Goal: Task Accomplishment & Management: Use online tool/utility

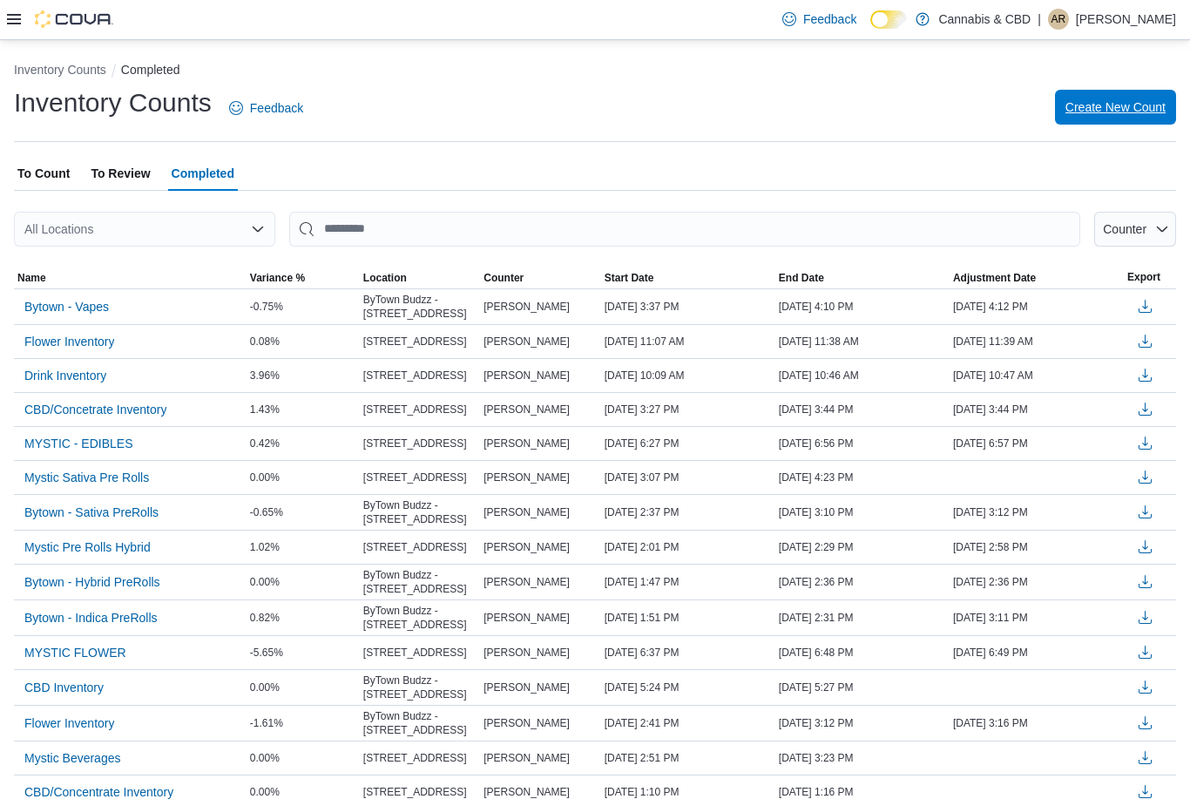
click at [1156, 122] on span "Create New Count" at bounding box center [1115, 107] width 100 height 35
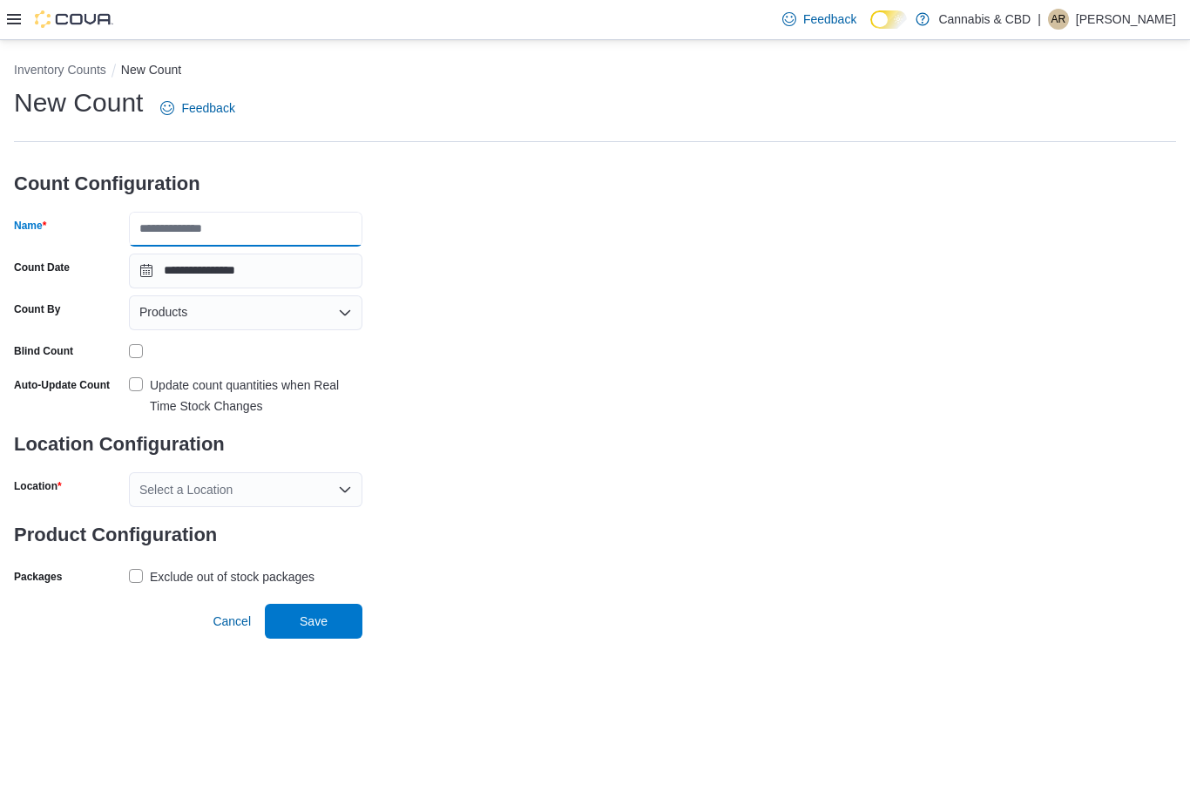
click at [200, 217] on input "Name" at bounding box center [245, 229] width 233 height 35
type input "**********"
click at [135, 384] on label "Update count quantities when Real Time Stock Changes" at bounding box center [245, 396] width 233 height 42
click at [350, 483] on icon "Open list of options" at bounding box center [345, 490] width 14 height 14
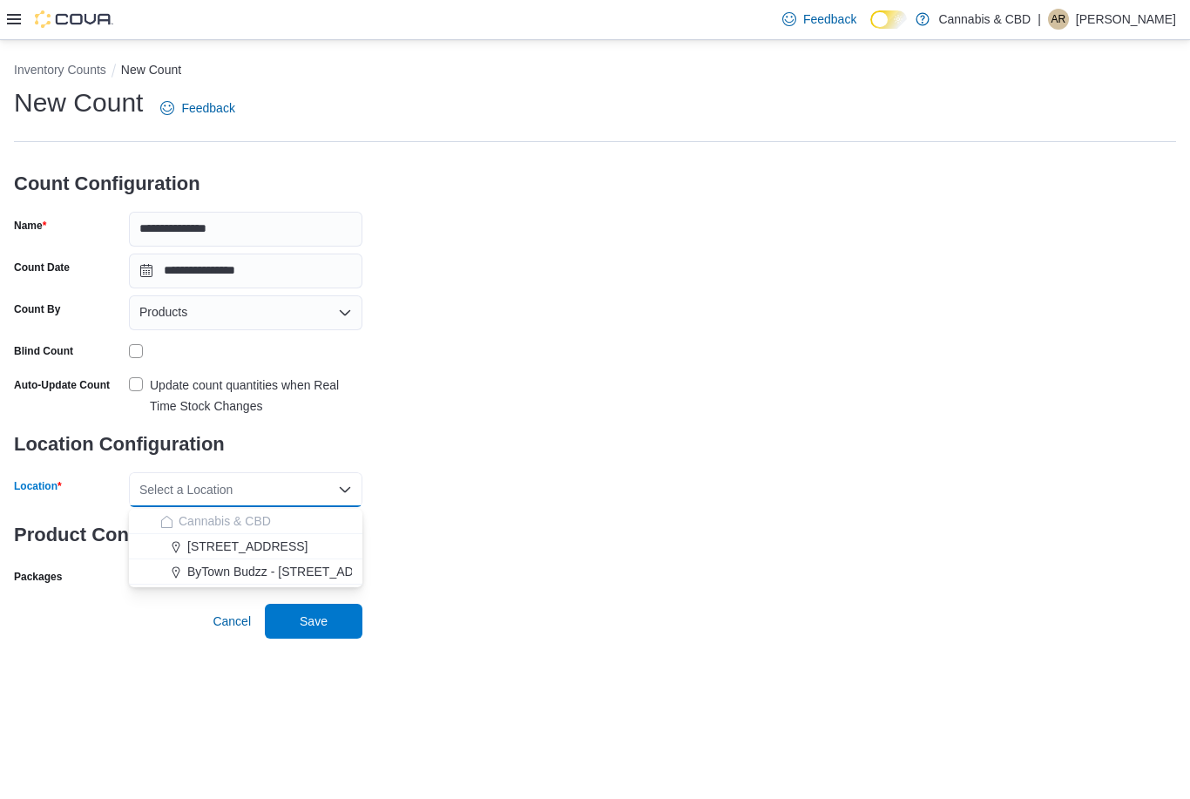
click at [329, 537] on div "[STREET_ADDRESS]" at bounding box center [256, 545] width 192 height 17
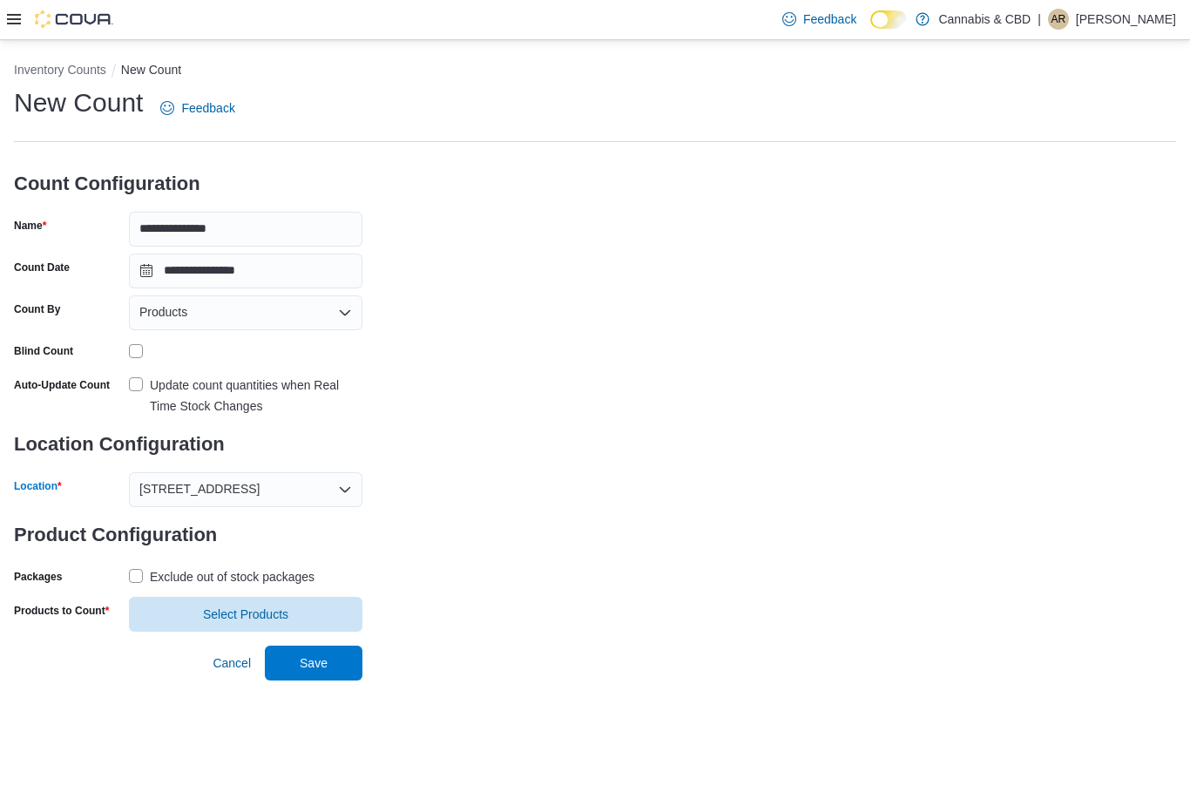
click at [135, 566] on label "Exclude out of stock packages" at bounding box center [222, 576] width 186 height 21
click at [217, 596] on span "Select Products" at bounding box center [245, 613] width 213 height 35
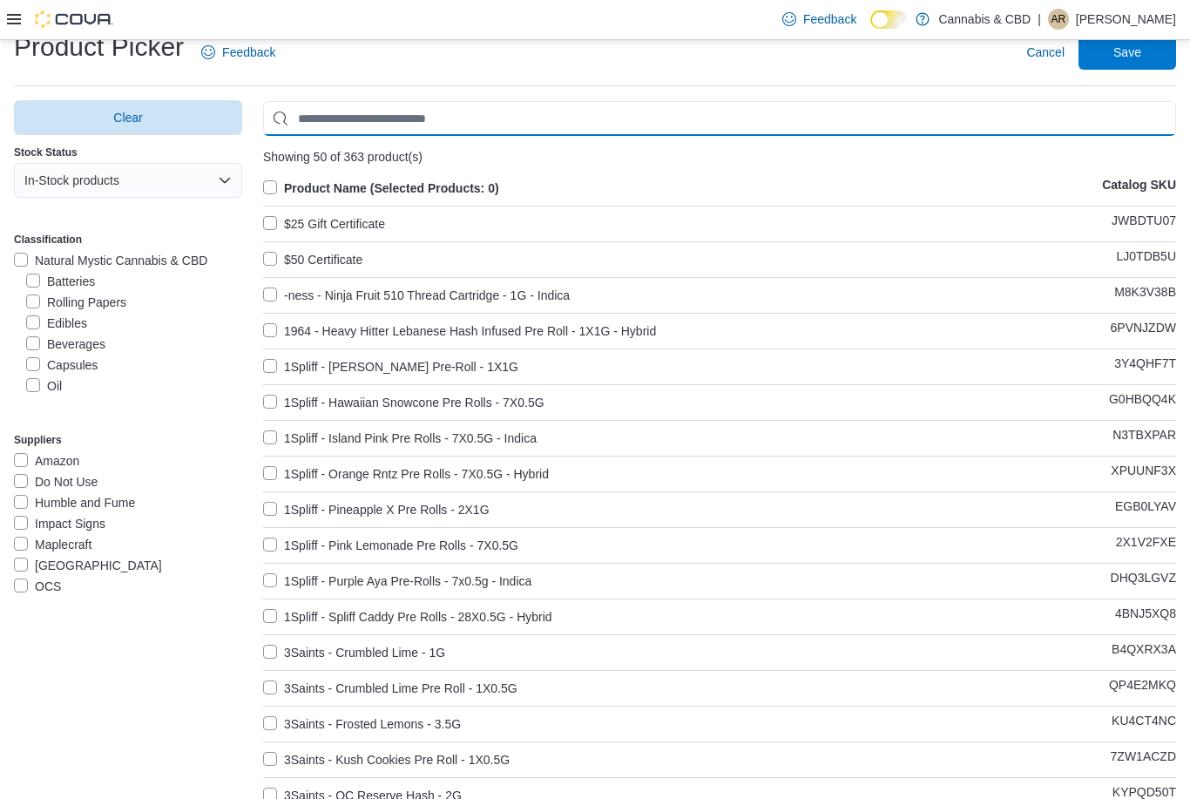
click at [334, 125] on input "Use aria labels when no actual label is in use" at bounding box center [719, 118] width 913 height 35
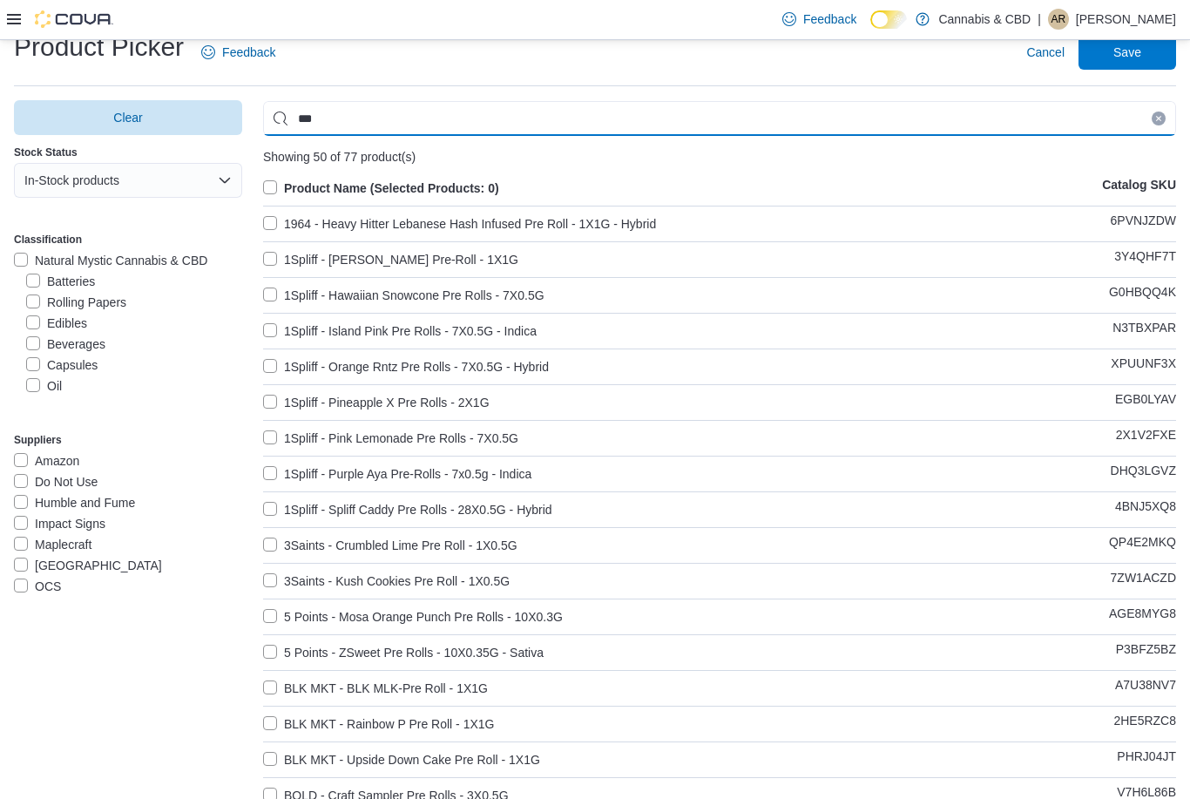
type input "***"
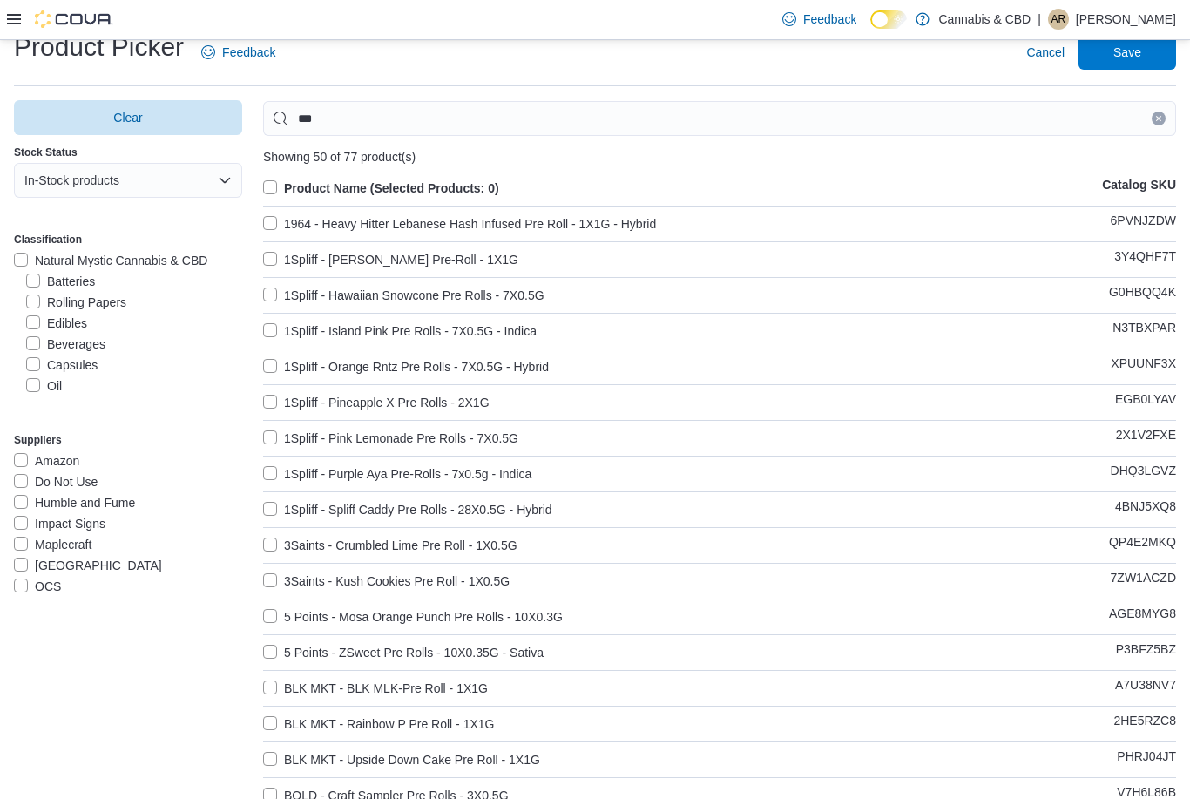
click at [274, 189] on label "Product Name (Selected Products: 0)" at bounding box center [381, 188] width 236 height 21
click at [1158, 116] on button "Clear input" at bounding box center [1158, 118] width 14 height 14
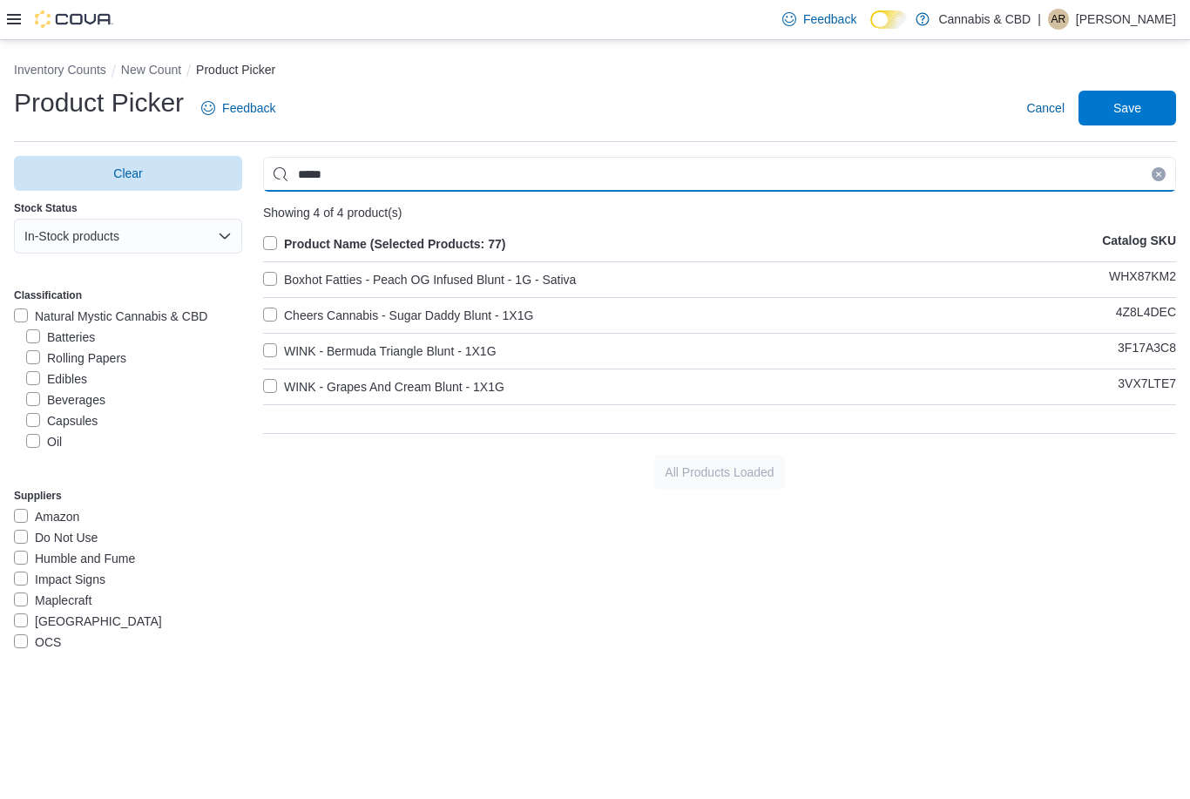
type input "*****"
click at [266, 269] on label "Boxhot Fatties - Peach OG Infused Blunt - 1G - Sativa" at bounding box center [419, 279] width 313 height 21
click at [267, 305] on label "Cheers Cannabis - Sugar Daddy Blunt - 1X1G" at bounding box center [398, 315] width 270 height 21
click at [269, 341] on label "WINK - Bermuda Triangle Blunt - 1X1G" at bounding box center [379, 351] width 233 height 21
click at [273, 376] on label "WINK - Grapes And Cream Blunt - 1X1G" at bounding box center [383, 386] width 241 height 21
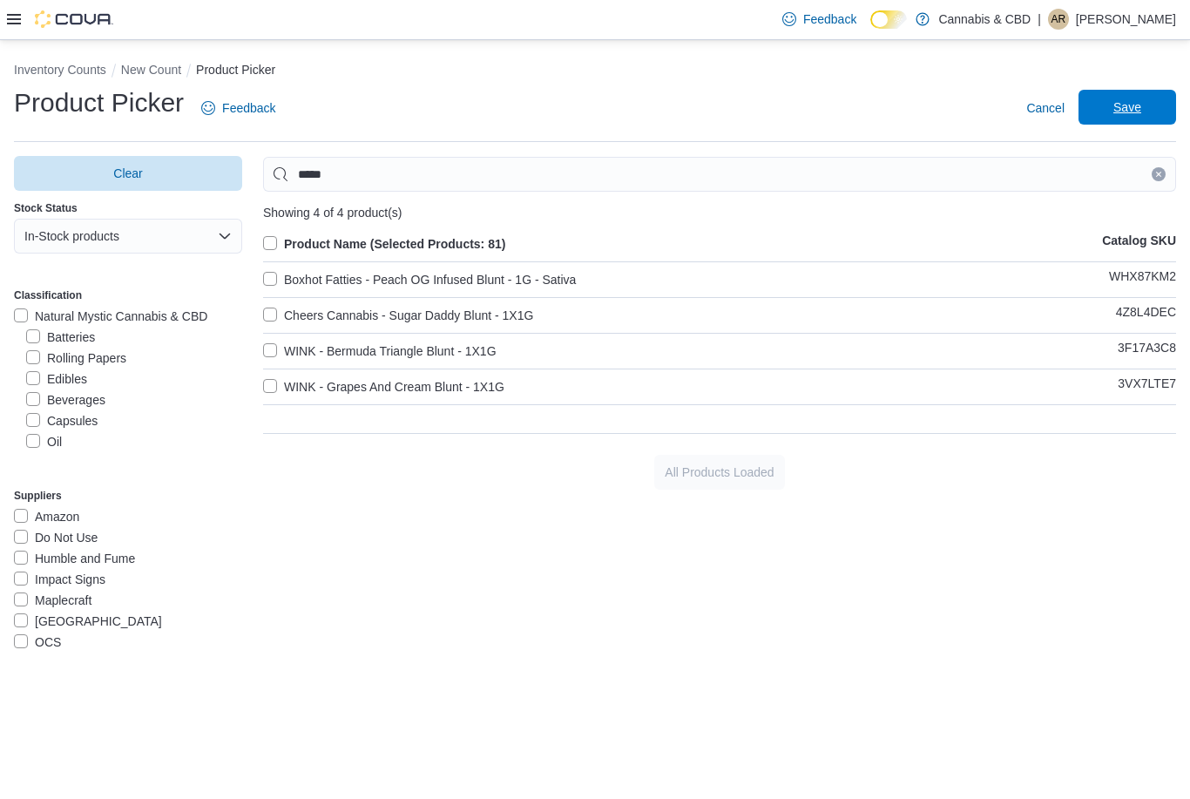
click at [1120, 98] on span "Save" at bounding box center [1127, 106] width 28 height 17
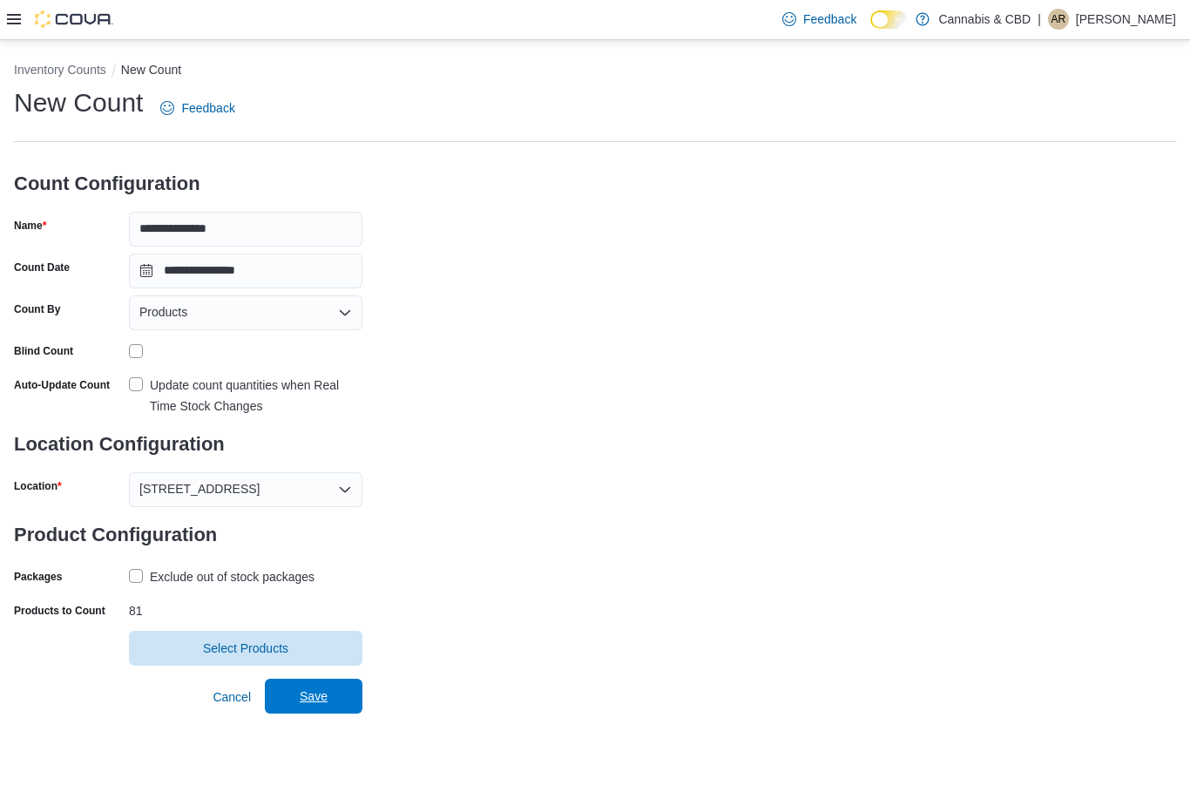
click at [321, 678] on span "Save" at bounding box center [313, 695] width 77 height 35
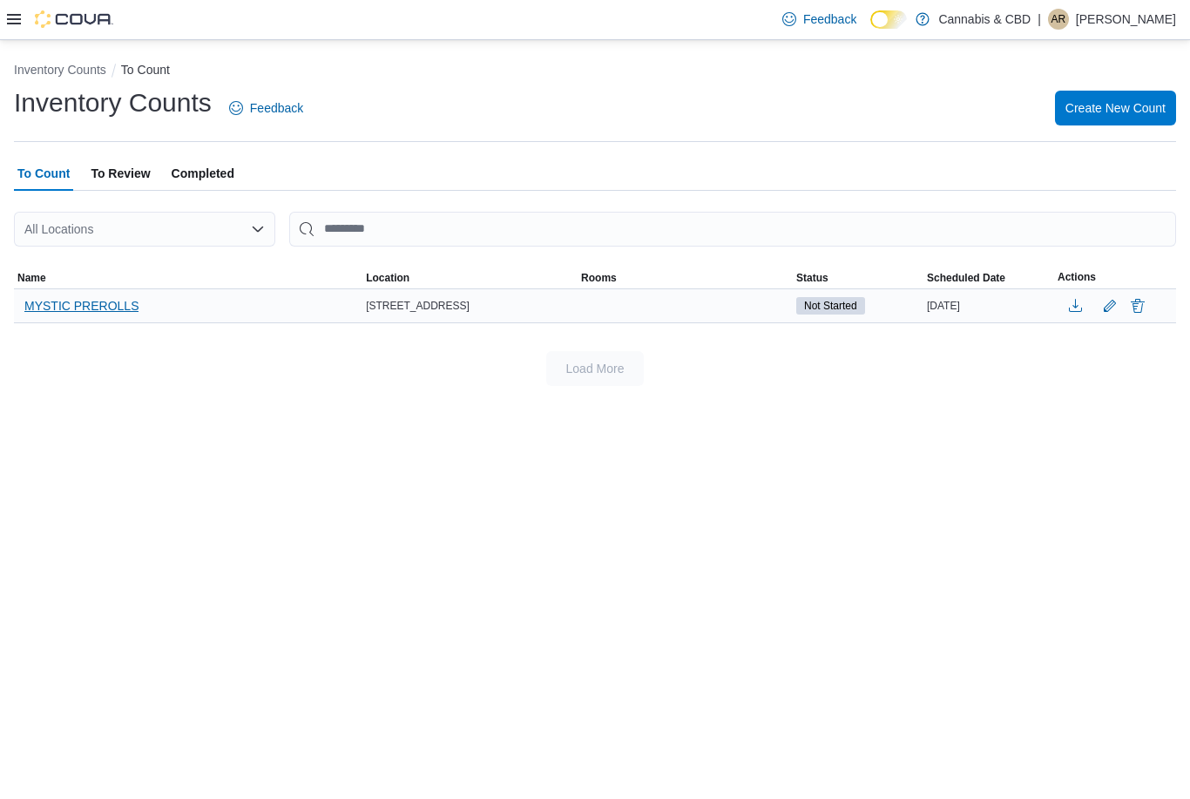
click at [30, 297] on span "MYSTIC PREROLLS" at bounding box center [81, 305] width 114 height 17
click at [60, 297] on span "MYSTIC PREROLLS" at bounding box center [81, 305] width 114 height 17
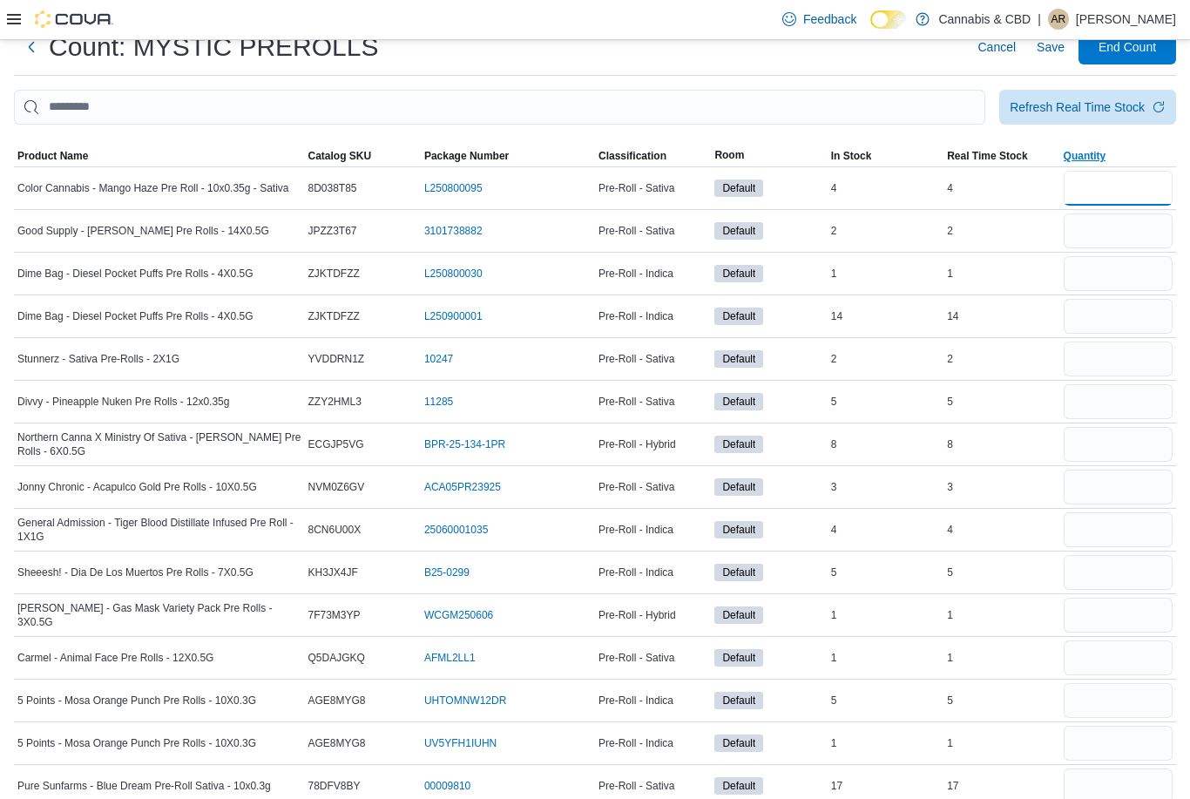
drag, startPoint x: 1135, startPoint y: 192, endPoint x: 1135, endPoint y: 165, distance: 27.0
click at [1135, 192] on input "number" at bounding box center [1117, 188] width 109 height 35
type input "*"
click at [1135, 240] on input "number" at bounding box center [1117, 230] width 109 height 35
type input "*"
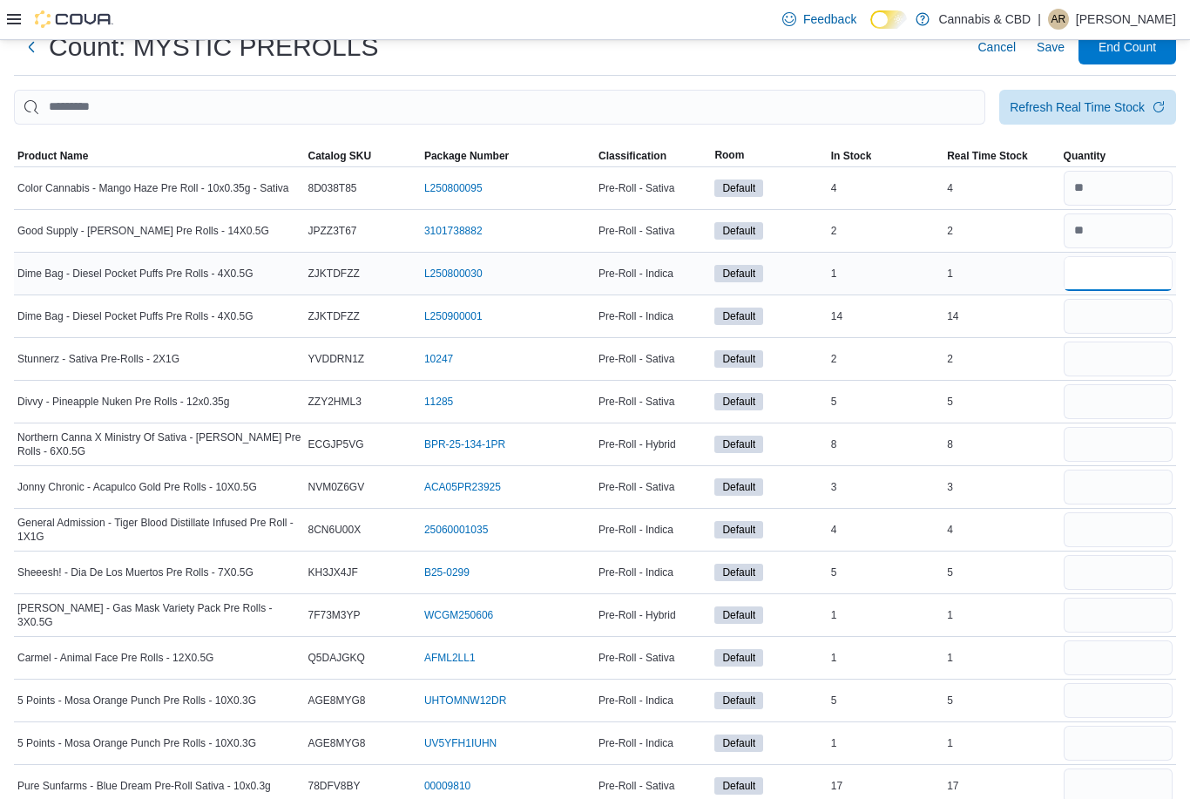
click at [1132, 276] on input "number" at bounding box center [1117, 273] width 109 height 35
type input "*"
click at [1135, 317] on input "number" at bounding box center [1117, 316] width 109 height 35
type input "*"
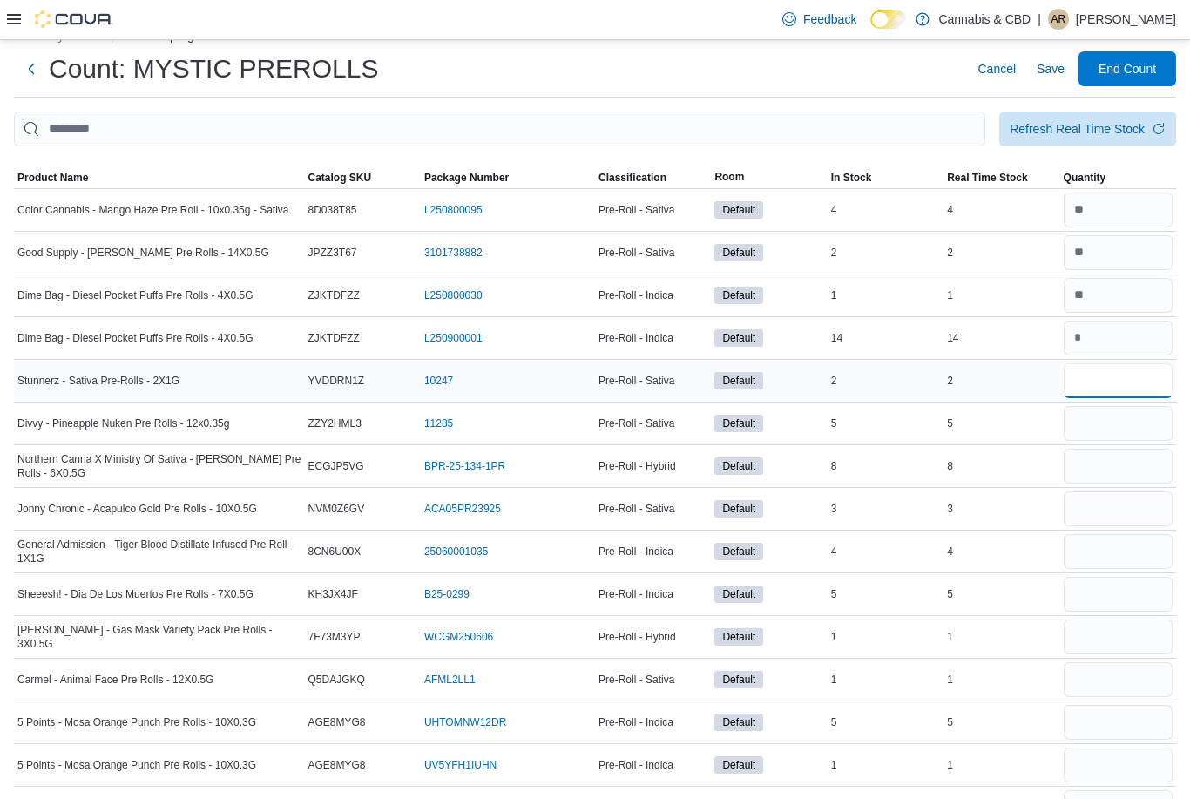
click at [1135, 375] on input "number" at bounding box center [1117, 380] width 109 height 35
type input "*"
click at [1124, 425] on input "number" at bounding box center [1117, 423] width 109 height 35
type input "*"
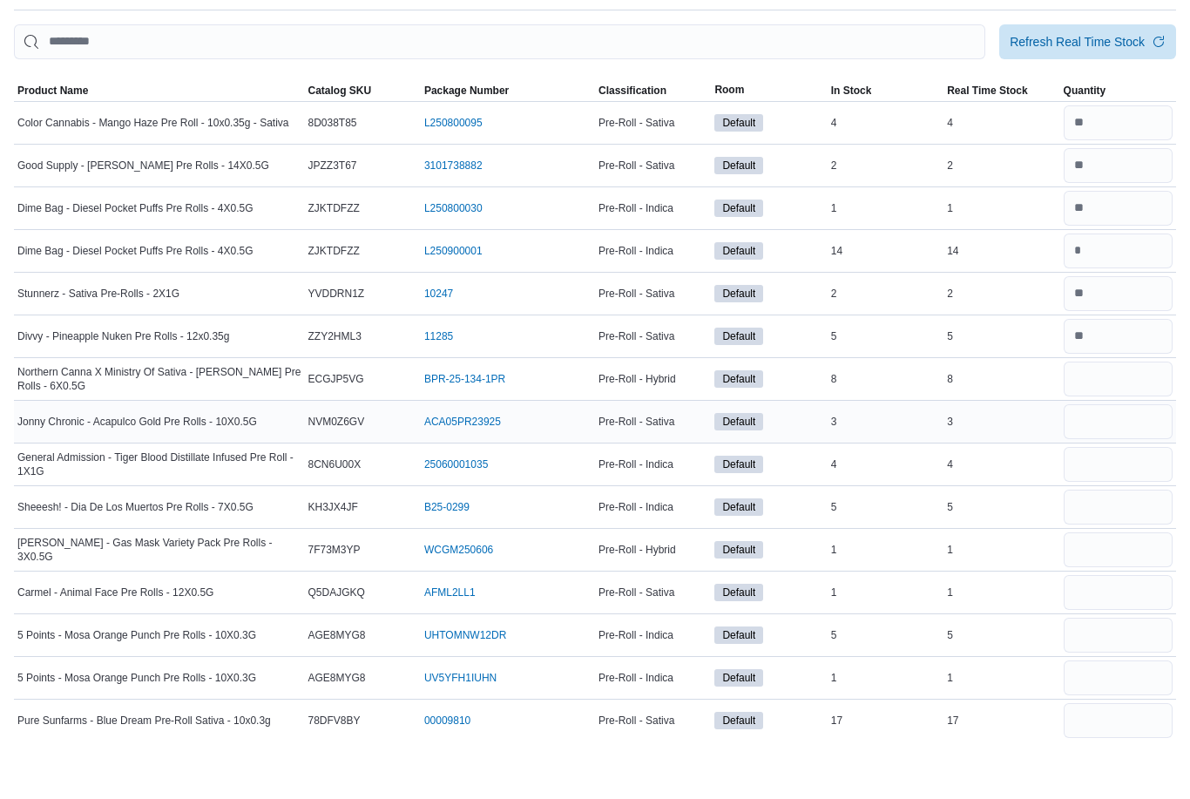
scroll to position [121, 0]
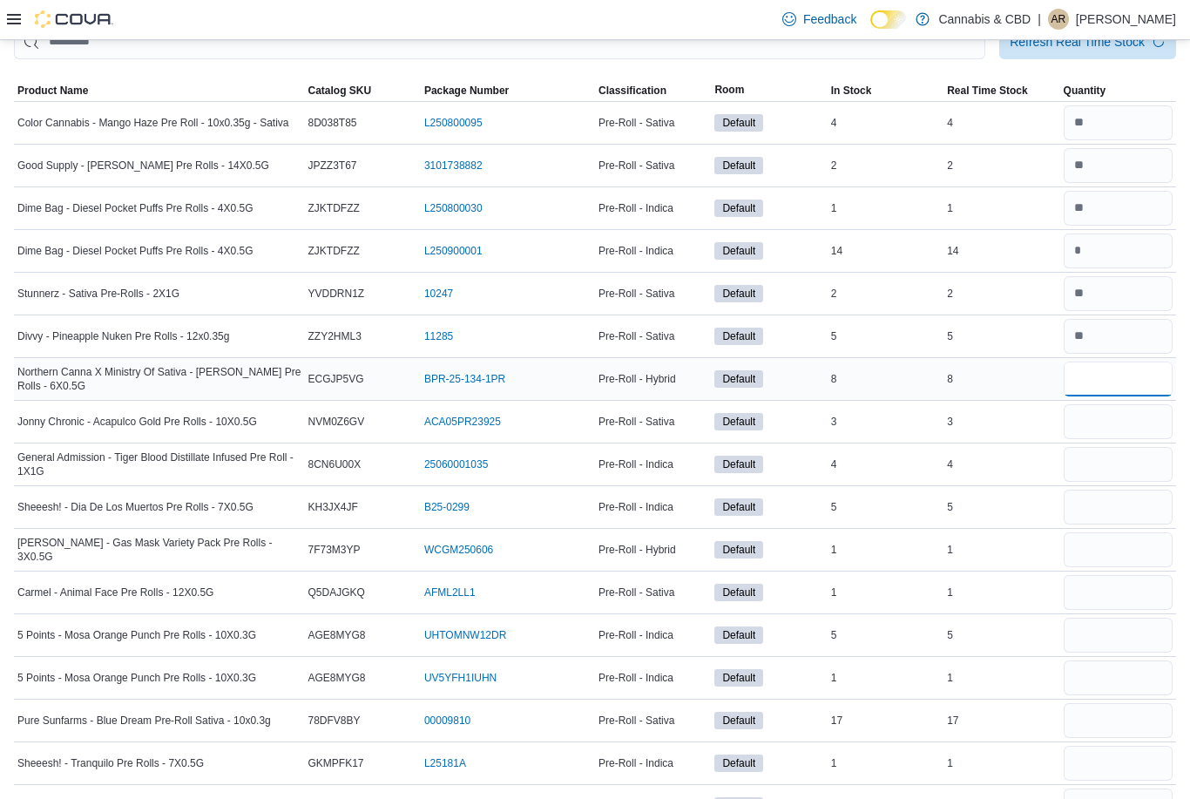
click at [1100, 381] on input "number" at bounding box center [1117, 378] width 109 height 35
type input "*"
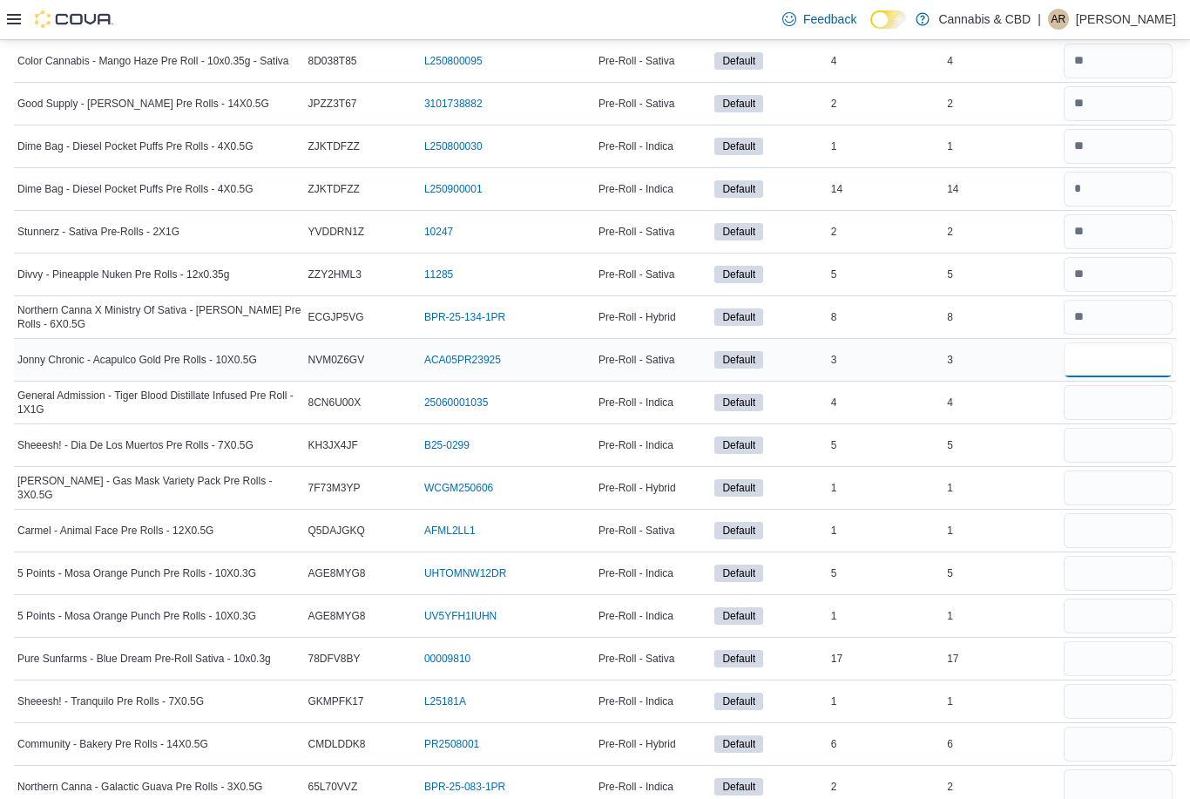
click at [1097, 362] on input "number" at bounding box center [1117, 359] width 109 height 35
type input "*"
click at [1096, 402] on input "number" at bounding box center [1117, 403] width 109 height 35
type input "*"
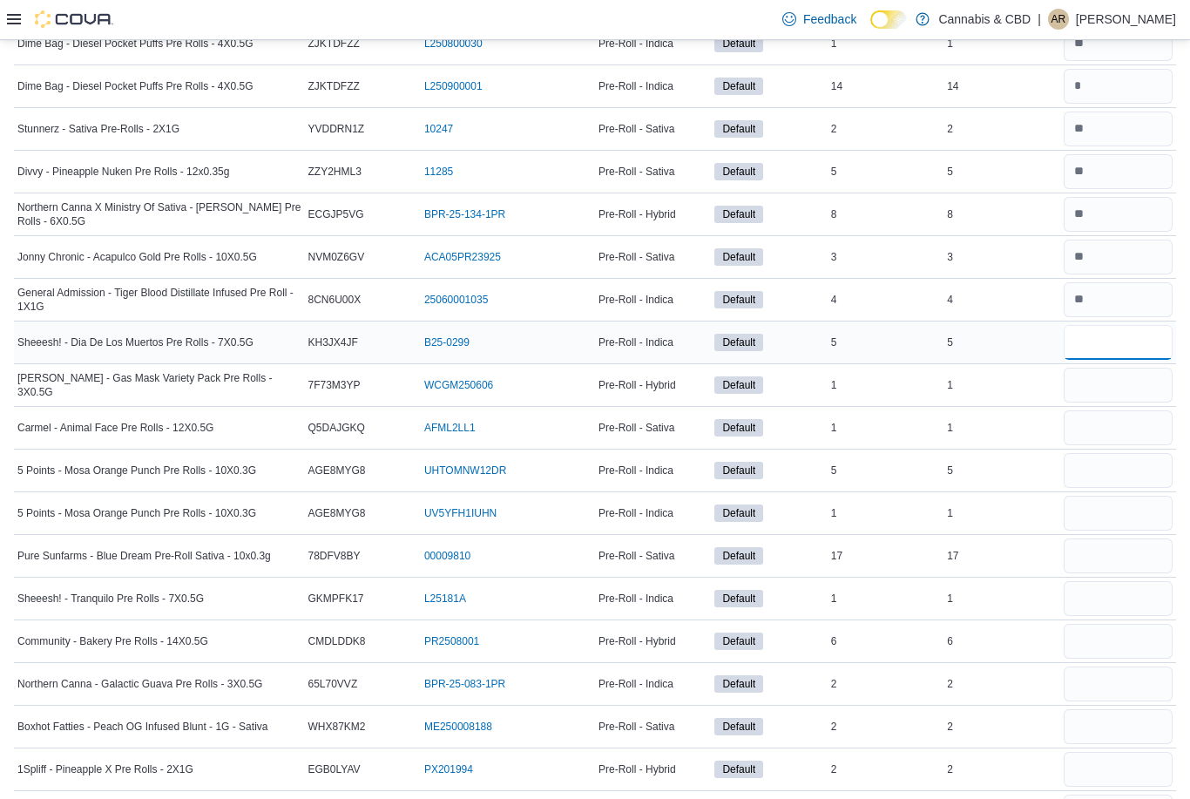
click at [1089, 344] on input "number" at bounding box center [1117, 342] width 109 height 35
type input "*"
click at [1081, 394] on input "number" at bounding box center [1117, 385] width 109 height 35
type input "*"
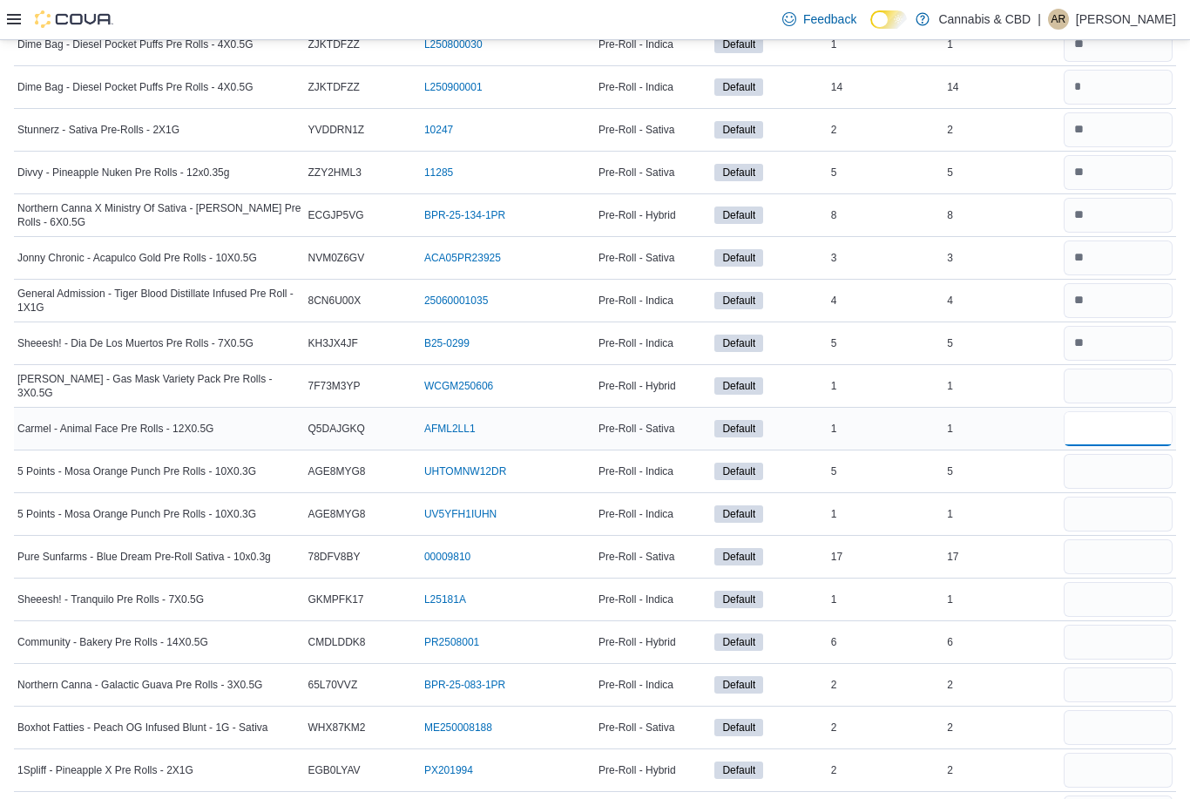
click at [1084, 428] on input "number" at bounding box center [1117, 428] width 109 height 35
type input "*"
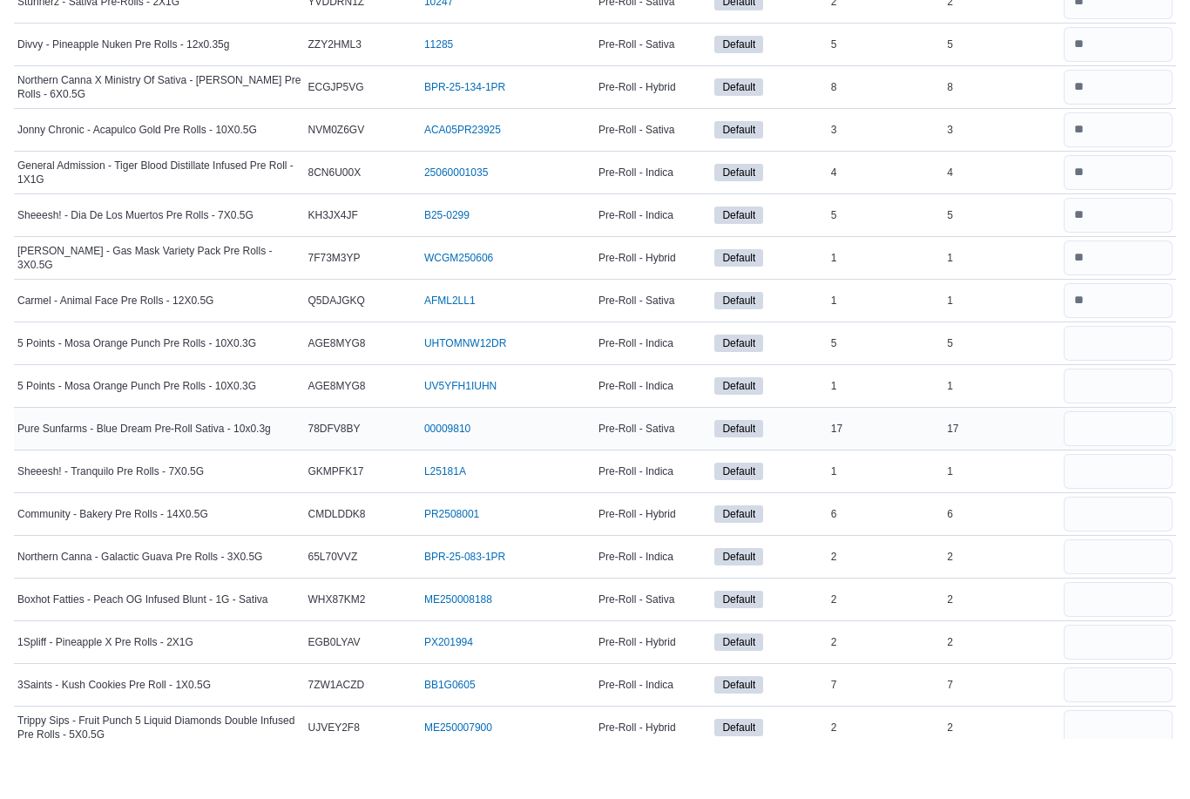
scroll to position [413, 0]
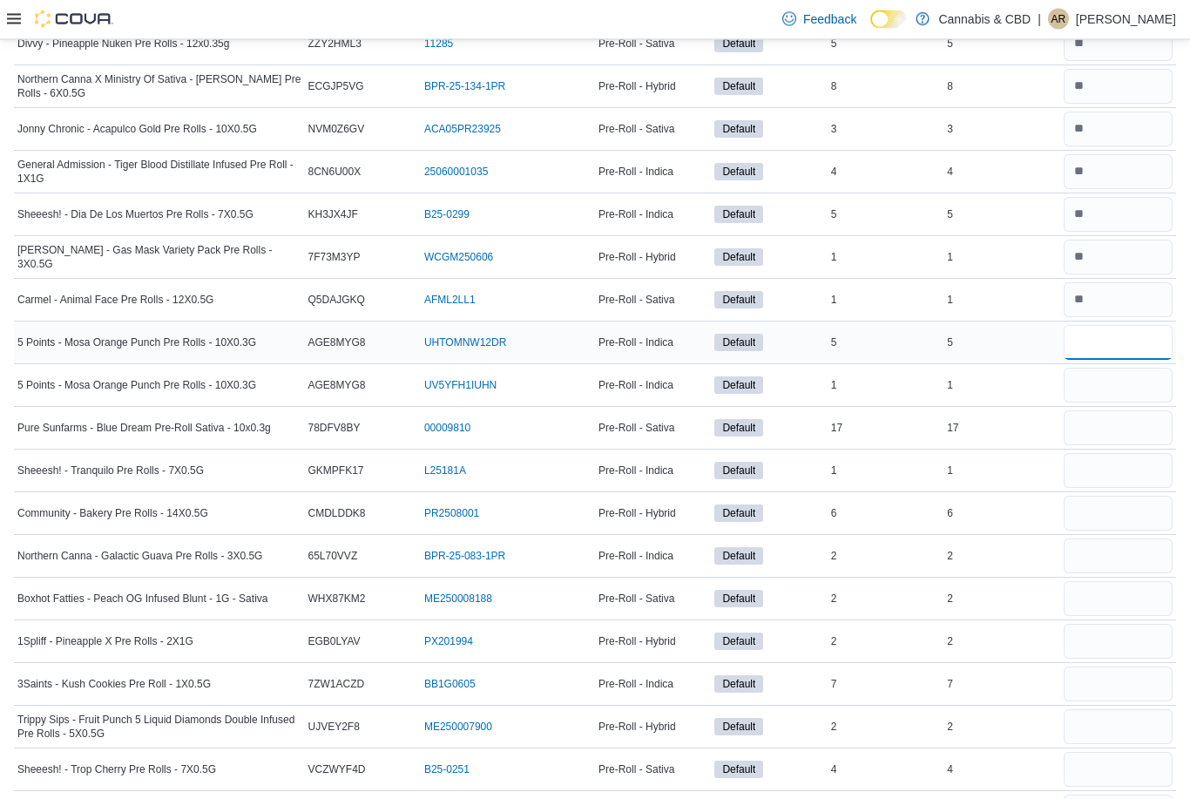
click at [1098, 361] on input "number" at bounding box center [1117, 343] width 109 height 35
type input "*"
click at [1095, 382] on input "number" at bounding box center [1117, 385] width 109 height 35
type input "*"
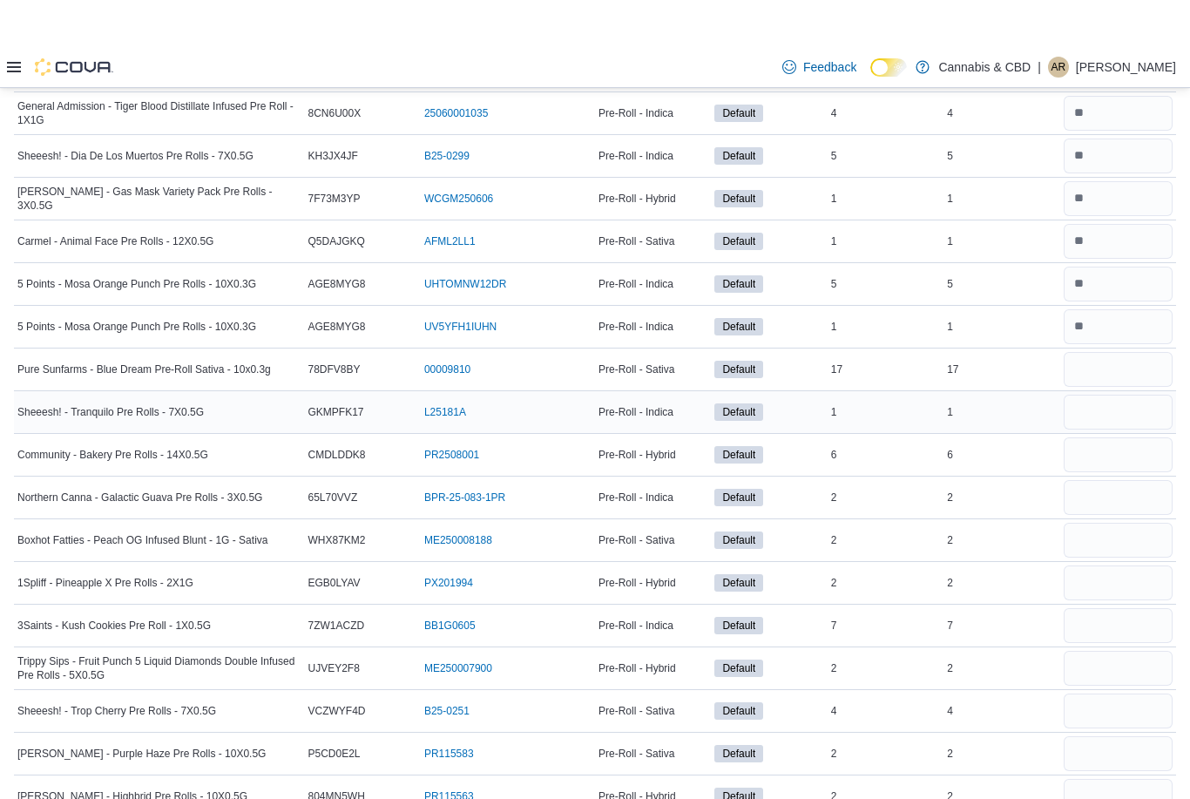
scroll to position [518, 0]
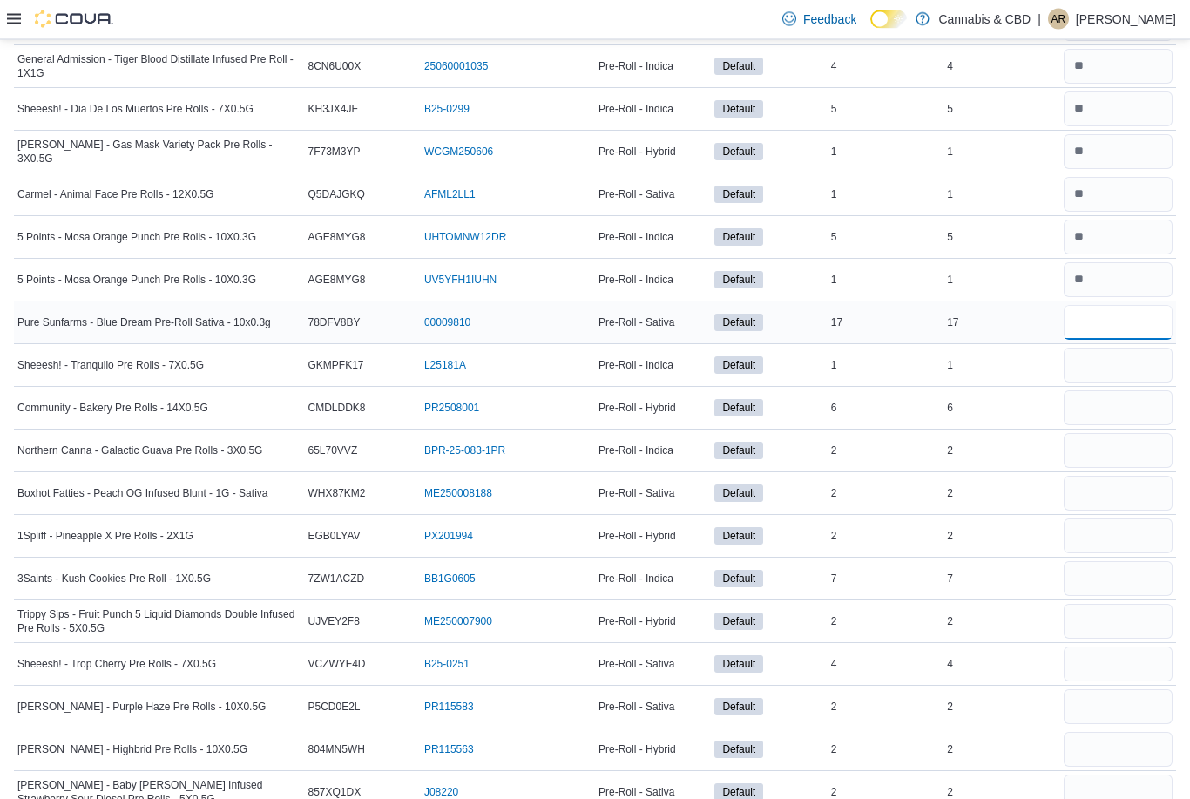
click at [1089, 321] on input "number" at bounding box center [1117, 323] width 109 height 35
type input "**"
click at [1093, 369] on input "number" at bounding box center [1117, 365] width 109 height 35
type input "**"
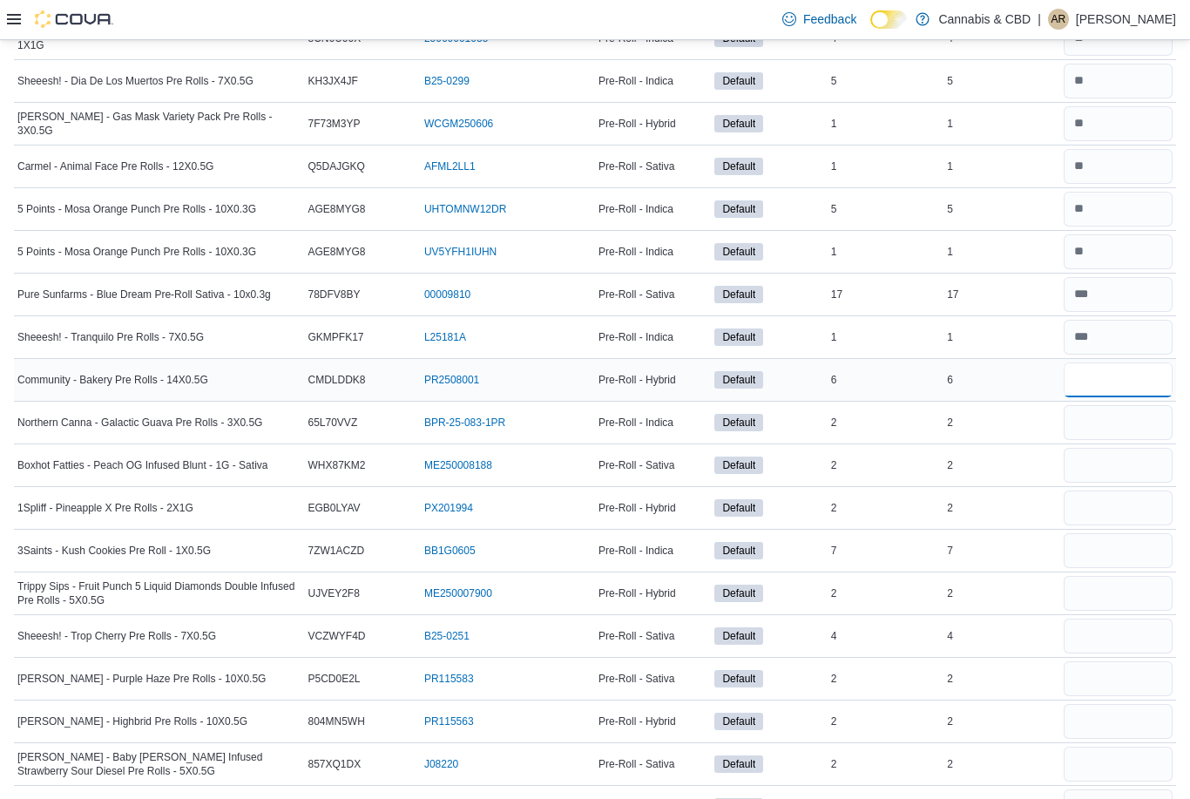
click at [1093, 372] on input "number" at bounding box center [1117, 379] width 109 height 35
type input "*"
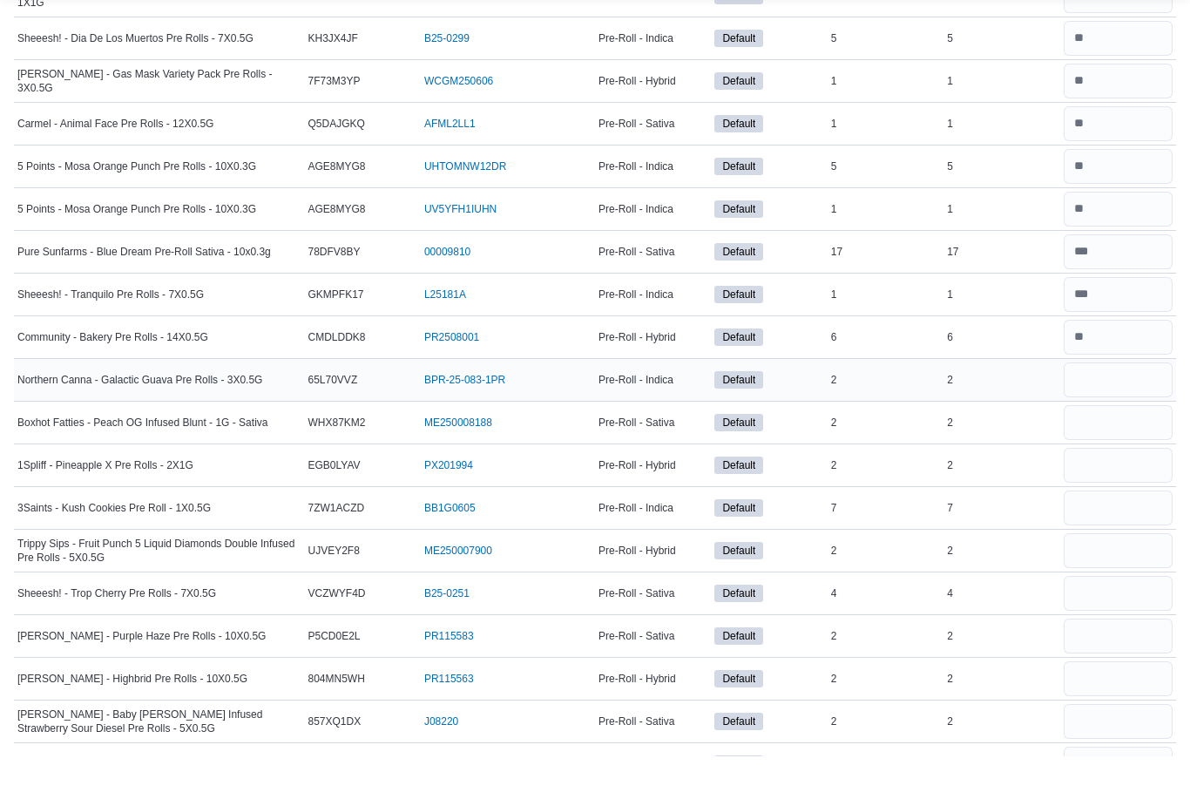
scroll to position [590, 0]
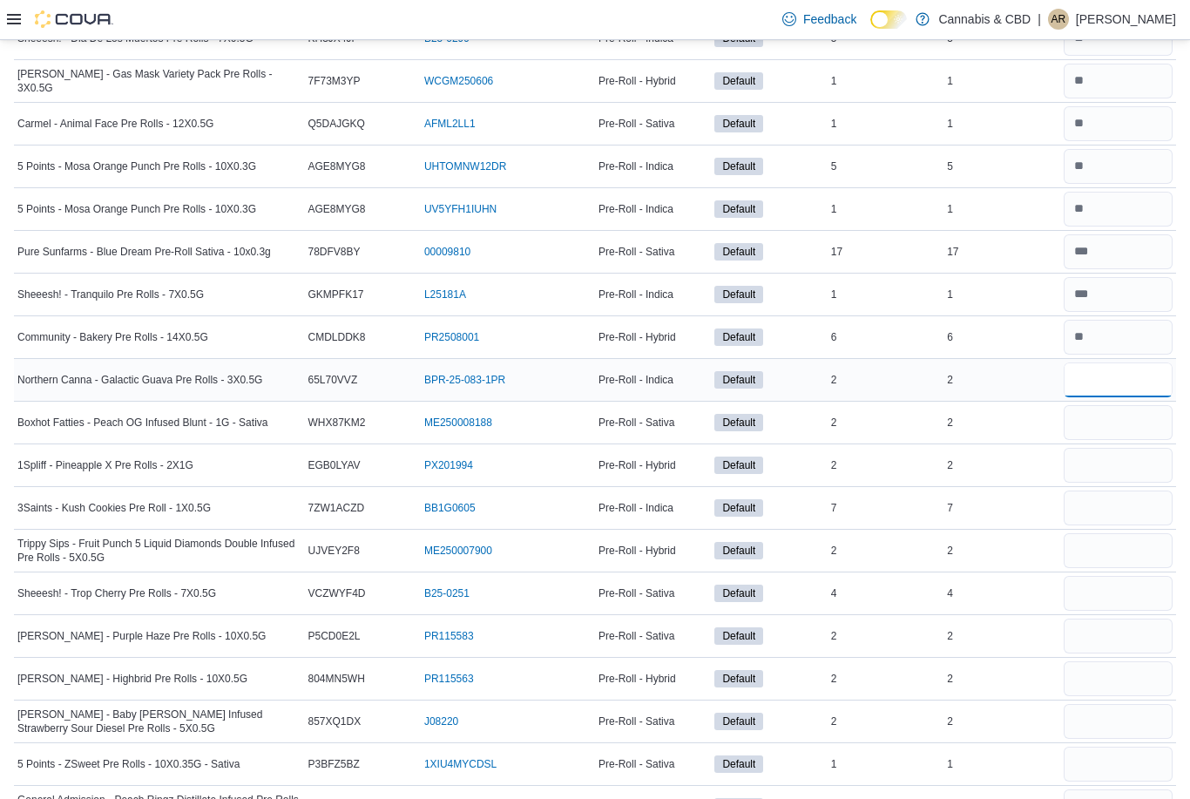
click at [1093, 374] on input "number" at bounding box center [1117, 379] width 109 height 35
type input "*"
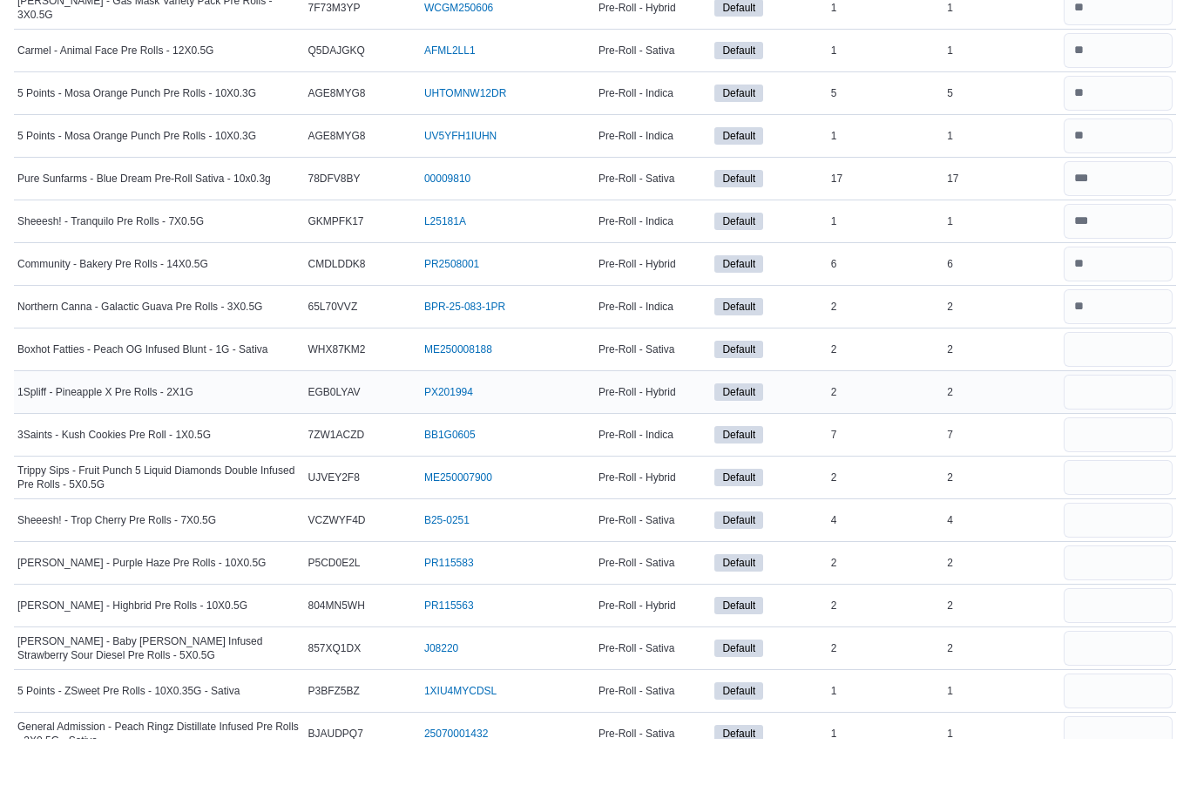
scroll to position [663, 0]
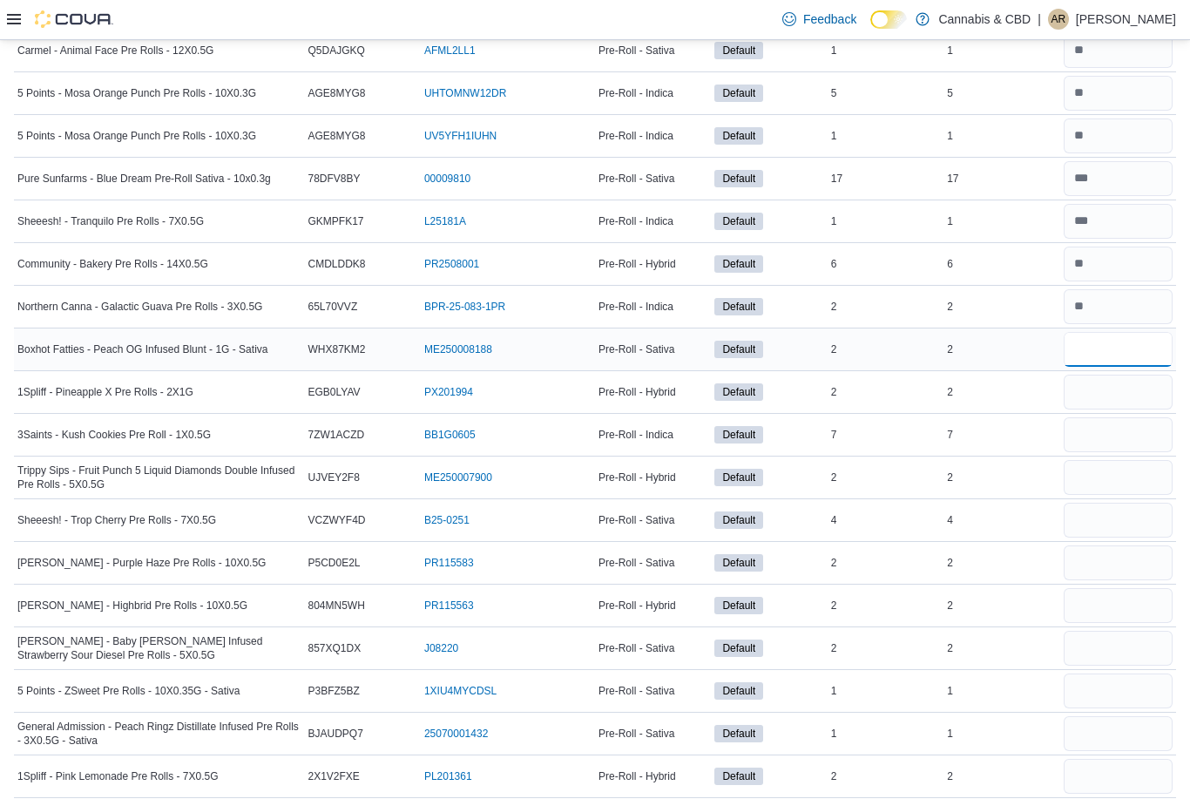
click at [1090, 360] on input "number" at bounding box center [1117, 349] width 109 height 35
type input "*"
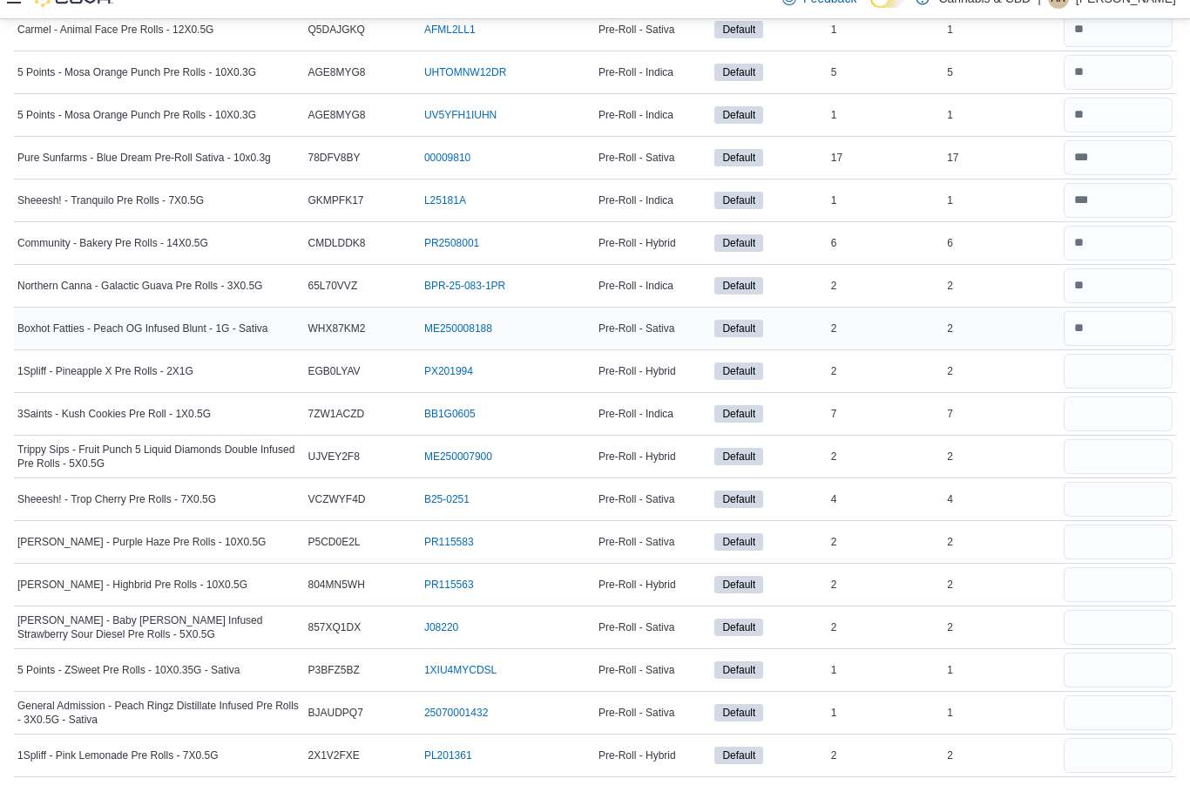
scroll to position [684, 0]
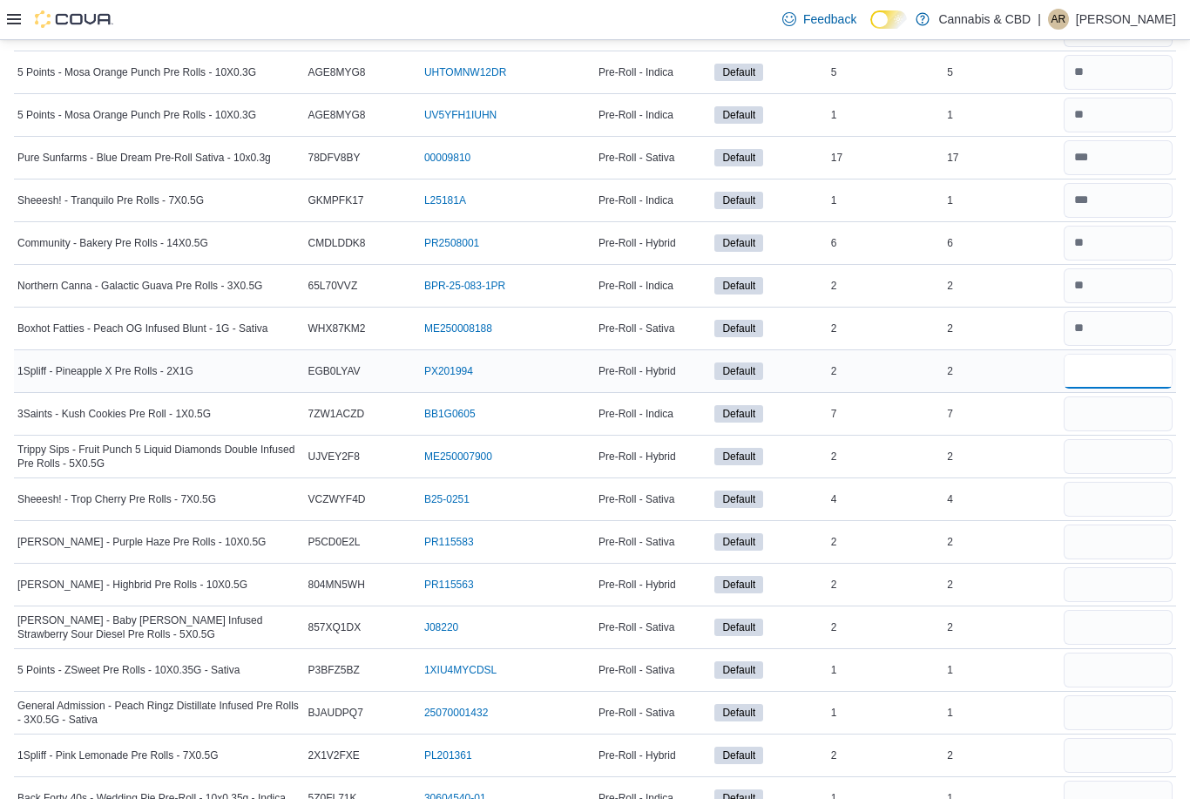
click at [1090, 378] on input "number" at bounding box center [1117, 371] width 109 height 35
type input "*"
click at [1096, 418] on input "number" at bounding box center [1117, 413] width 109 height 35
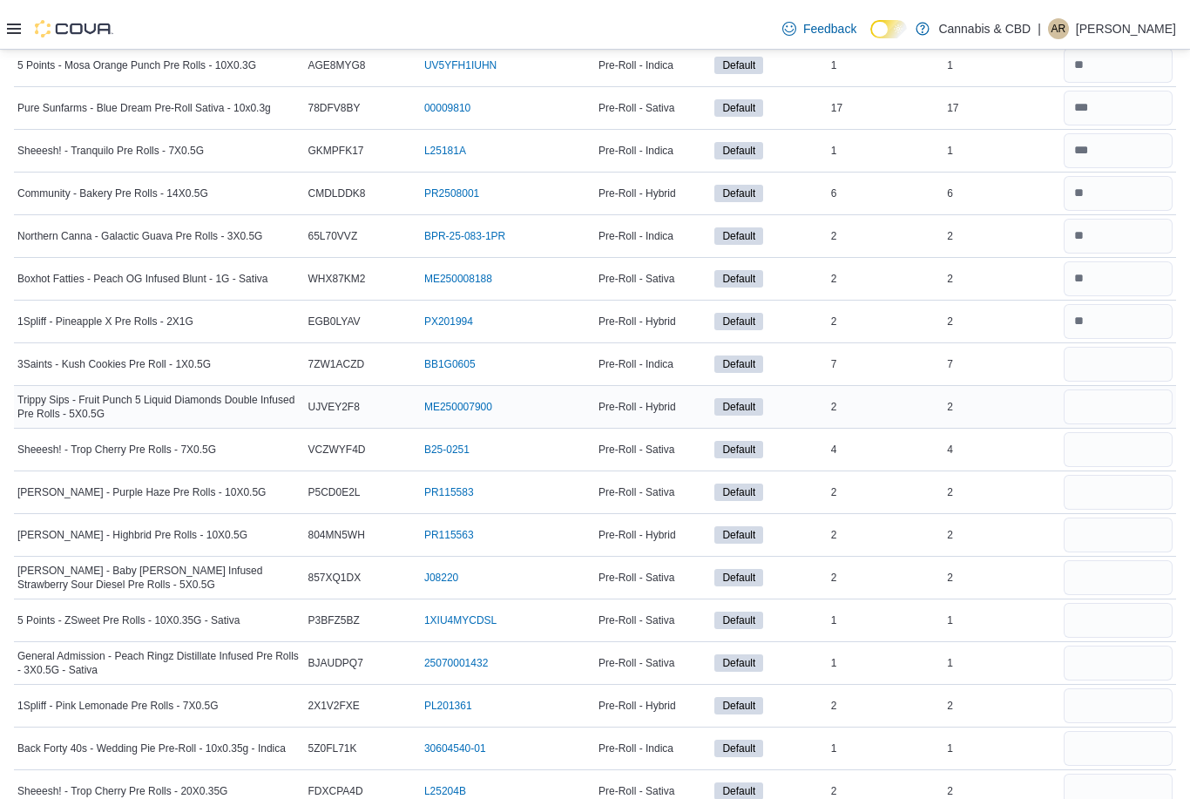
scroll to position [743, 0]
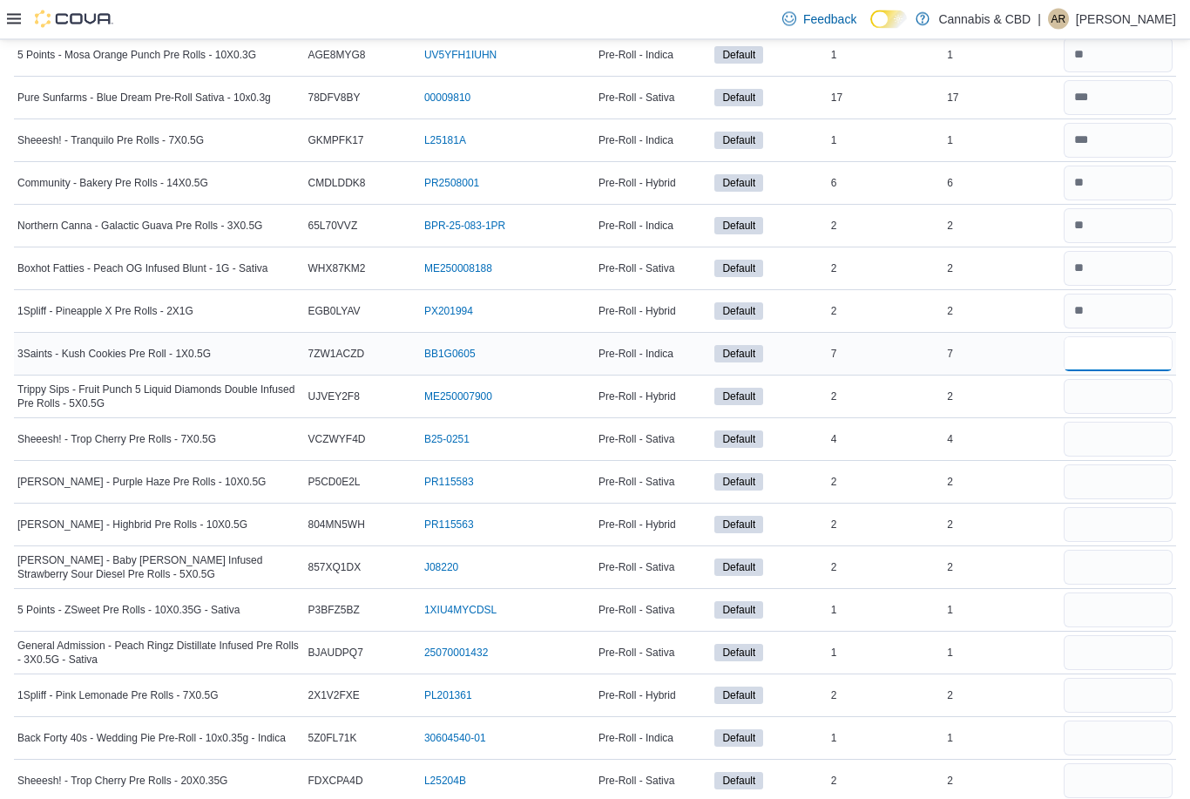
click at [1087, 361] on input "number" at bounding box center [1117, 354] width 109 height 35
type input "*"
click at [1091, 399] on input "number" at bounding box center [1117, 397] width 109 height 35
type input "*"
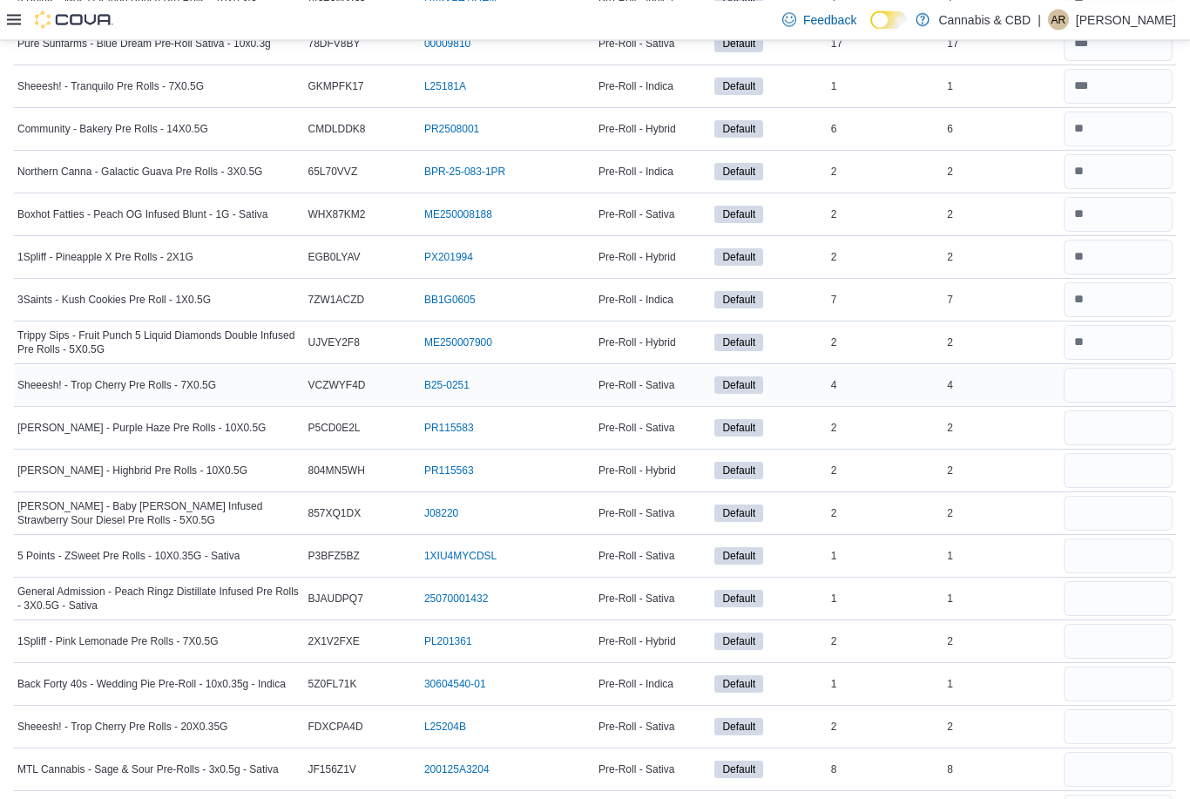
scroll to position [799, 0]
click at [1091, 391] on input "number" at bounding box center [1117, 384] width 109 height 35
type input "*"
click at [1096, 429] on input "number" at bounding box center [1117, 426] width 109 height 35
type input "*"
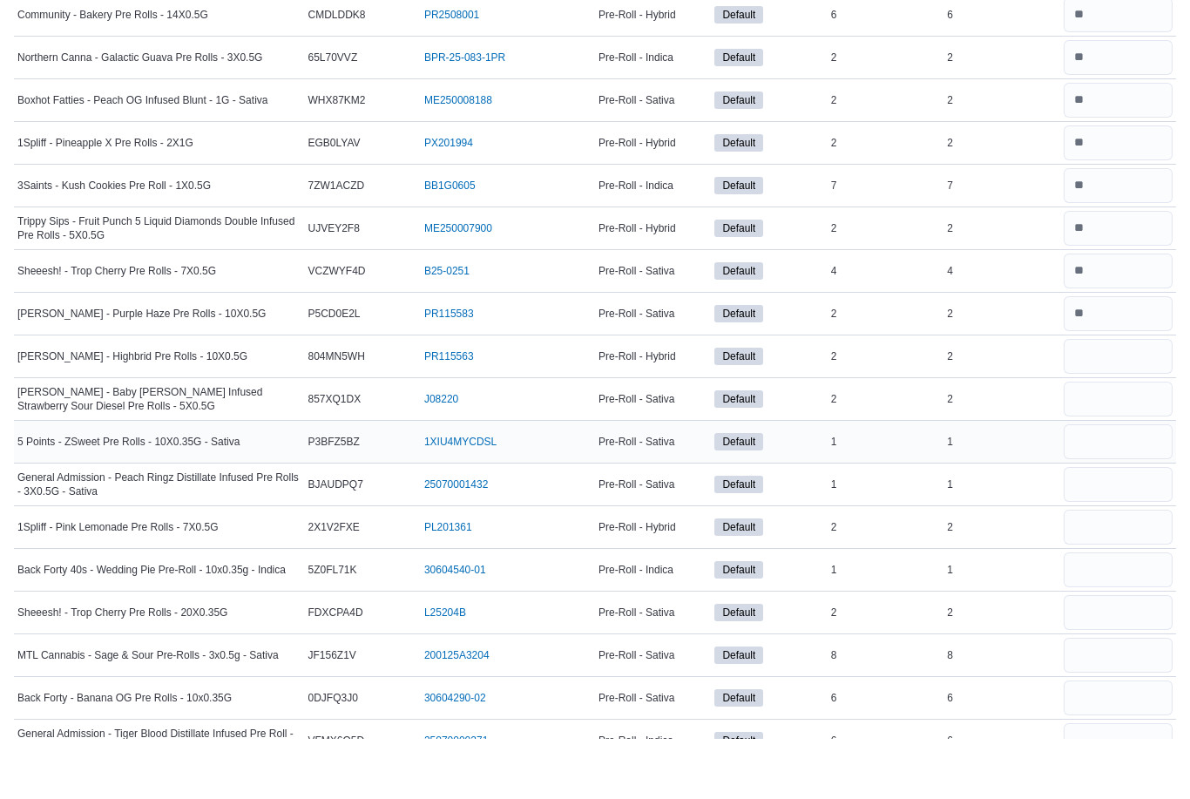
scroll to position [912, 0]
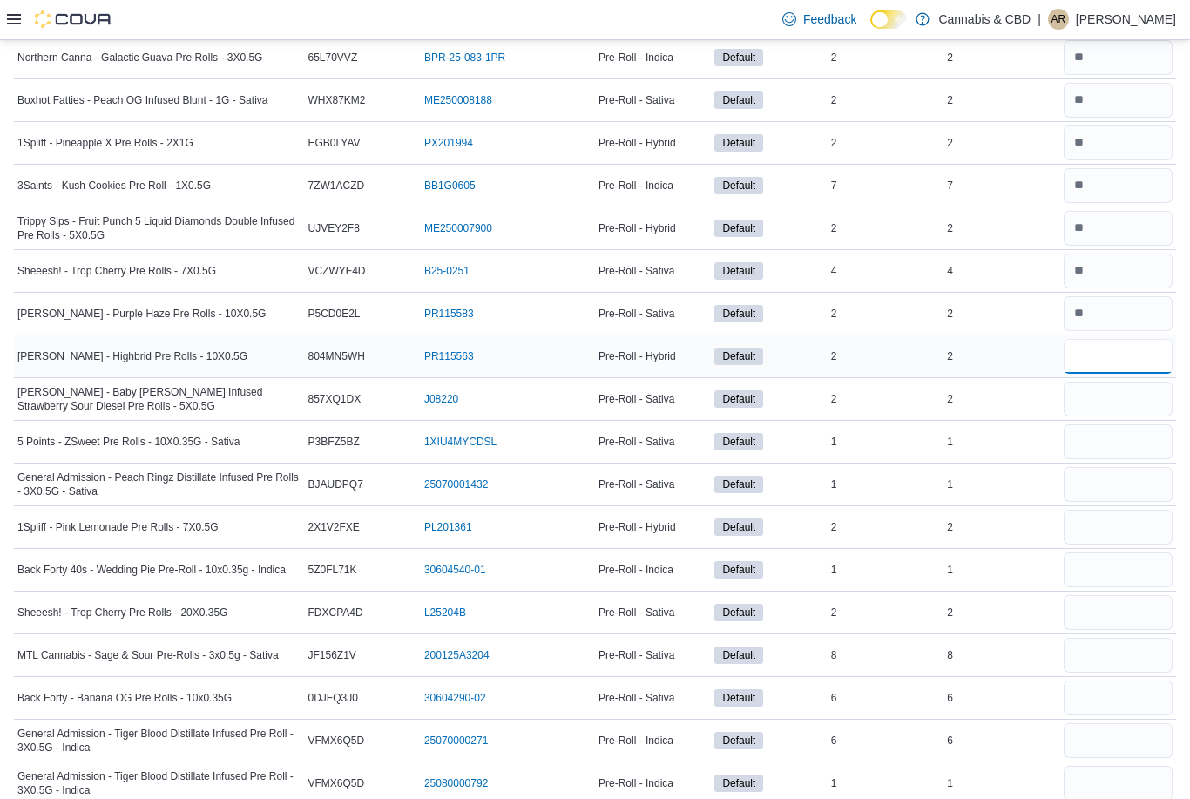
click at [1084, 348] on input "number" at bounding box center [1117, 356] width 109 height 35
type input "*"
click at [1090, 396] on input "number" at bounding box center [1117, 398] width 109 height 35
type input "*"
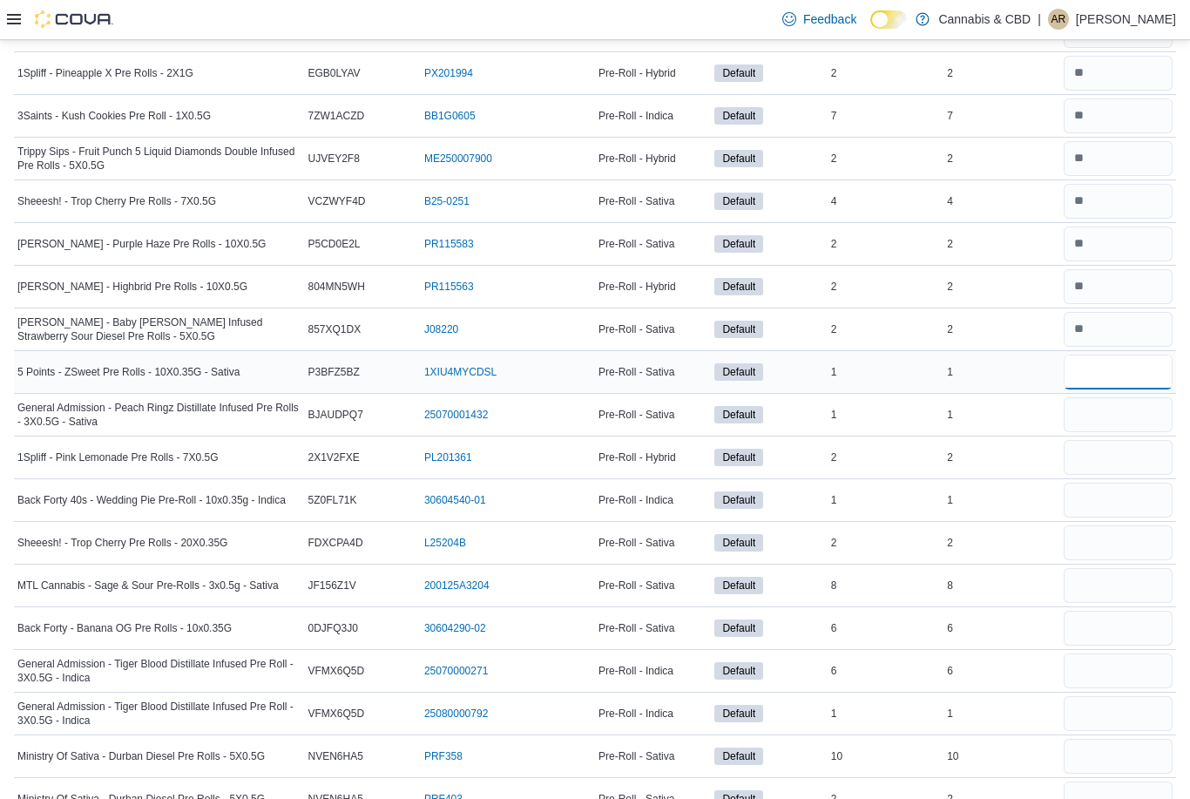
click at [1090, 380] on input "number" at bounding box center [1117, 371] width 109 height 35
type input "*"
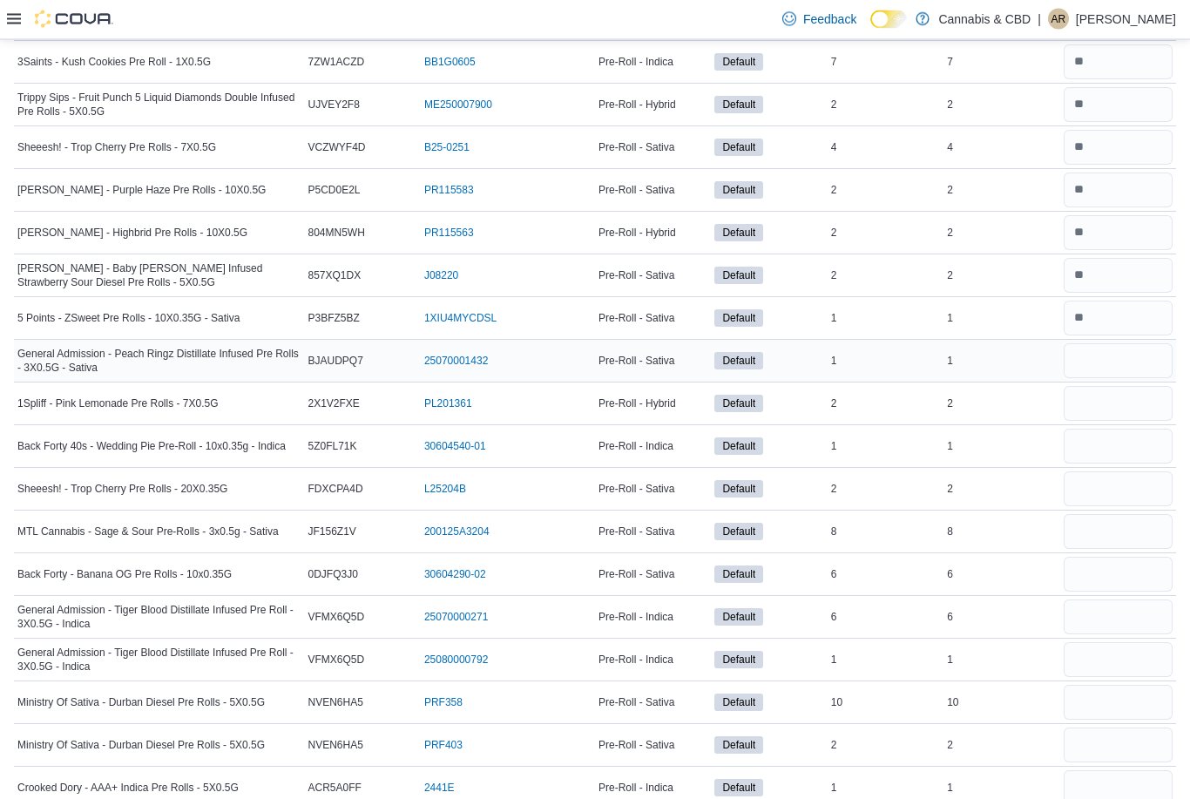
scroll to position [1036, 0]
click at [1088, 363] on input "number" at bounding box center [1117, 360] width 109 height 35
type input "*"
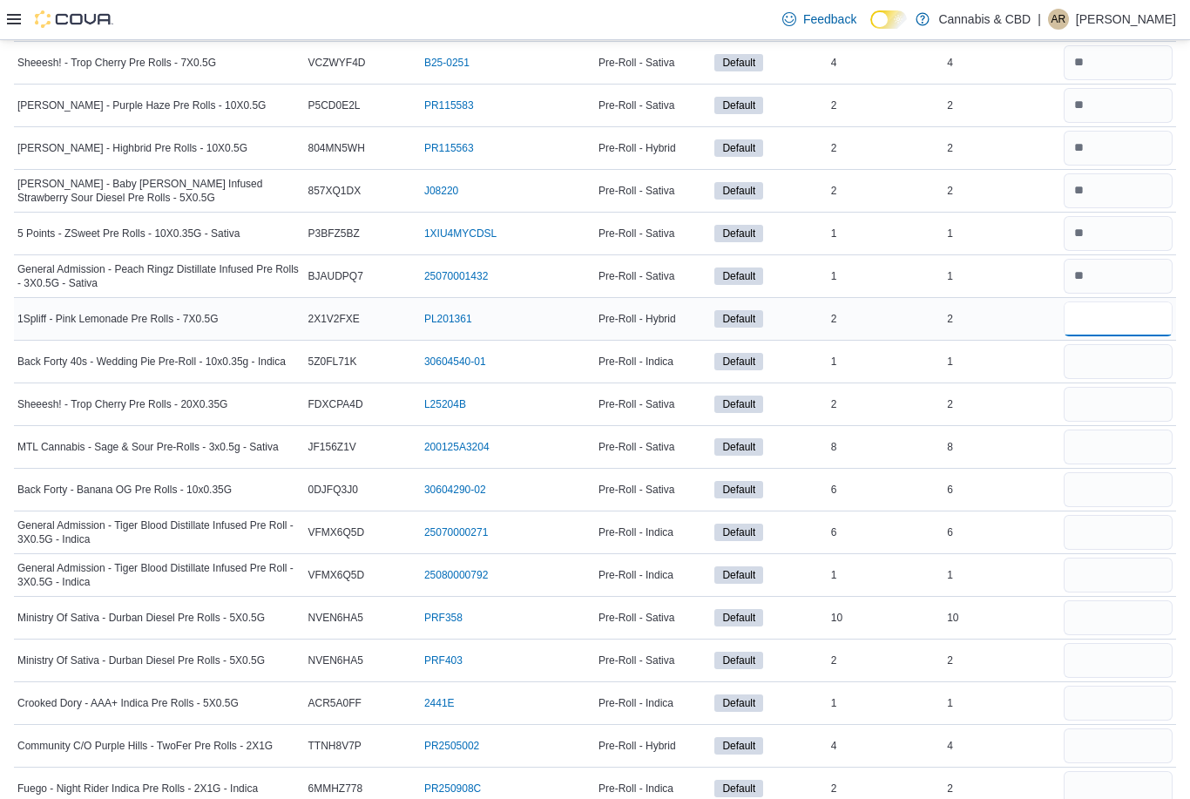
click at [1084, 325] on input "number" at bounding box center [1117, 318] width 109 height 35
type input "*"
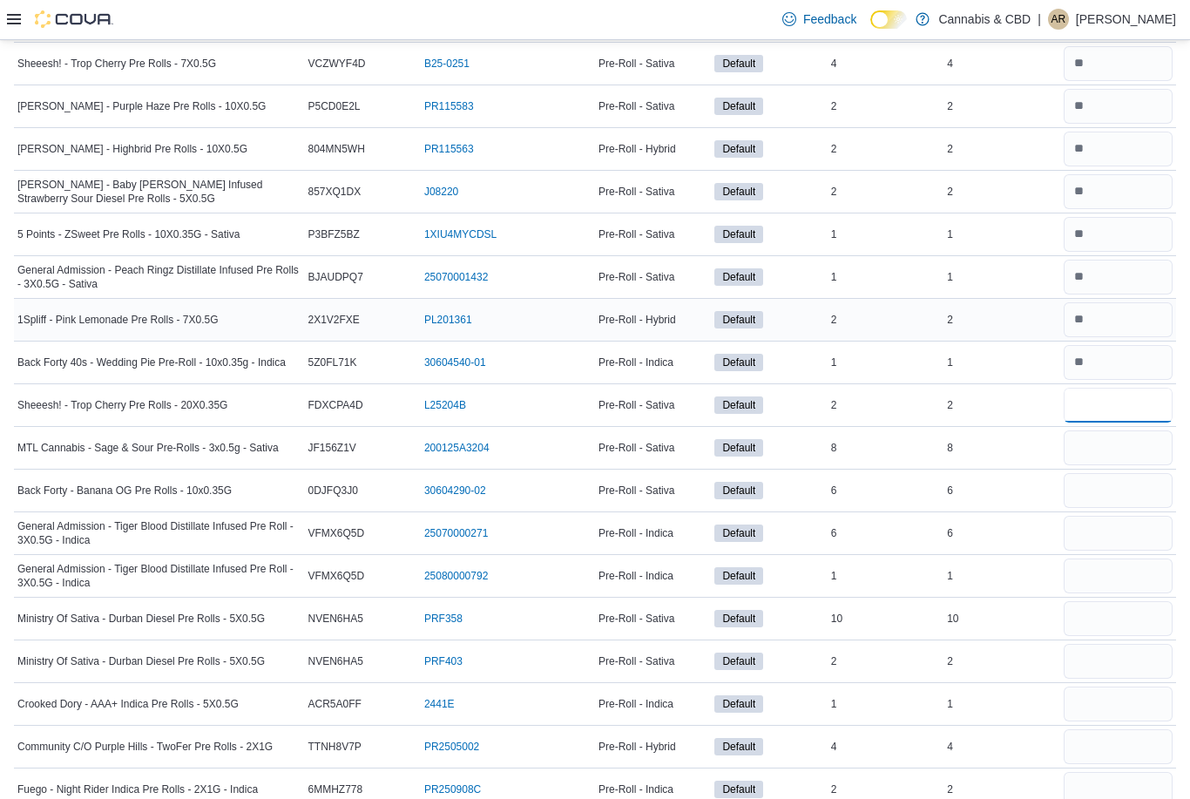
type input "*"
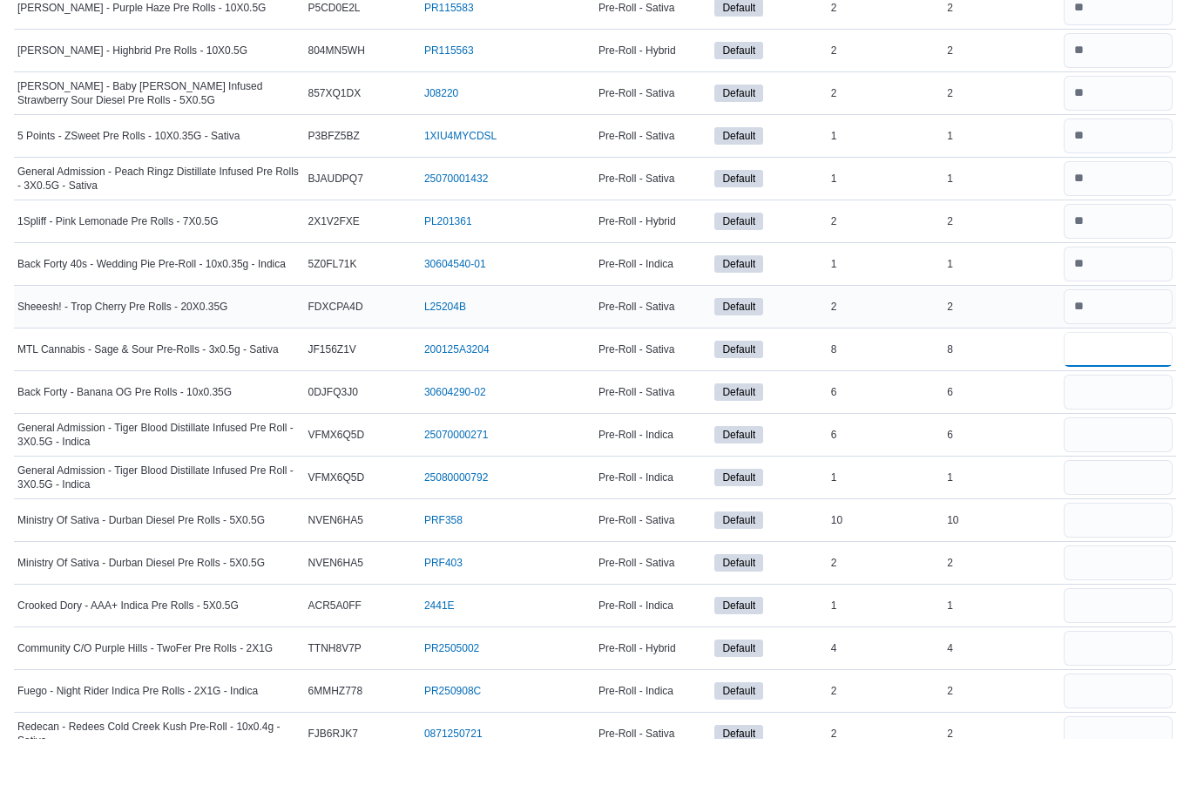
scroll to position [1165, 0]
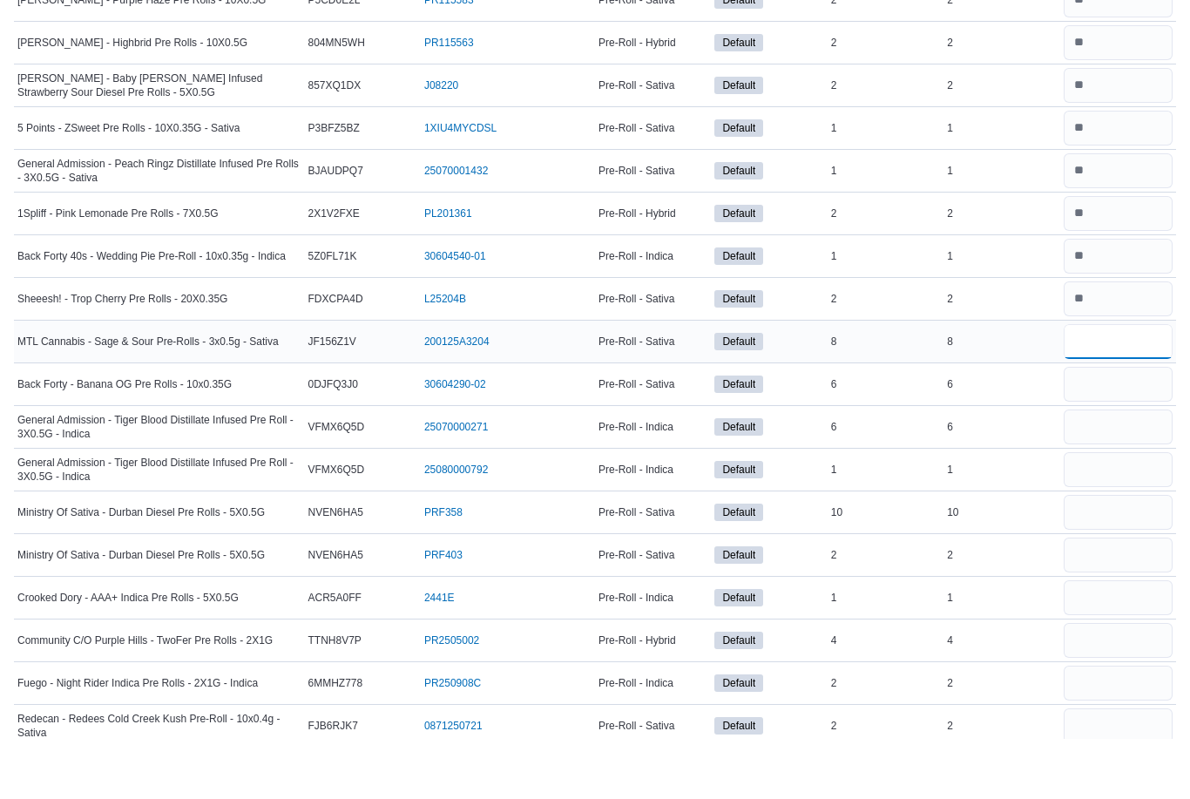
type input "*"
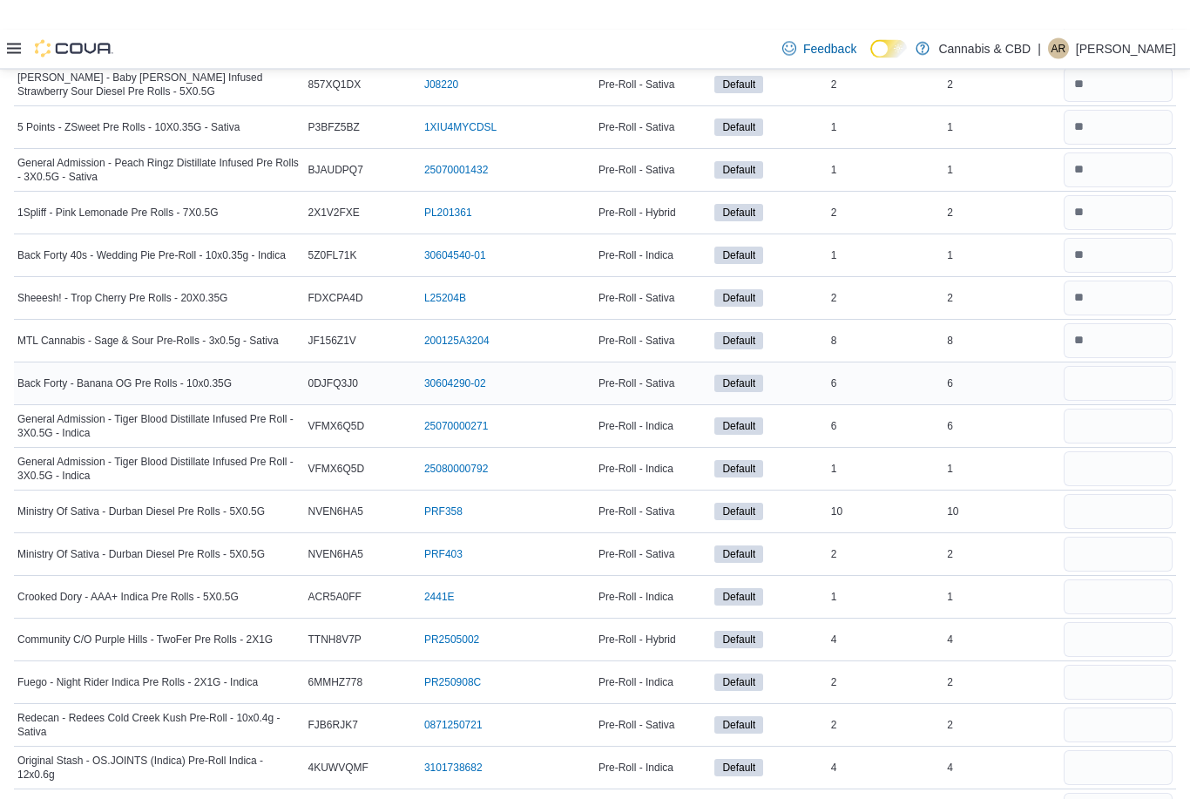
scroll to position [1256, 0]
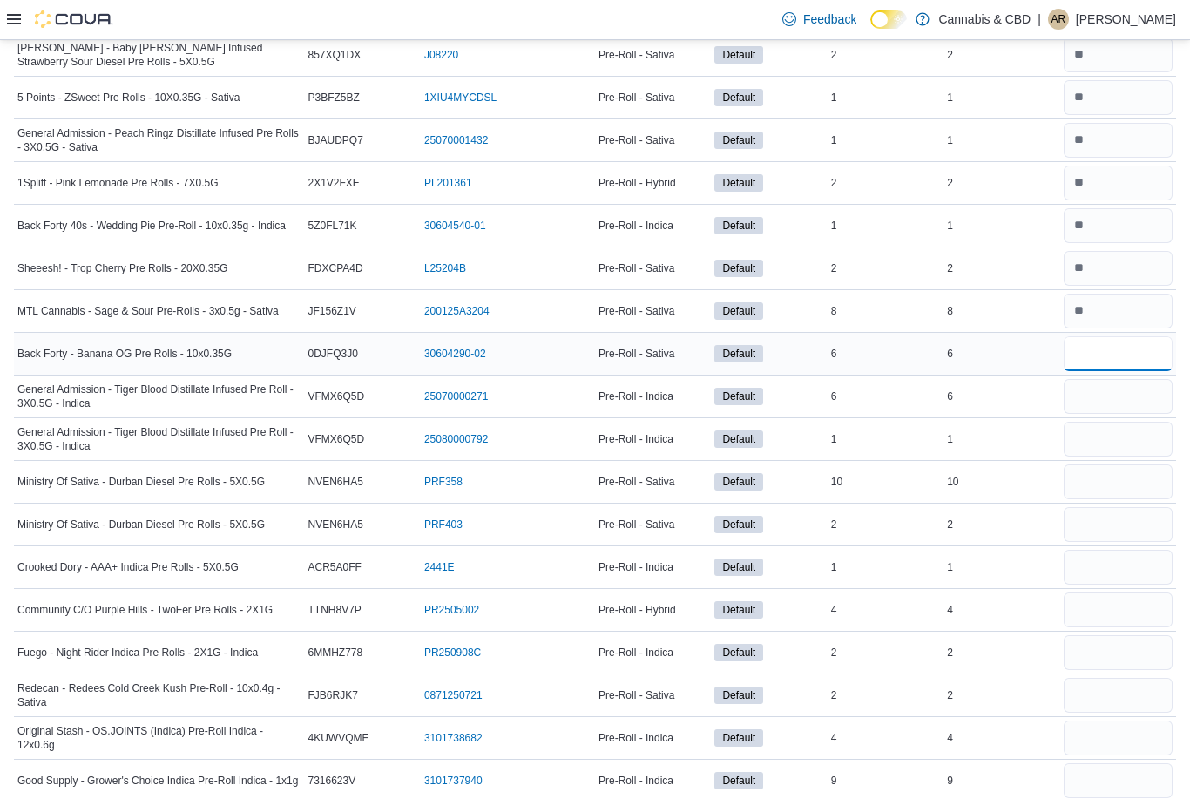
click at [1090, 356] on input "number" at bounding box center [1117, 353] width 109 height 35
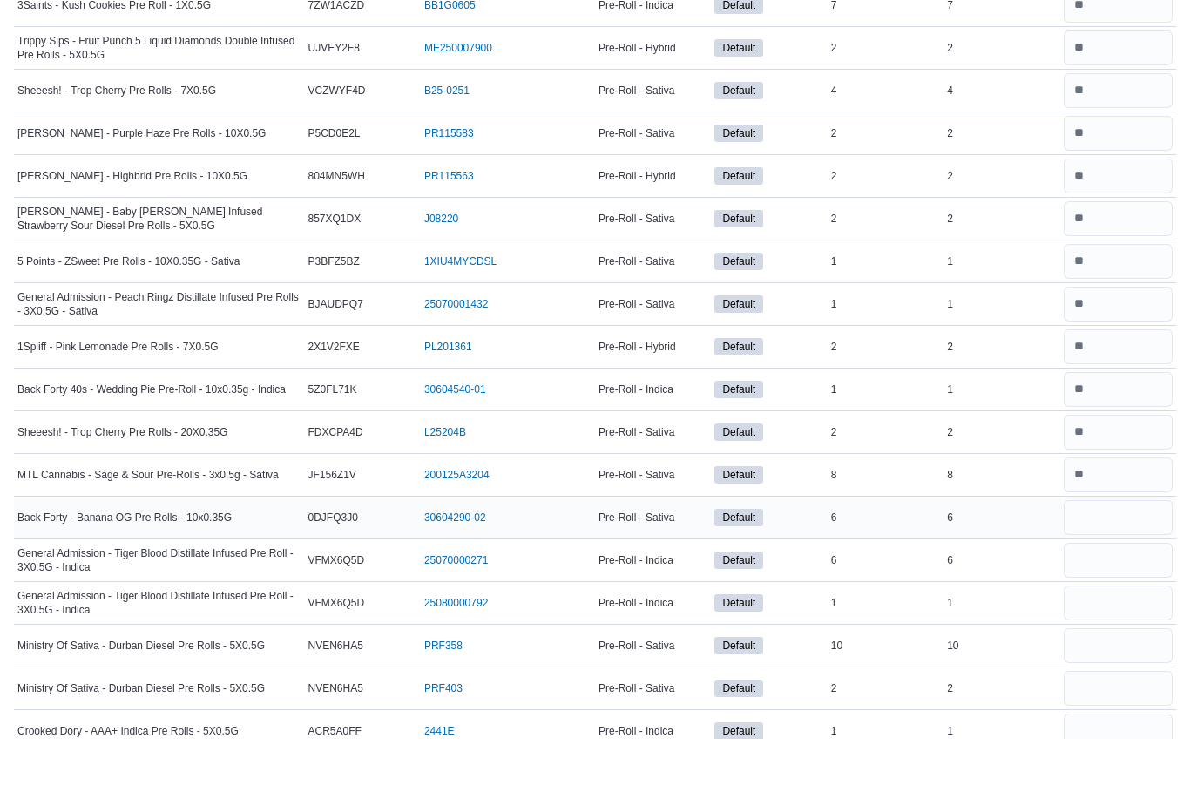
scroll to position [1092, 0]
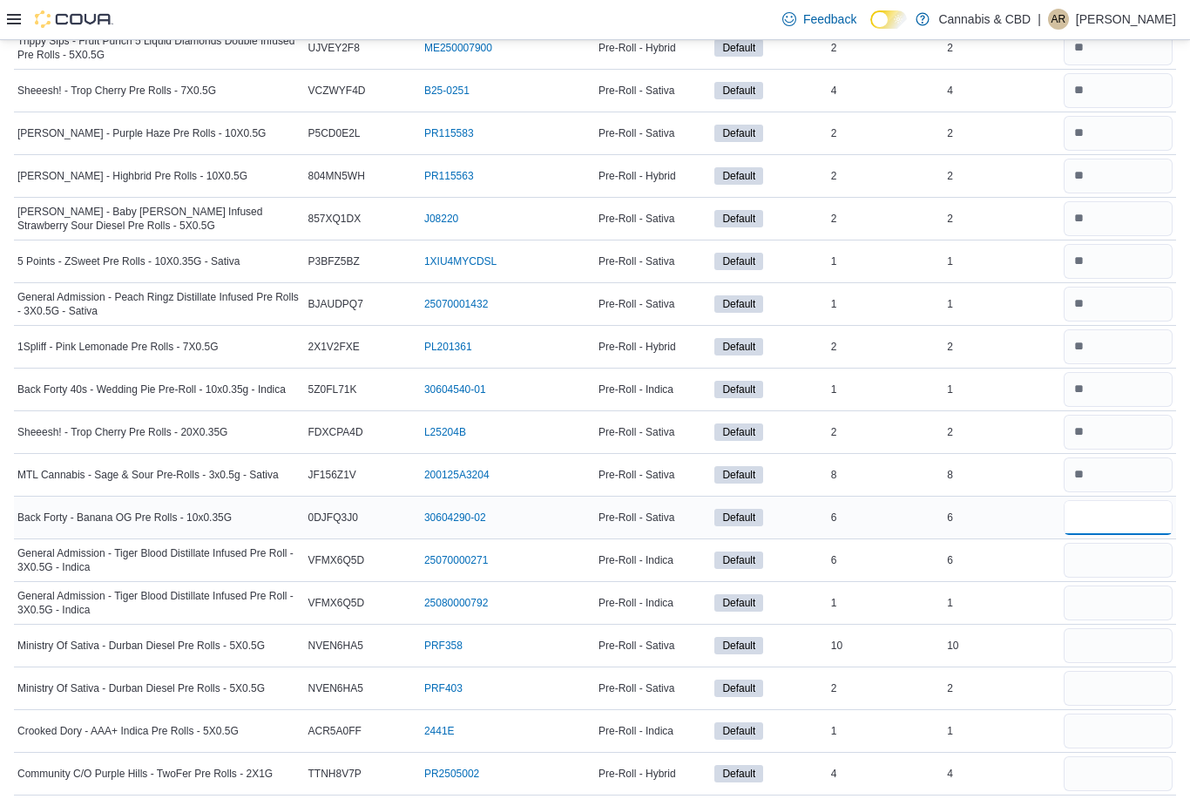
click at [1099, 516] on input "number" at bounding box center [1117, 517] width 109 height 35
type input "*"
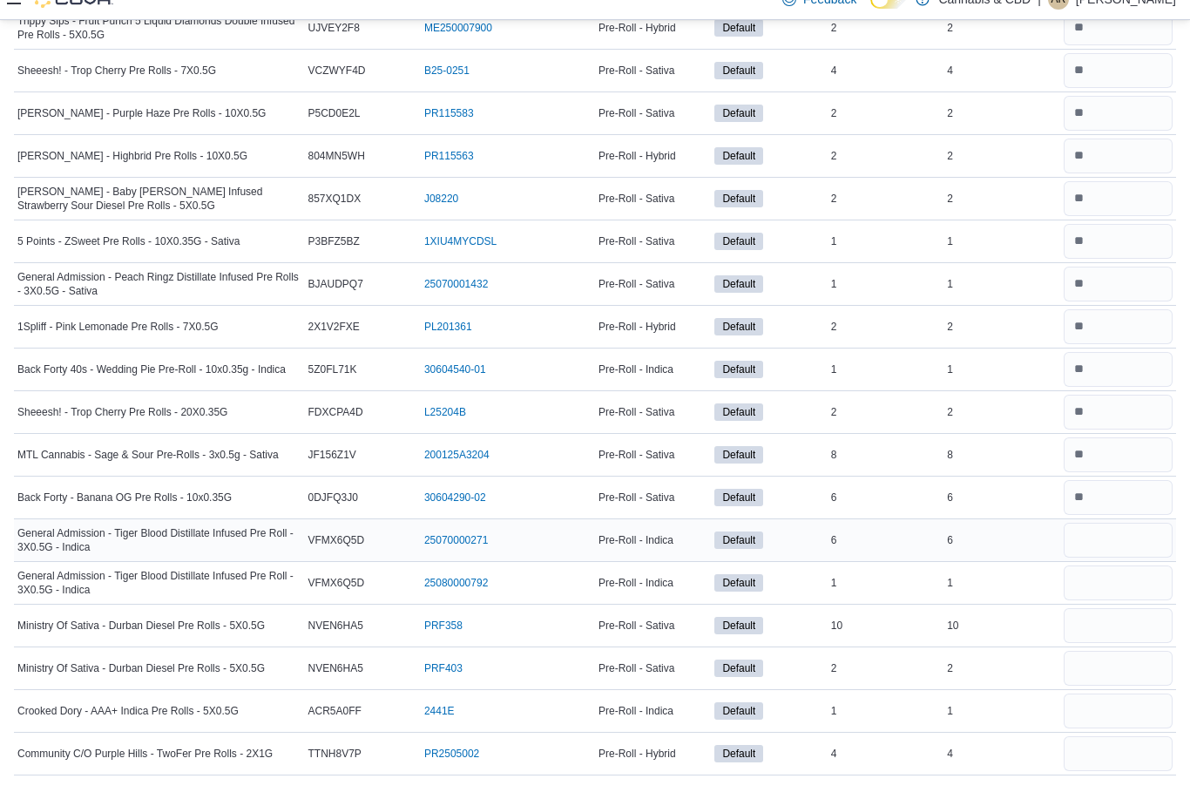
scroll to position [1112, 0]
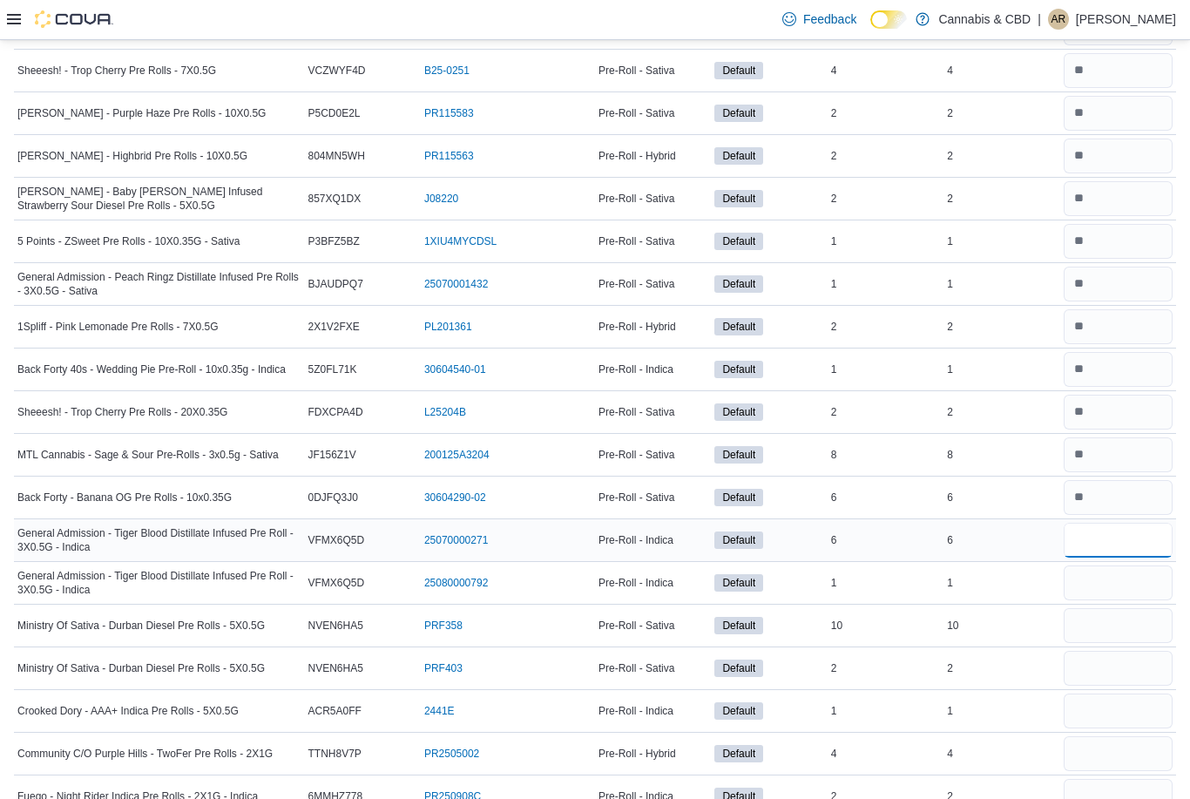
click at [1100, 533] on input "number" at bounding box center [1117, 540] width 109 height 35
type input "*"
click at [1117, 592] on input "number" at bounding box center [1117, 582] width 109 height 35
click at [1117, 585] on input "number" at bounding box center [1117, 582] width 109 height 35
click at [1114, 574] on input "number" at bounding box center [1117, 582] width 109 height 35
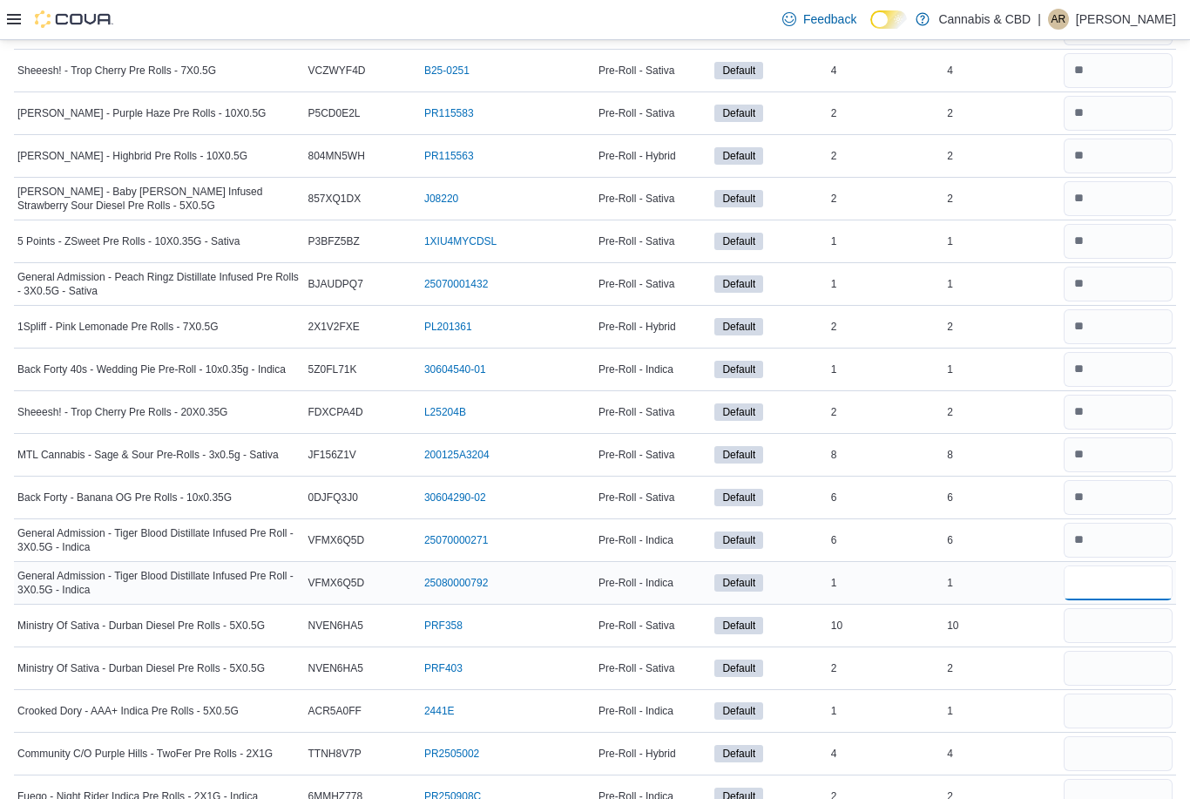
type input "*"
click at [1098, 625] on input "number" at bounding box center [1117, 625] width 109 height 35
type input "**"
type input "*"
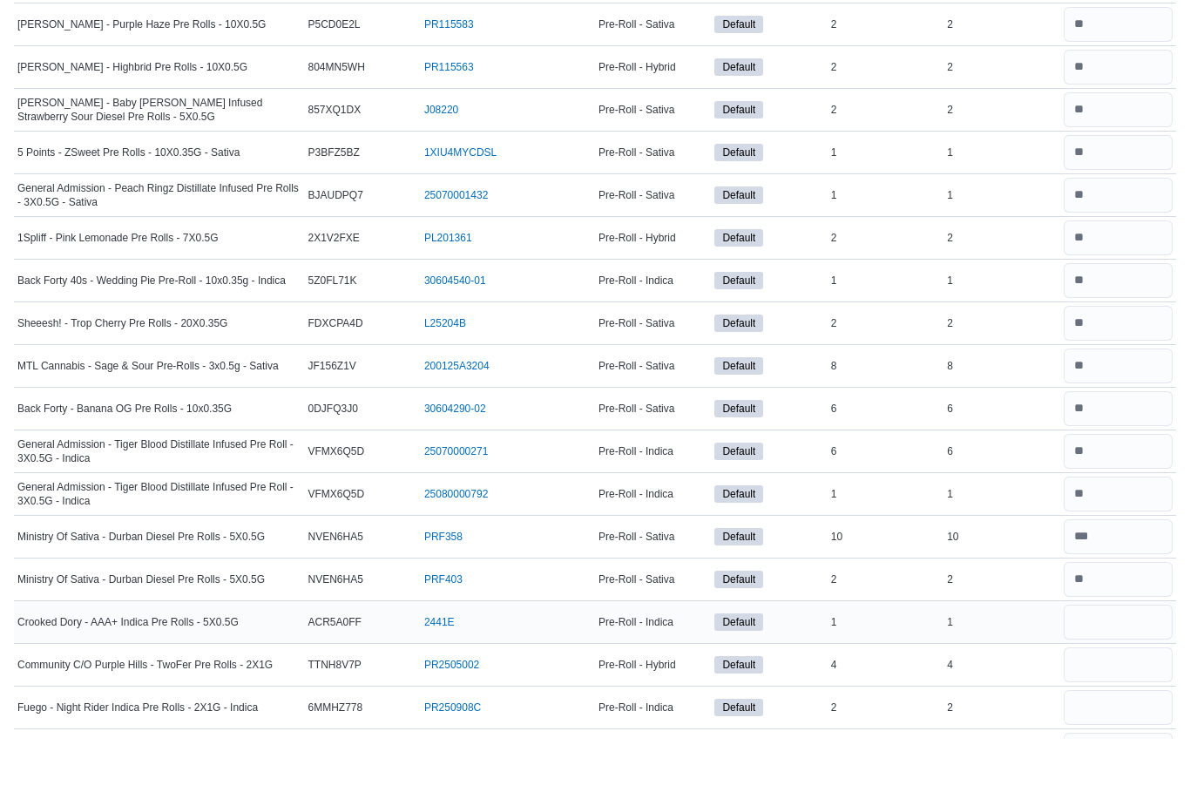
scroll to position [1201, 0]
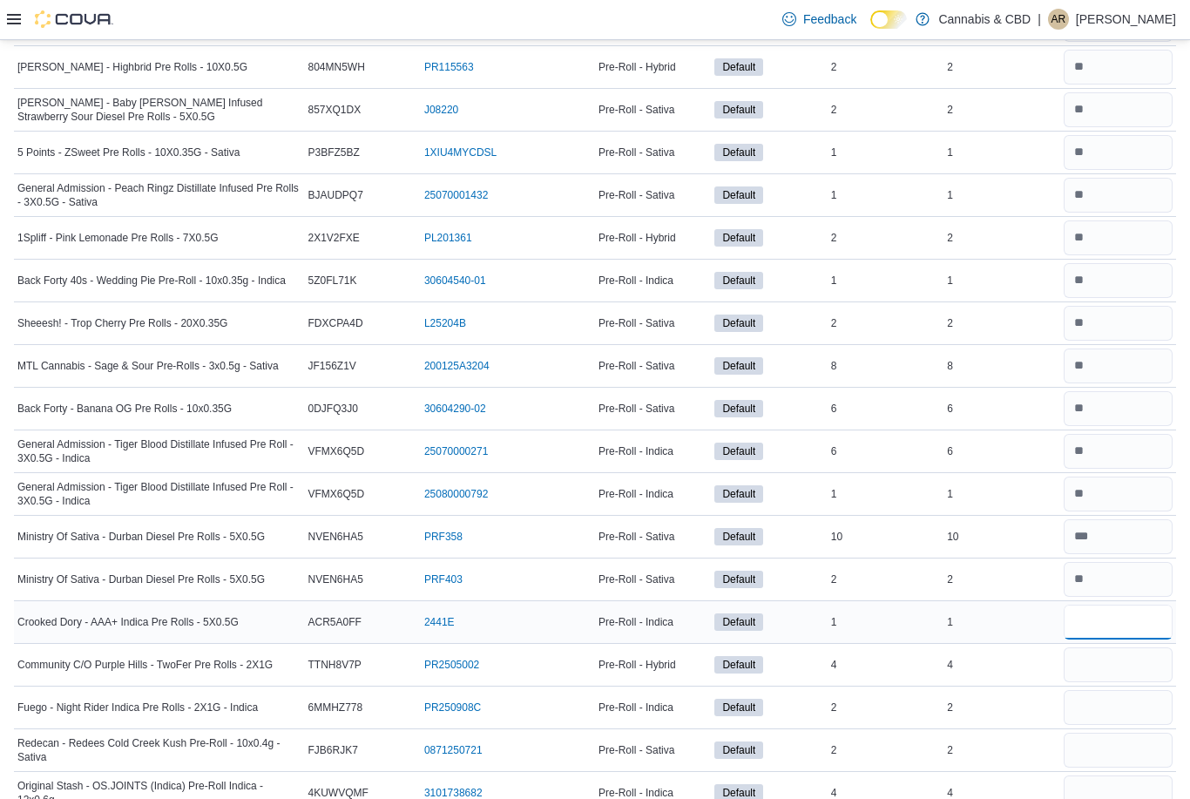
click at [1098, 628] on input "number" at bounding box center [1117, 621] width 109 height 35
type input "*"
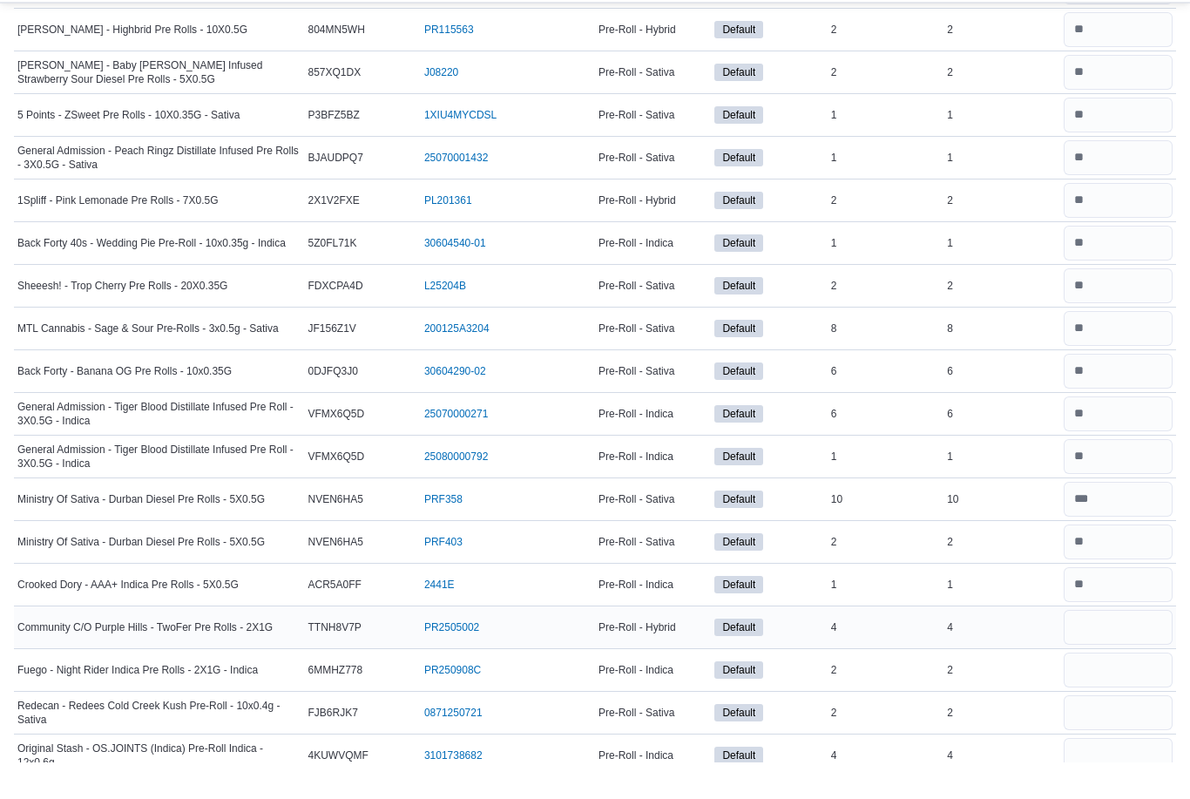
scroll to position [1239, 0]
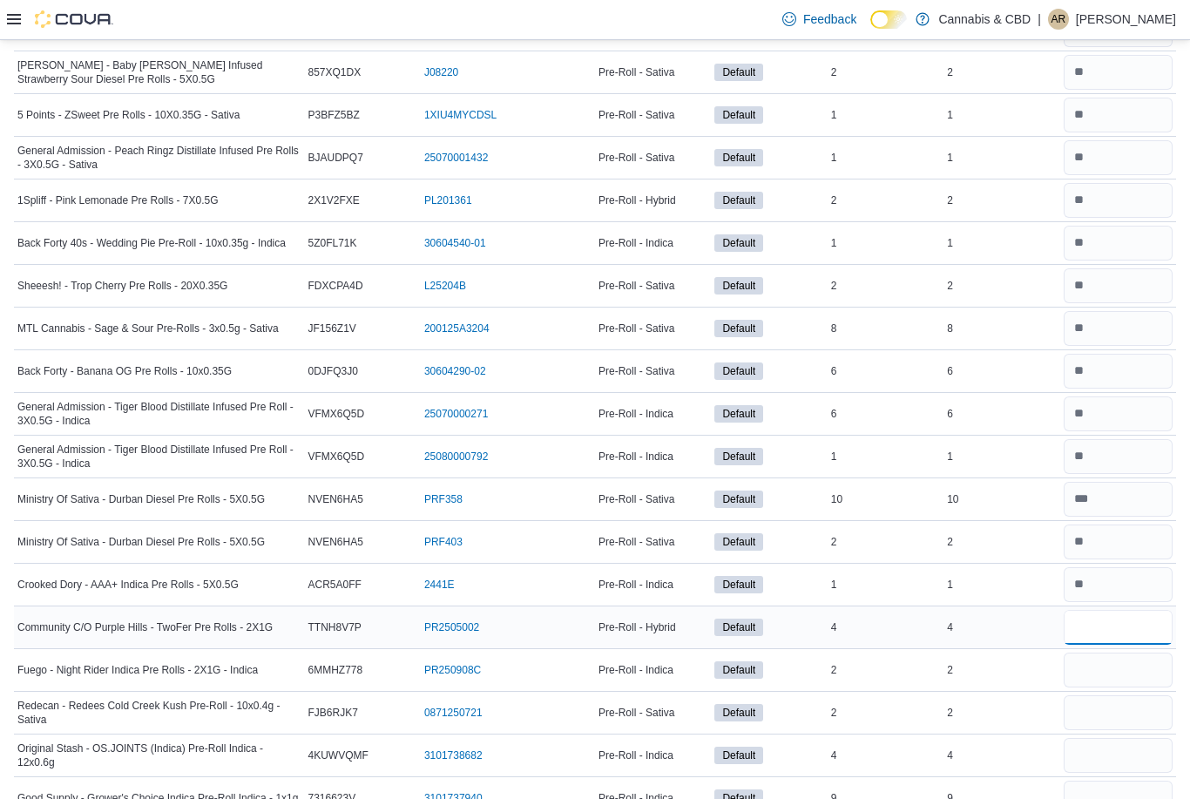
click at [1099, 626] on input "number" at bounding box center [1117, 627] width 109 height 35
type input "*"
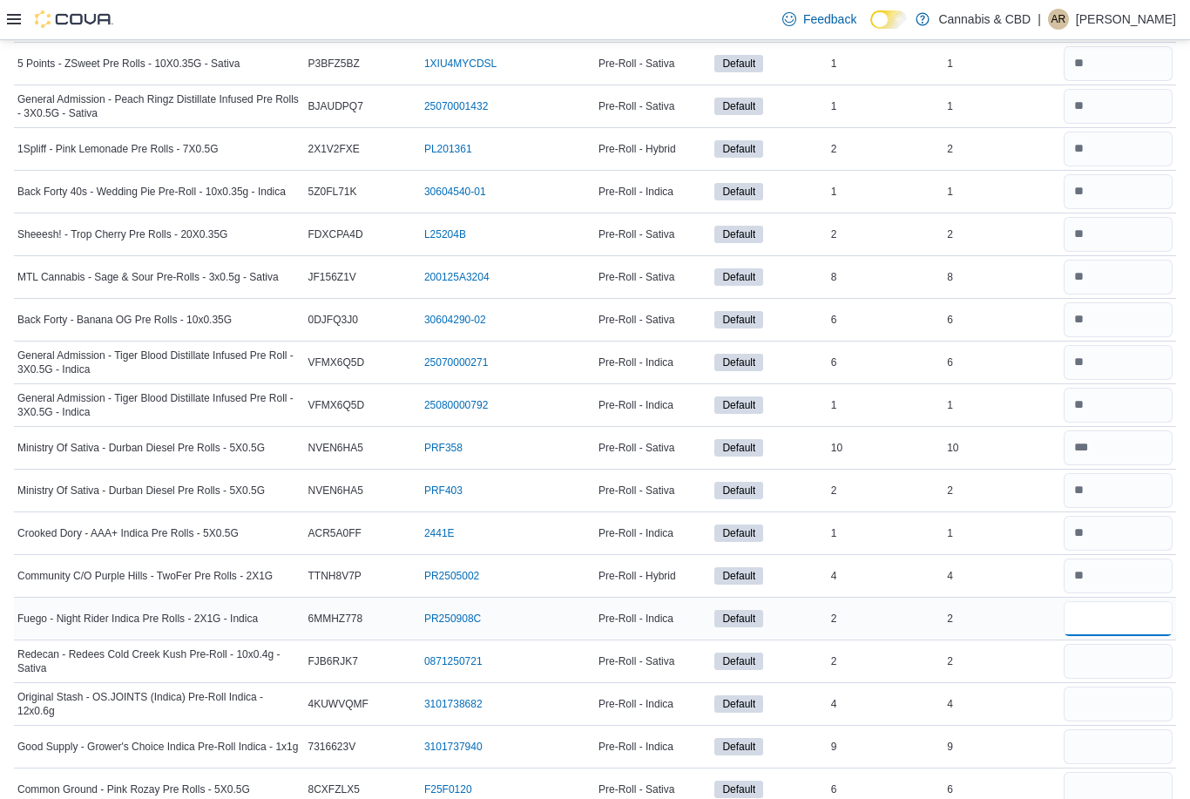
click at [1100, 631] on input "number" at bounding box center [1117, 618] width 109 height 35
type input "*"
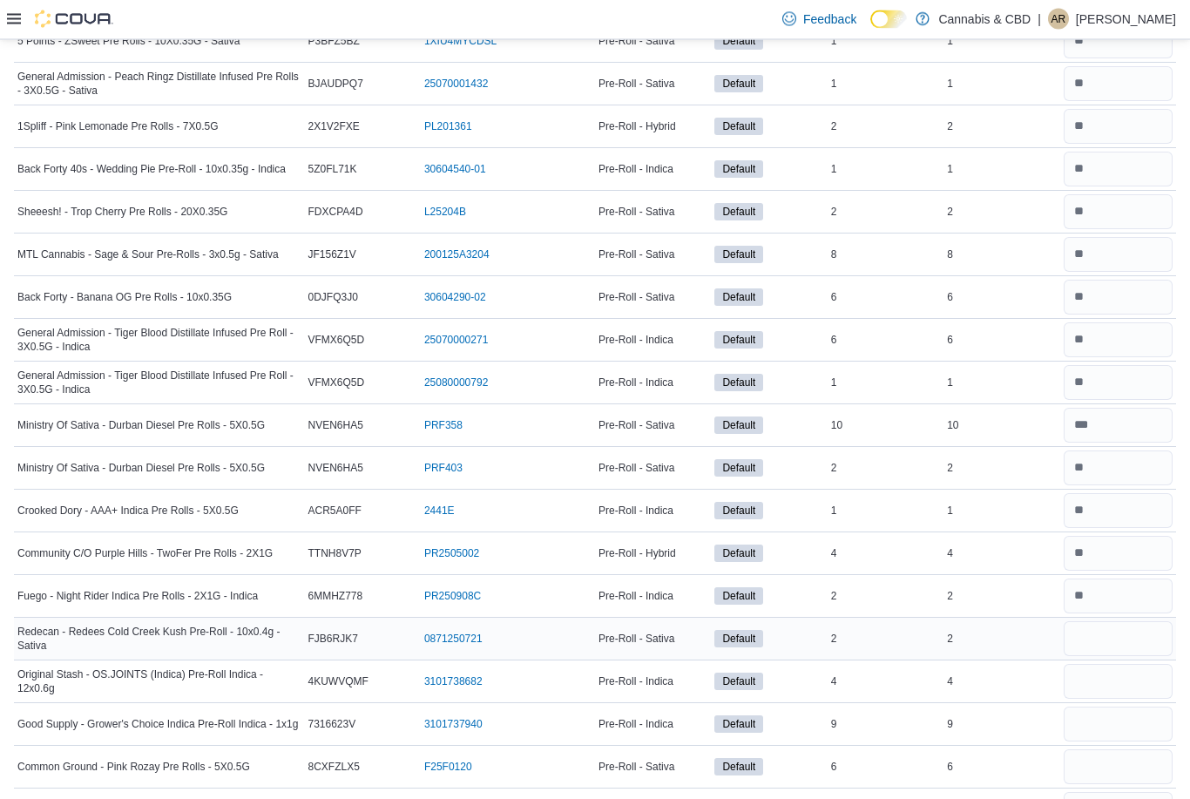
scroll to position [1313, 0]
click at [1100, 631] on input "number" at bounding box center [1117, 638] width 109 height 35
type input "*"
click at [1103, 690] on input "number" at bounding box center [1117, 681] width 109 height 35
type input "*"
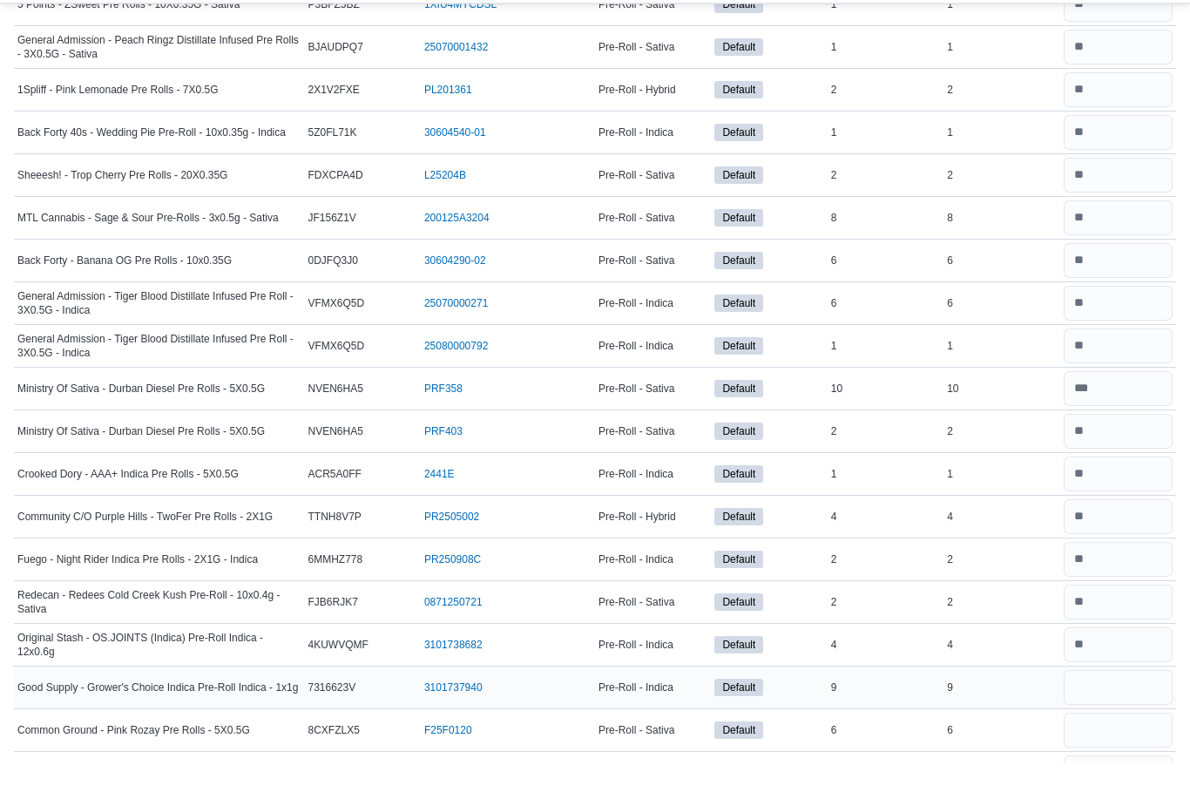
scroll to position [1349, 0]
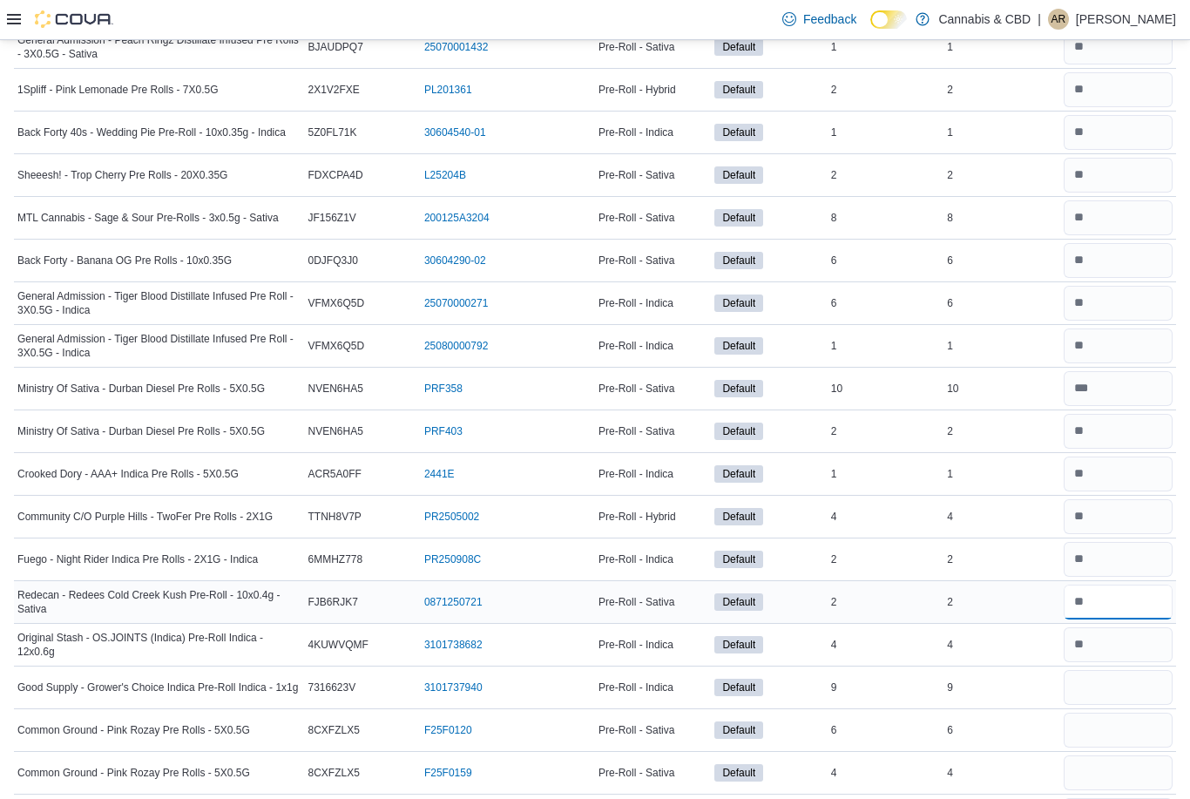
click at [1113, 609] on input "number" at bounding box center [1117, 601] width 109 height 35
type input "*"
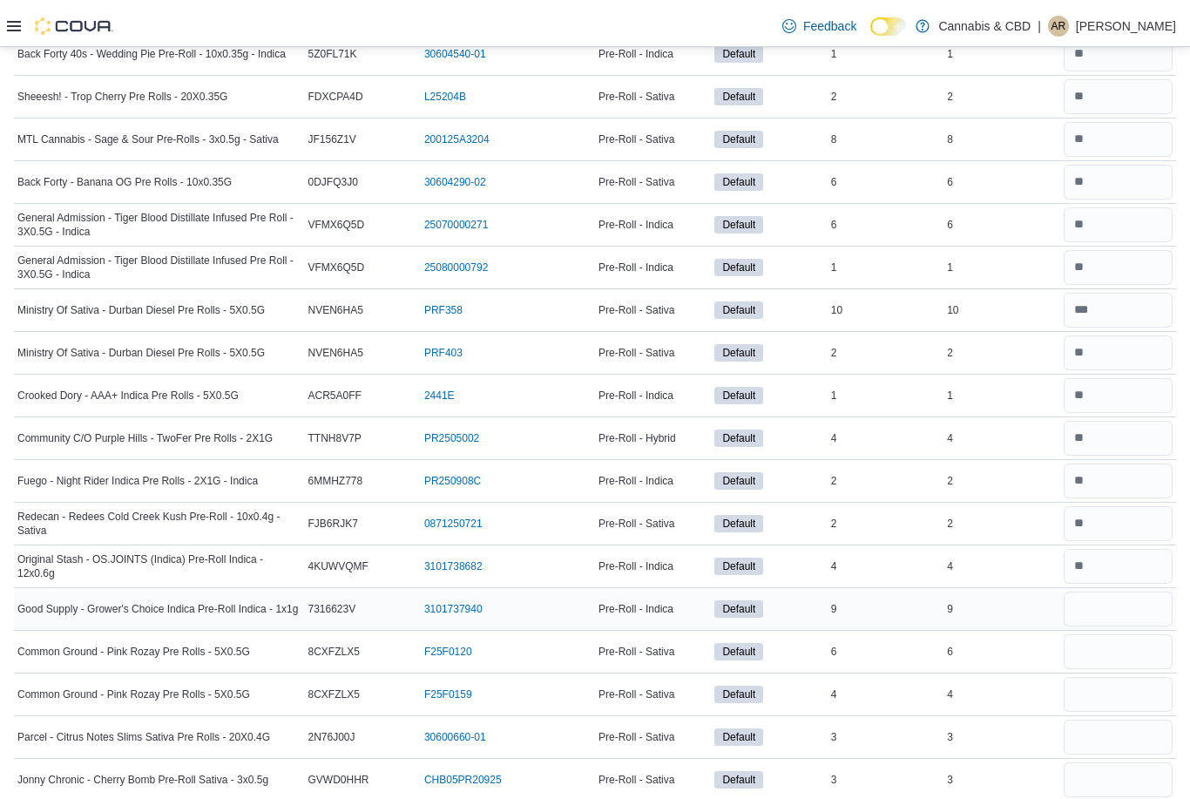
scroll to position [1436, 0]
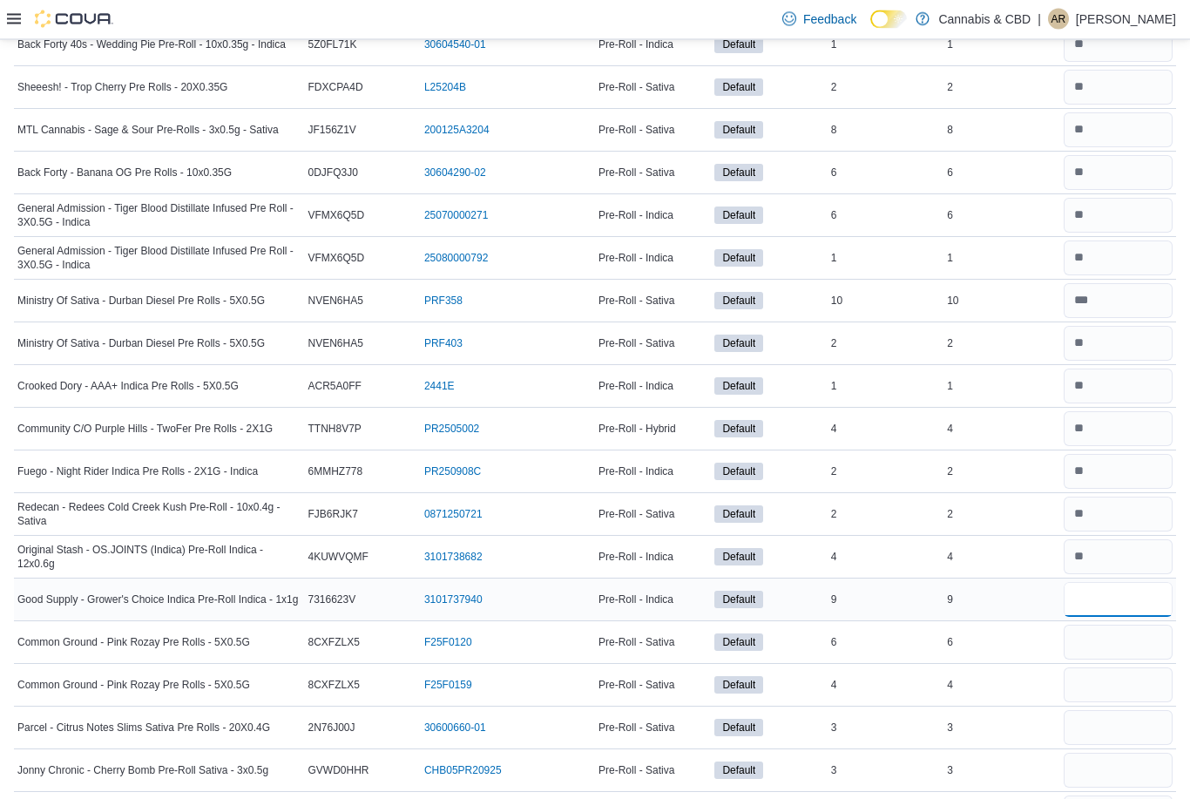
click at [1113, 601] on input "number" at bounding box center [1117, 600] width 109 height 35
type input "*"
click at [1104, 654] on input "number" at bounding box center [1117, 642] width 109 height 35
type input "*"
click at [1085, 701] on input "number" at bounding box center [1117, 685] width 109 height 35
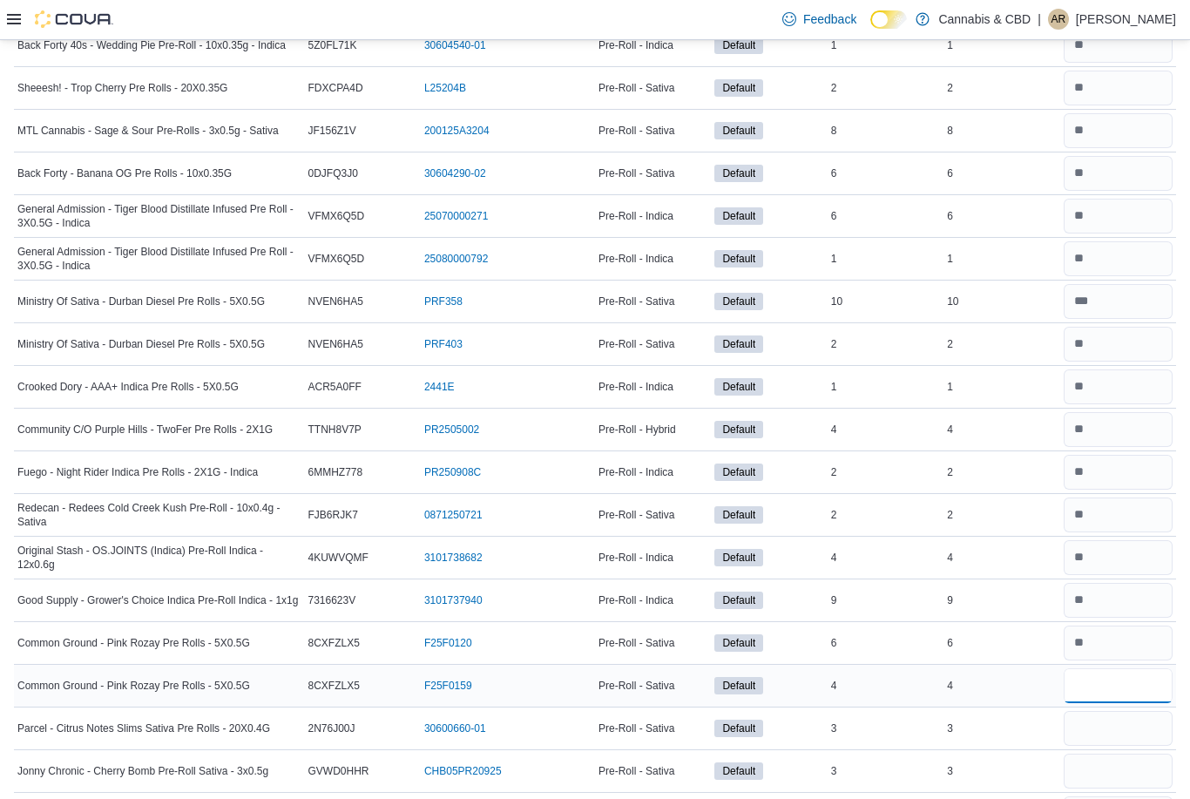
type input "*"
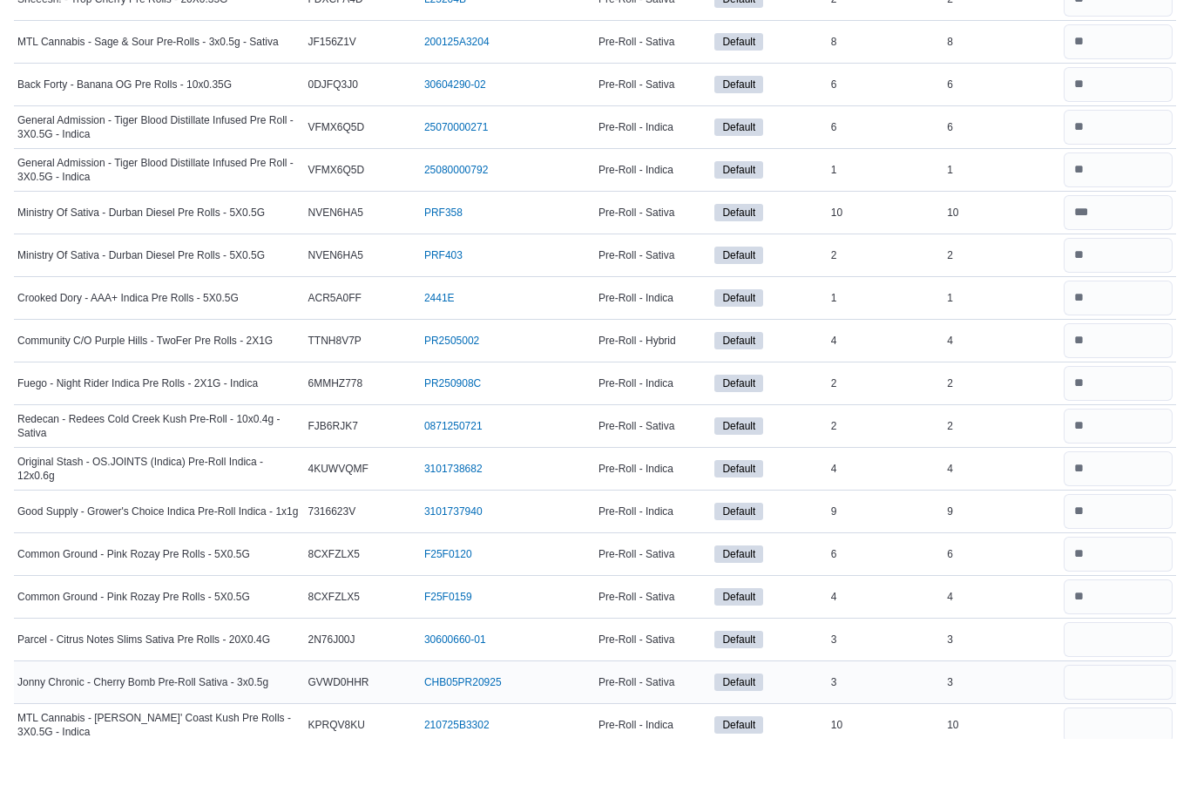
scroll to position [1525, 0]
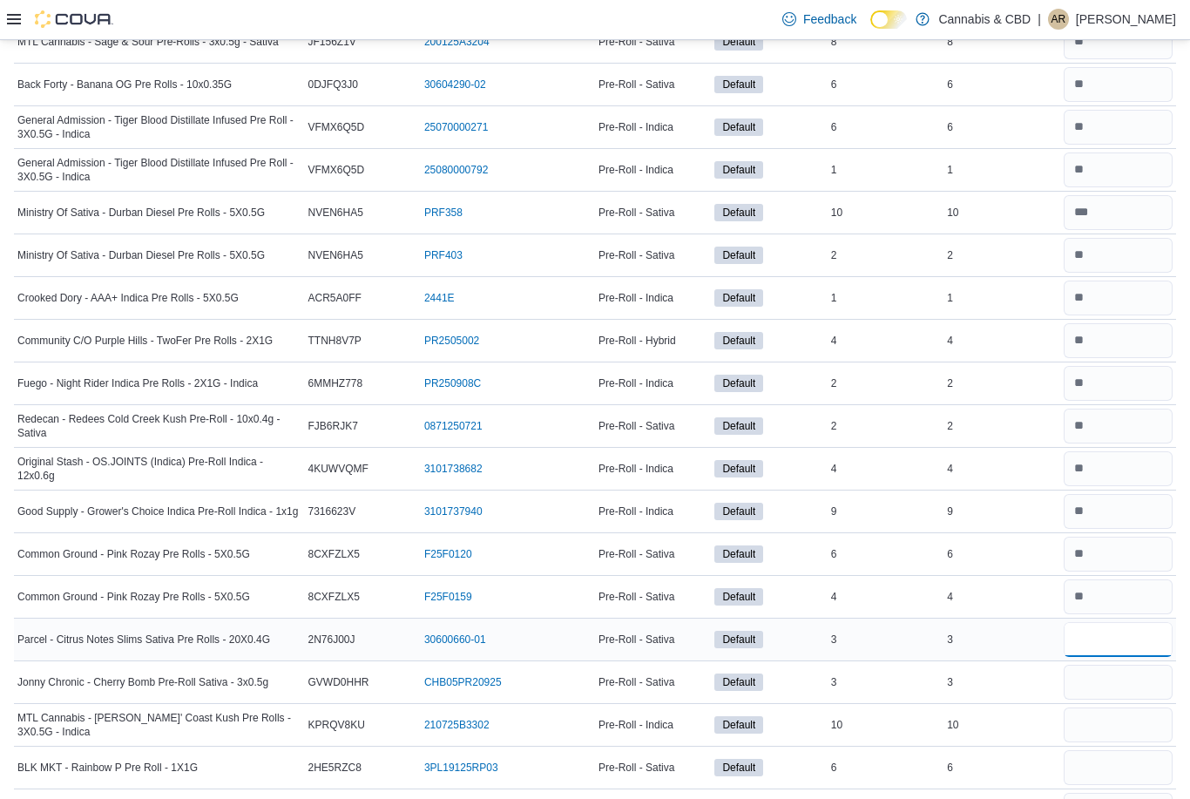
click at [1083, 638] on input "number" at bounding box center [1117, 639] width 109 height 35
type input "*"
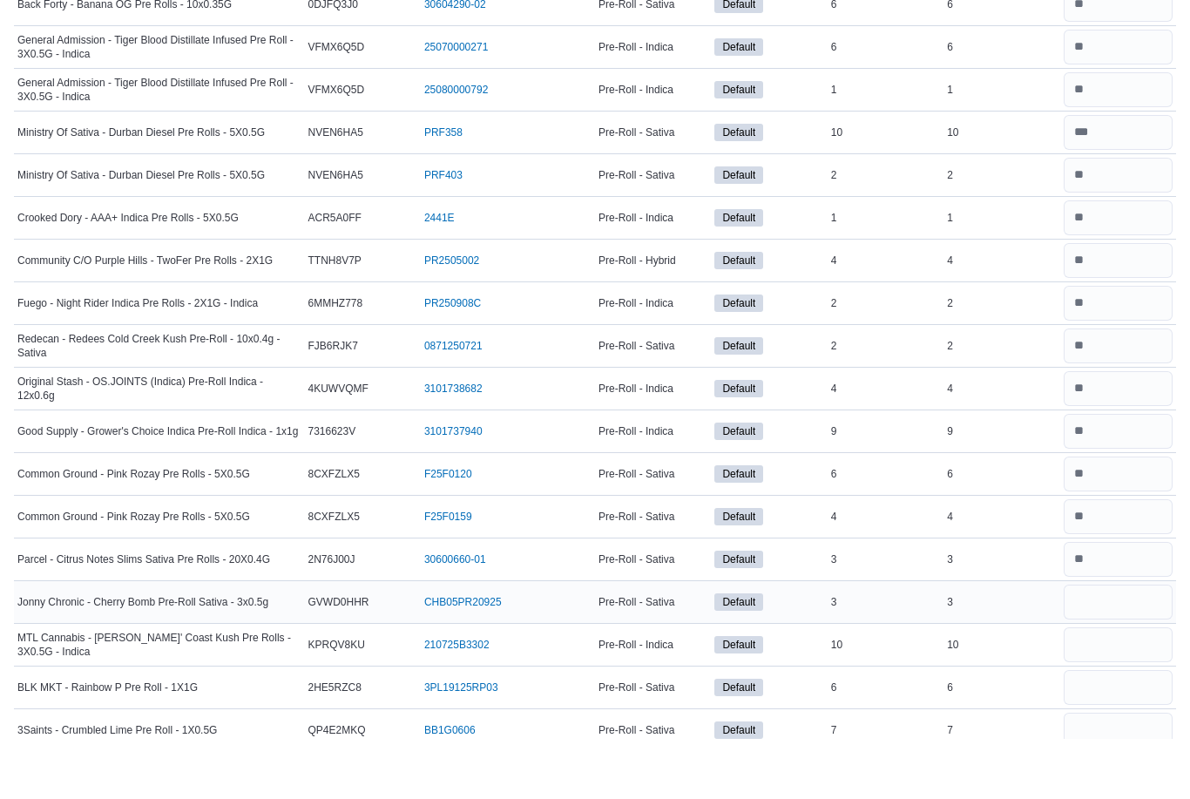
scroll to position [1605, 0]
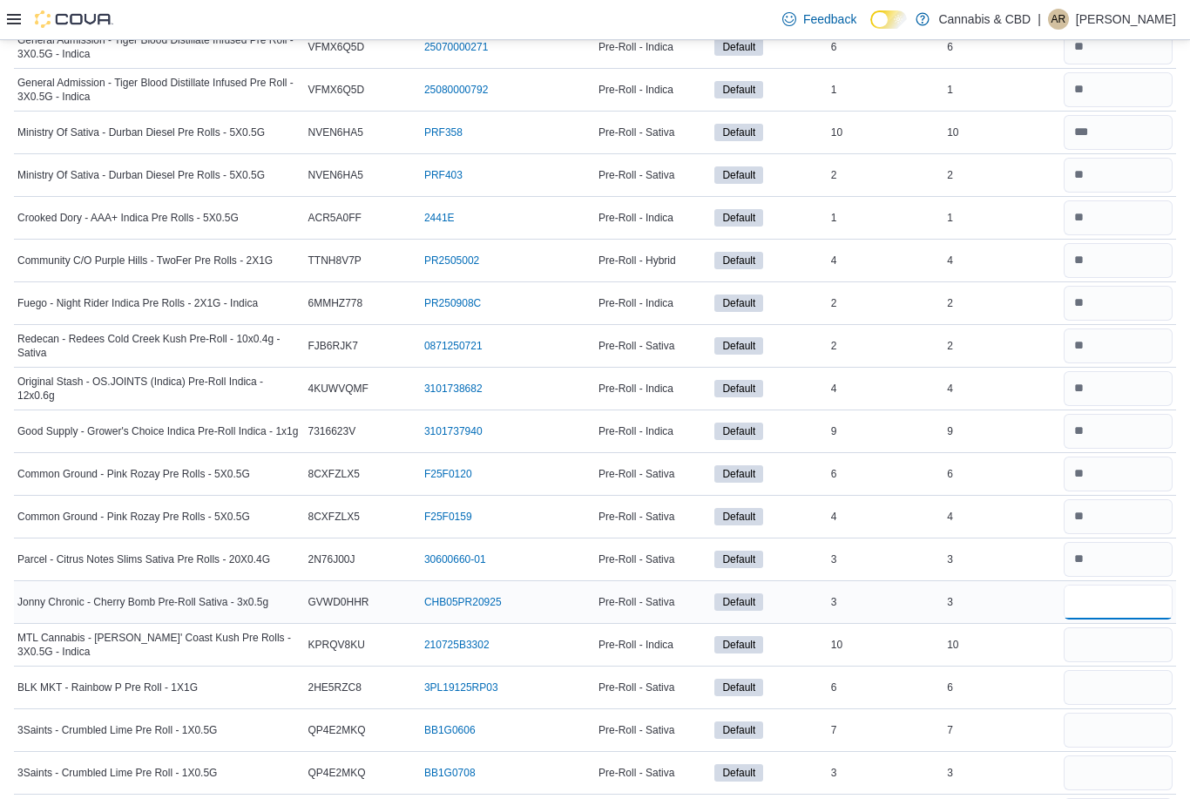
click at [1080, 604] on input "number" at bounding box center [1117, 601] width 109 height 35
type input "*"
click at [1080, 651] on input "number" at bounding box center [1117, 644] width 109 height 35
type input "**"
click at [1078, 683] on input "number" at bounding box center [1117, 687] width 109 height 35
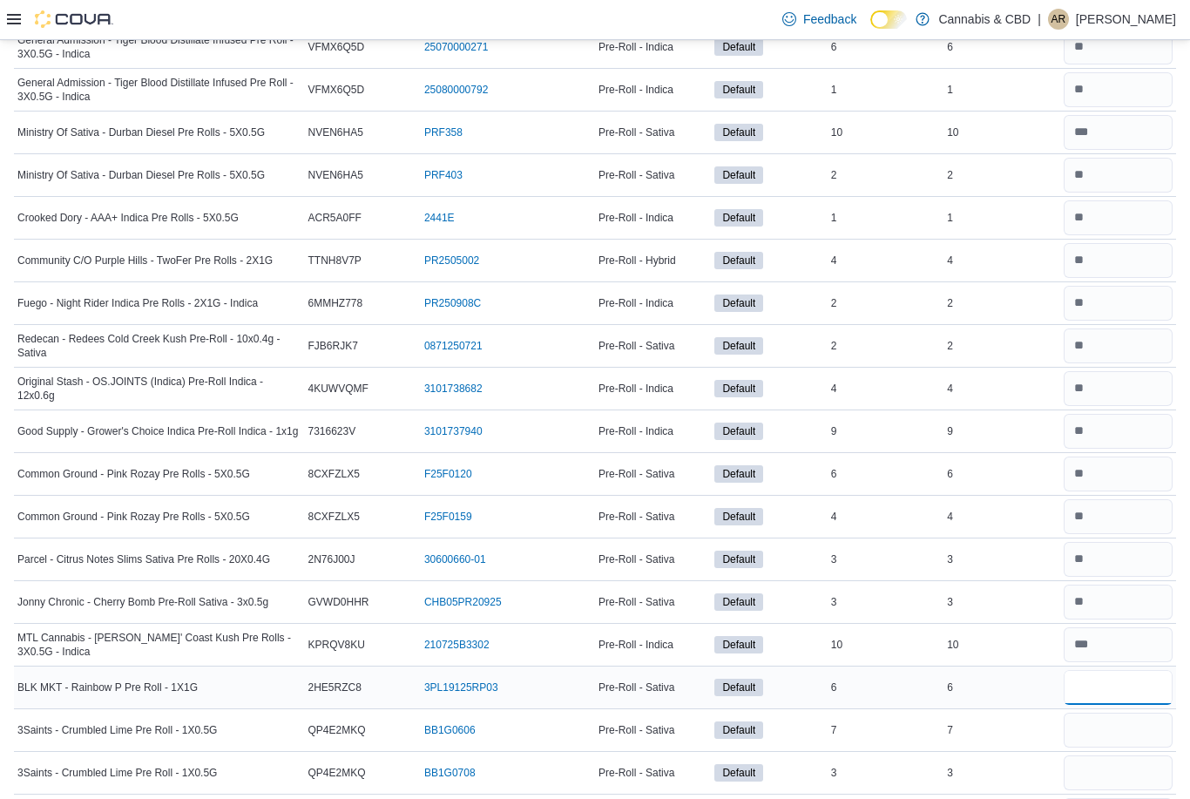
type input "*"
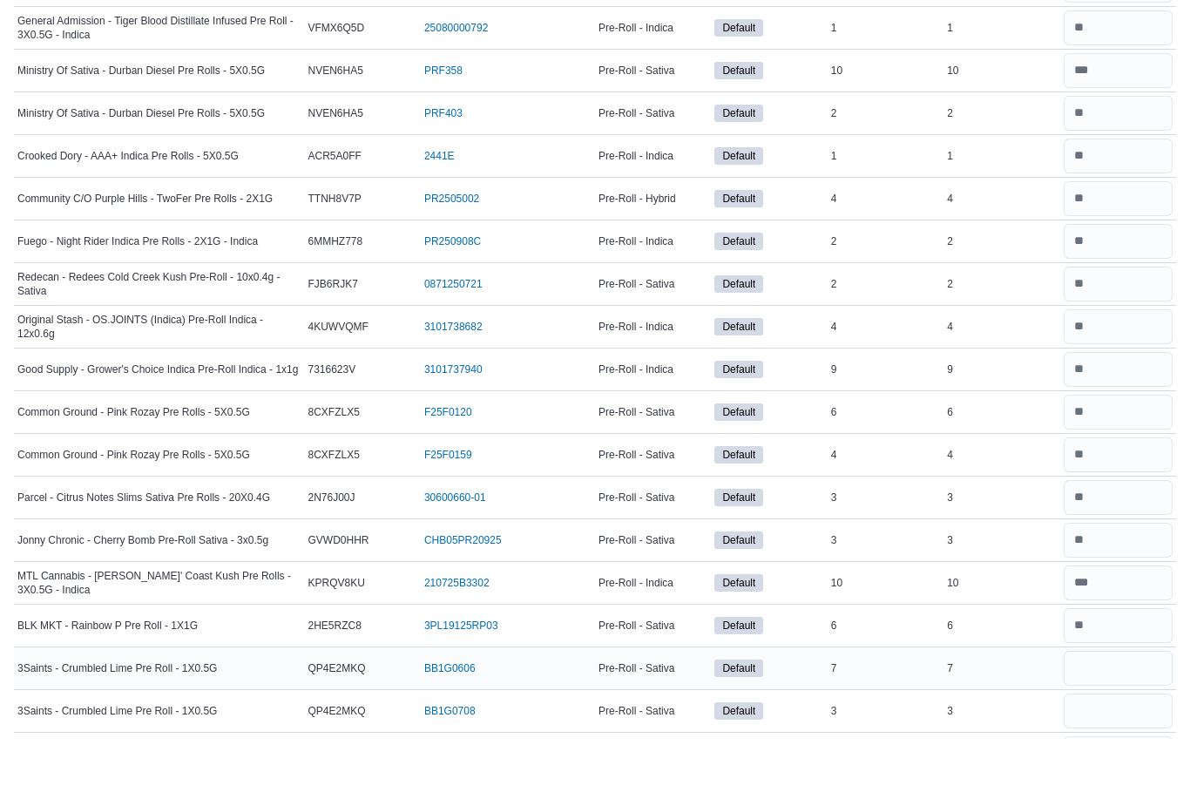
scroll to position [1667, 0]
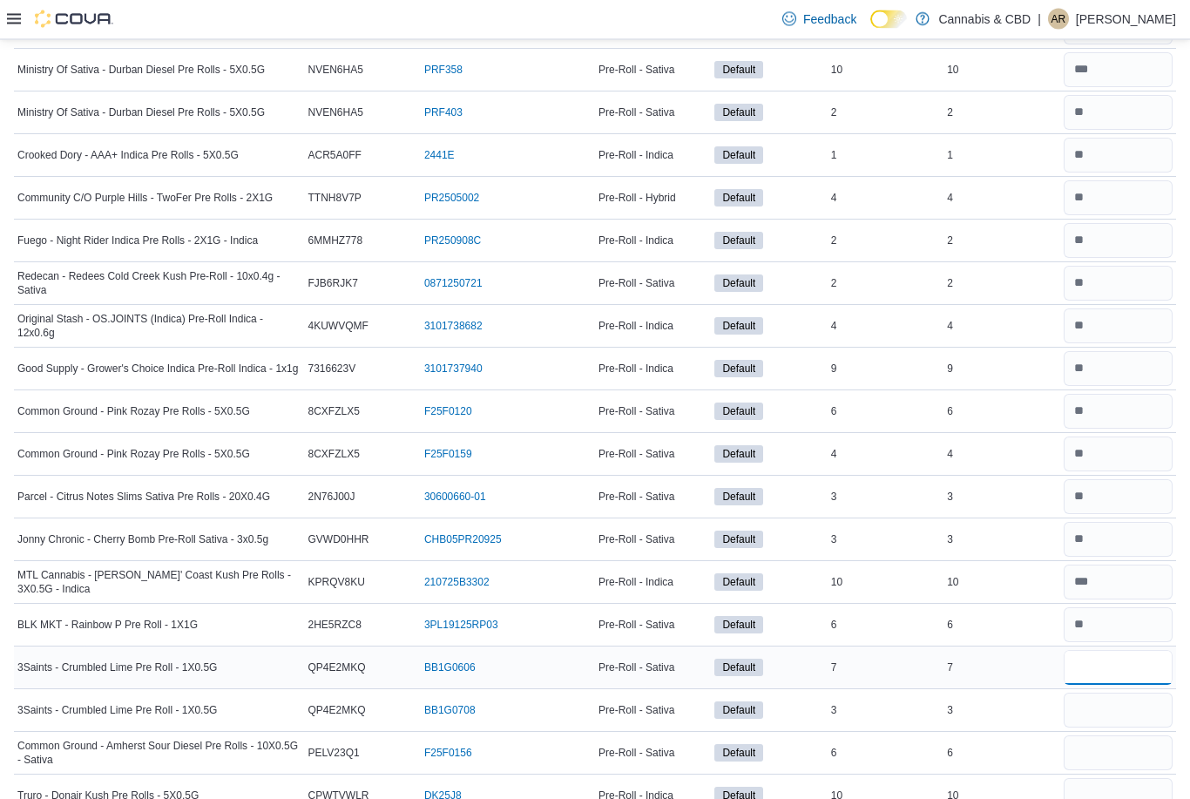
click at [1079, 670] on input "number" at bounding box center [1117, 668] width 109 height 35
type input "*"
click at [1072, 716] on input "number" at bounding box center [1117, 710] width 109 height 35
type input "*"
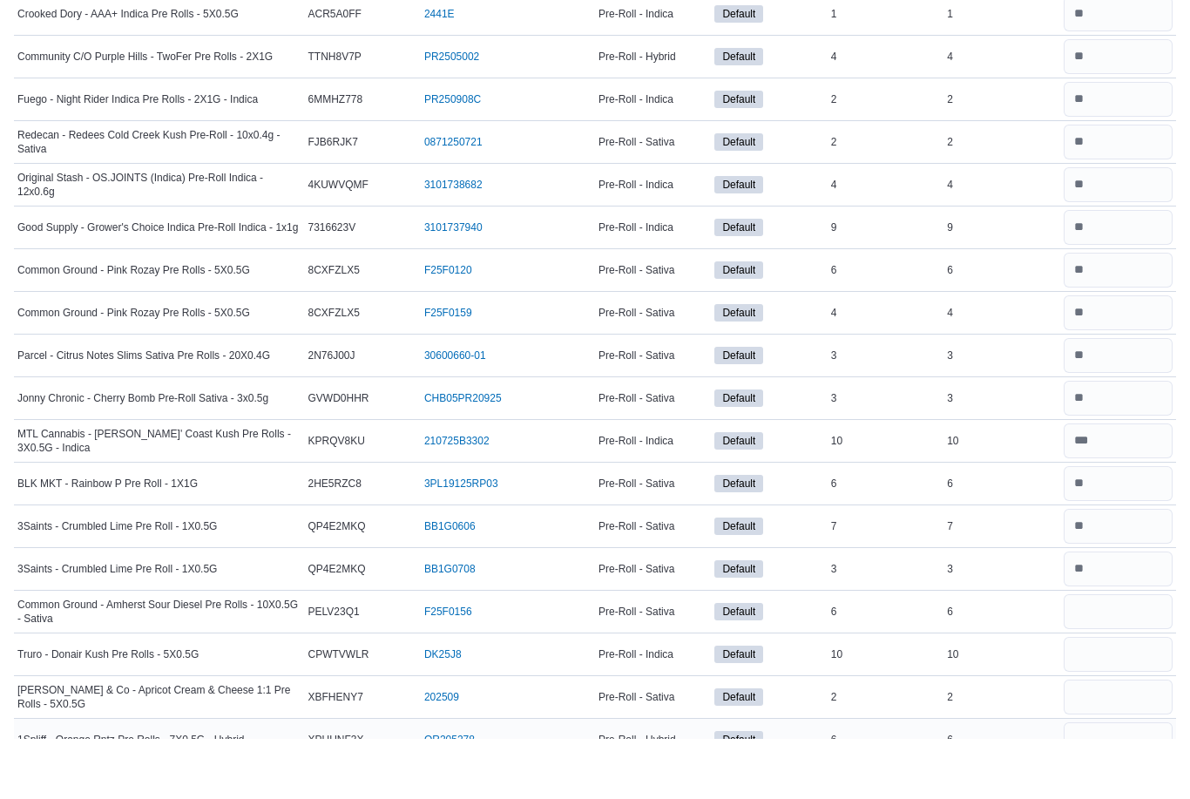
scroll to position [1814, 0]
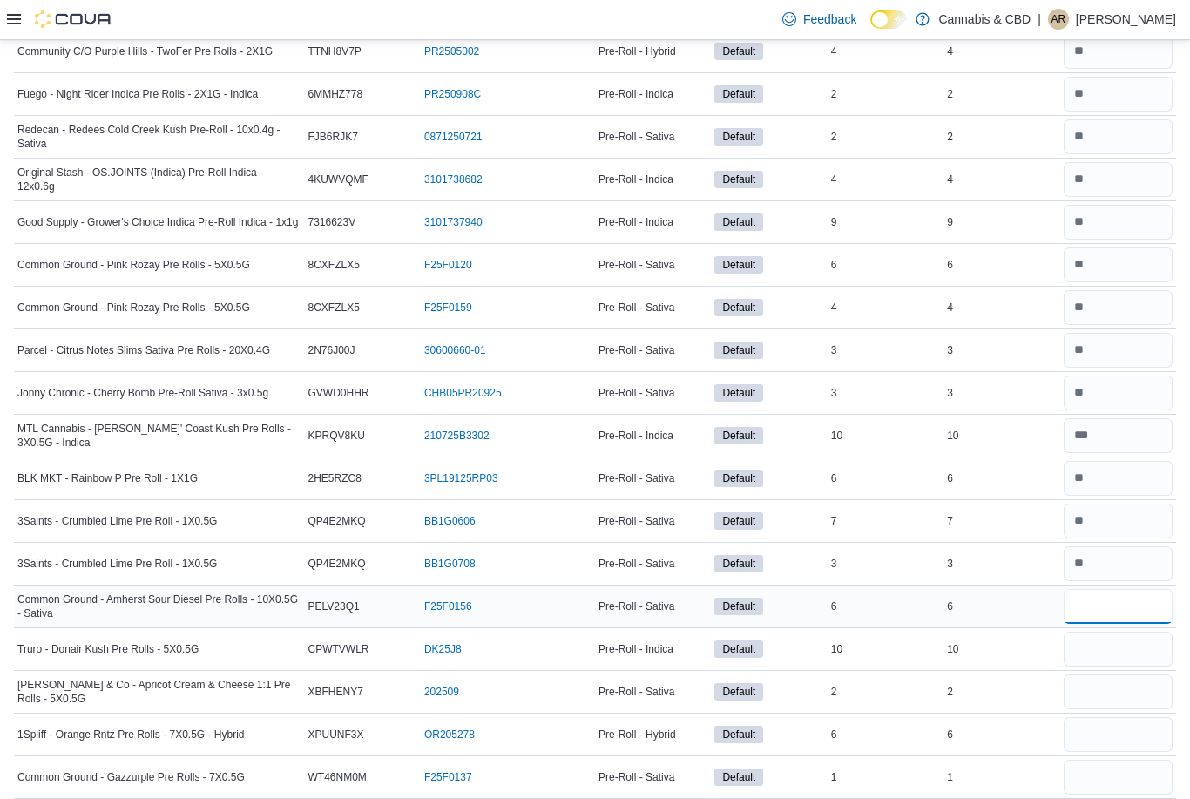
click at [1088, 613] on input "number" at bounding box center [1117, 606] width 109 height 35
type input "*"
type input "**"
click at [1092, 708] on input "number" at bounding box center [1117, 691] width 109 height 35
type input "*"
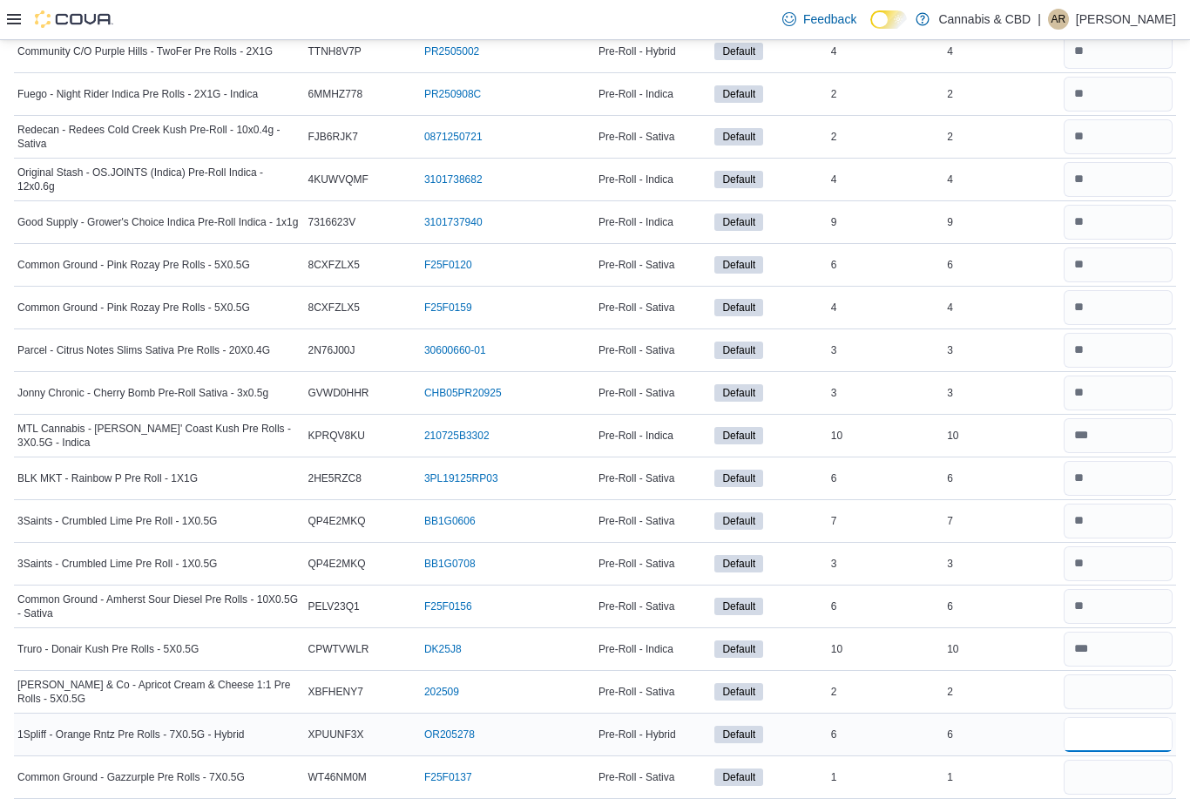
click at [1094, 734] on input "number" at bounding box center [1117, 734] width 109 height 35
type input "*"
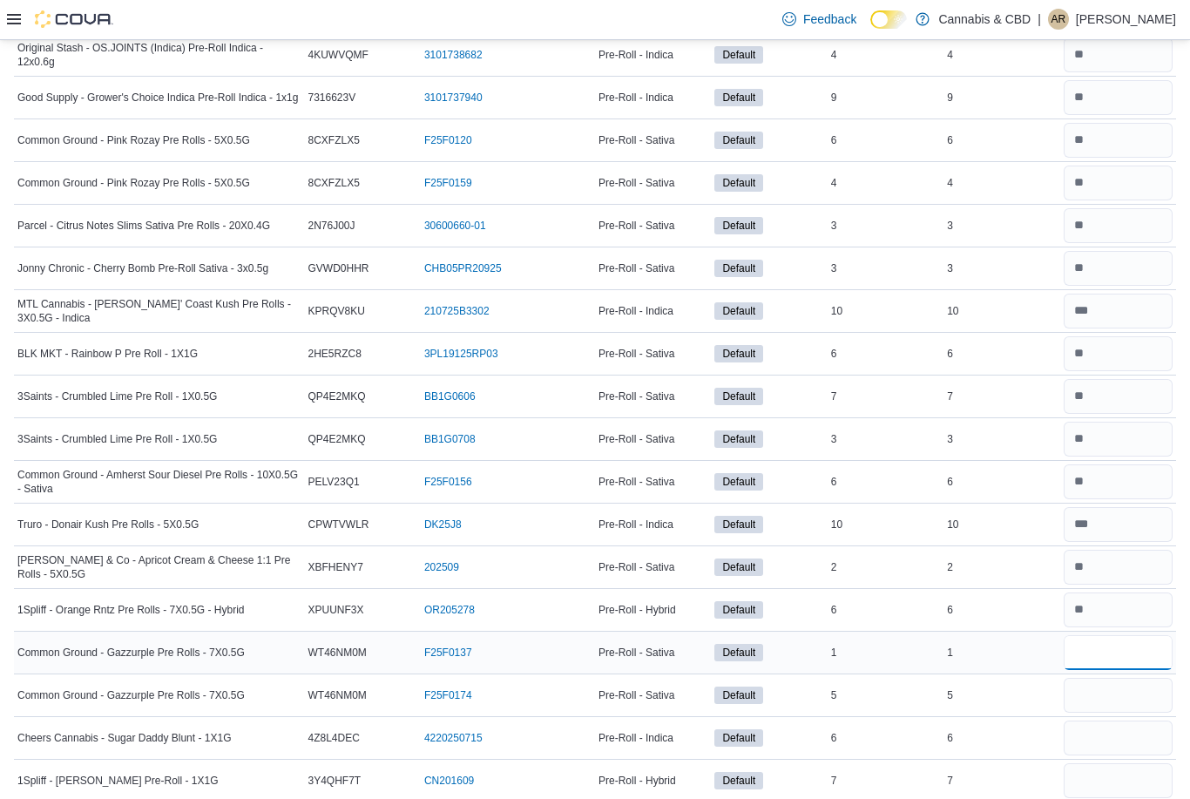
click at [1089, 643] on input "number" at bounding box center [1117, 652] width 109 height 35
type input "*"
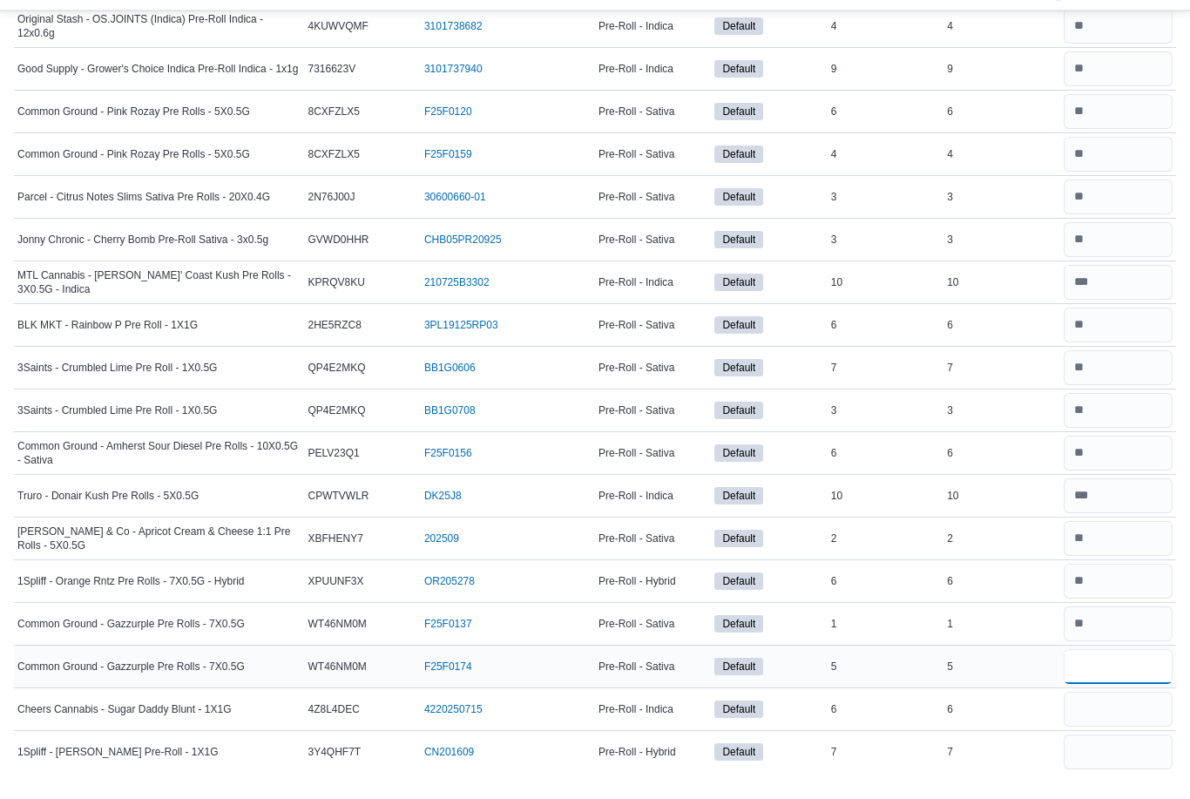
type input "*"
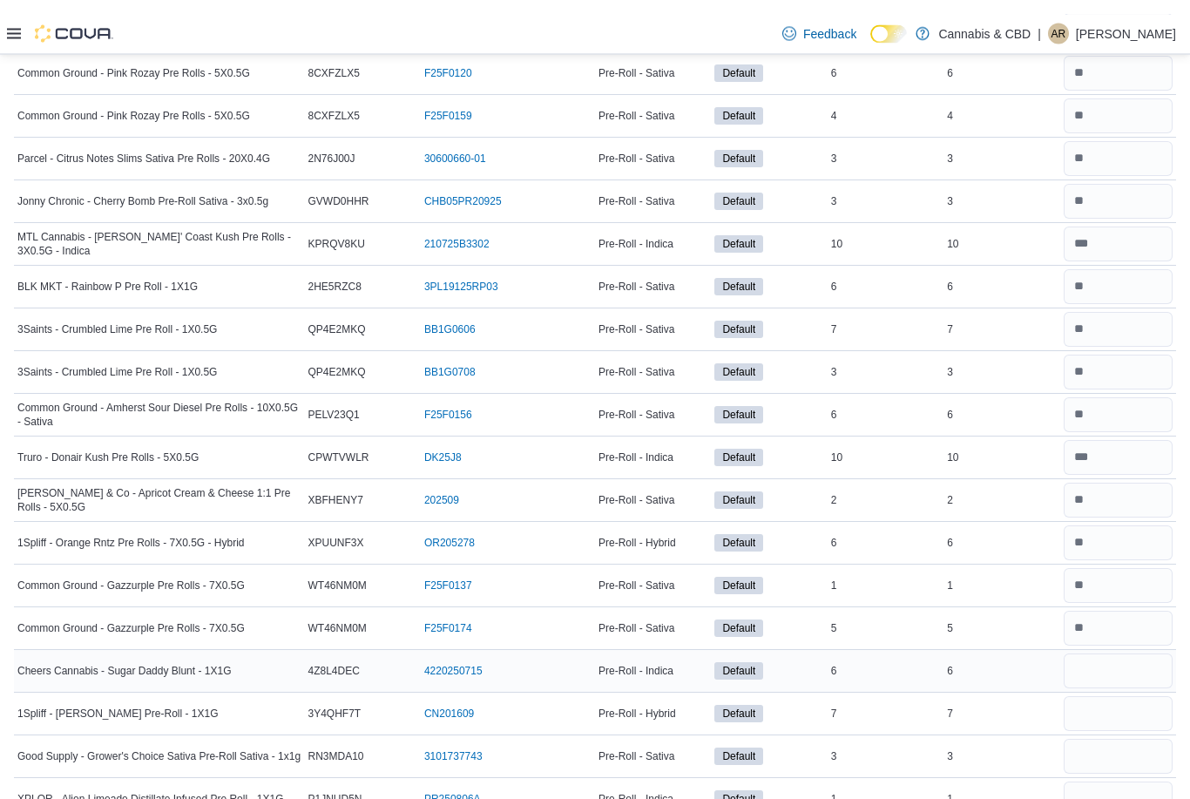
scroll to position [2021, 0]
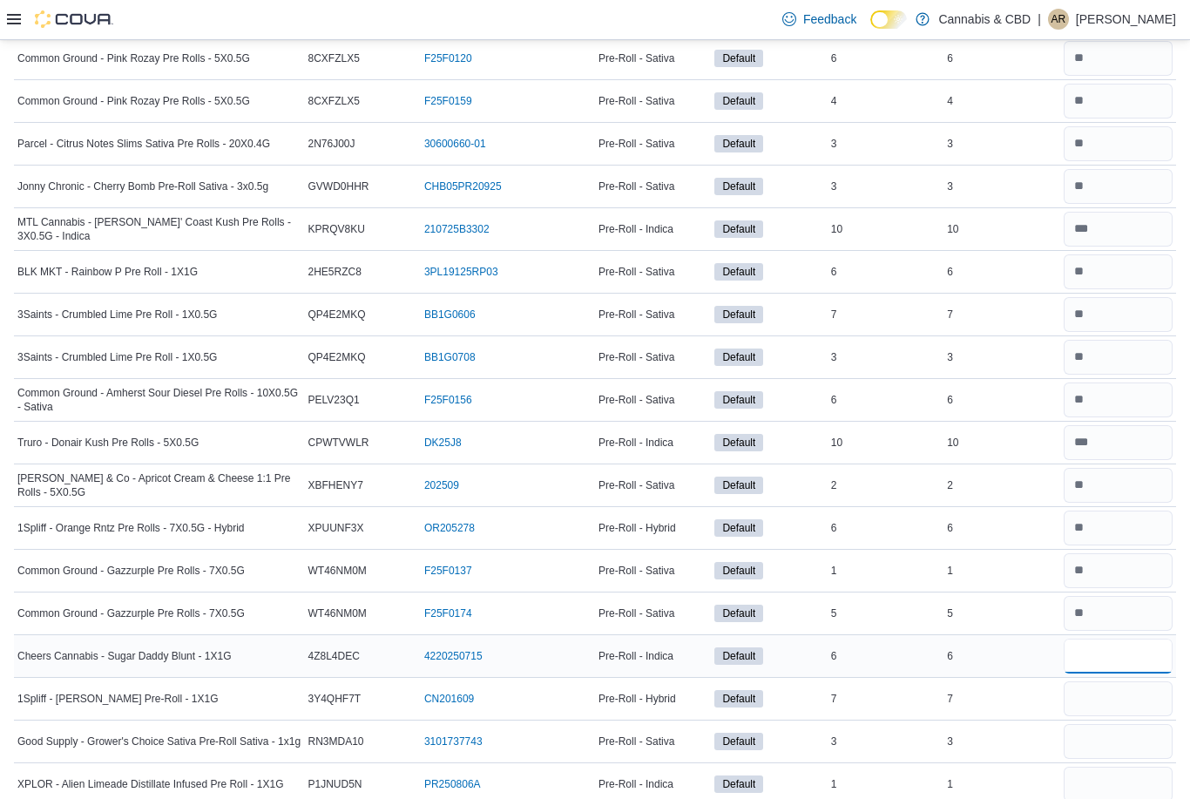
click at [1089, 645] on input "number" at bounding box center [1117, 655] width 109 height 35
type input "*"
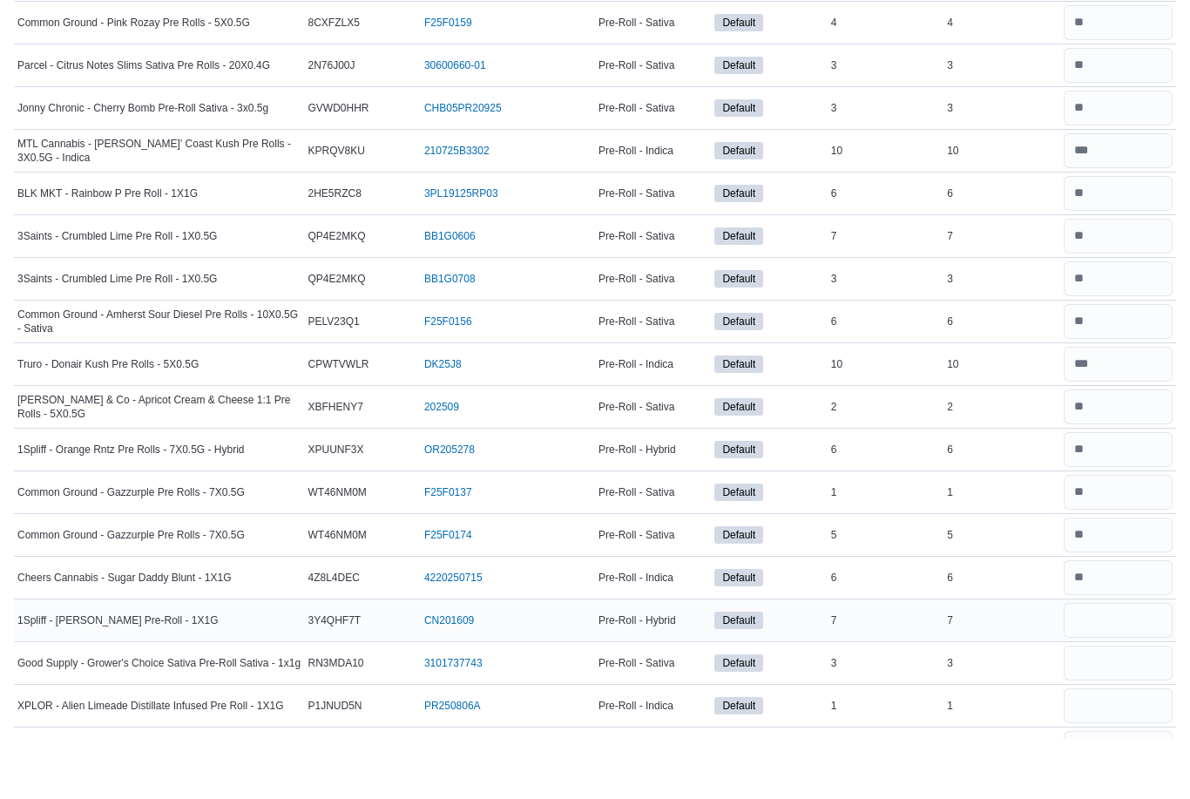
scroll to position [2099, 0]
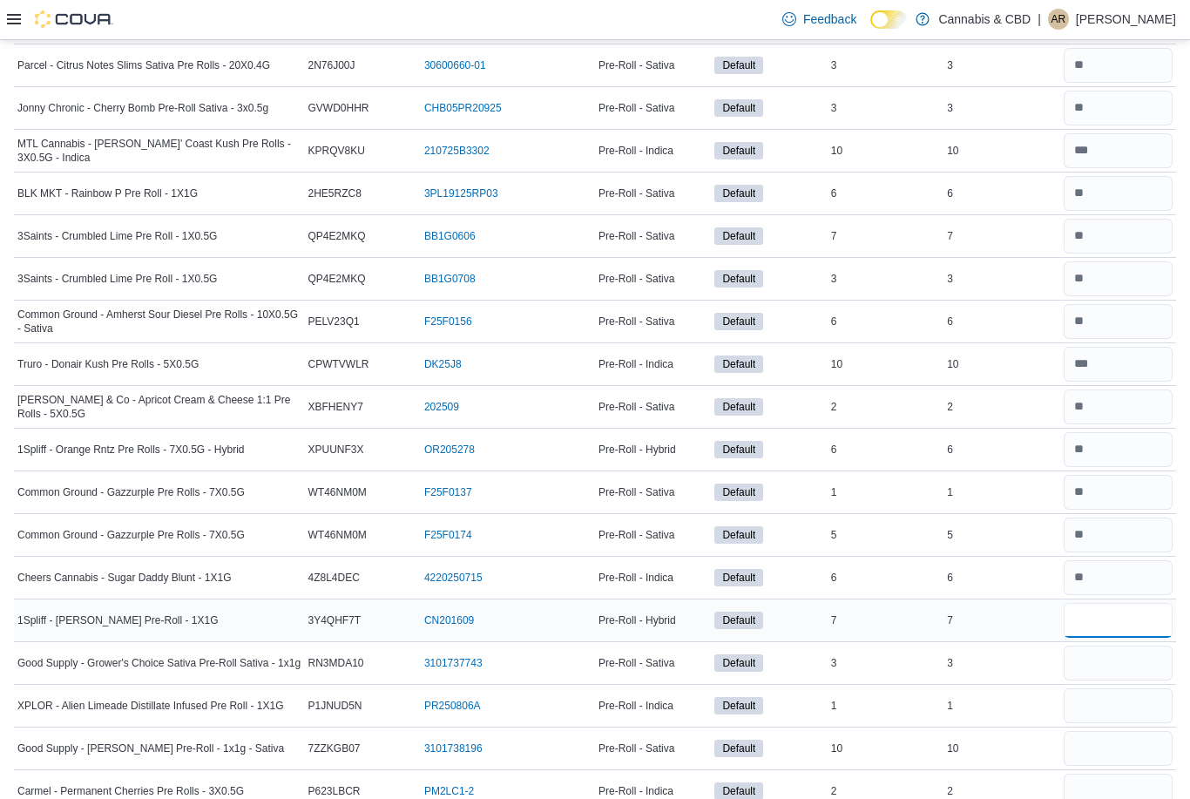
click at [1087, 625] on input "number" at bounding box center [1117, 620] width 109 height 35
type input "*"
click at [1092, 672] on input "number" at bounding box center [1117, 662] width 109 height 35
type input "*"
click at [1096, 706] on input "number" at bounding box center [1117, 705] width 109 height 35
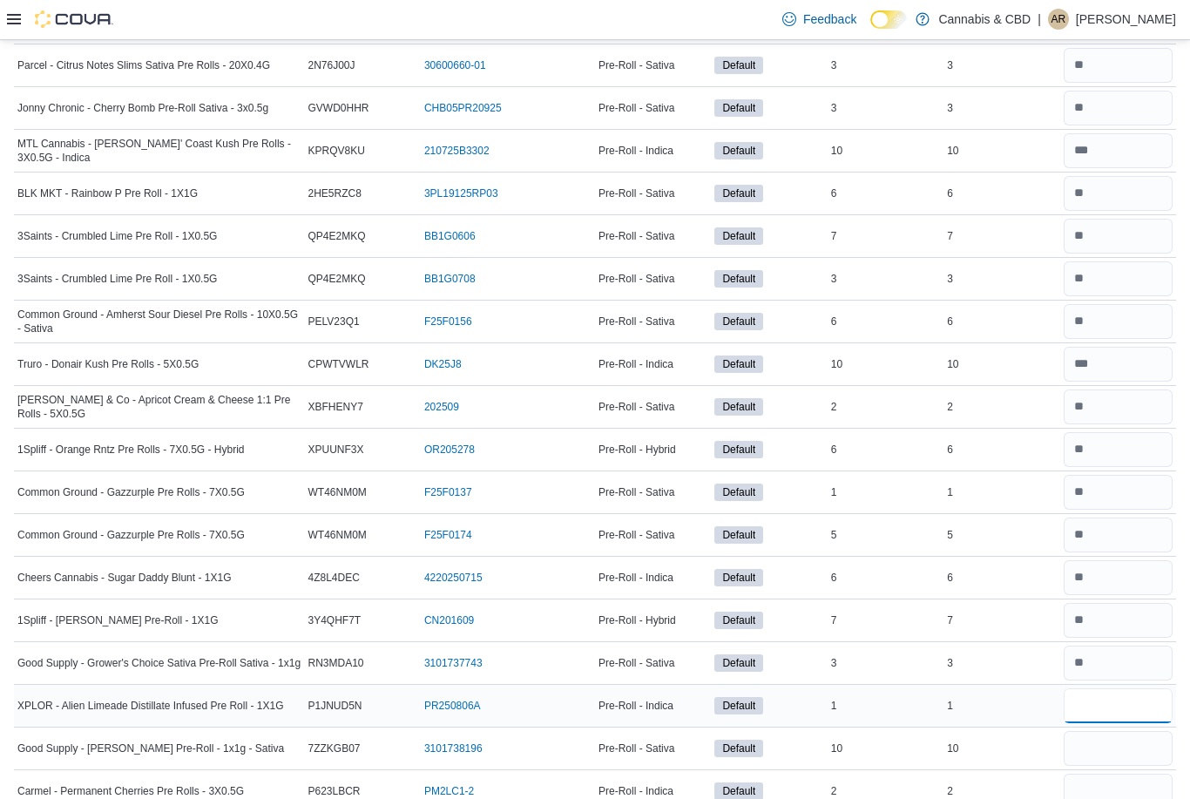
type input "*"
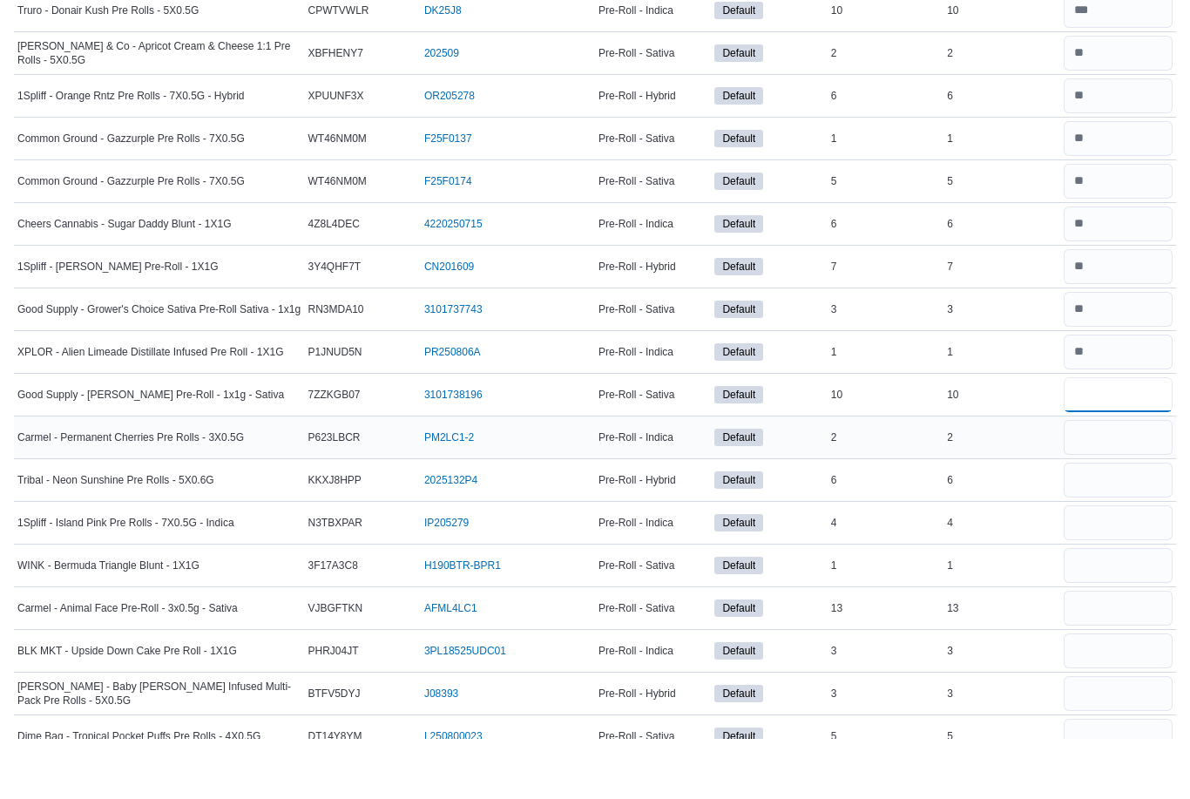
type input "**"
click at [1098, 480] on input "number" at bounding box center [1117, 497] width 109 height 35
type input "*"
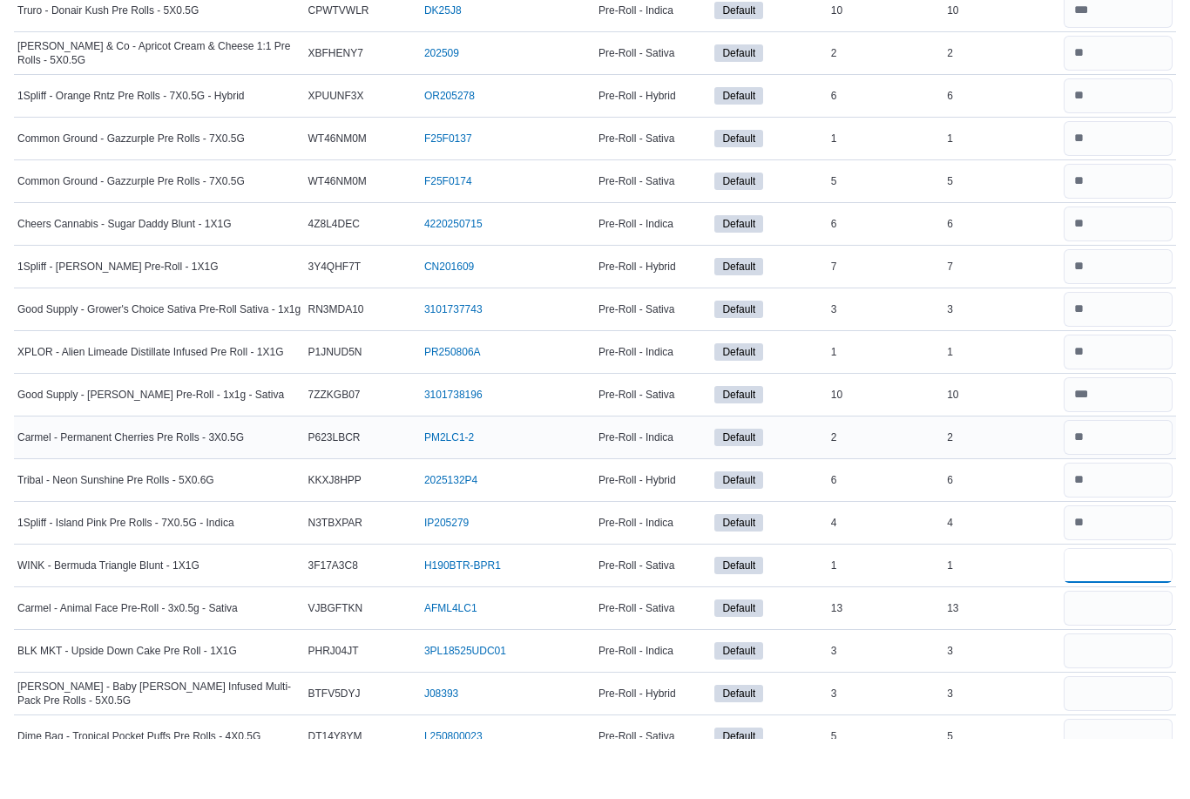
type input "*"
type input "**"
click at [1088, 693] on input "number" at bounding box center [1117, 710] width 109 height 35
type input "*"
click at [1089, 736] on input "number" at bounding box center [1117, 753] width 109 height 35
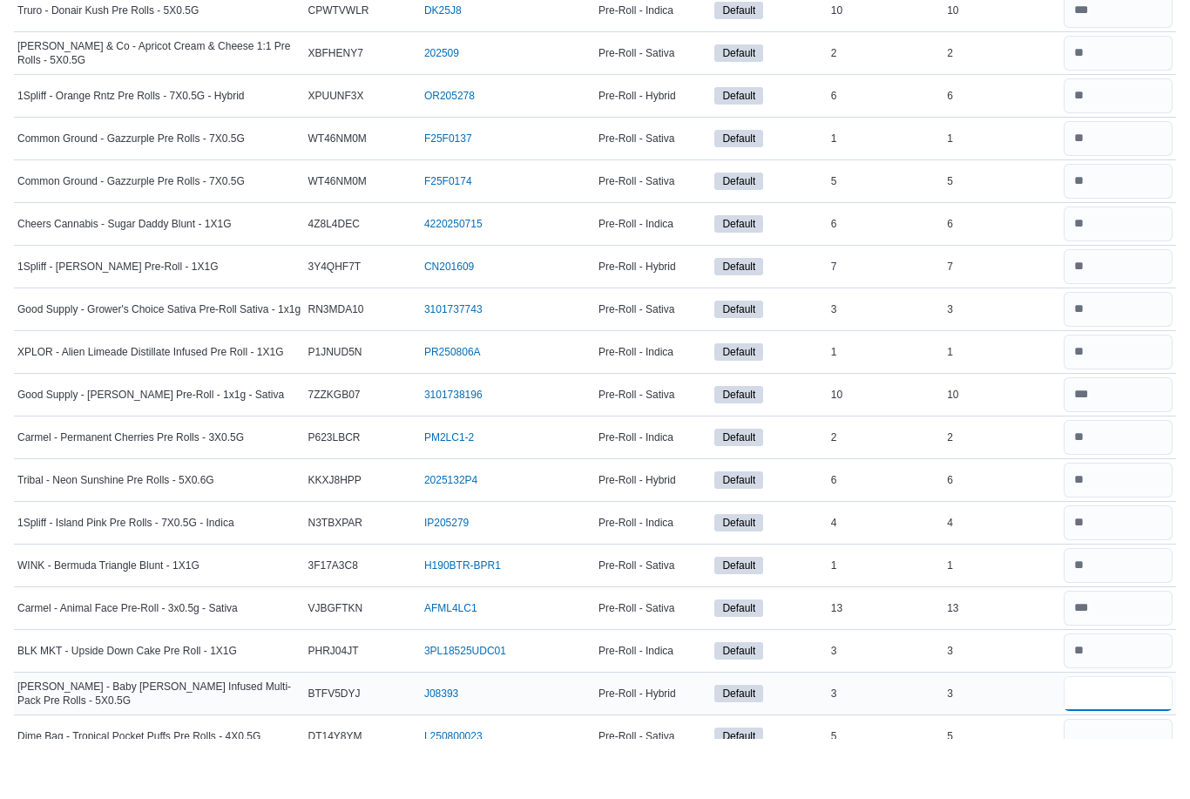
type input "*"
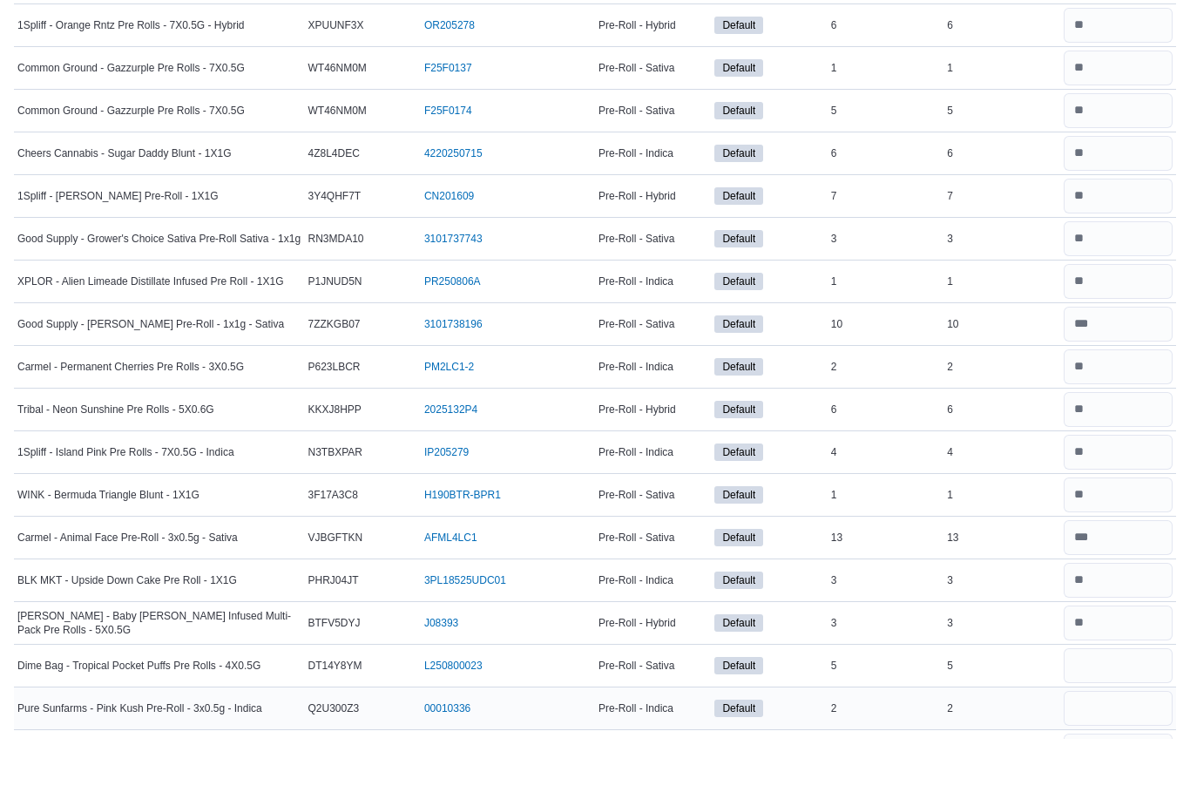
scroll to position [2523, 0]
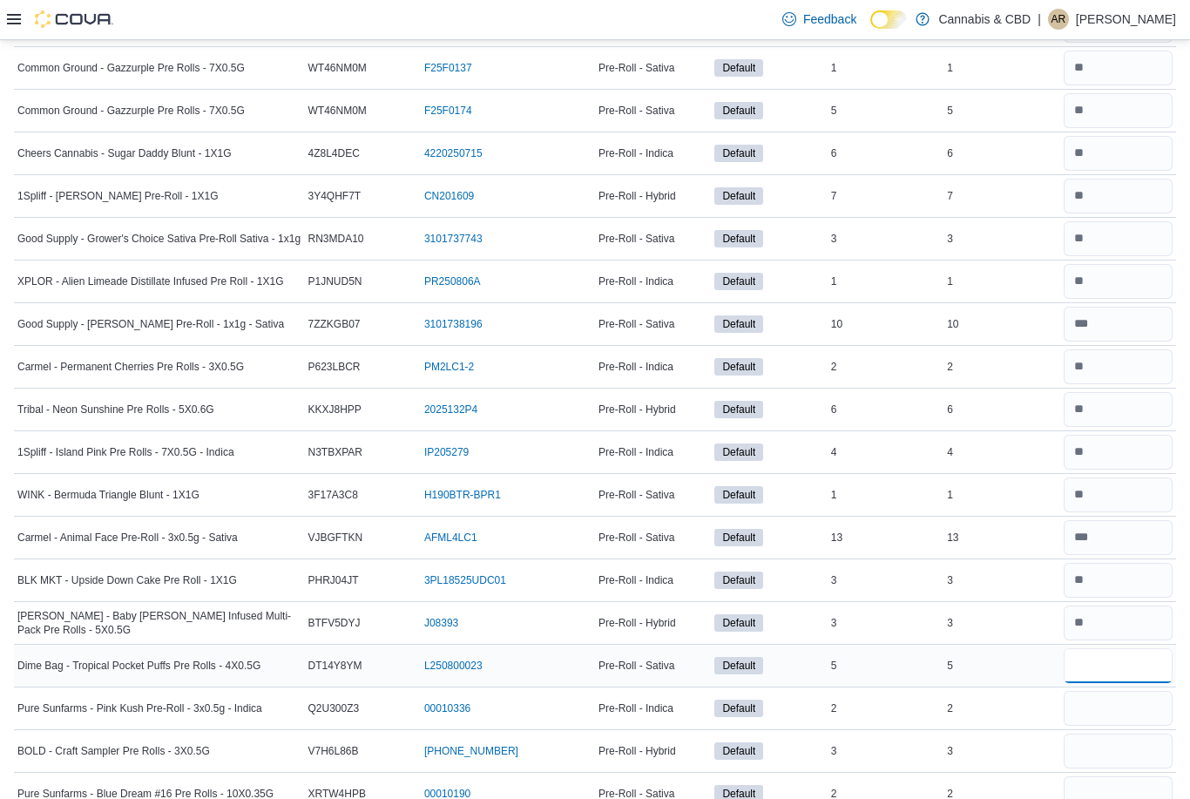
click at [1083, 669] on input "number" at bounding box center [1117, 665] width 109 height 35
type input "*"
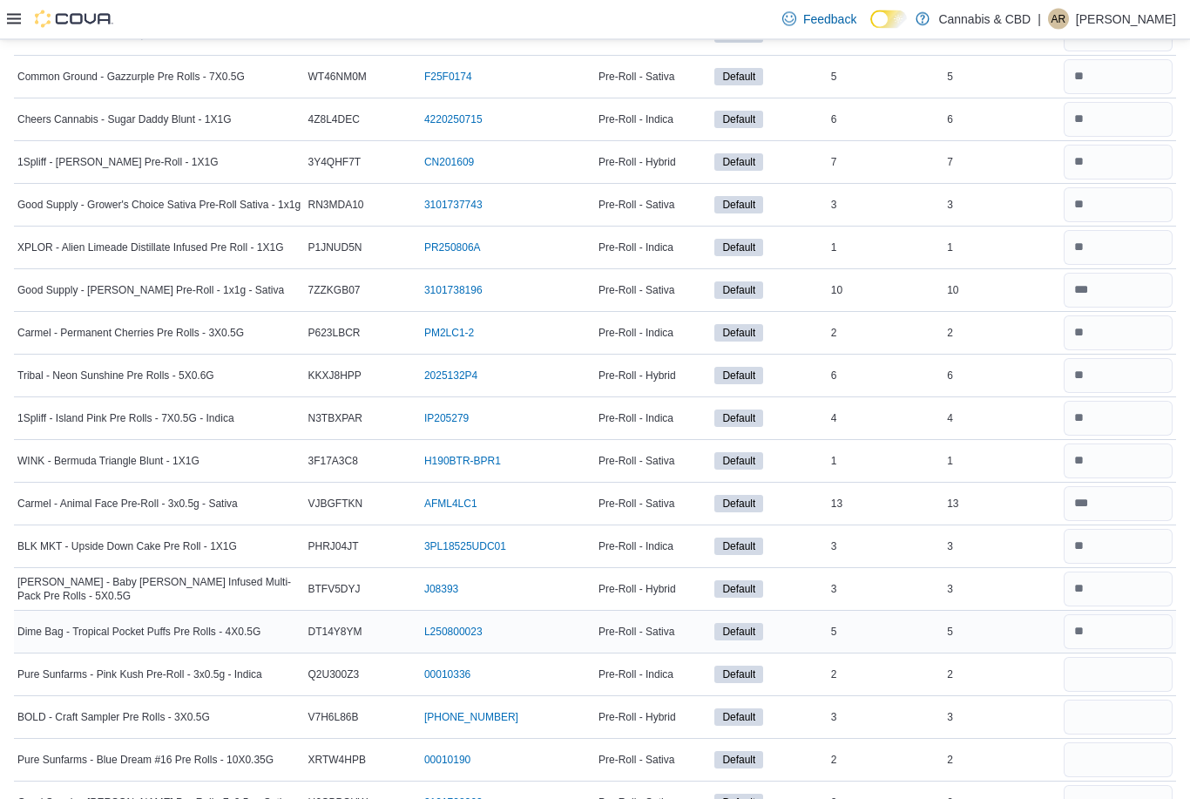
scroll to position [2557, 0]
click at [1100, 632] on input "number" at bounding box center [1117, 631] width 109 height 35
type input "**"
click at [1090, 672] on input "number" at bounding box center [1117, 675] width 109 height 35
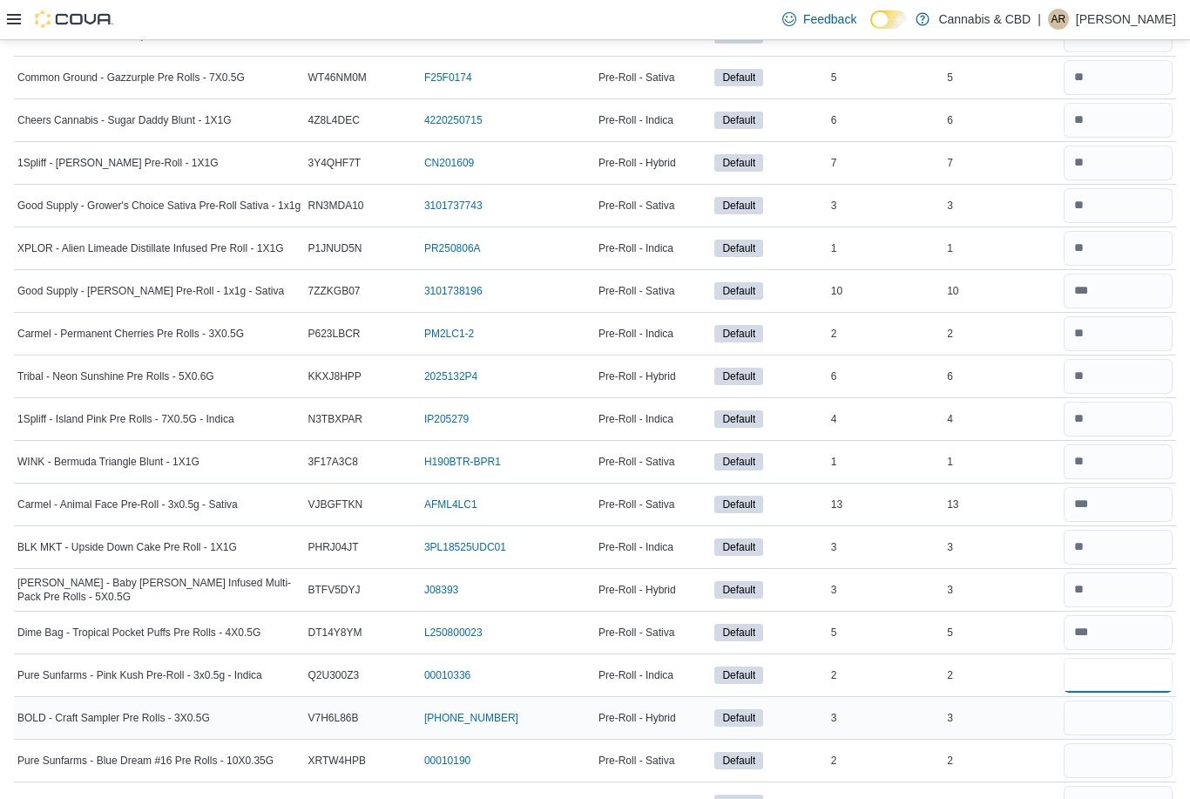
type input "*"
click at [1097, 714] on input "number" at bounding box center [1117, 717] width 109 height 35
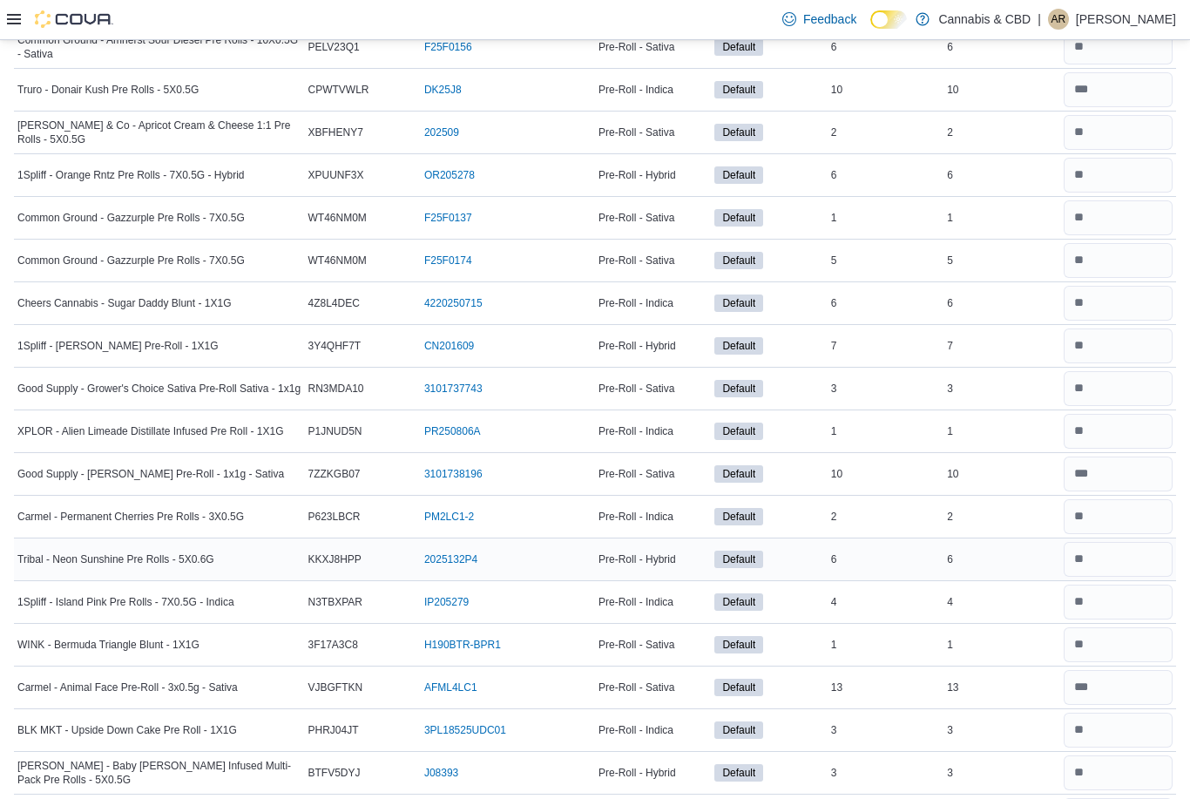
scroll to position [2618, 0]
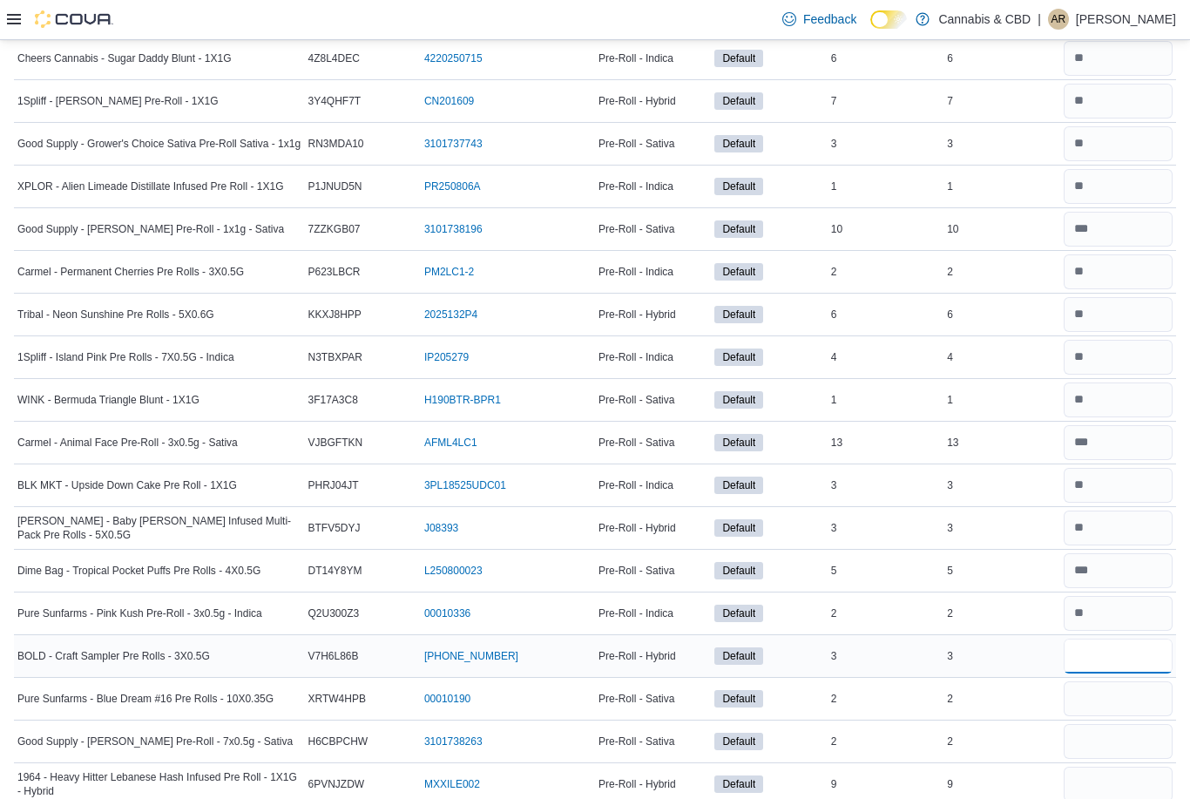
click at [1087, 659] on input "number" at bounding box center [1117, 655] width 109 height 35
type input "*"
click at [1104, 705] on input "number" at bounding box center [1117, 698] width 109 height 35
type input "*"
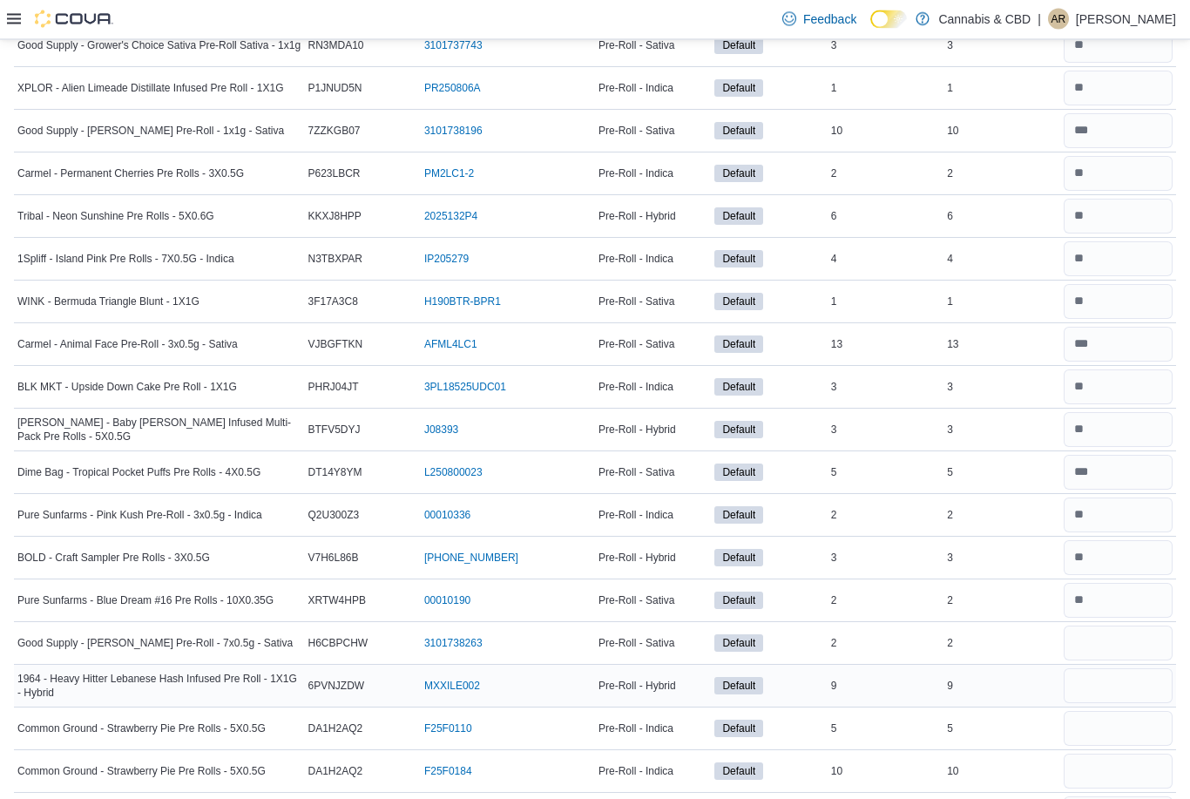
scroll to position [2717, 0]
click at [1110, 646] on input "number" at bounding box center [1117, 642] width 109 height 35
type input "*"
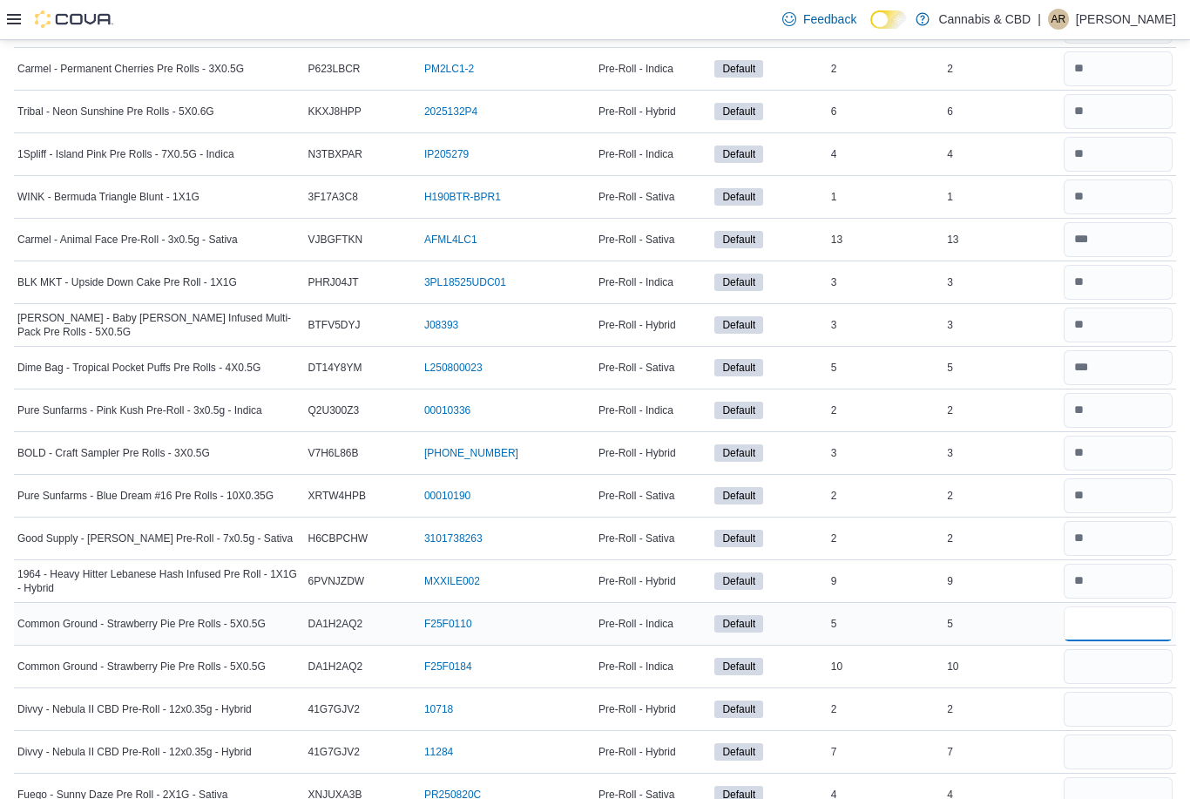
click at [1100, 626] on input "number" at bounding box center [1117, 623] width 109 height 35
type input "*"
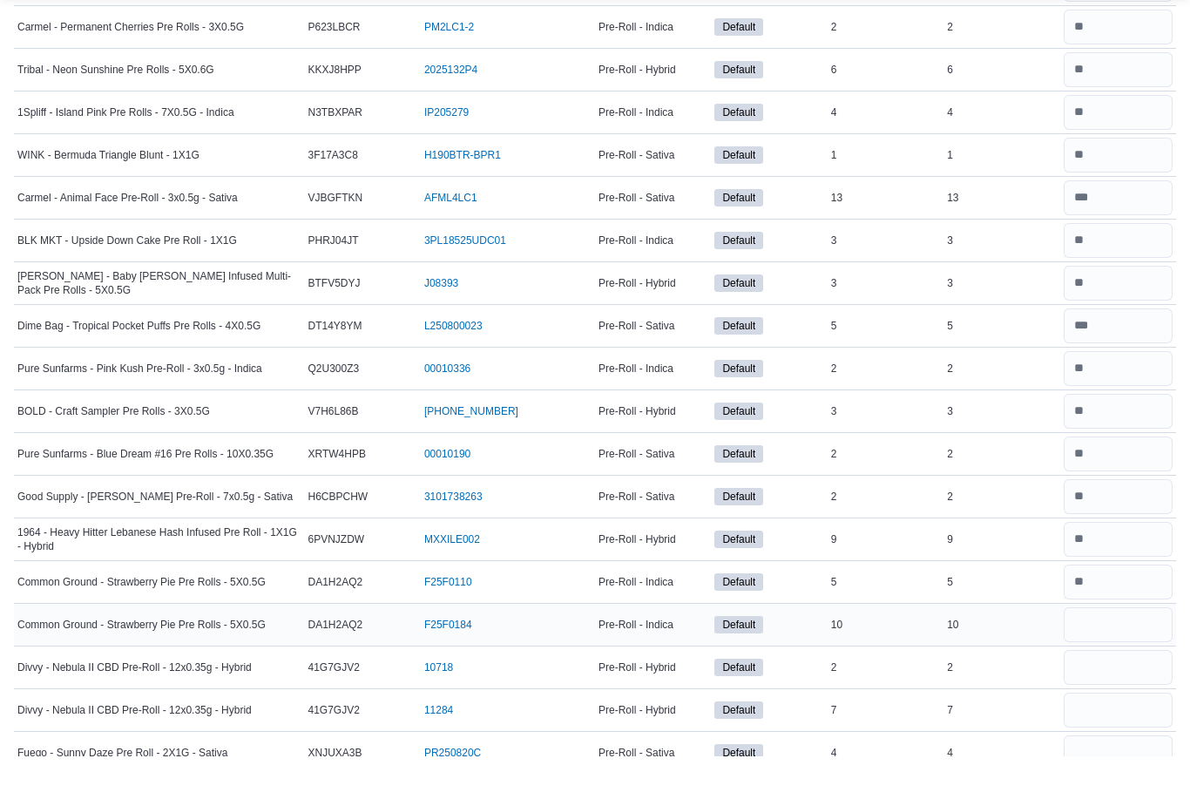
scroll to position [2871, 0]
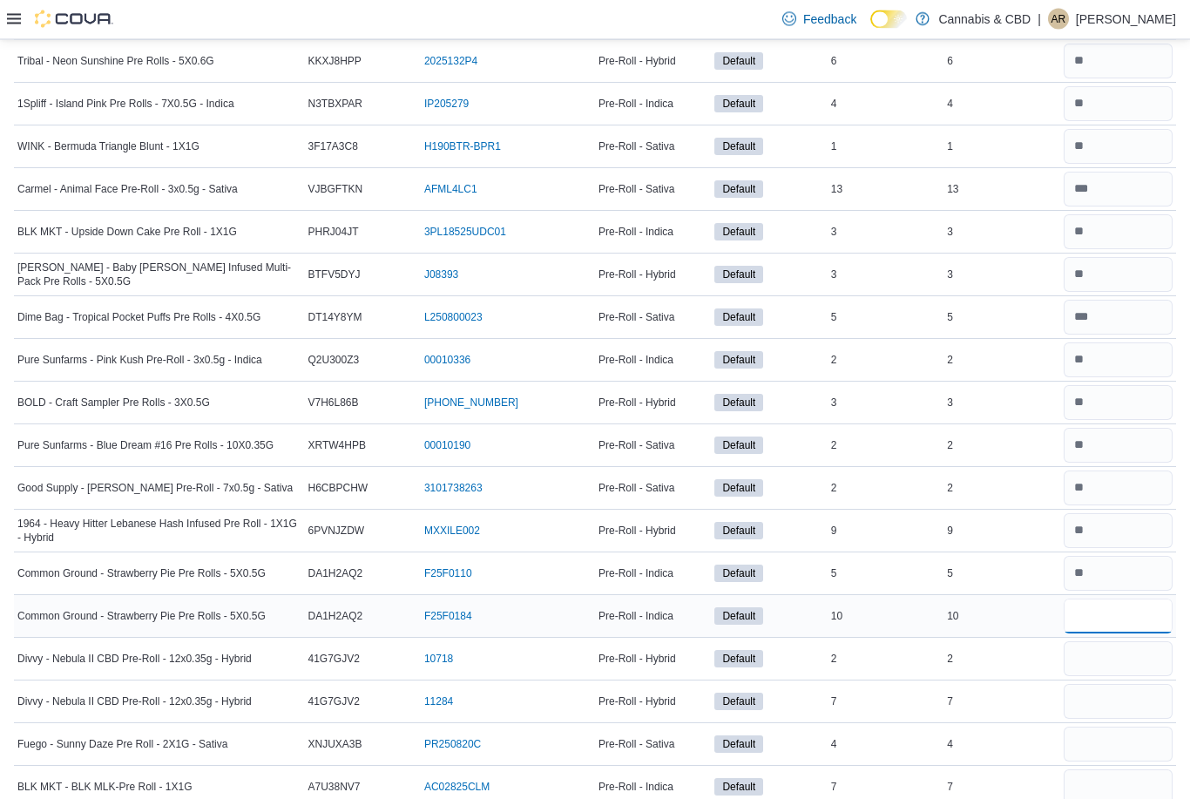
click at [1100, 626] on input "number" at bounding box center [1117, 616] width 109 height 35
type input "**"
type input "*"
click at [1087, 698] on input "number" at bounding box center [1117, 702] width 109 height 35
type input "*"
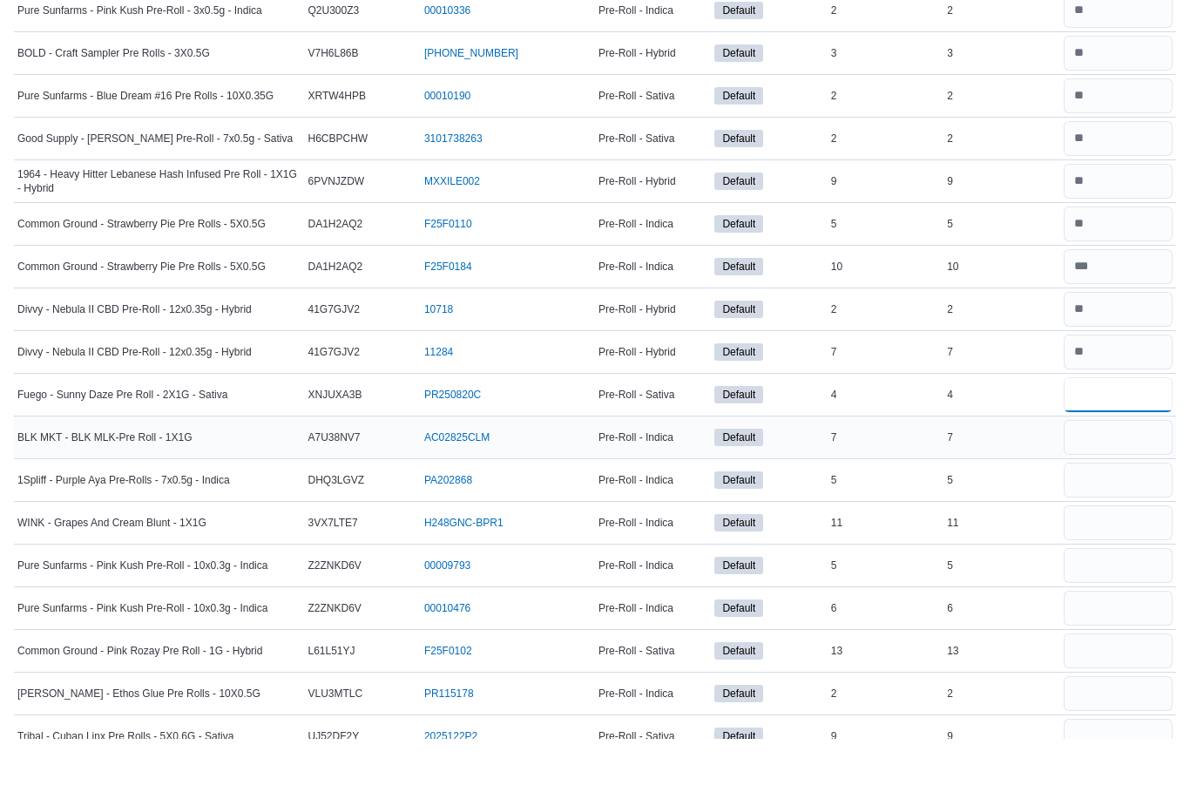
type input "*"
click at [1136, 480] on input "number" at bounding box center [1117, 497] width 109 height 35
type input "*"
click at [1134, 523] on input "number" at bounding box center [1117, 540] width 109 height 35
type input "*"
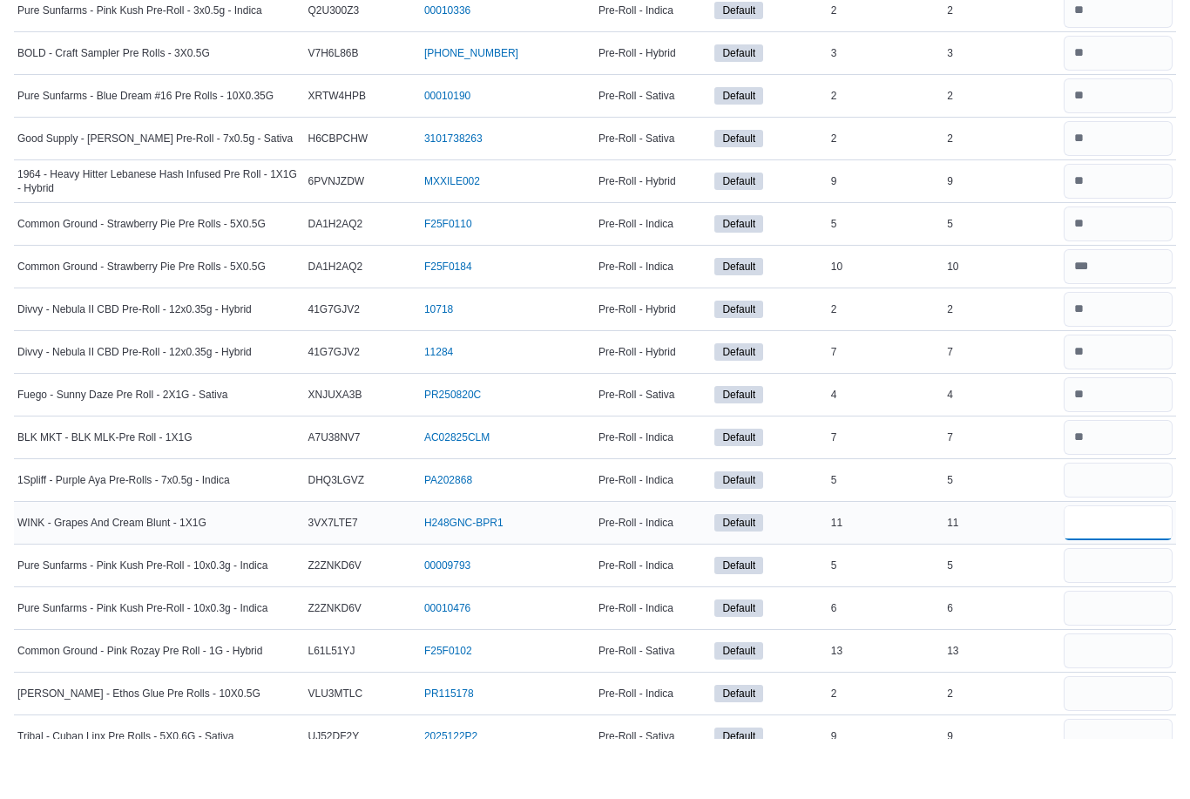
click at [1132, 565] on input "number" at bounding box center [1117, 582] width 109 height 35
type input "**"
click at [1130, 608] on input "number" at bounding box center [1117, 625] width 109 height 35
type input "*"
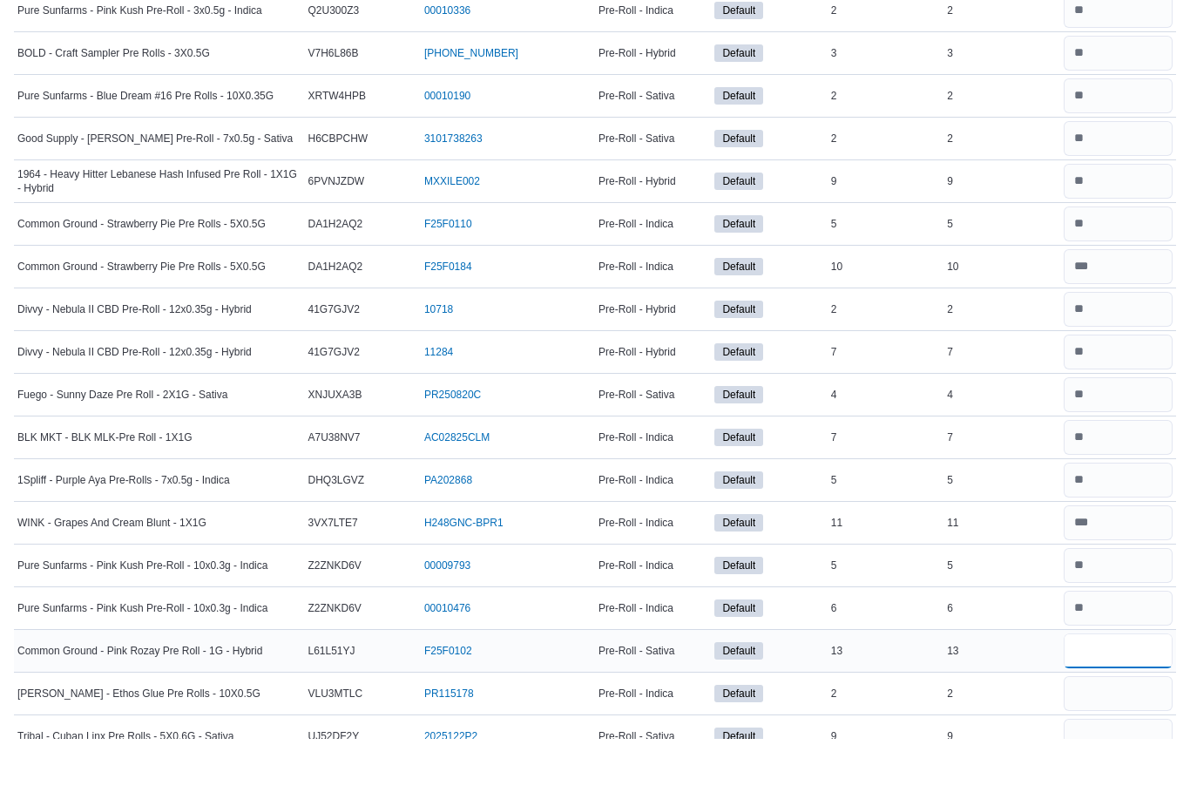
click at [1114, 693] on input "number" at bounding box center [1117, 710] width 109 height 35
type input "**"
click at [1104, 736] on input "number" at bounding box center [1117, 753] width 109 height 35
type input "*"
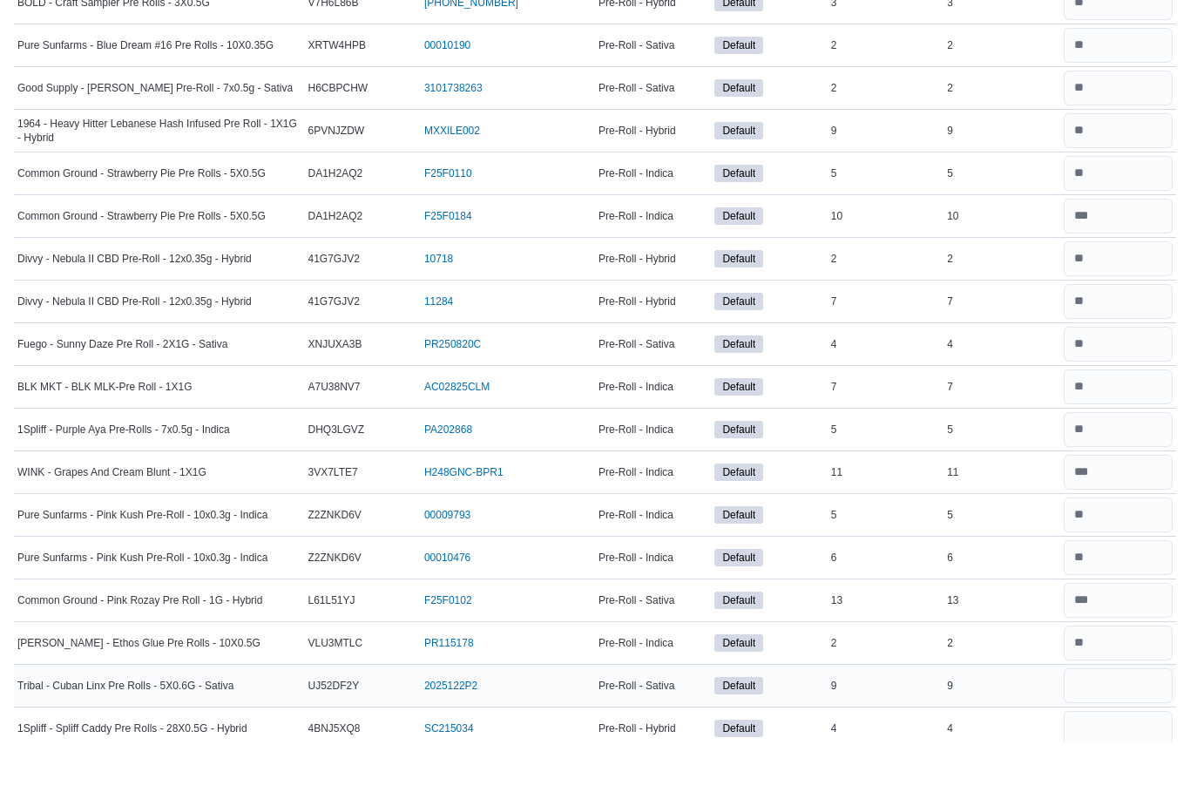
scroll to position [3269, 0]
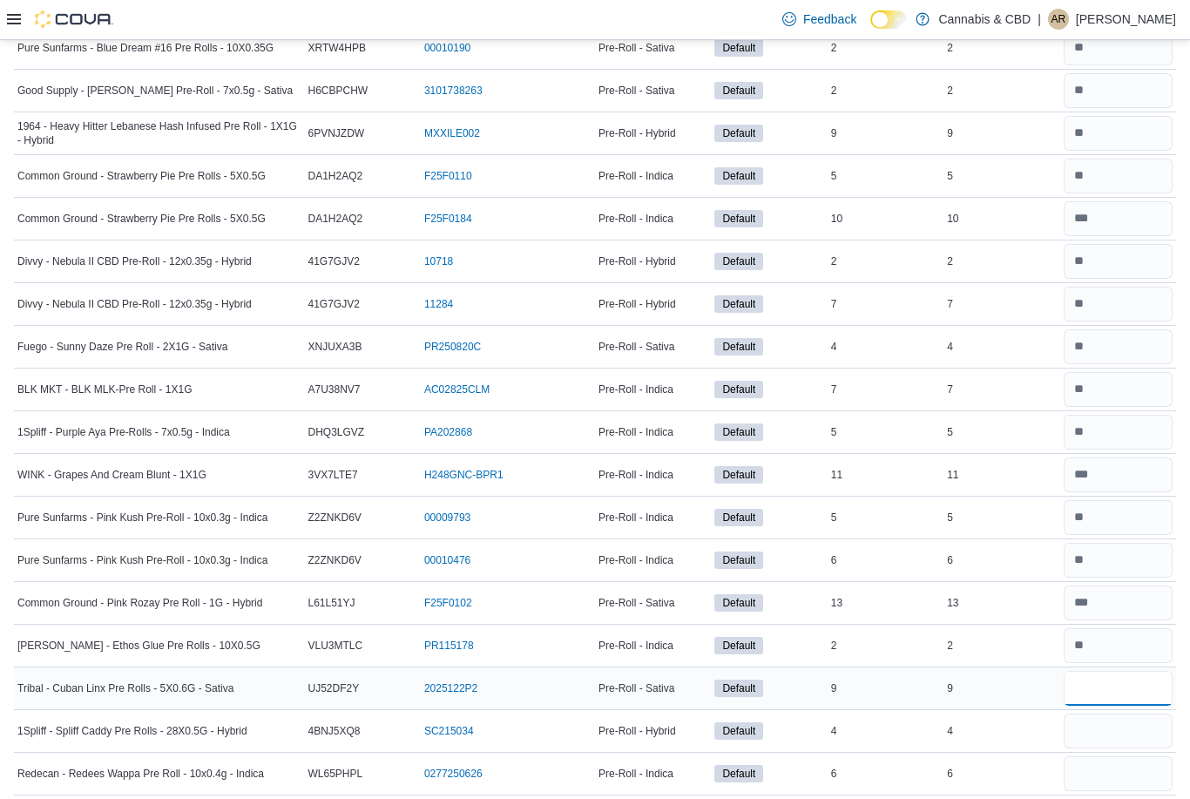
click at [1104, 693] on input "number" at bounding box center [1117, 688] width 109 height 35
type input "*"
click at [1097, 736] on input "number" at bounding box center [1117, 730] width 109 height 35
type input "*"
drag, startPoint x: 1092, startPoint y: 778, endPoint x: 1092, endPoint y: 838, distance: 60.1
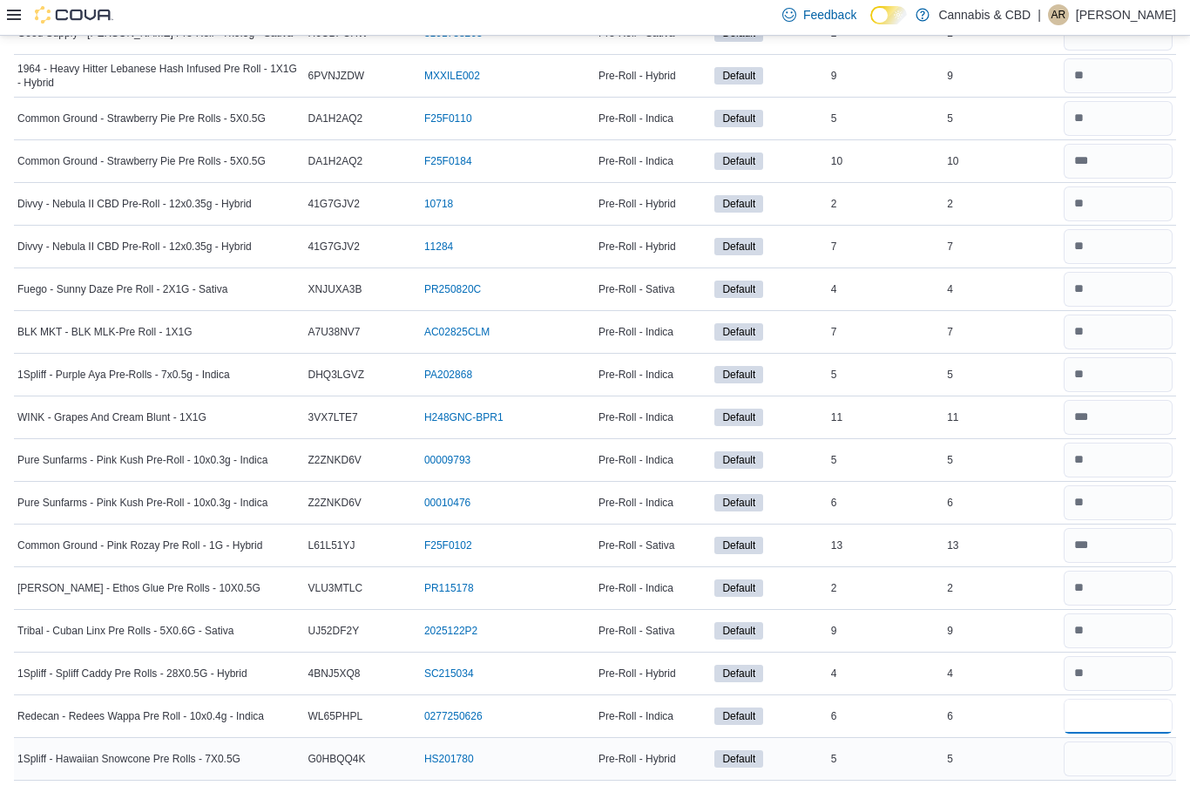
type input "*"
click at [1086, 763] on input "number" at bounding box center [1117, 763] width 109 height 35
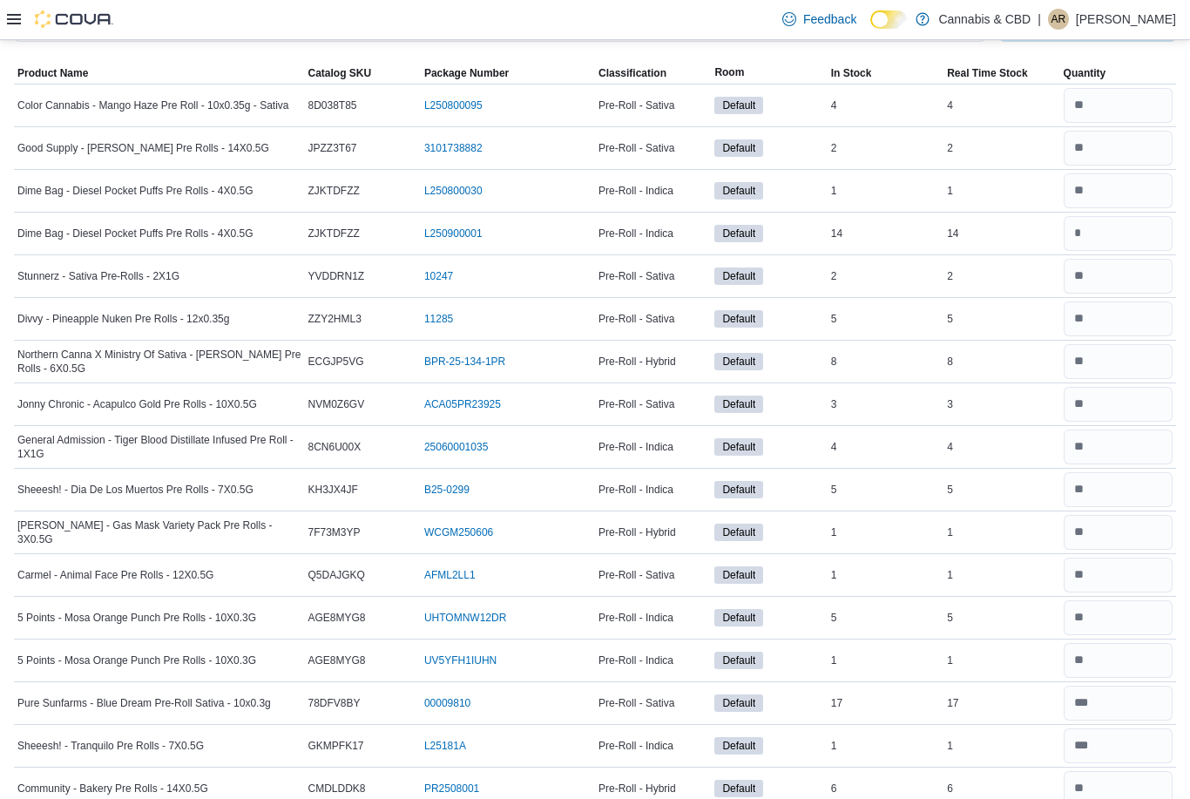
scroll to position [0, 0]
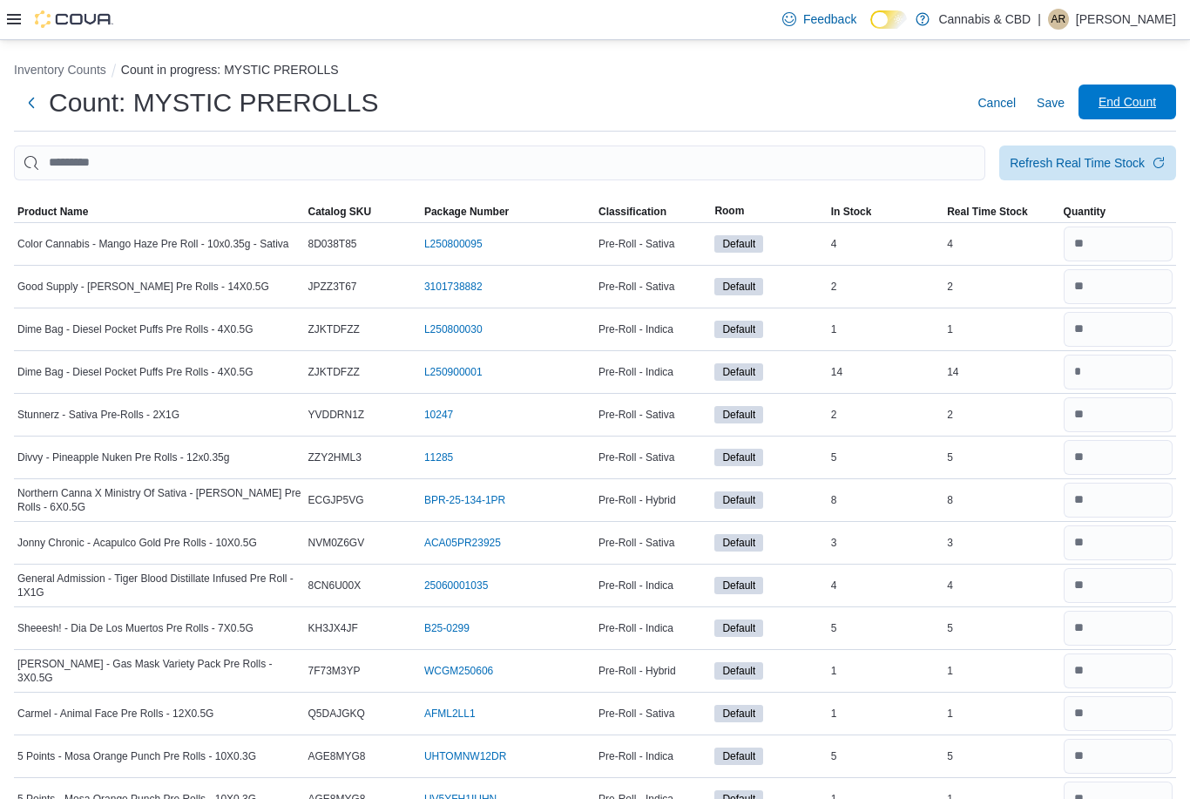
type input "*"
click at [1107, 111] on span "End Count" at bounding box center [1126, 101] width 57 height 17
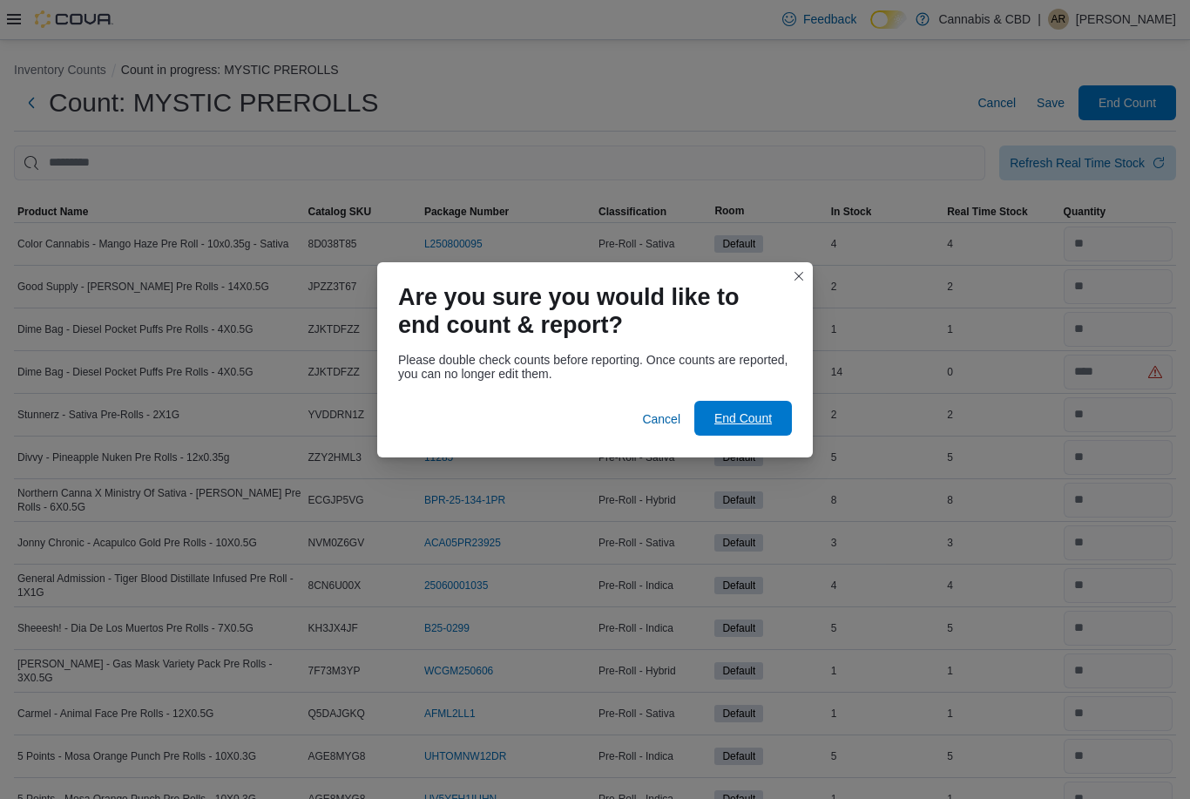
click at [725, 429] on span "End Count" at bounding box center [743, 418] width 77 height 35
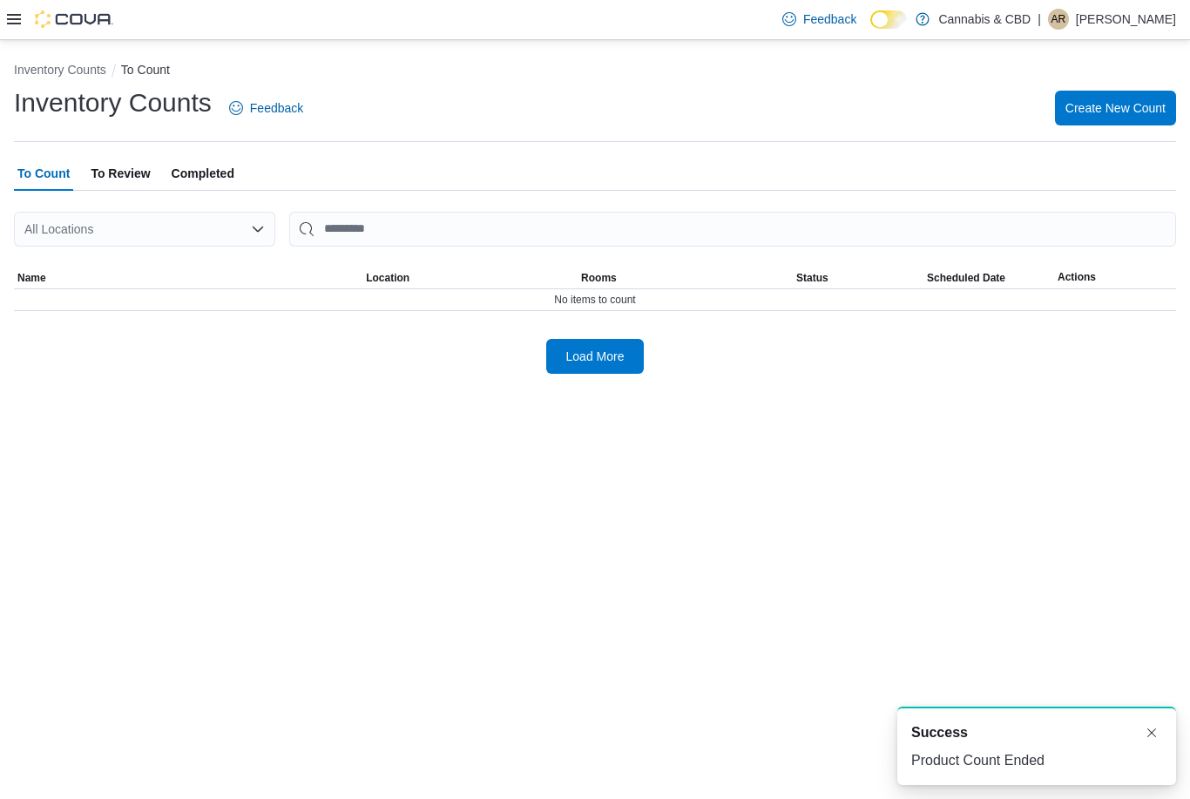
click at [731, 418] on div "Inventory Counts To Count Inventory Counts Feedback Create New Count To Count T…" at bounding box center [595, 419] width 1190 height 759
click at [129, 177] on span "To Review" at bounding box center [120, 173] width 59 height 35
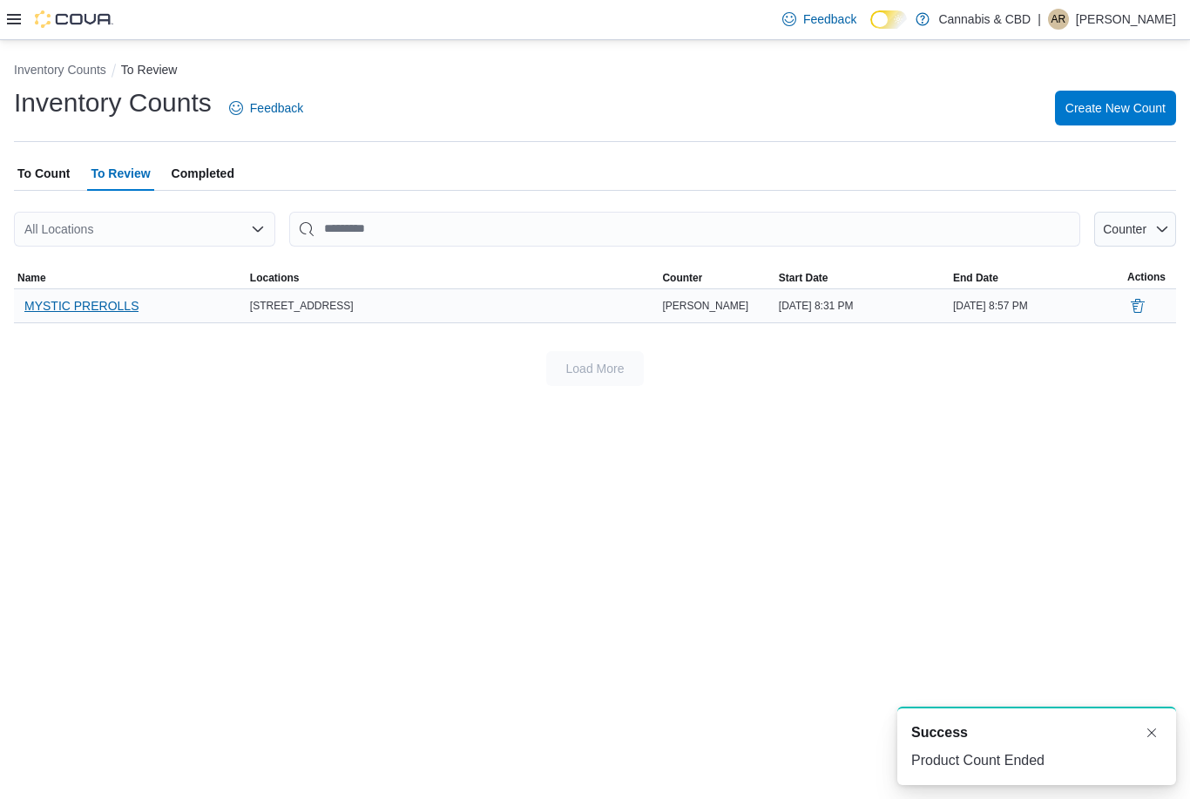
click at [97, 301] on span "MYSTIC PREROLLS" at bounding box center [81, 305] width 114 height 17
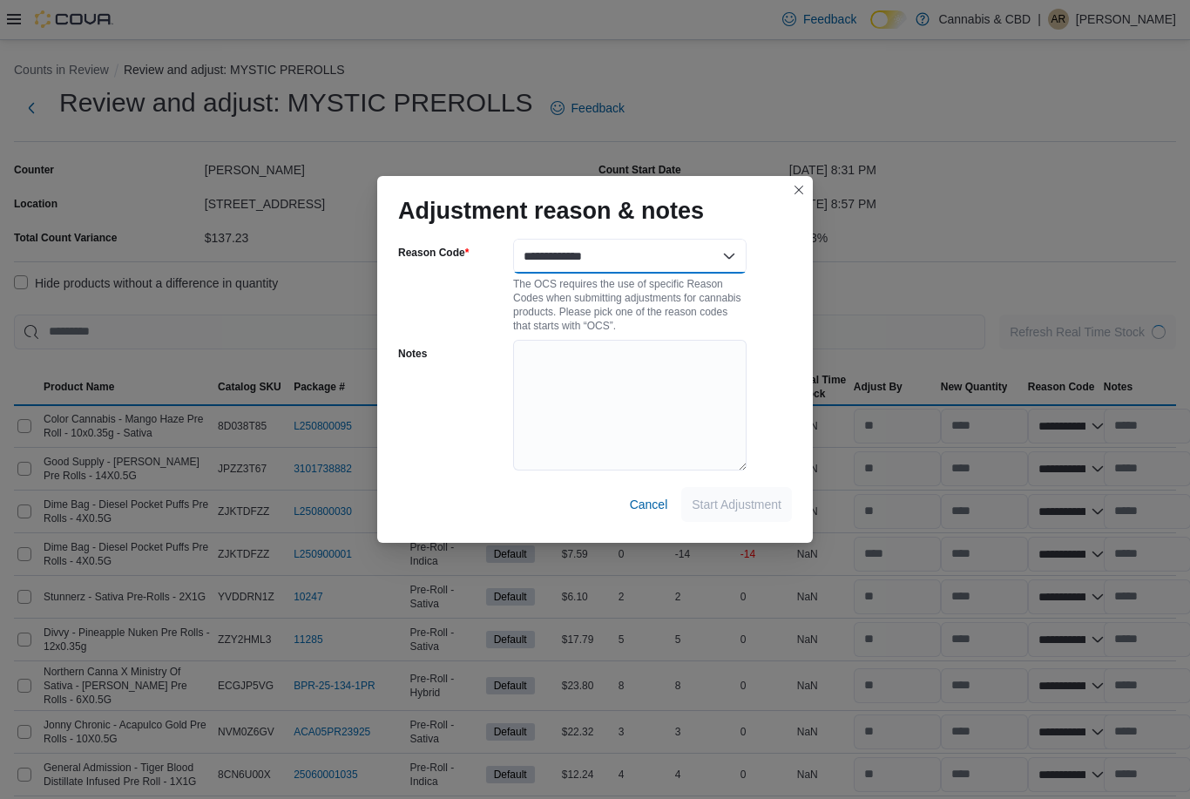
click at [687, 244] on select "**********" at bounding box center [629, 256] width 233 height 35
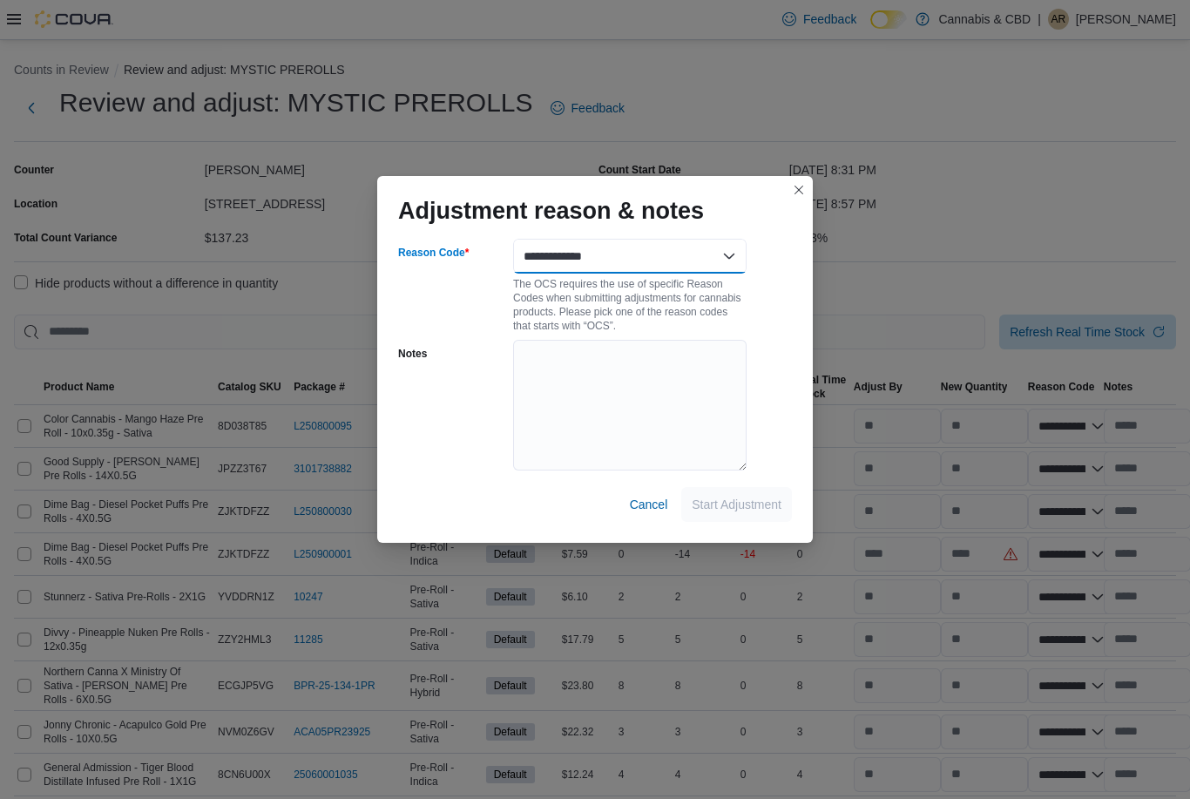
select select "**********"
click at [745, 495] on span "Start Adjustment" at bounding box center [737, 503] width 90 height 17
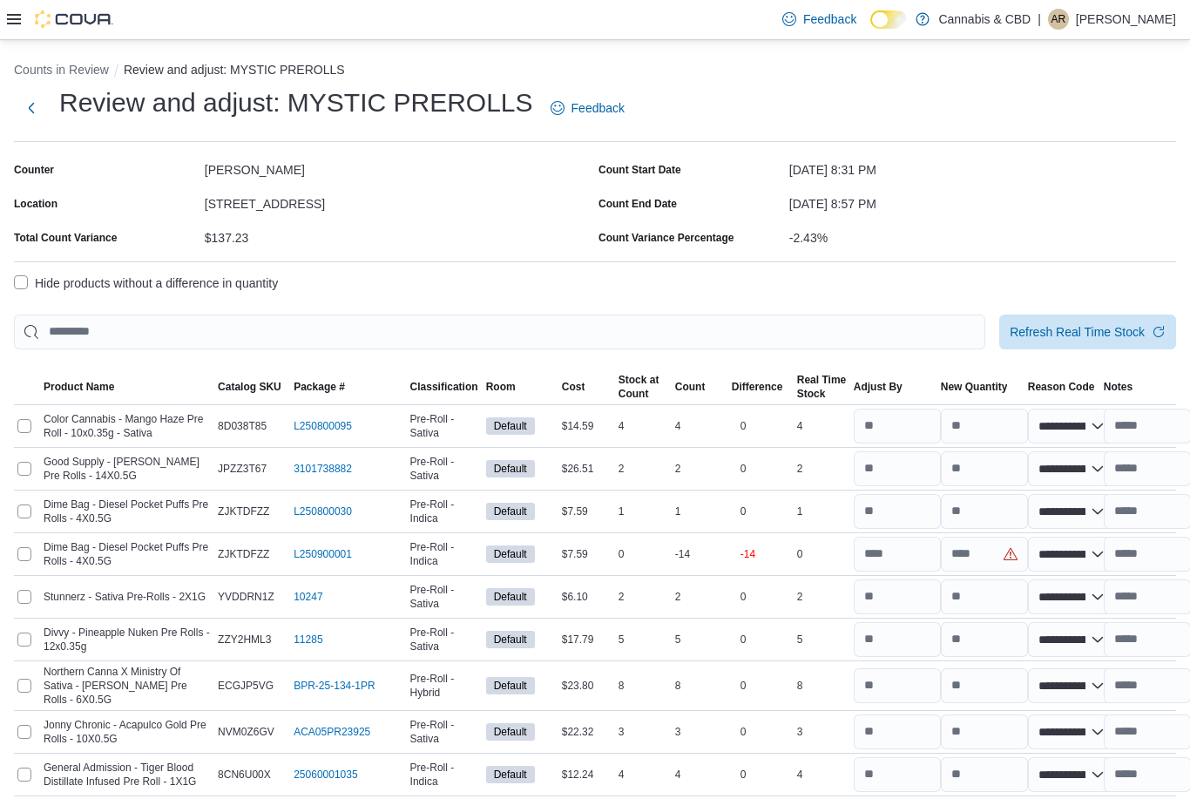
select select "**********"
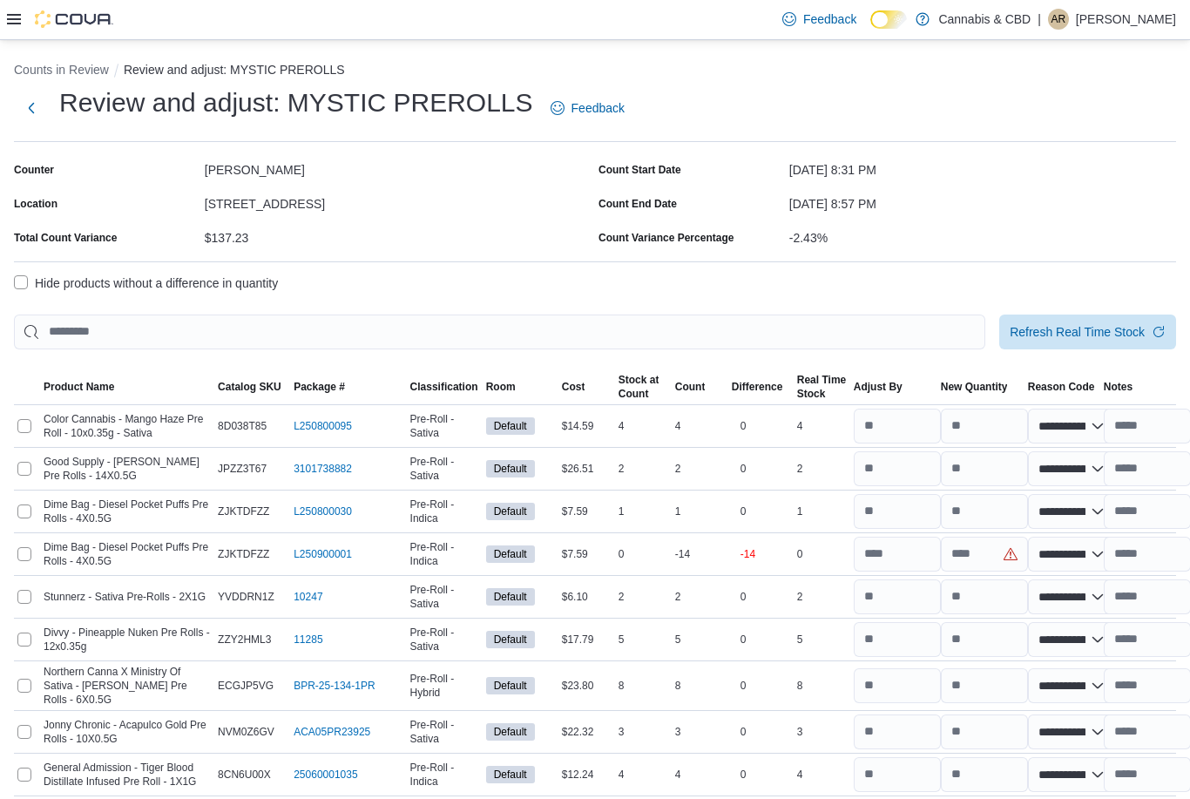
select select "**********"
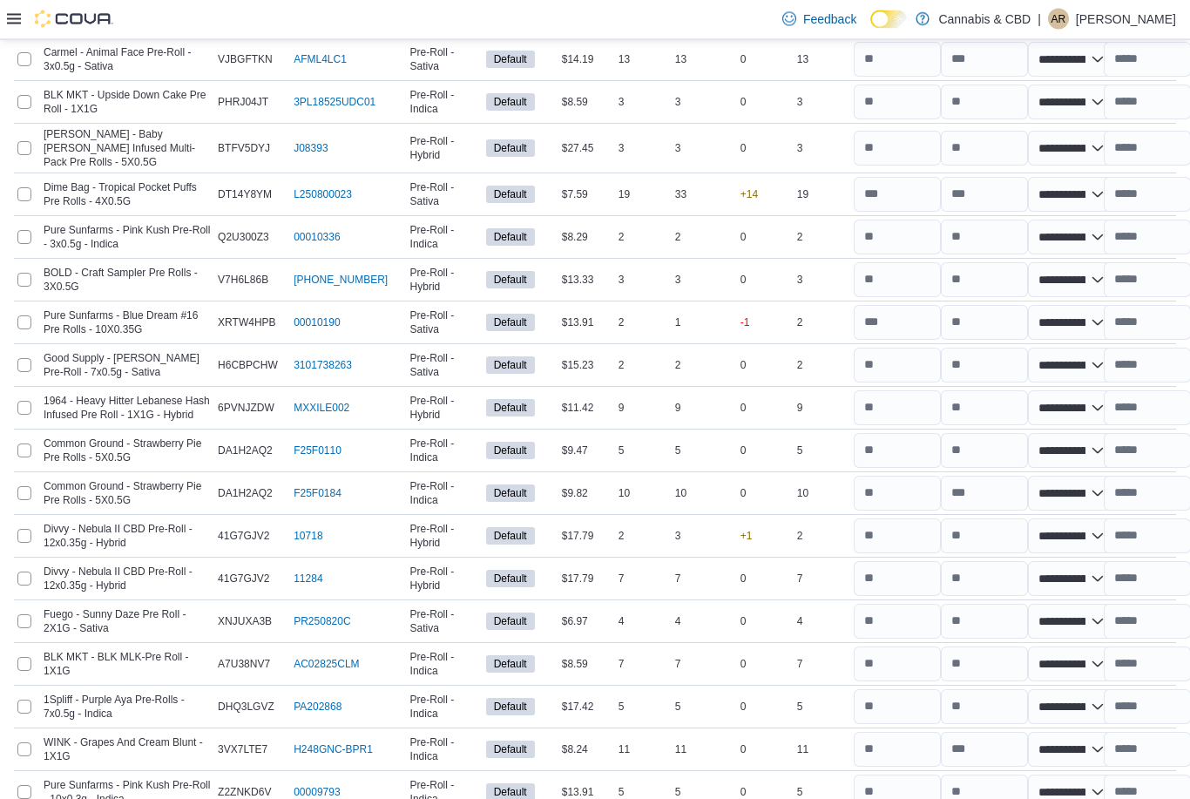
scroll to position [3540, 0]
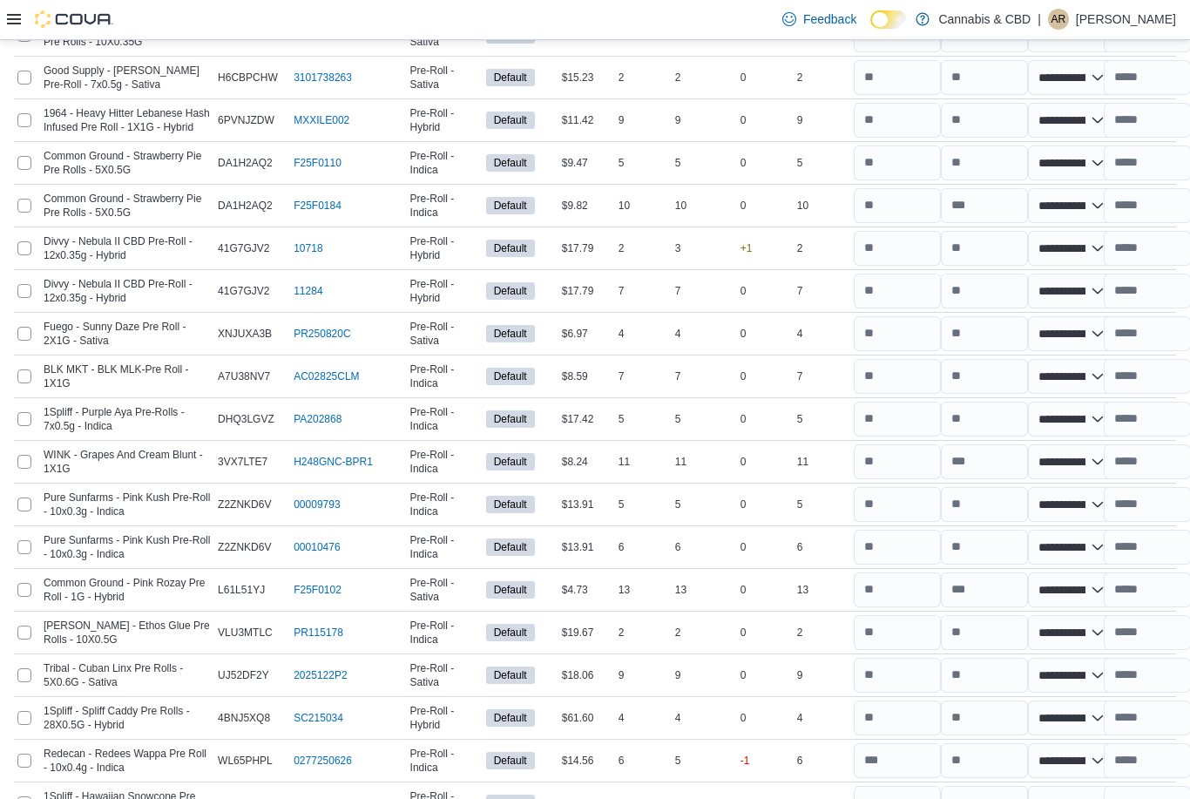
click at [1112, 738] on span "Submit Adjustments" at bounding box center [1072, 745] width 108 height 17
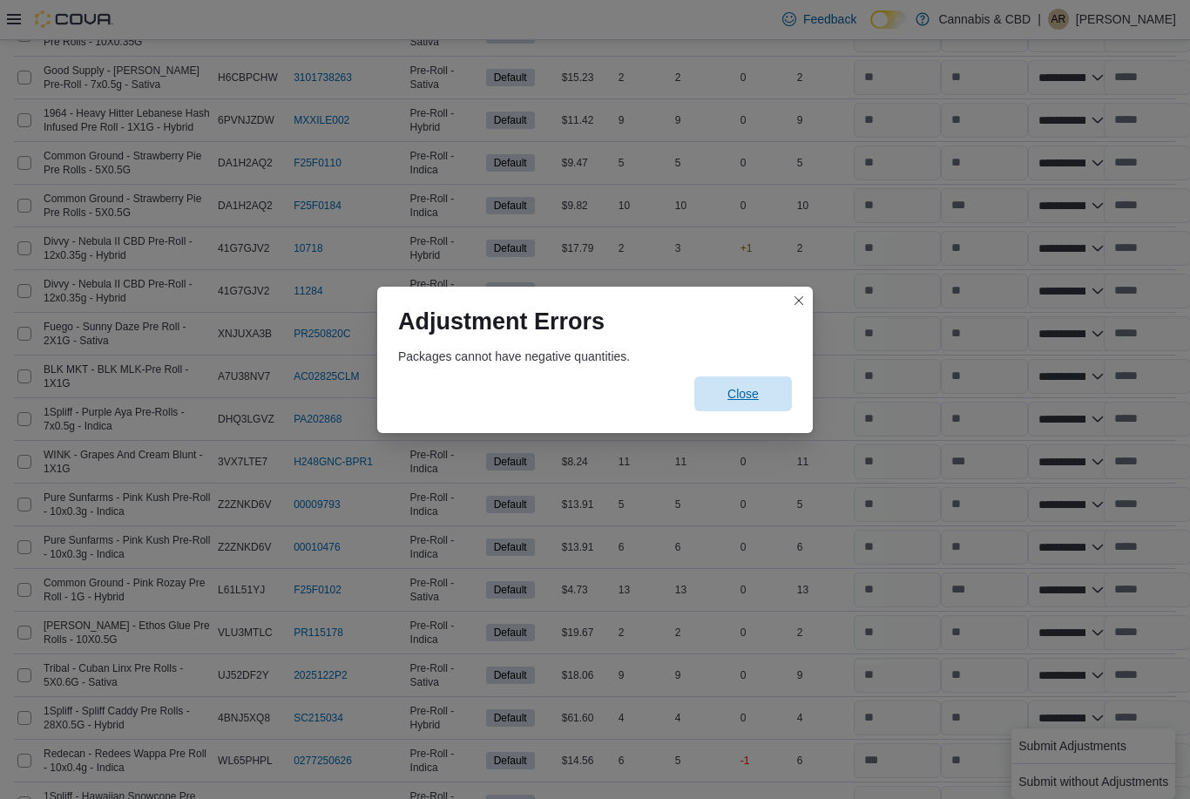
click at [742, 402] on span "Close" at bounding box center [742, 393] width 31 height 17
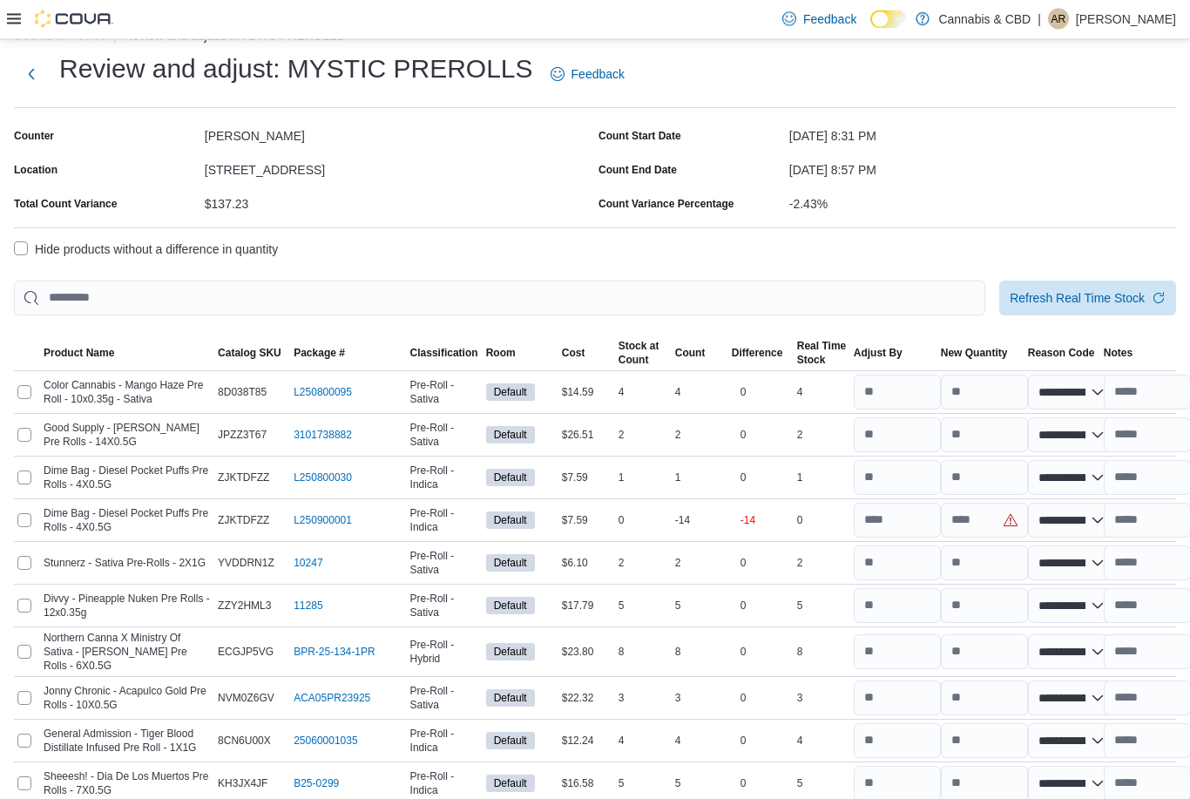
scroll to position [36, 0]
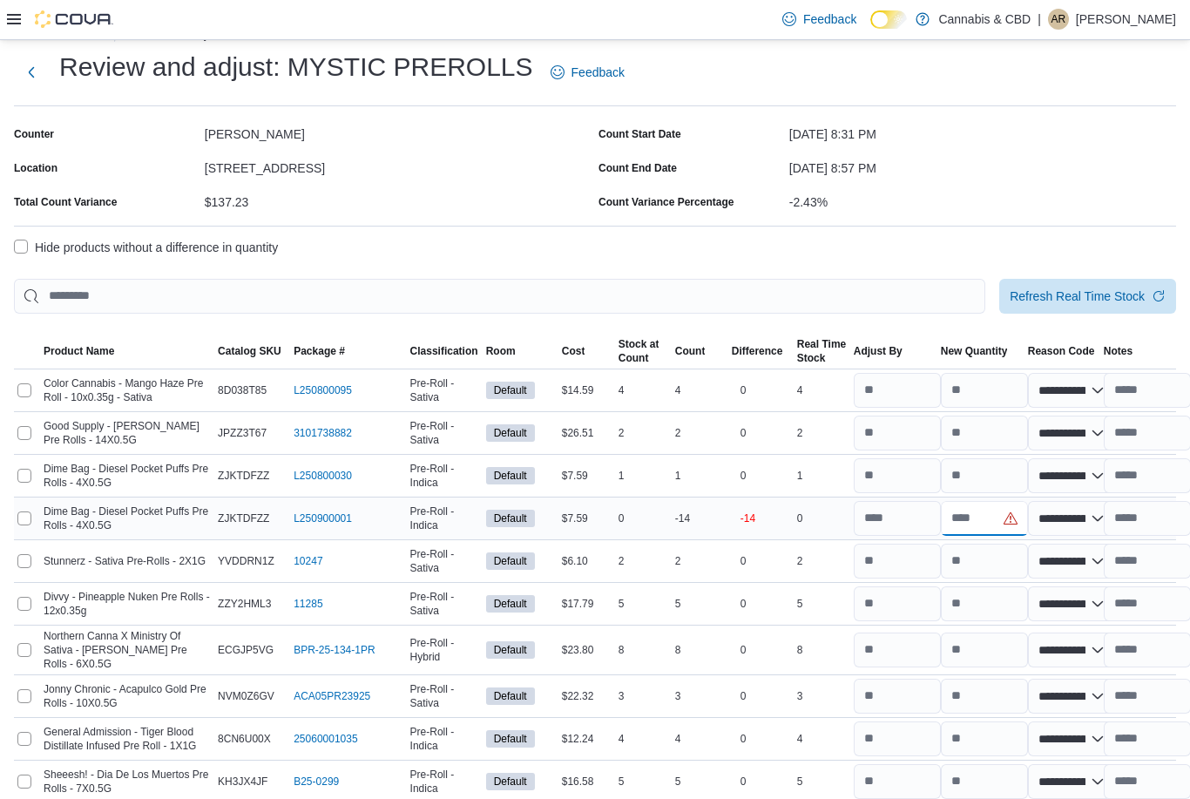
click at [989, 522] on input "number" at bounding box center [984, 518] width 87 height 35
click at [913, 517] on input "number" at bounding box center [897, 519] width 87 height 35
click at [971, 523] on input "number" at bounding box center [984, 519] width 87 height 35
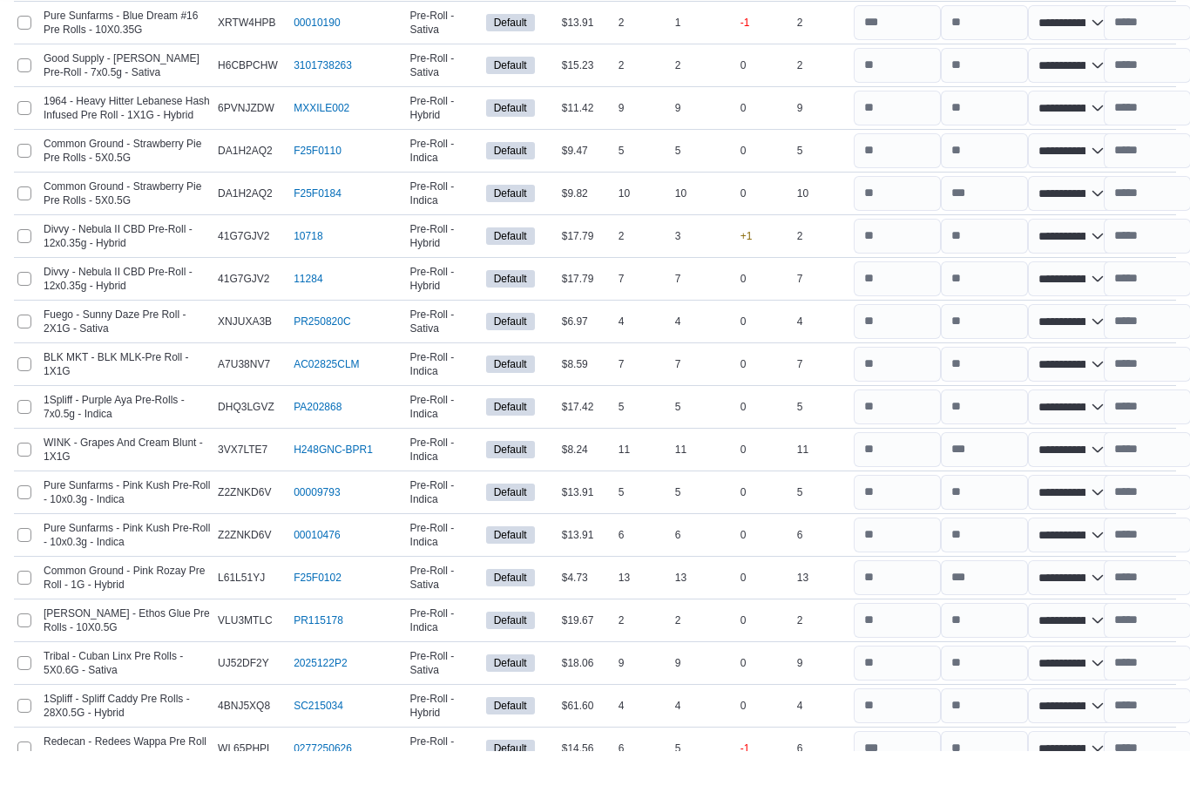
scroll to position [3596, 0]
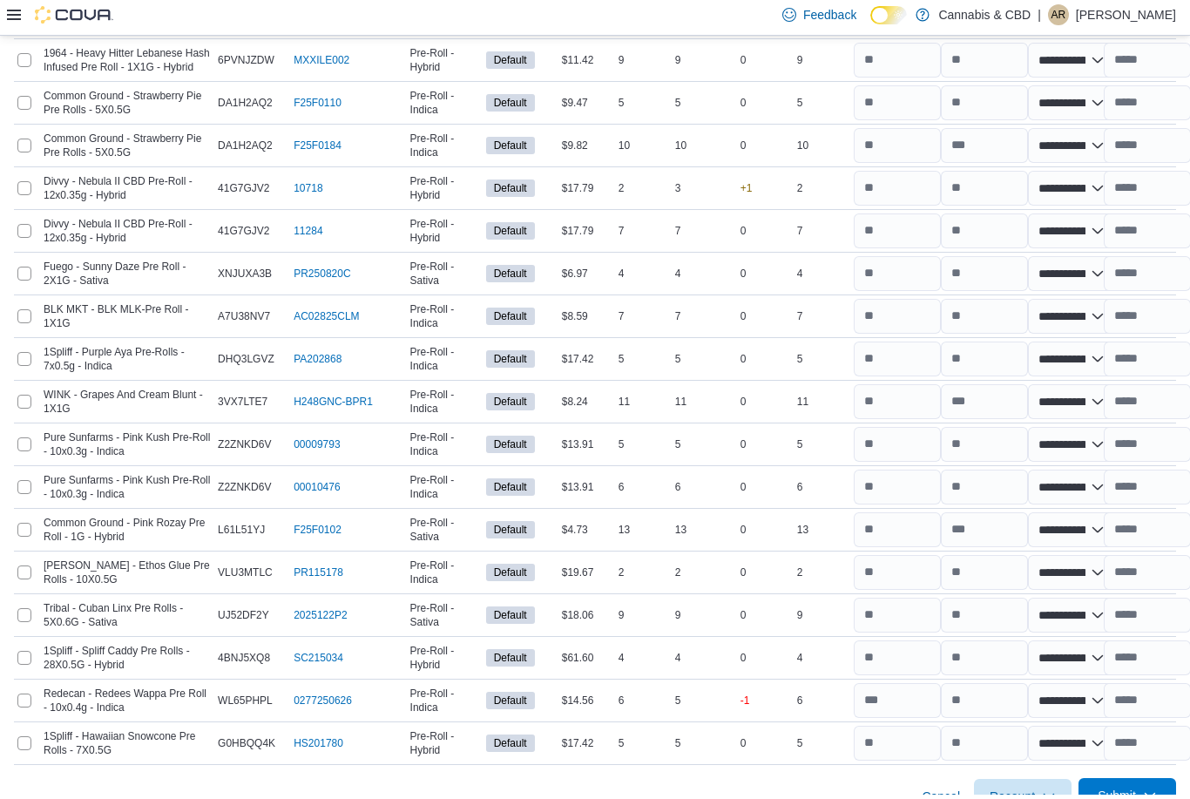
click at [1093, 782] on span "Submit" at bounding box center [1127, 799] width 77 height 35
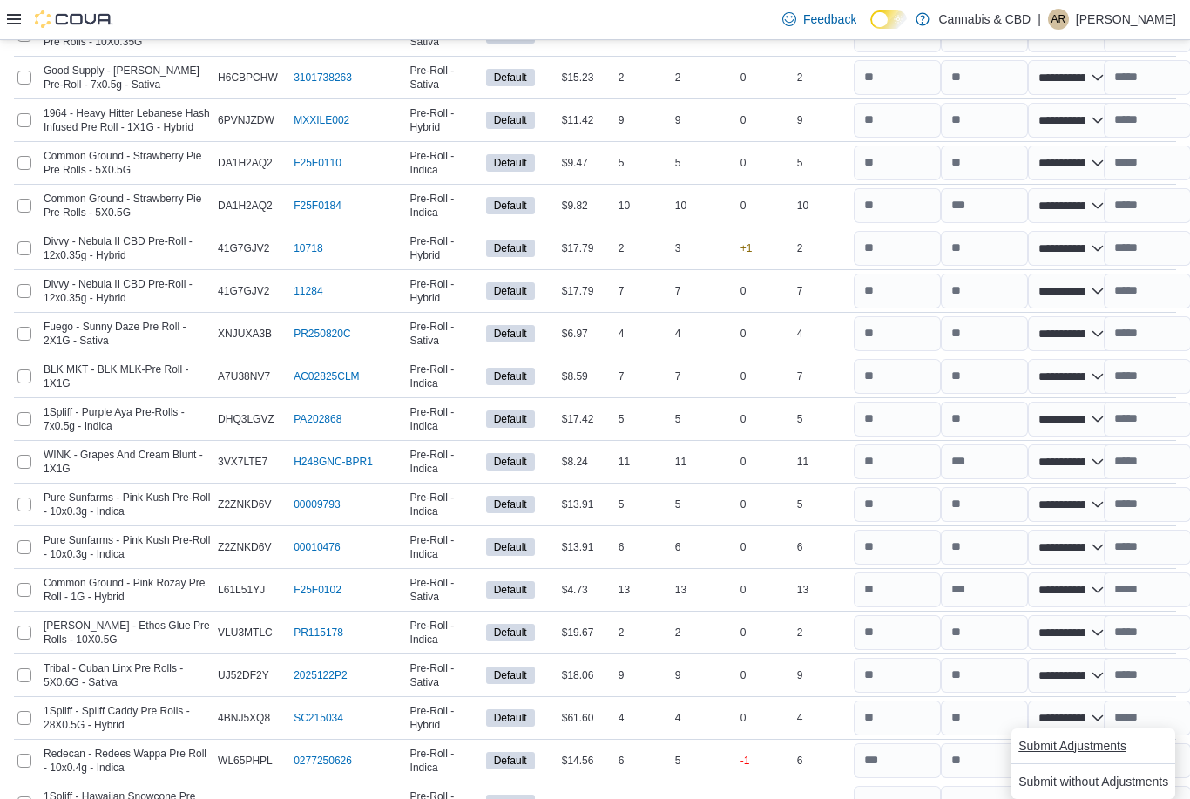
click at [1081, 752] on span "Submit Adjustments" at bounding box center [1072, 745] width 108 height 17
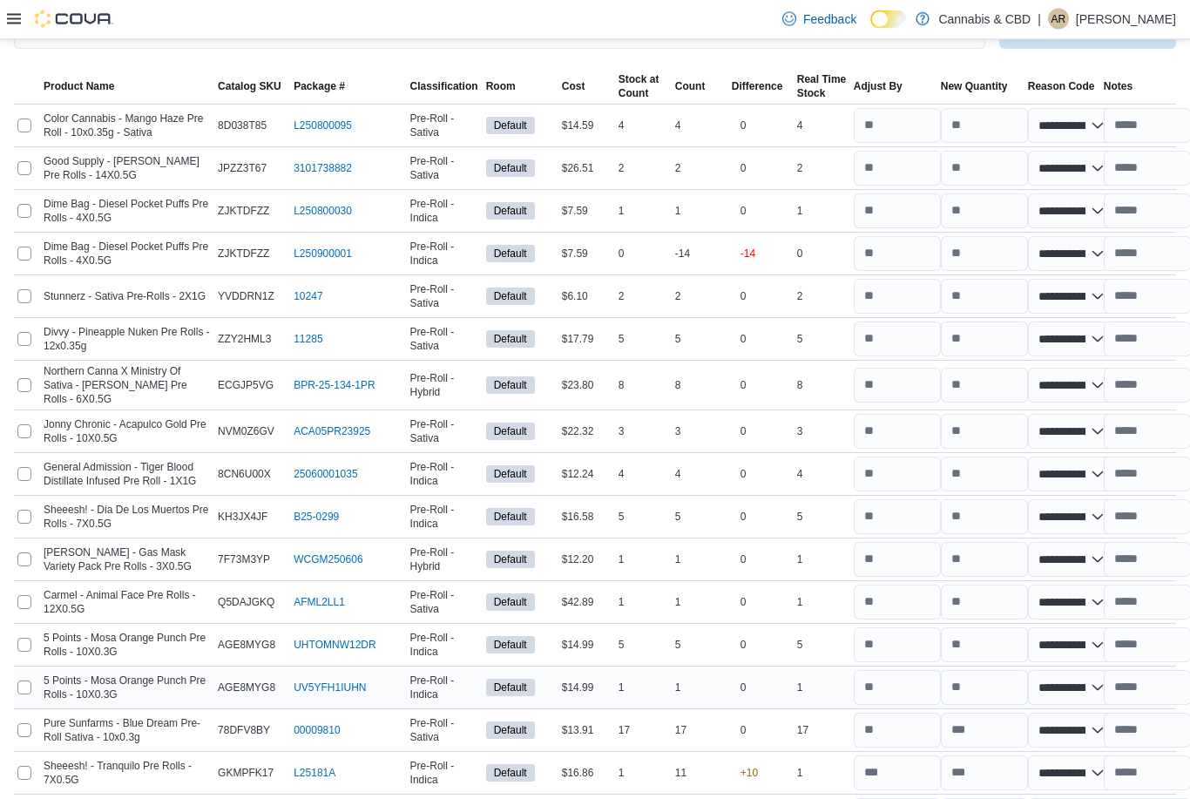
scroll to position [0, 0]
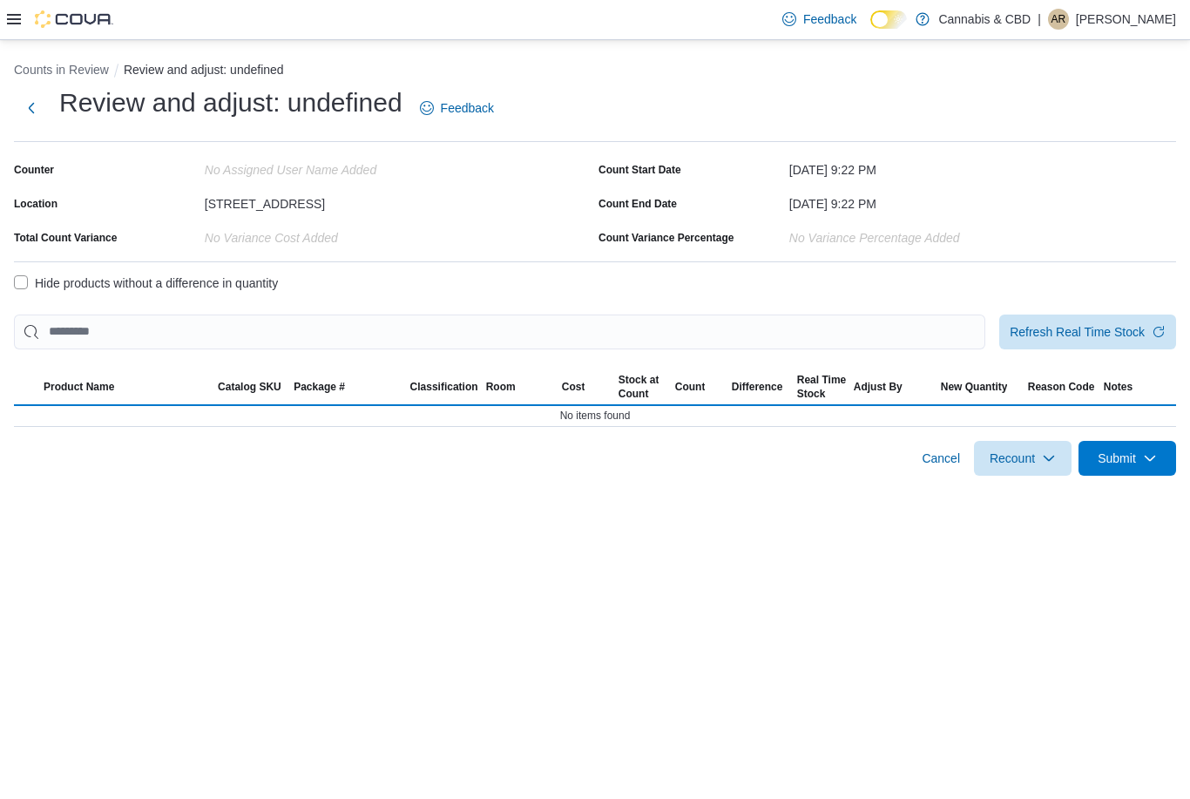
select select "**********"
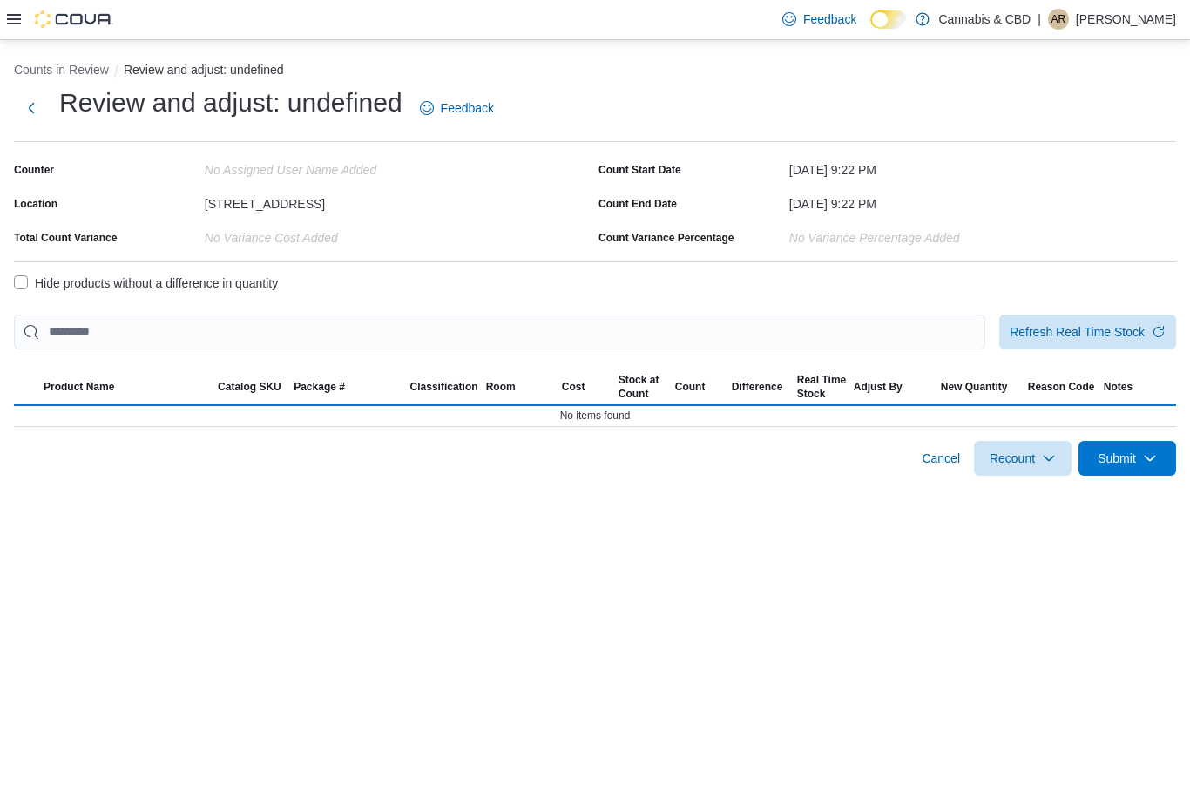
select select "**********"
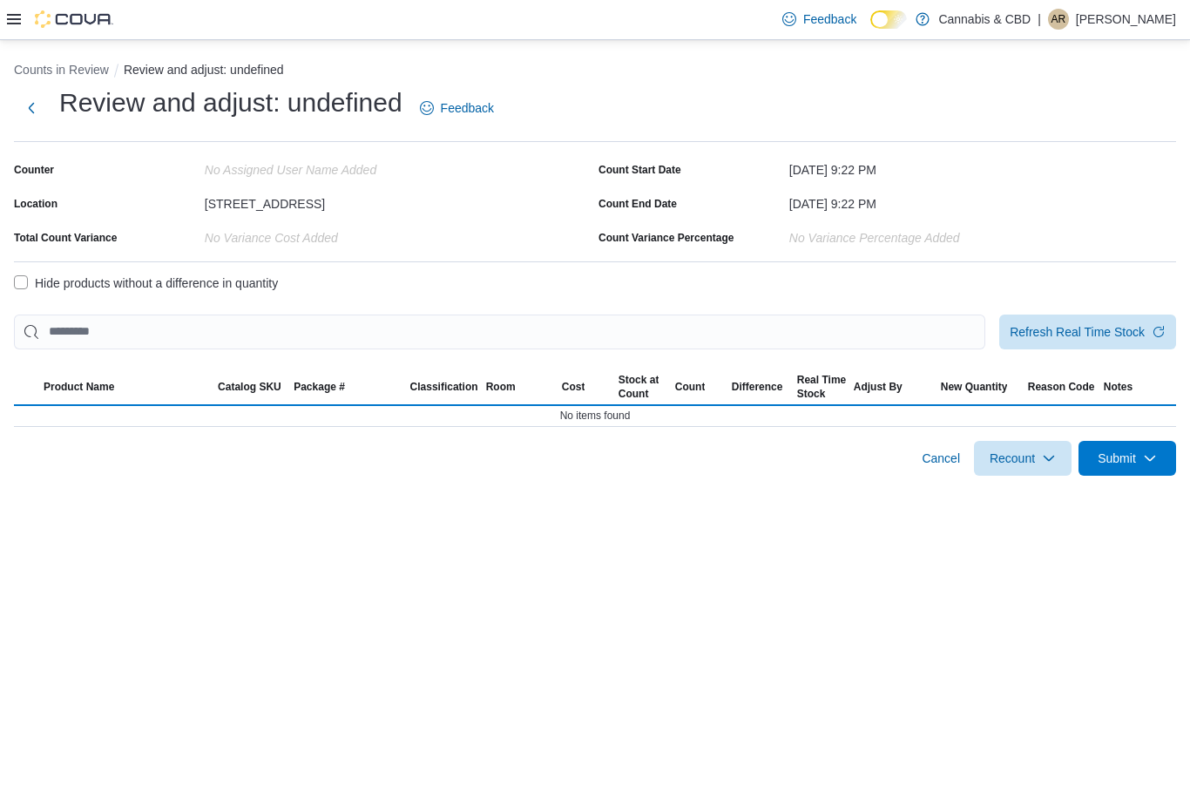
select select "**********"
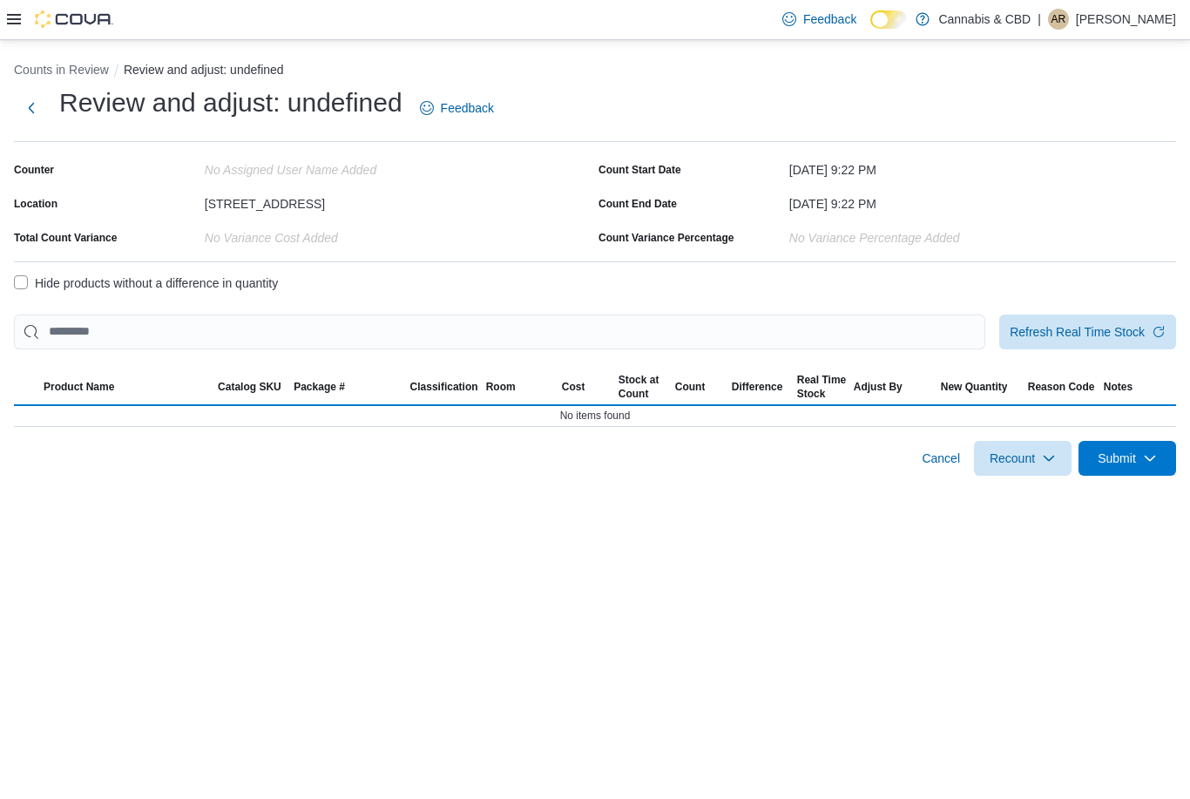
select select "**********"
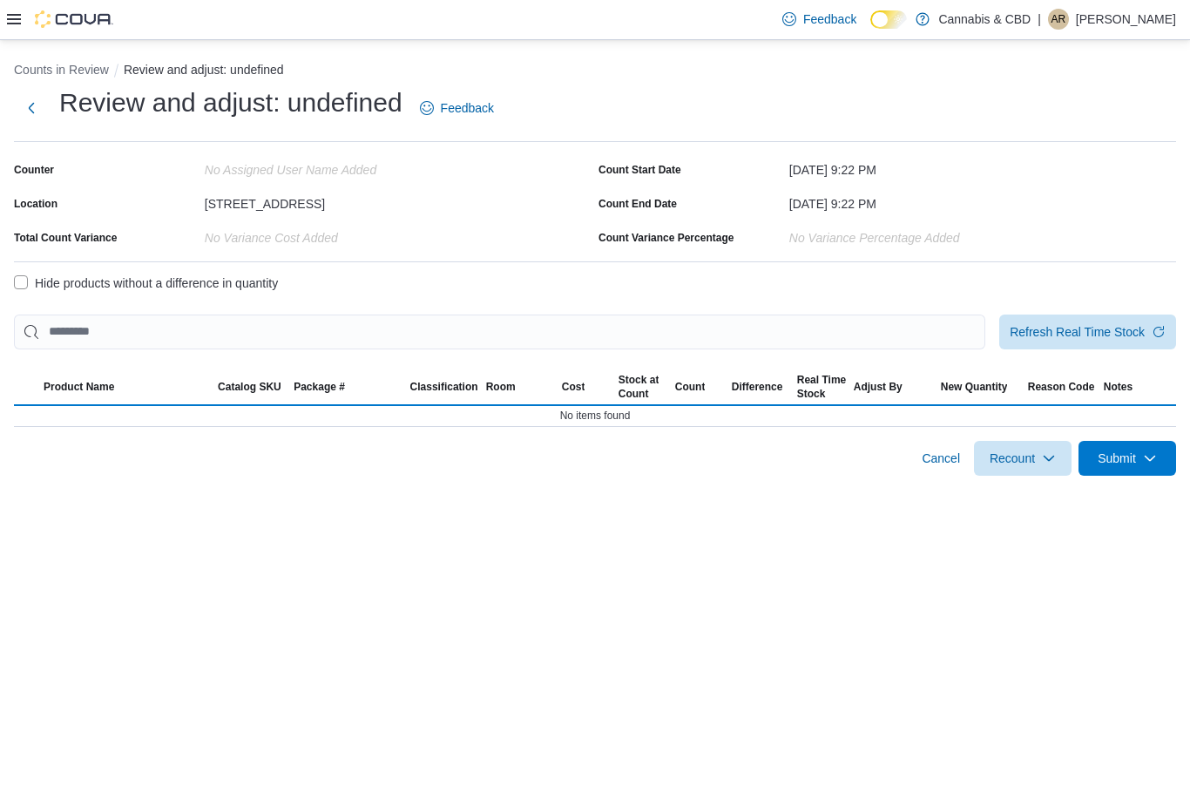
select select "**********"
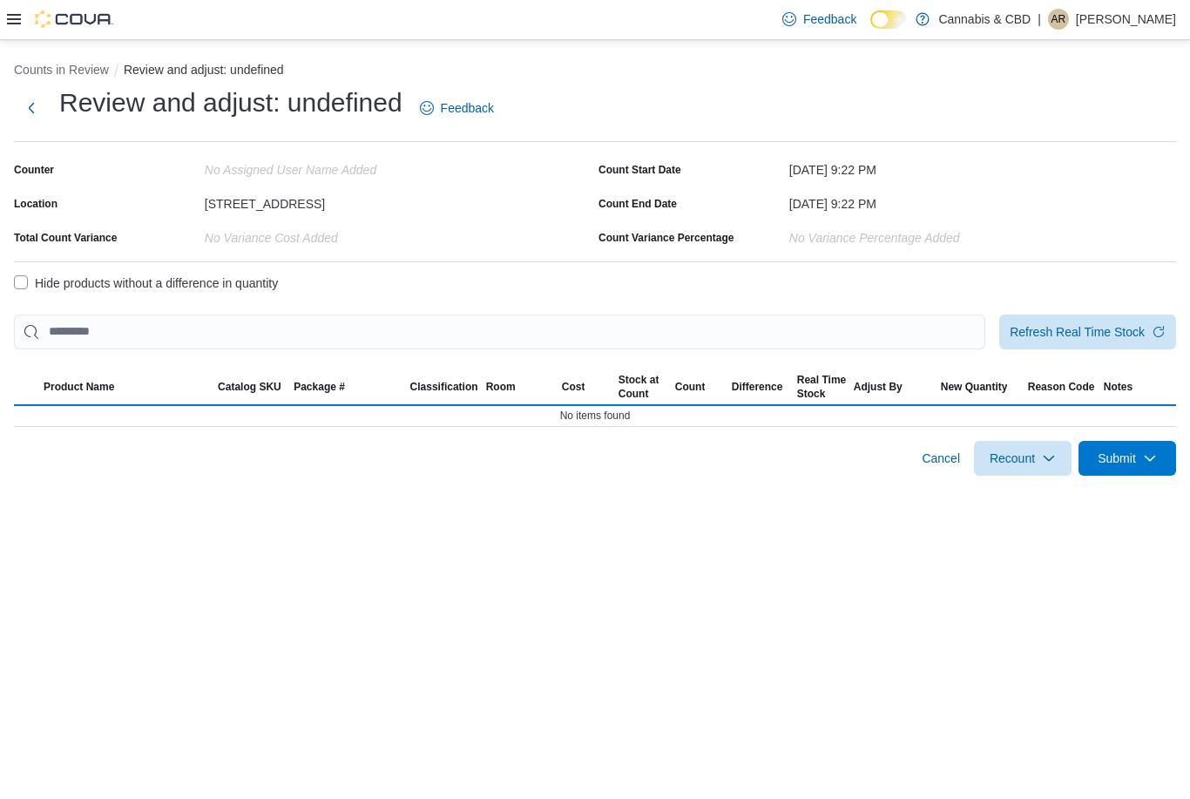
select select "**********"
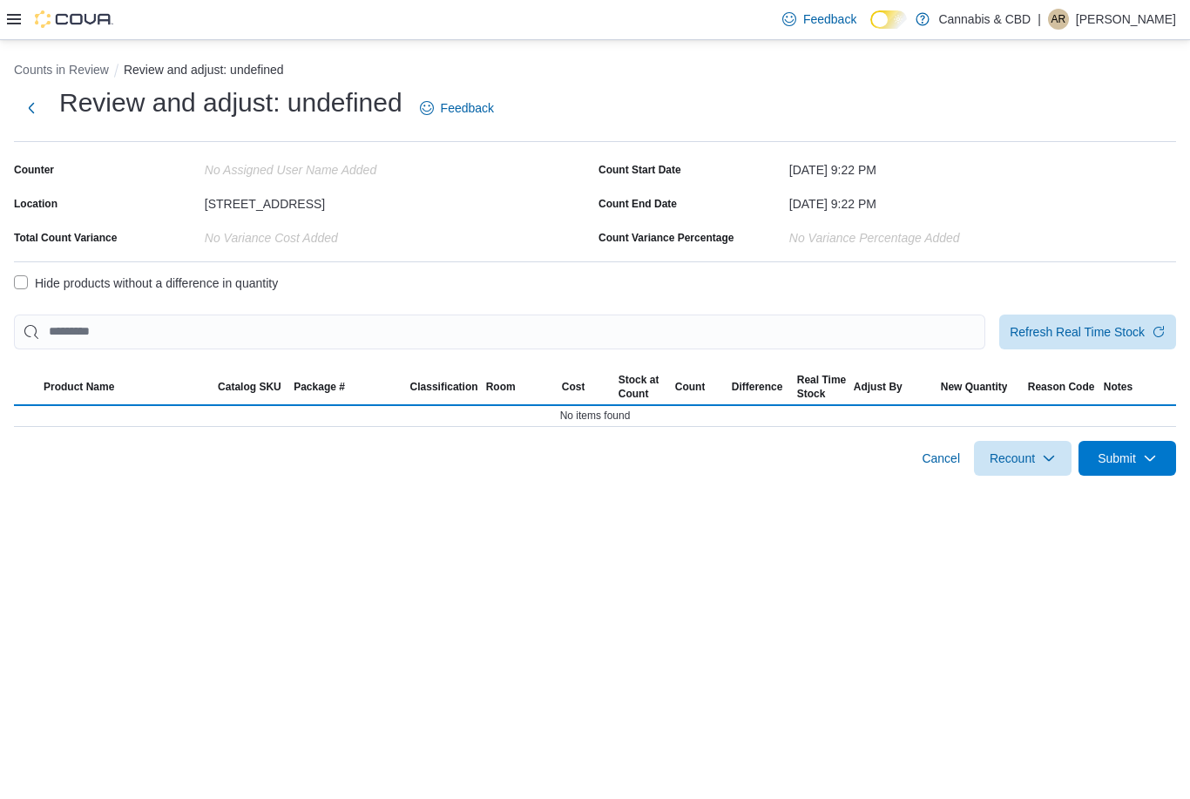
select select "**********"
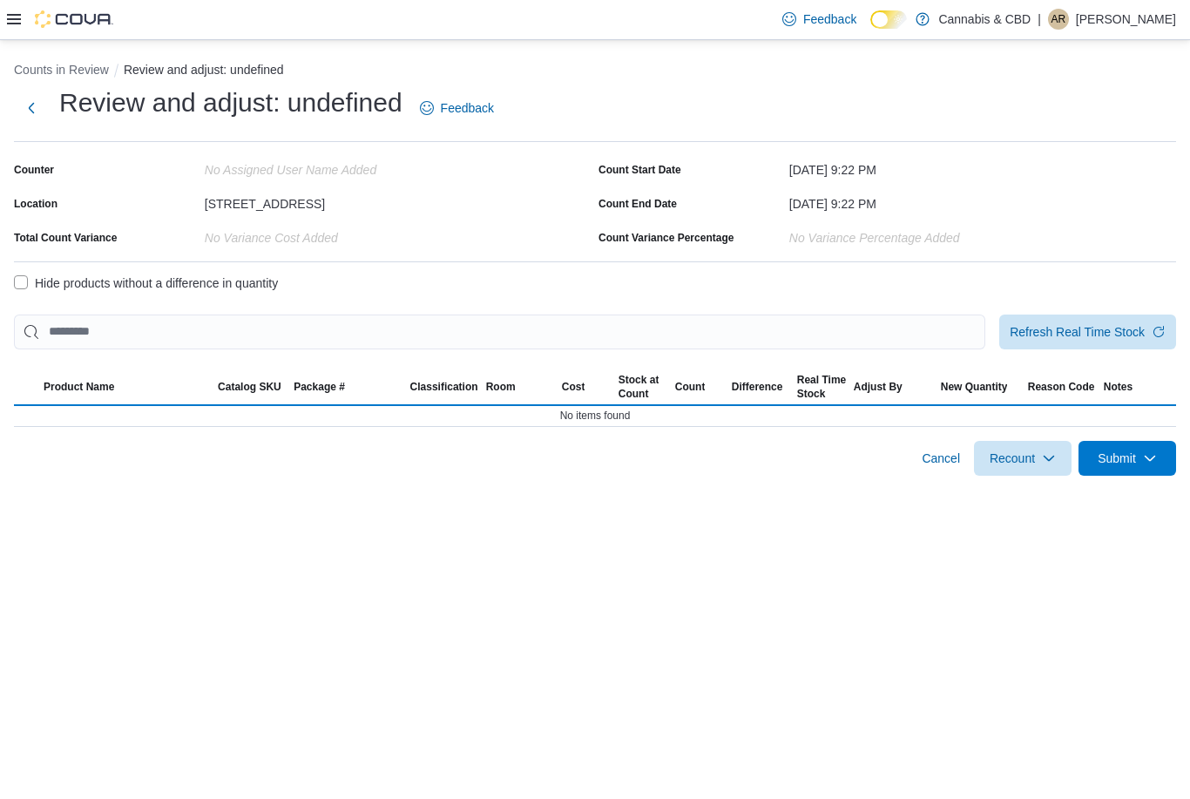
select select "**********"
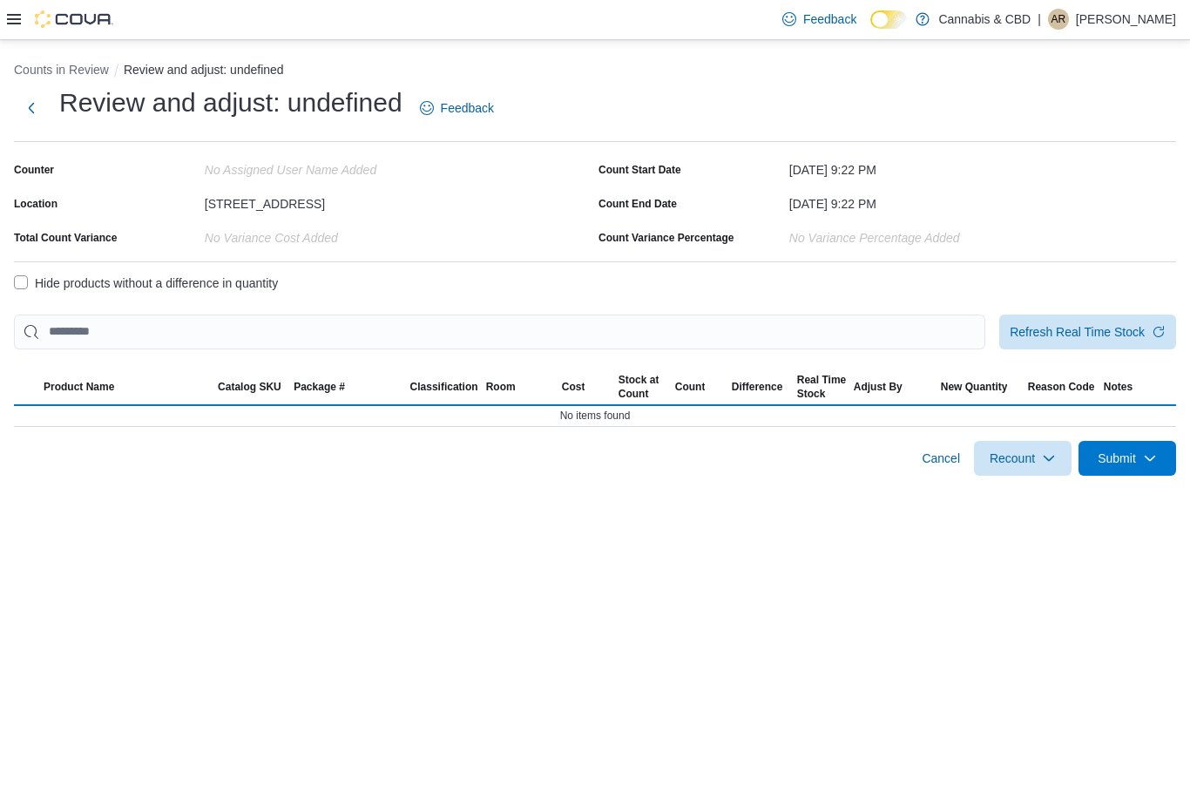
select select "**********"
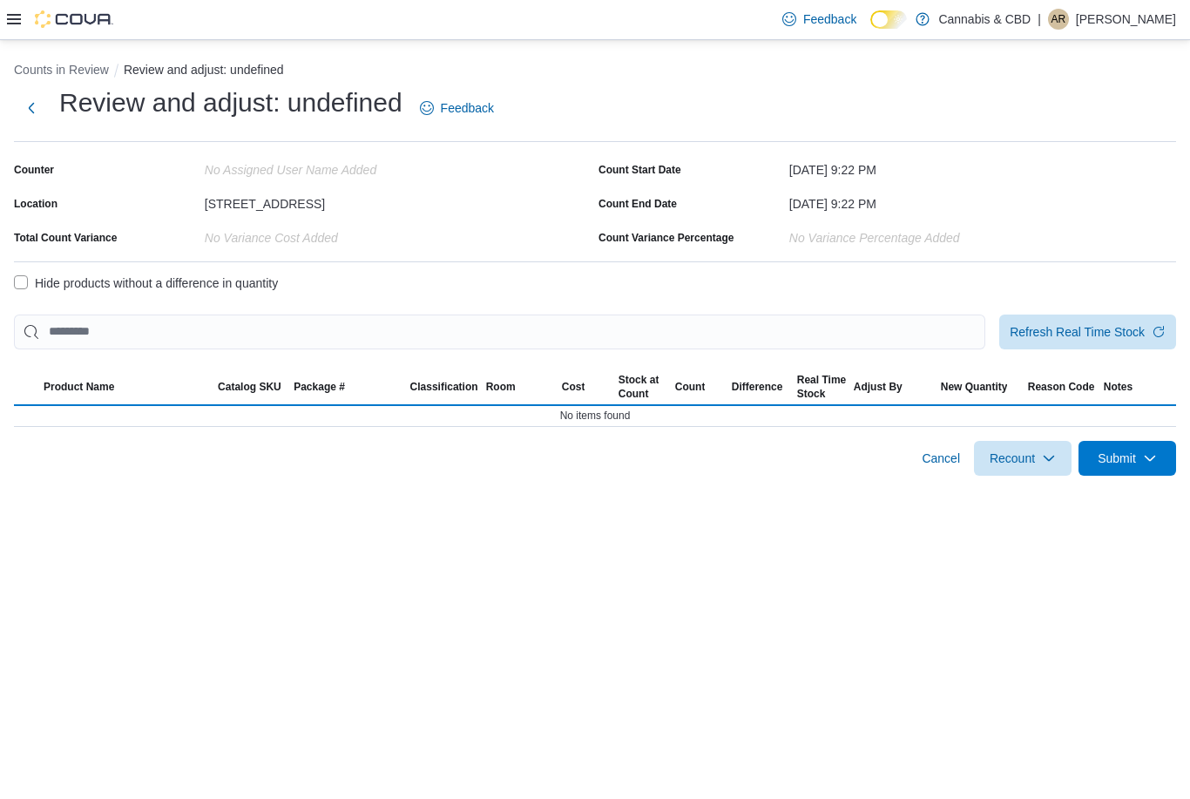
select select "**********"
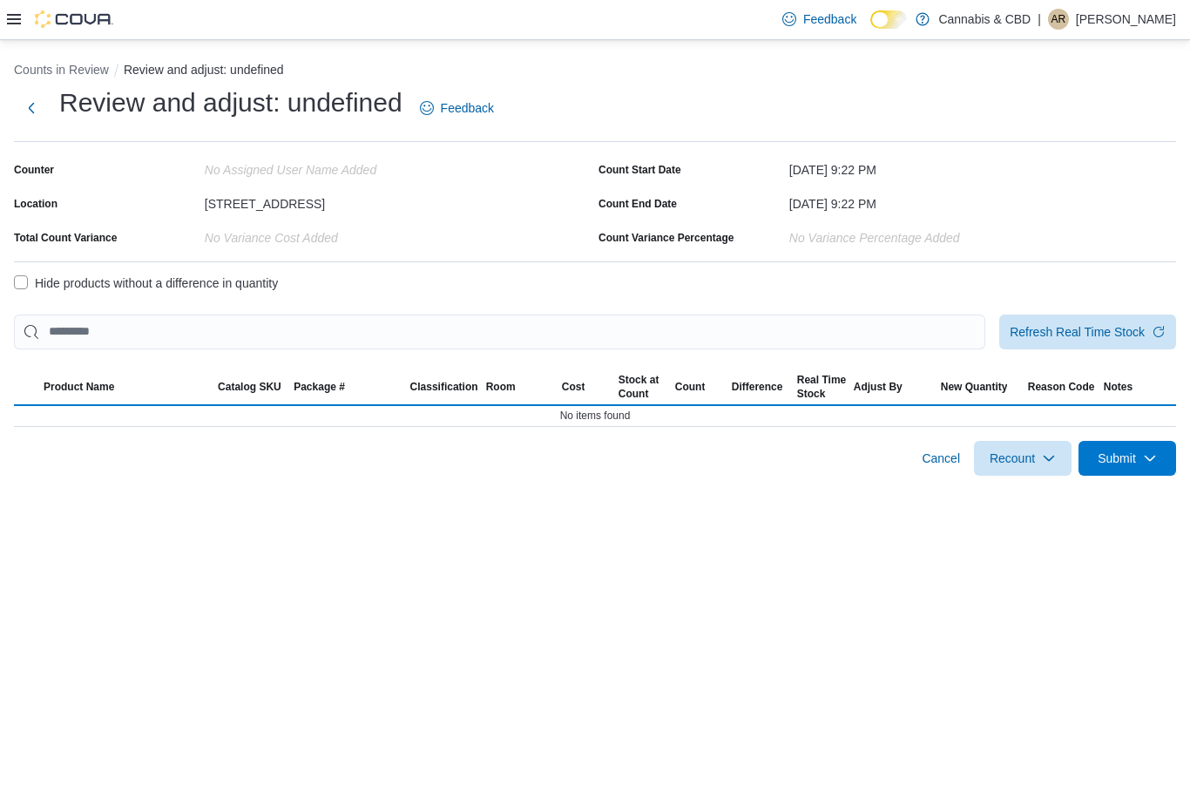
select select "**********"
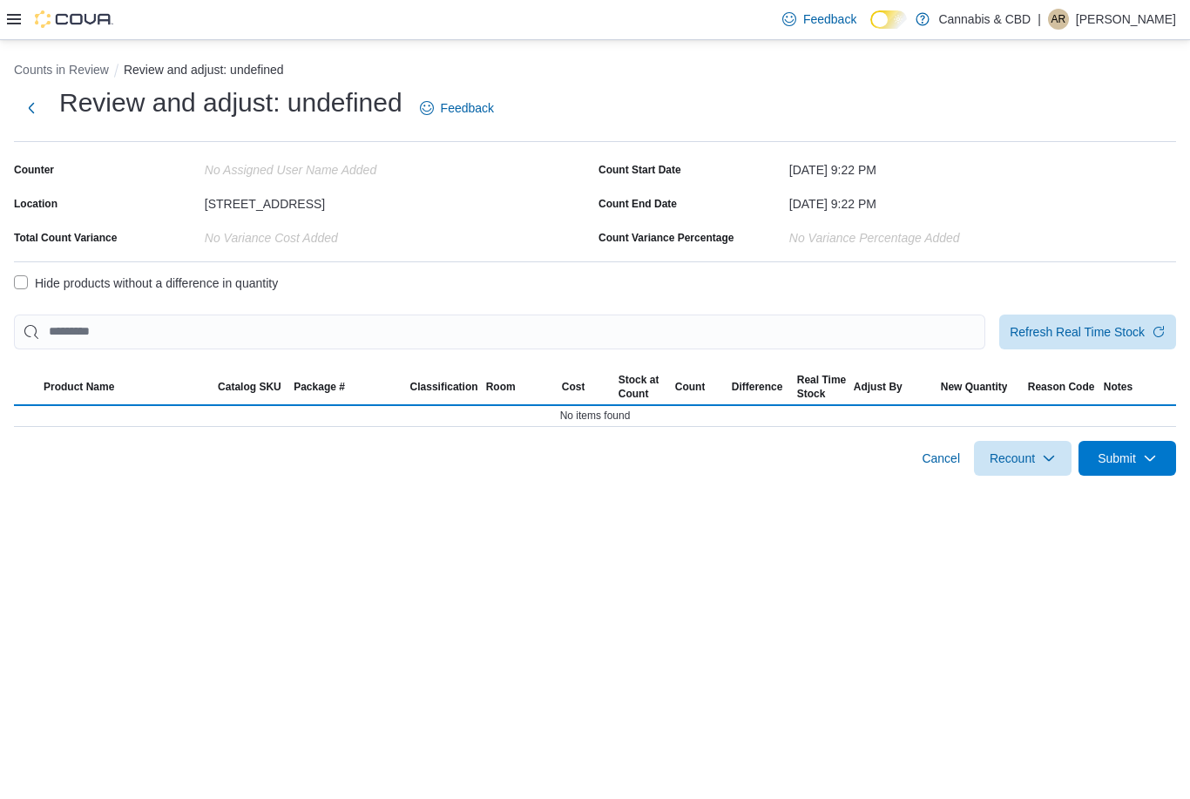
select select "**********"
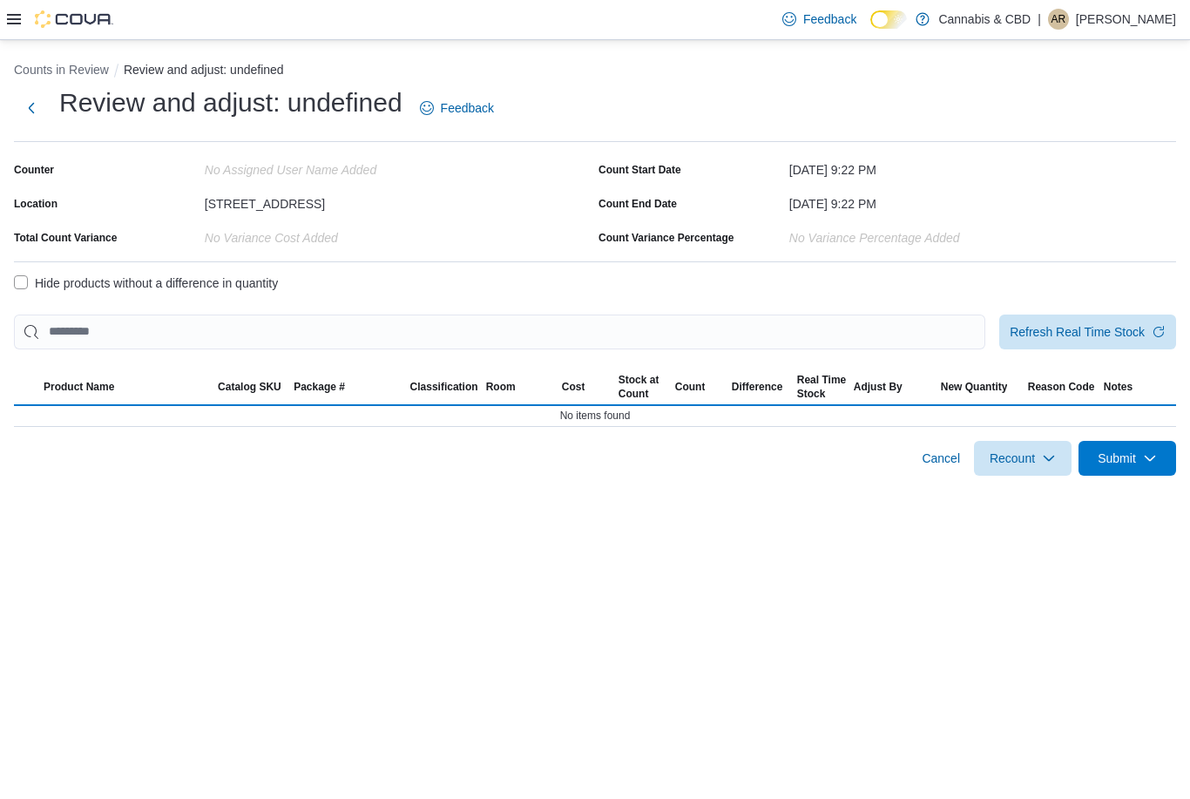
select select "**********"
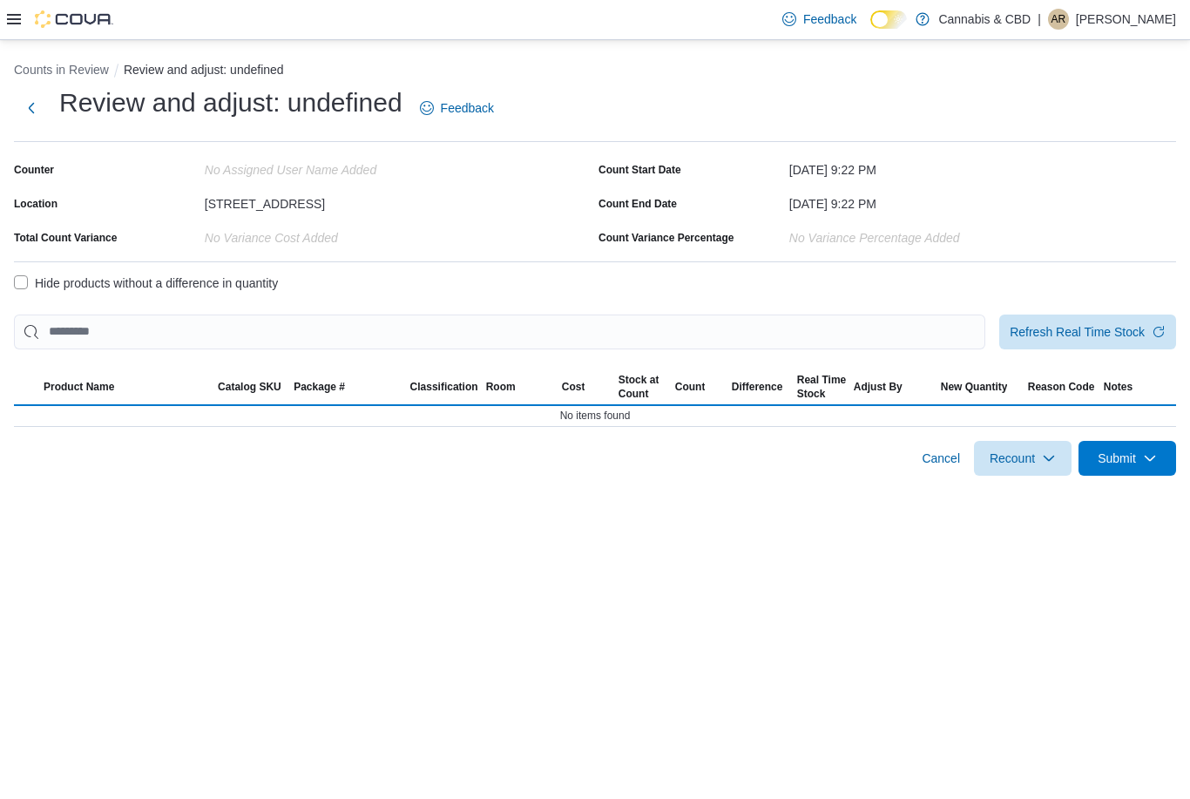
select select "**********"
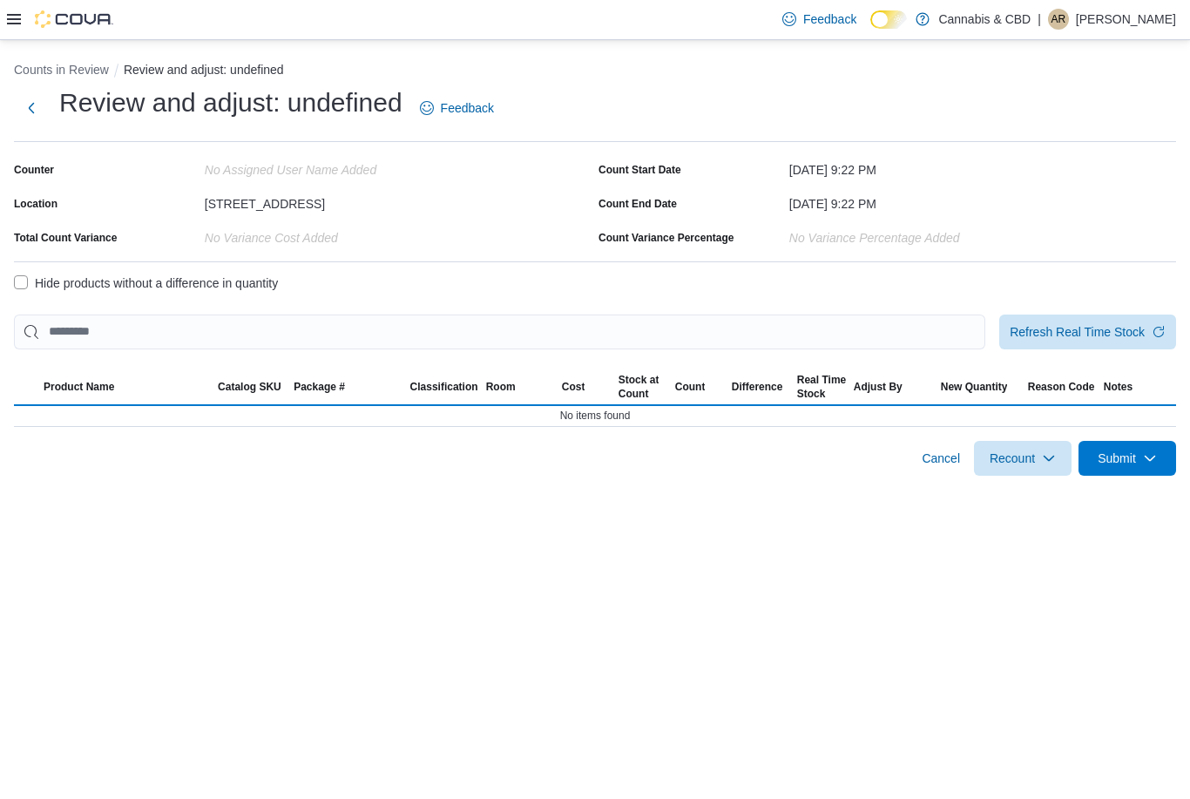
select select "**********"
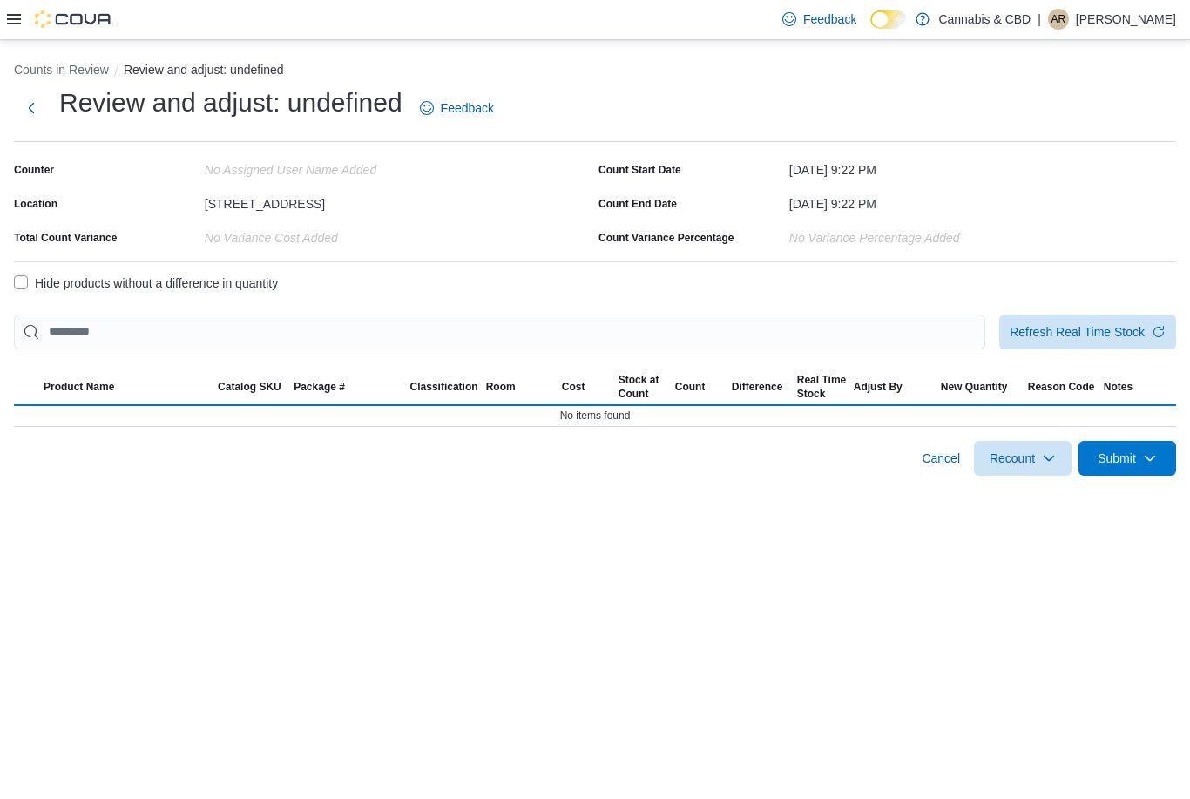
select select "**********"
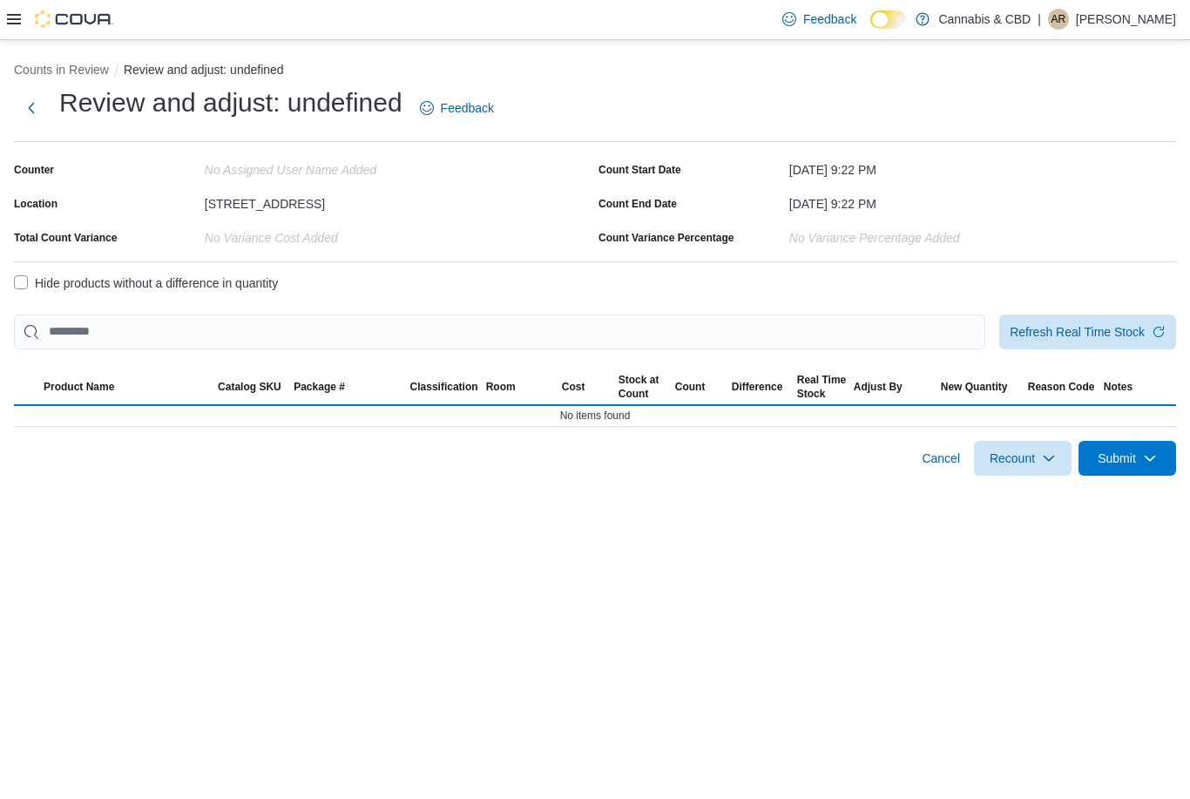
select select "**********"
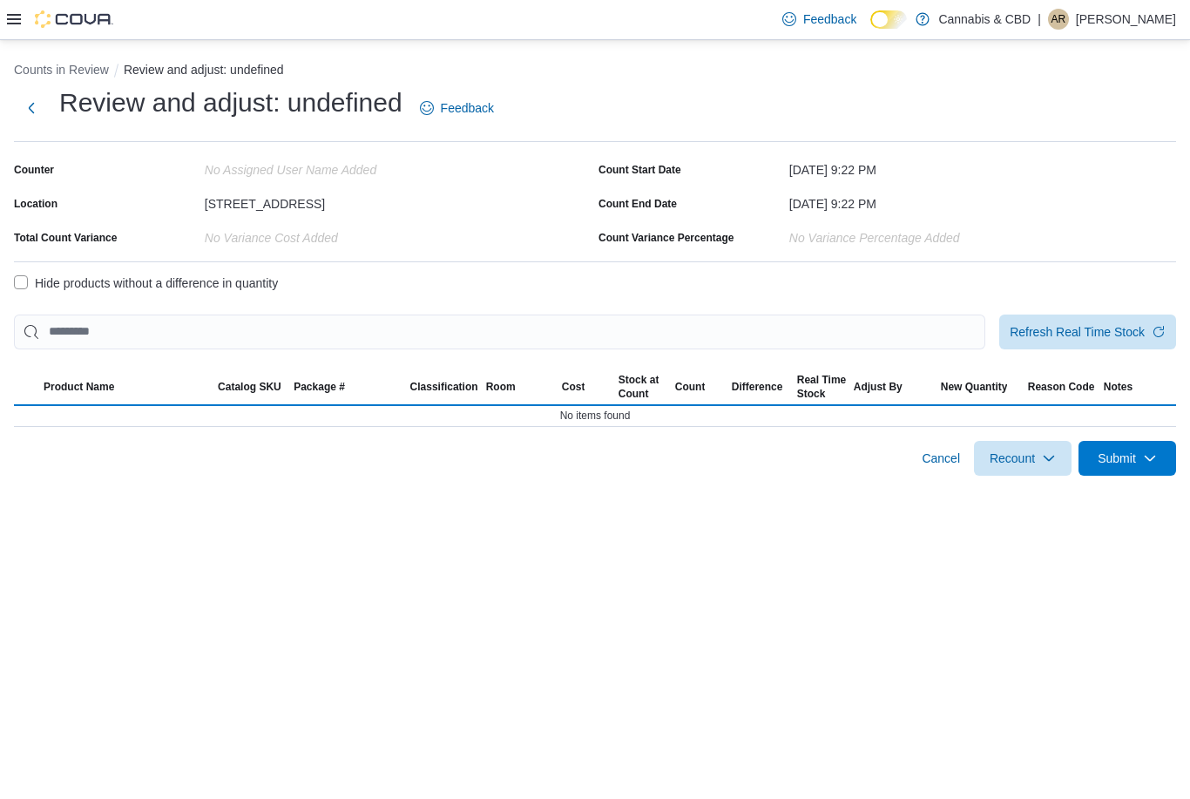
select select "**********"
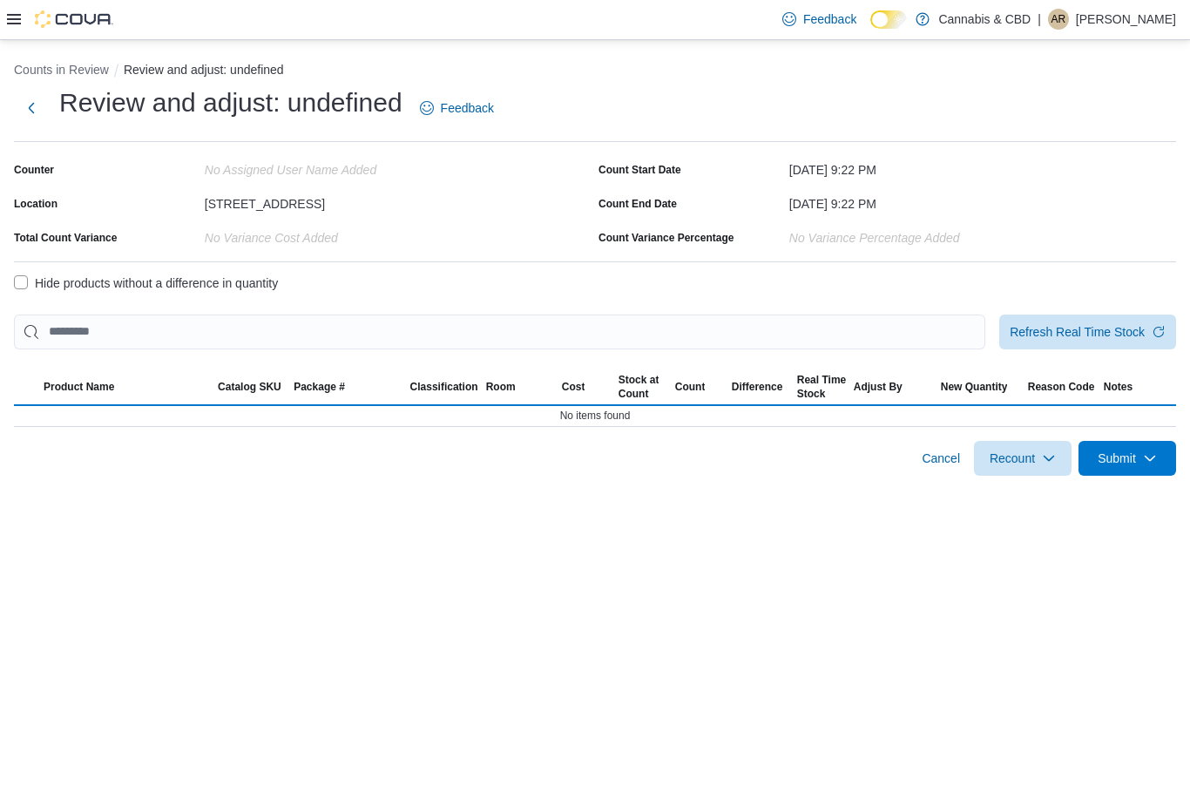
select select "**********"
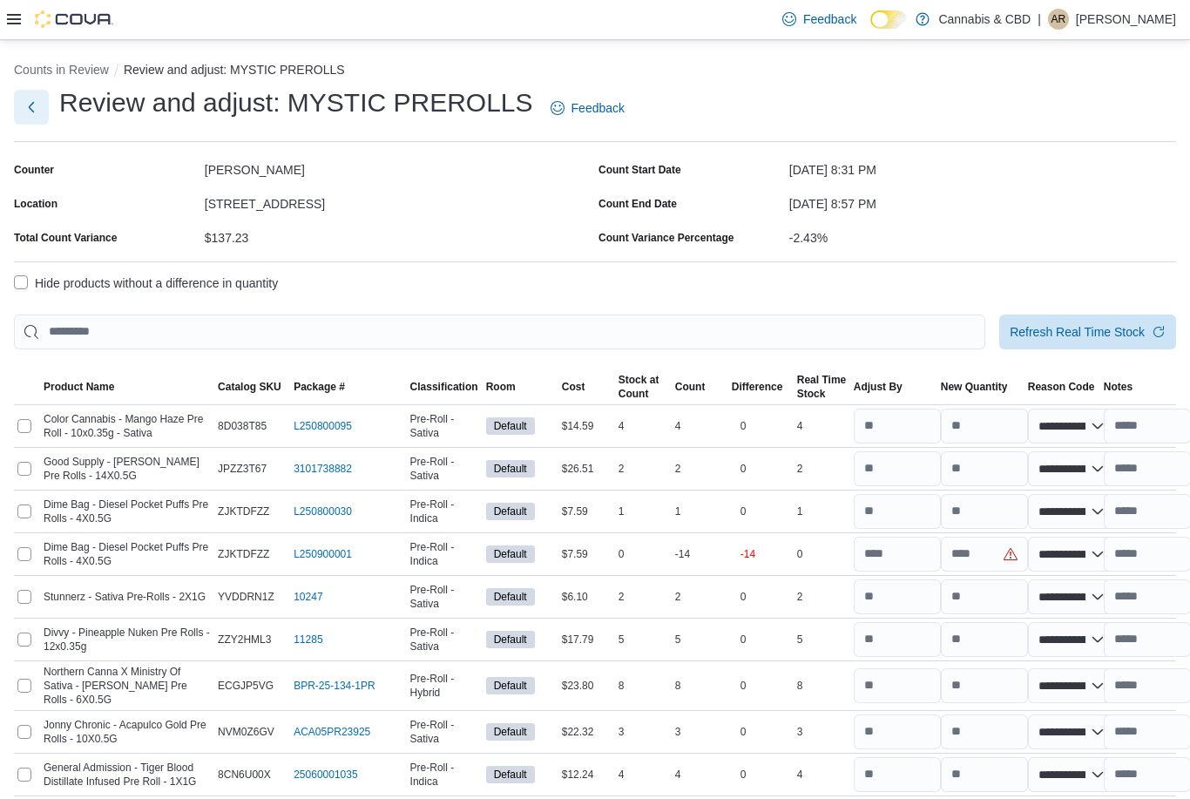
click at [42, 116] on button "Next" at bounding box center [31, 107] width 35 height 35
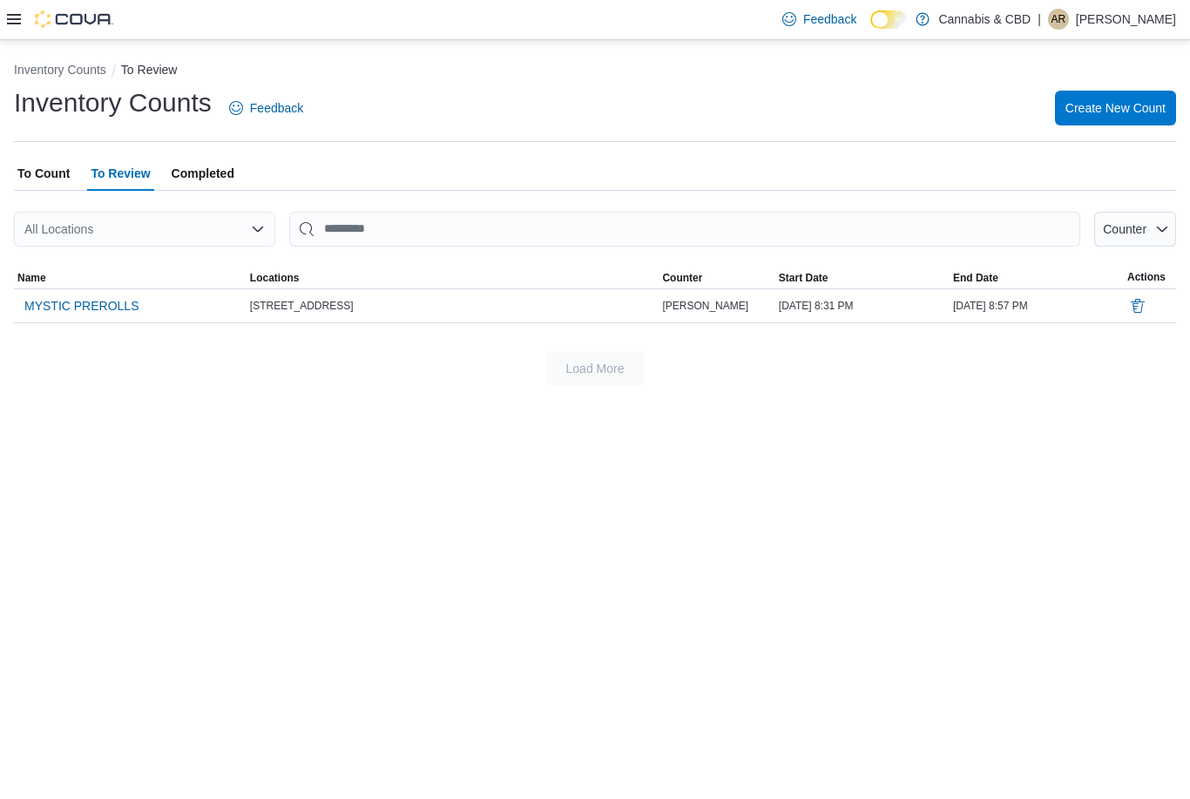
click at [211, 168] on span "Completed" at bounding box center [203, 173] width 63 height 35
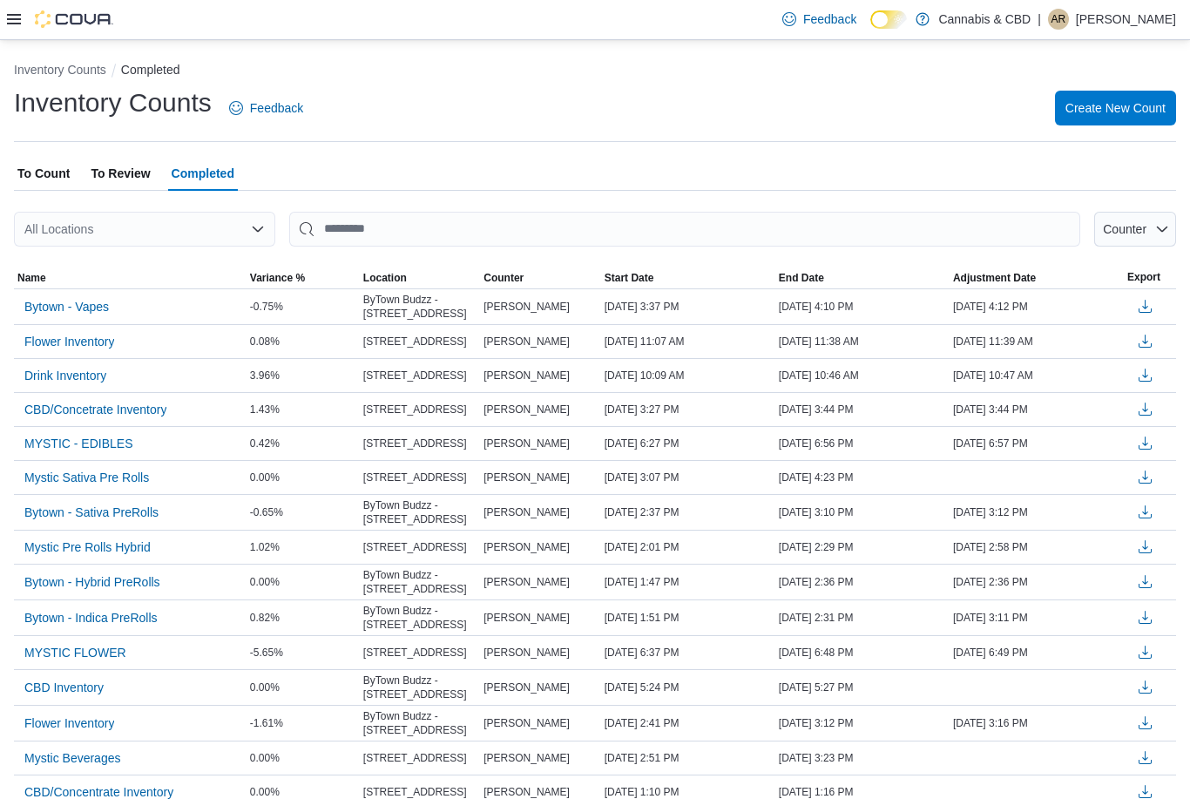
click at [126, 176] on span "To Review" at bounding box center [120, 173] width 59 height 35
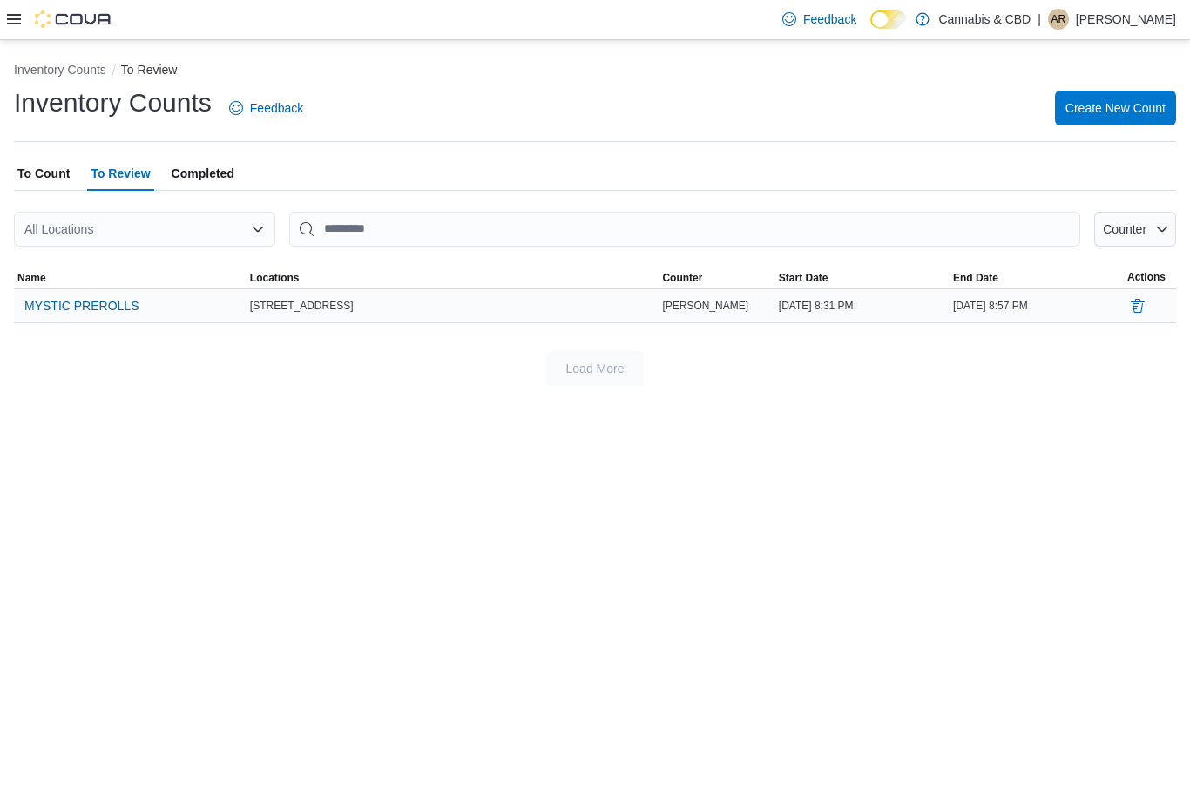
click at [781, 306] on div "[DATE] 8:31 PM" at bounding box center [862, 305] width 174 height 21
click at [105, 319] on span "MYSTIC PREROLLS" at bounding box center [81, 306] width 114 height 26
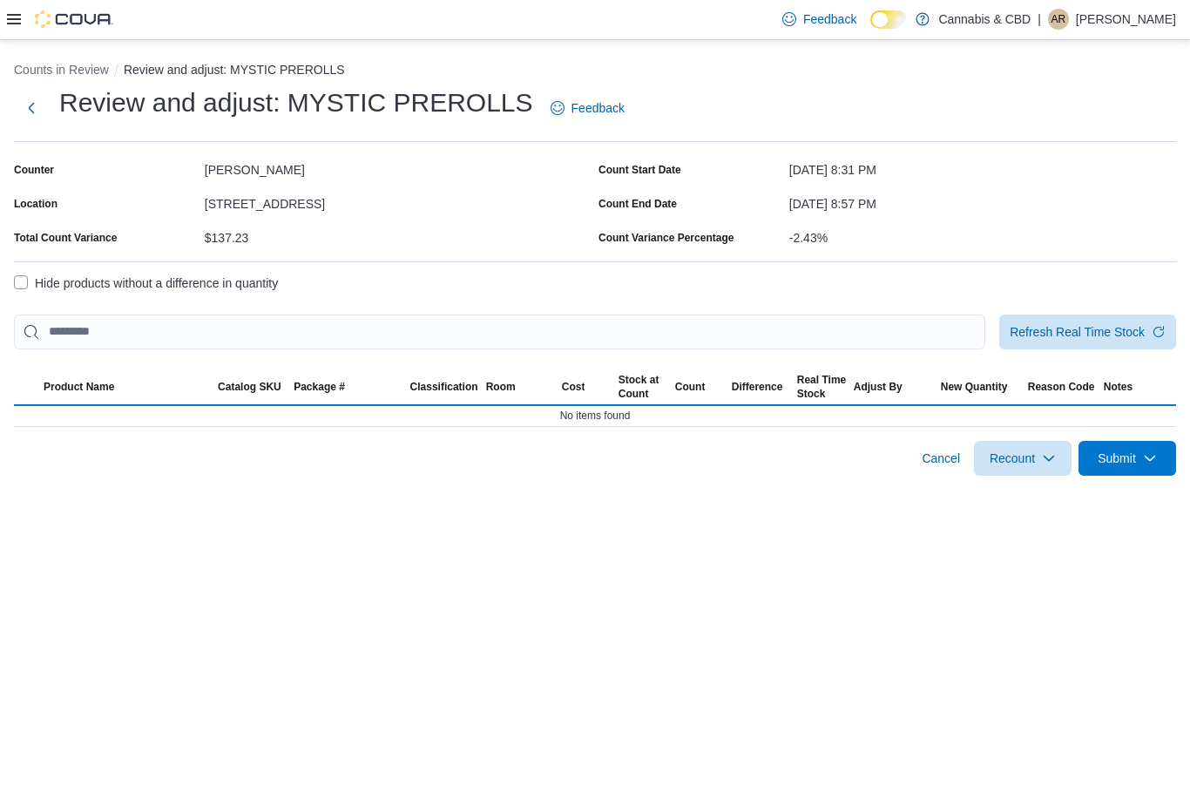
select select "**********"
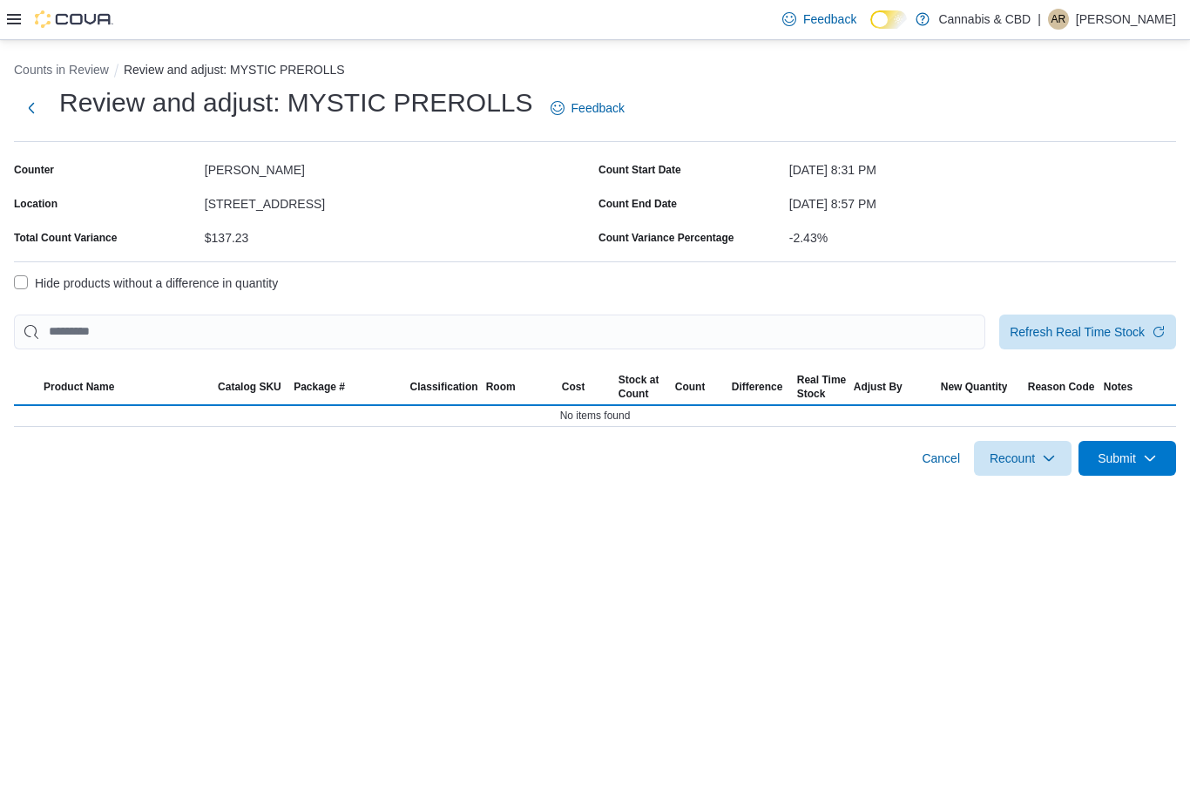
select select "**********"
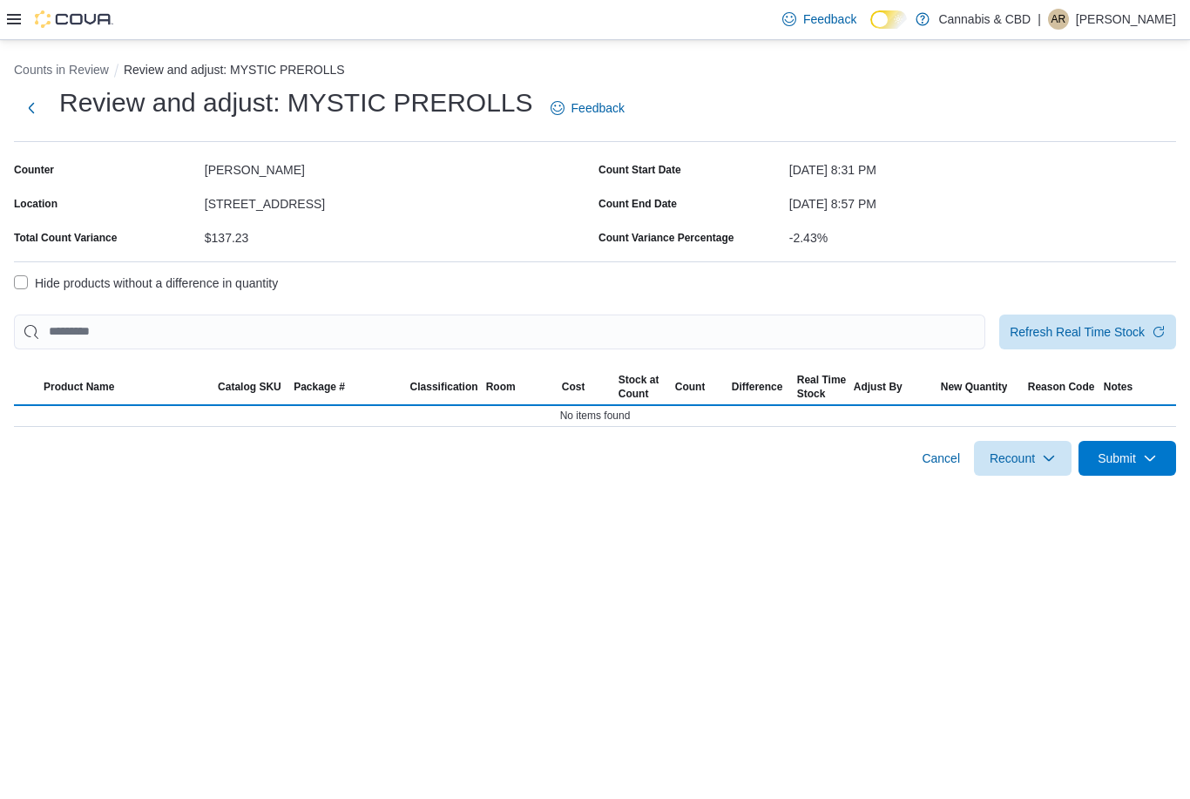
select select "**********"
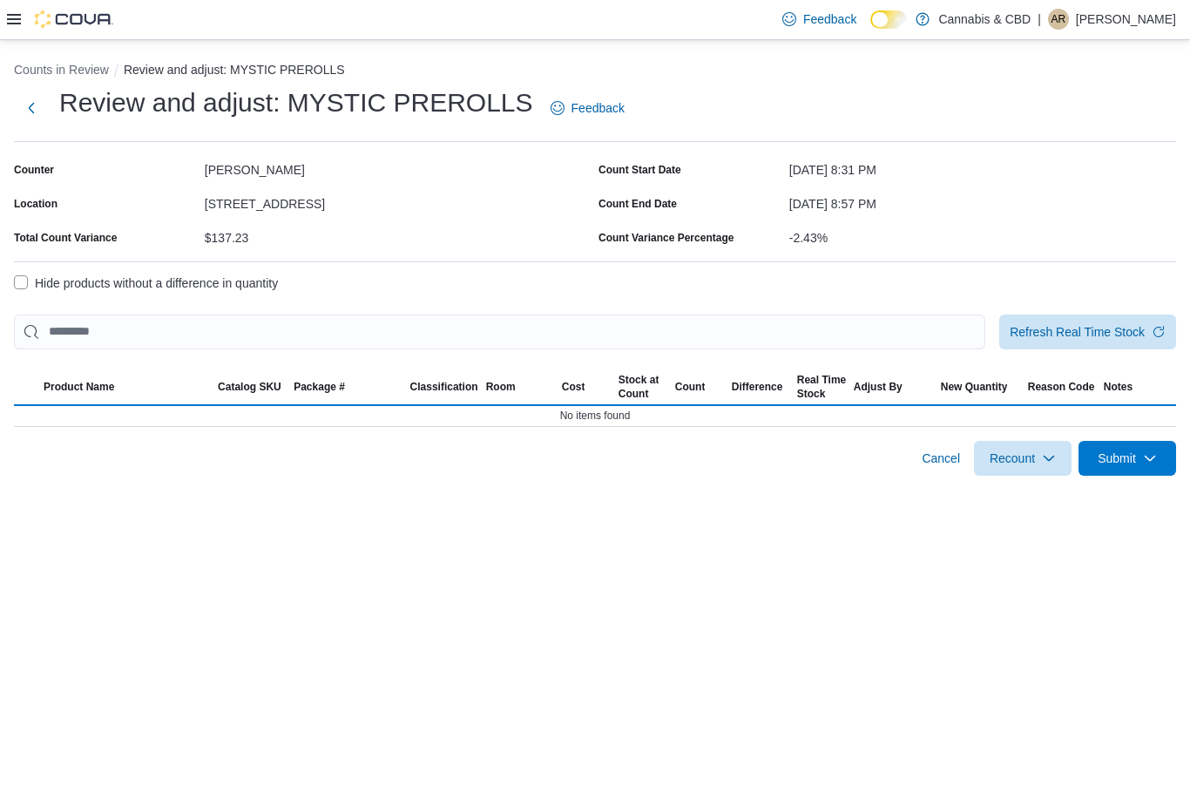
select select "**********"
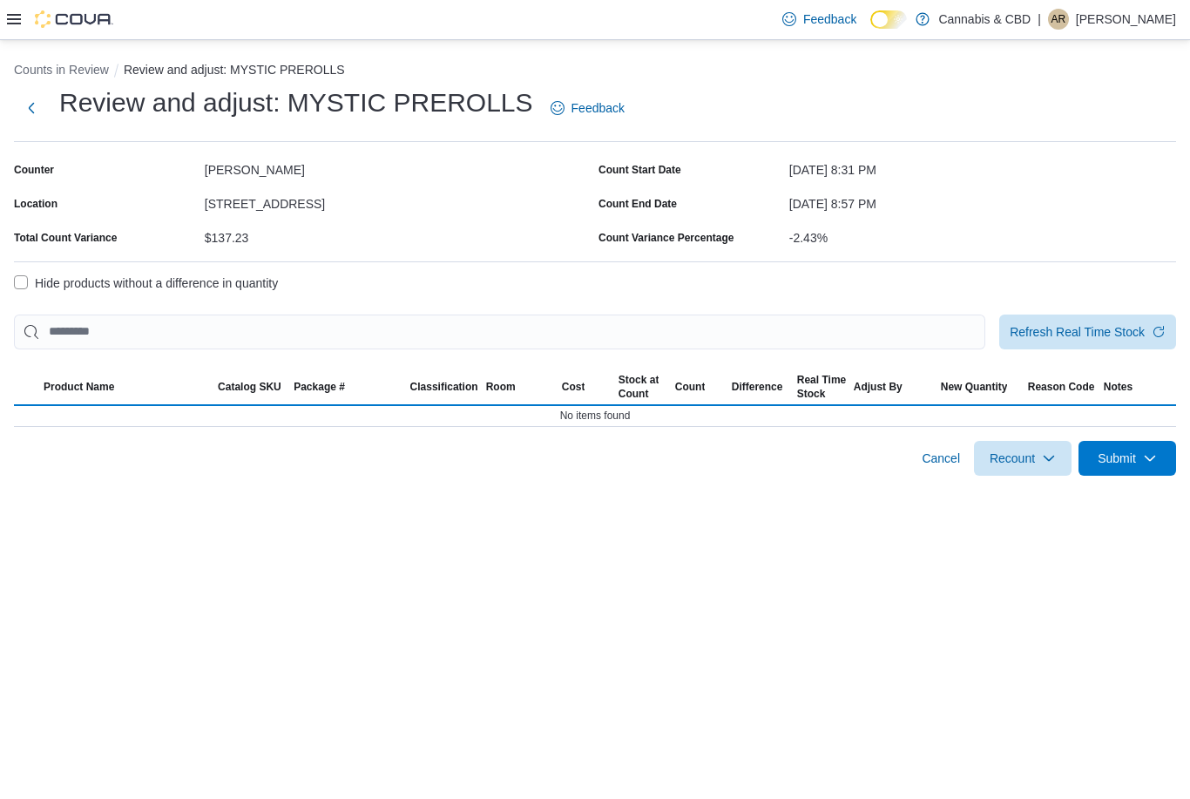
select select "**********"
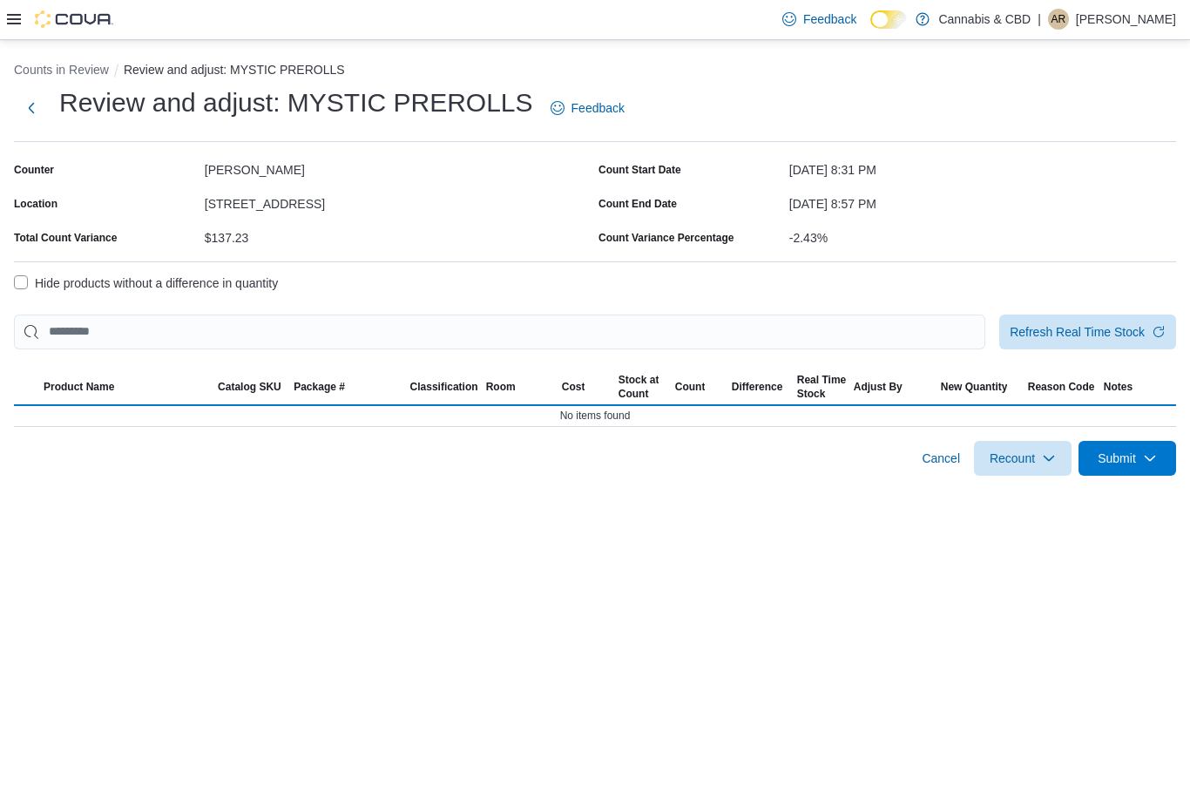
select select "**********"
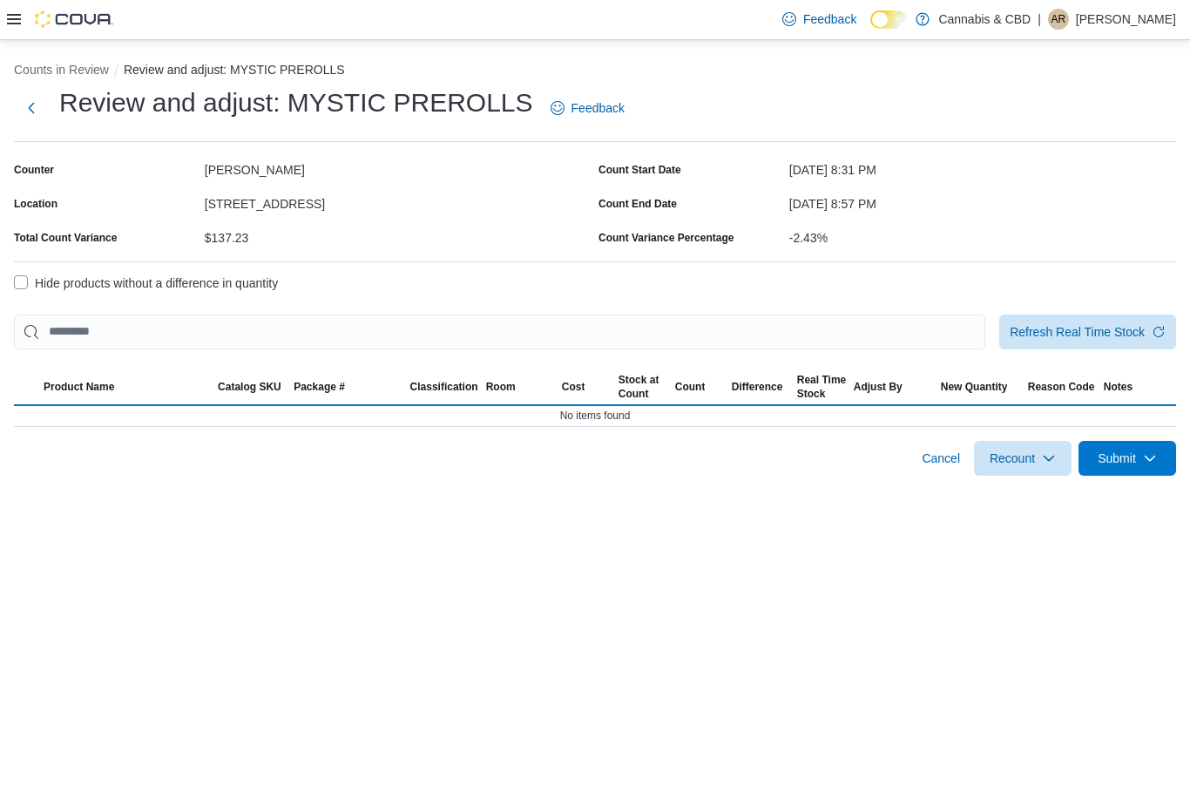
select select "**********"
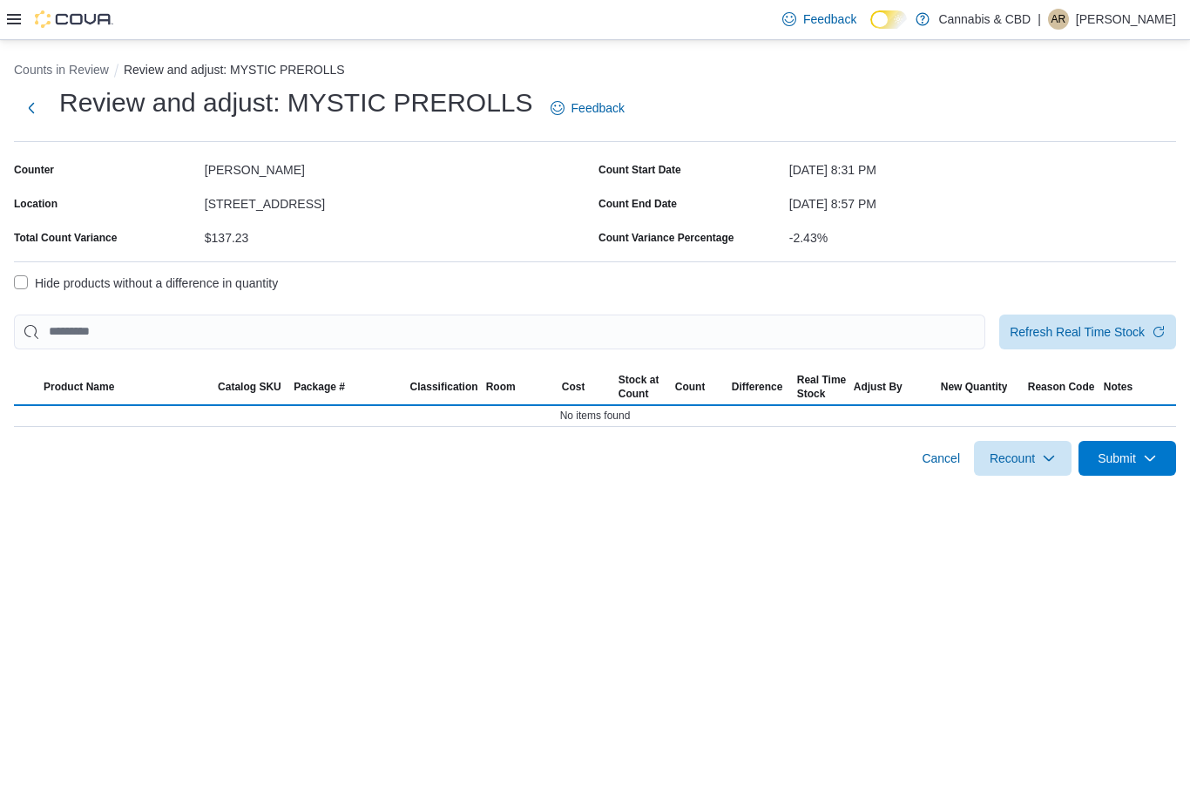
select select "**********"
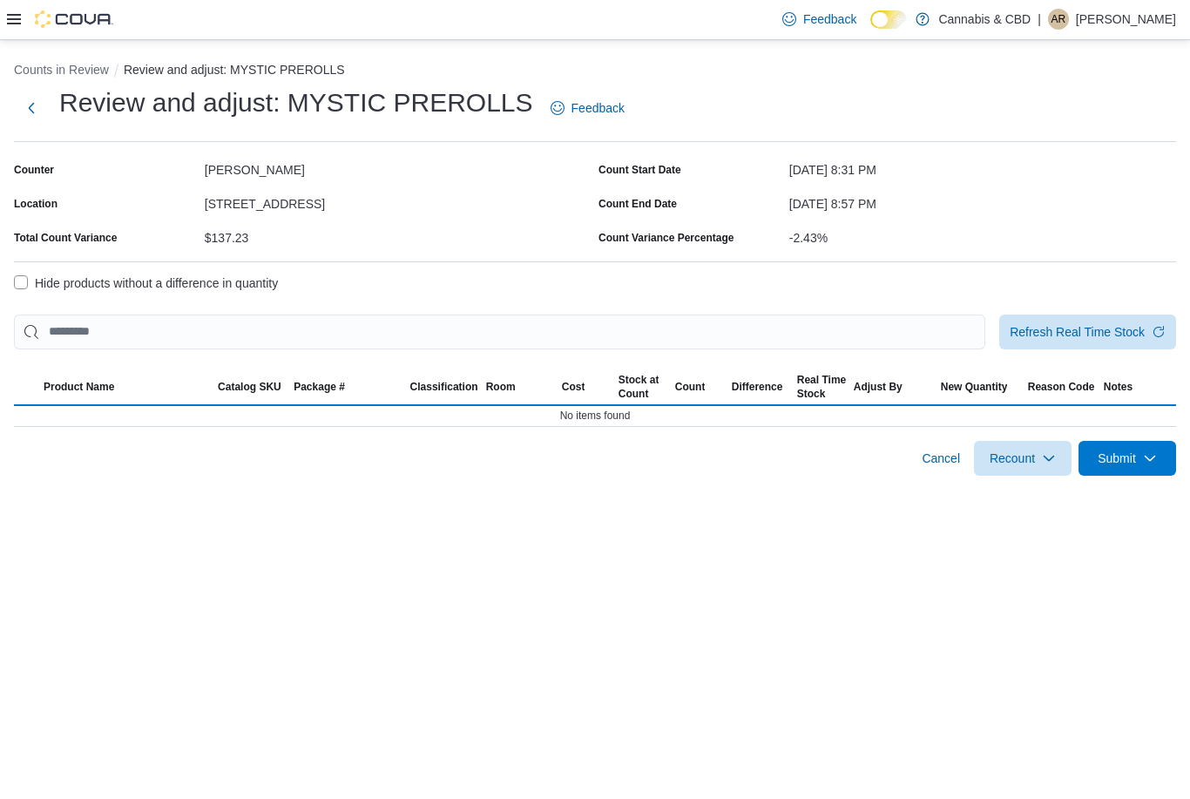
select select "**********"
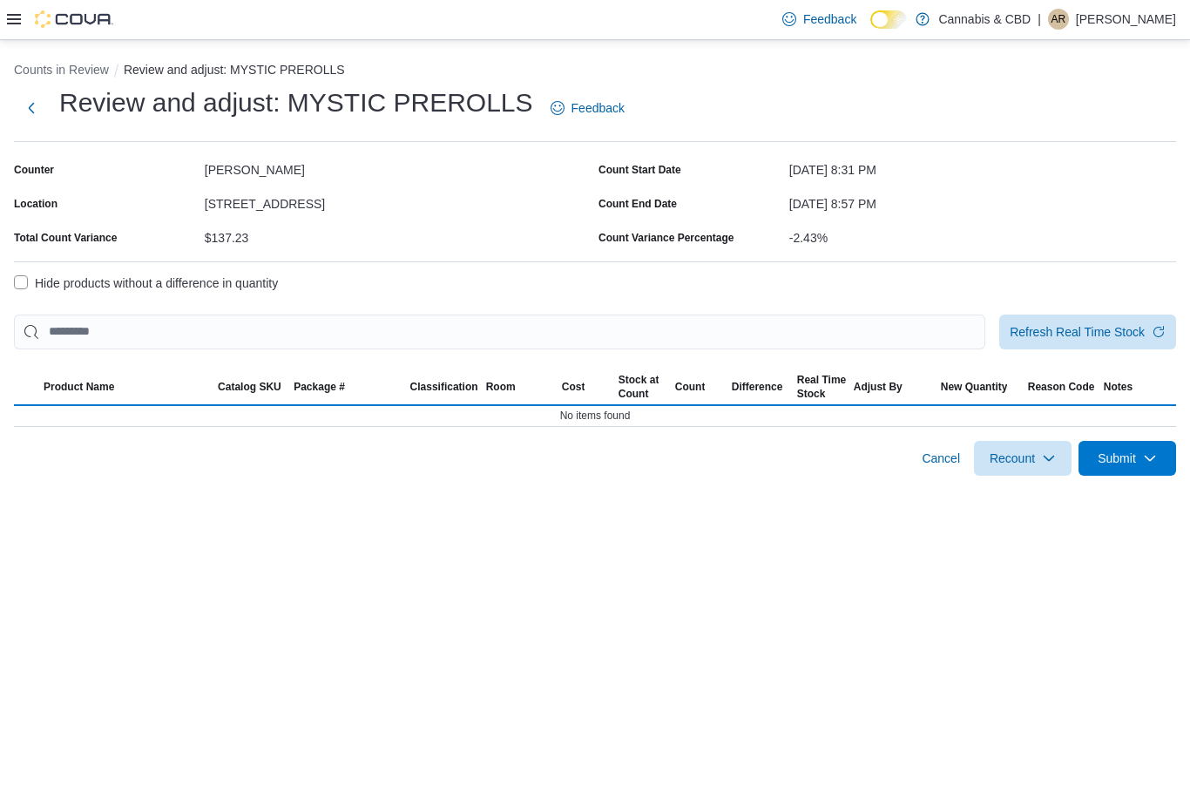
select select "**********"
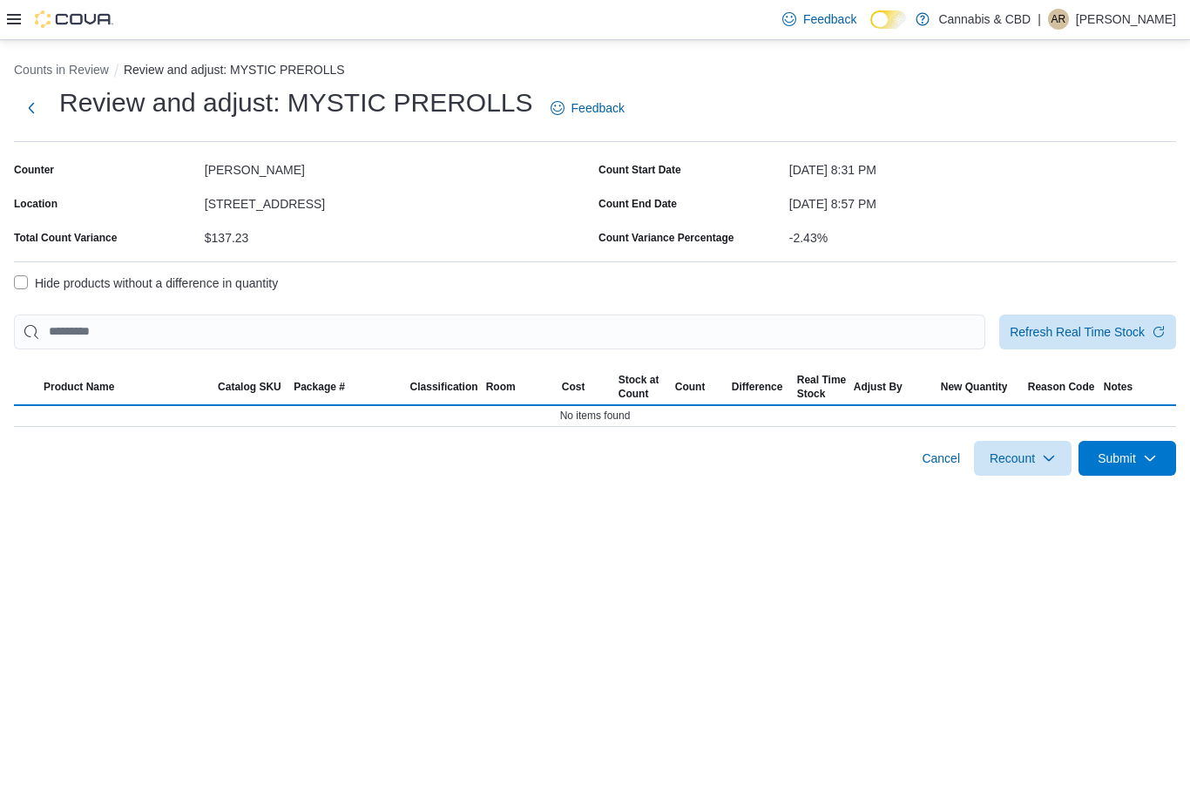
select select "**********"
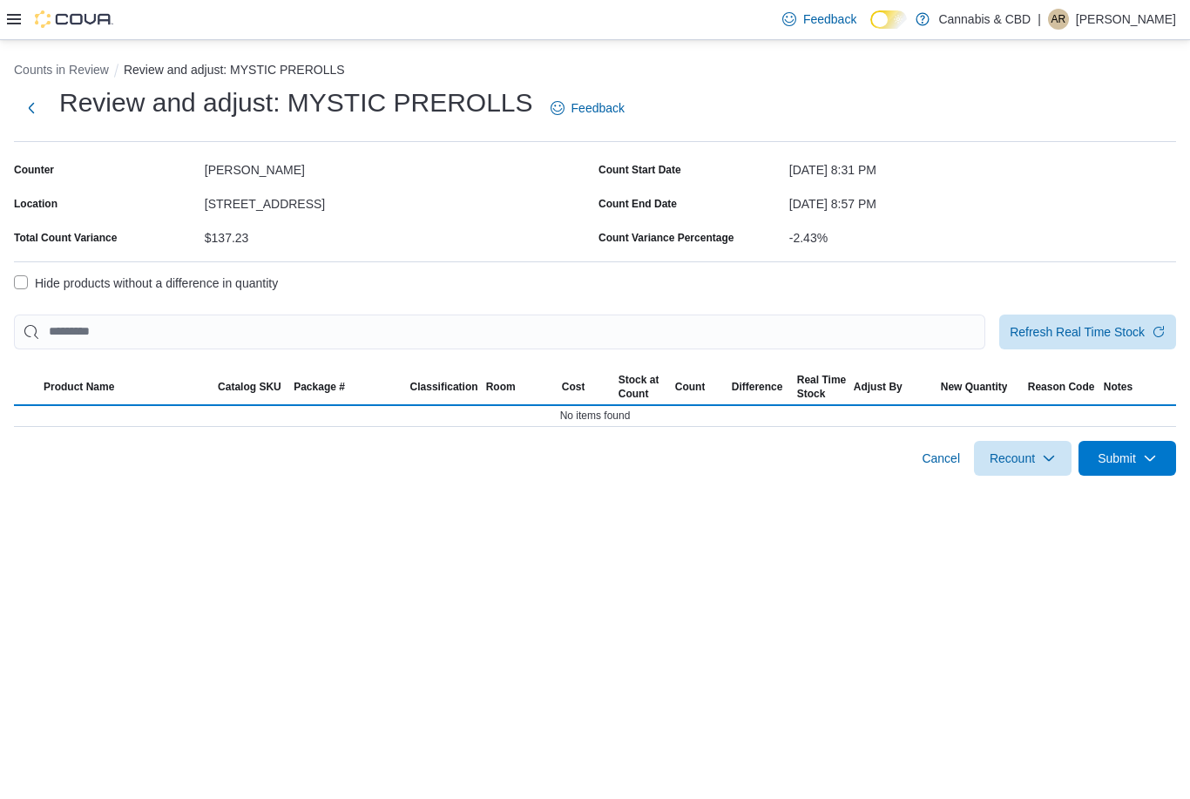
select select "**********"
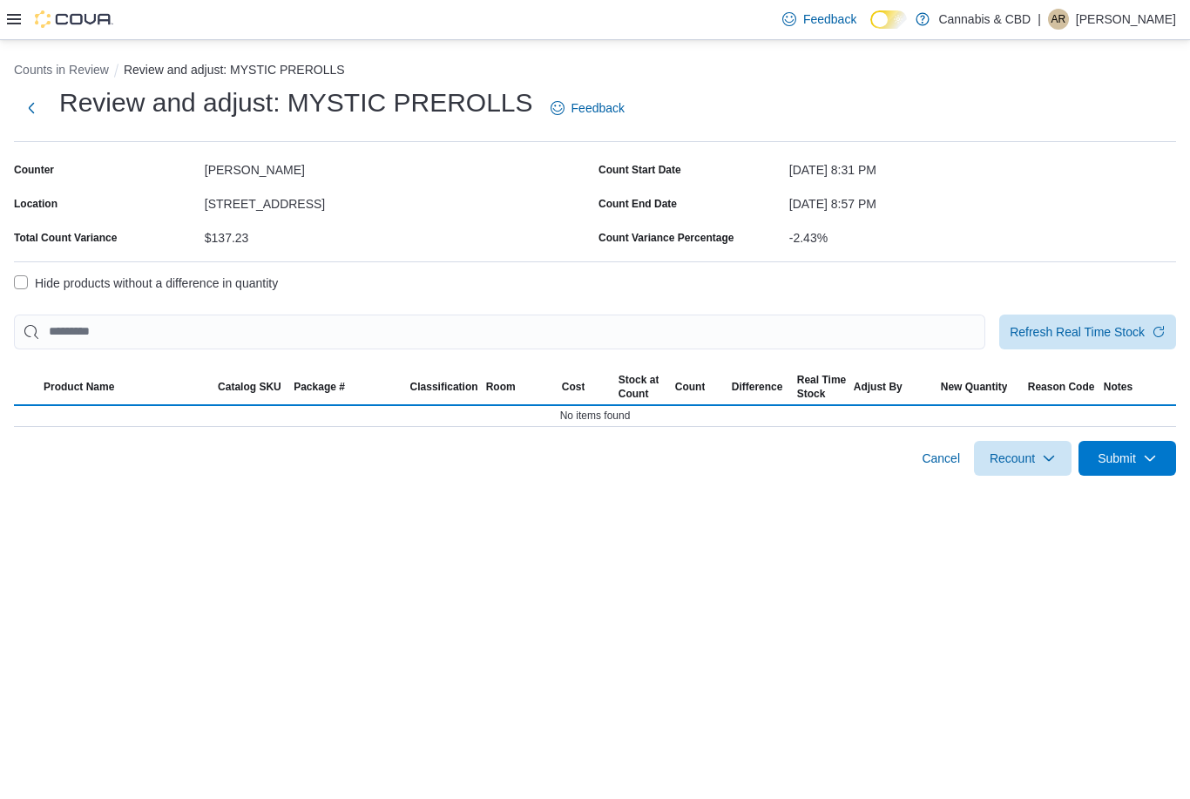
select select "**********"
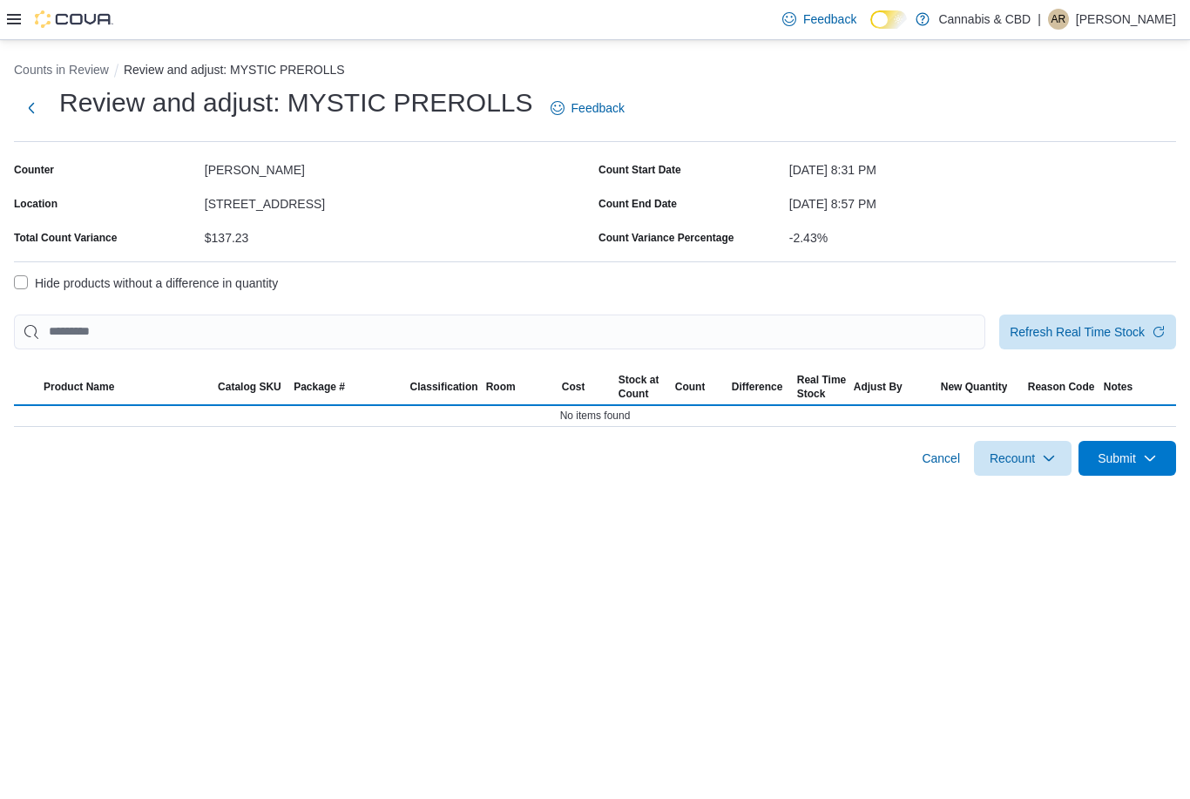
select select "**********"
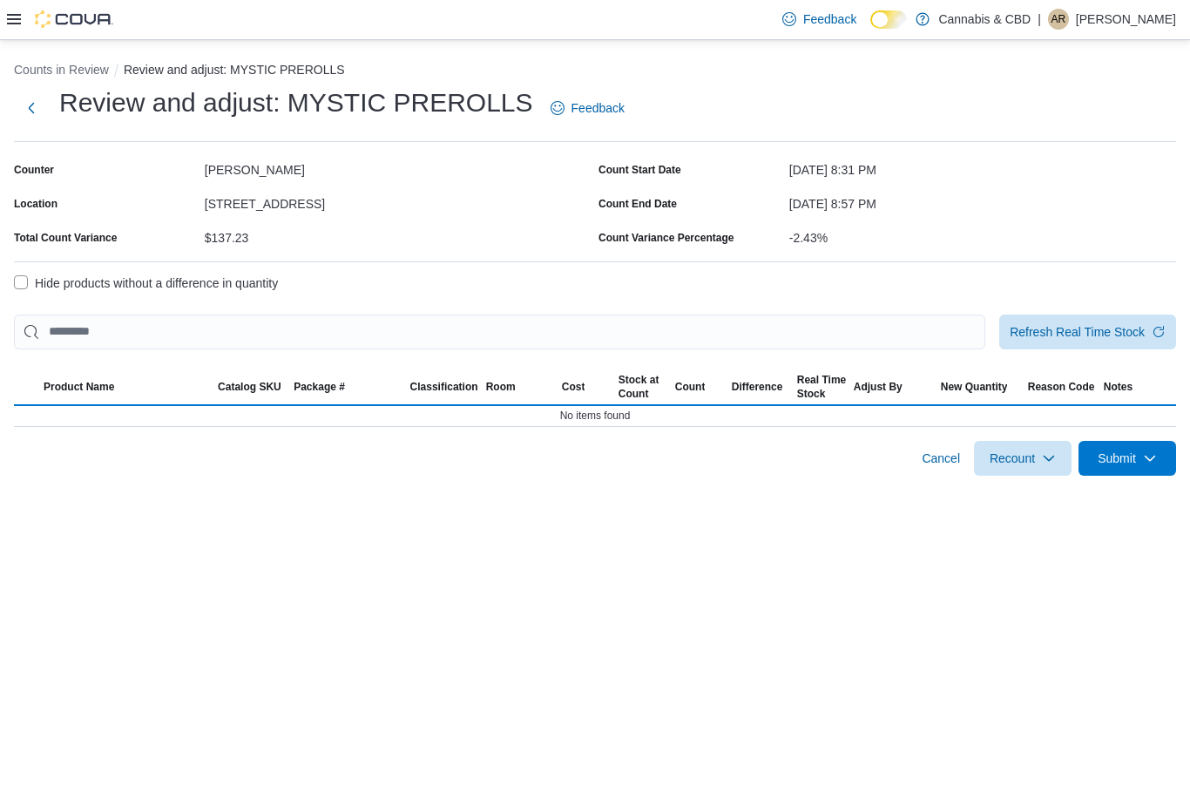
select select "**********"
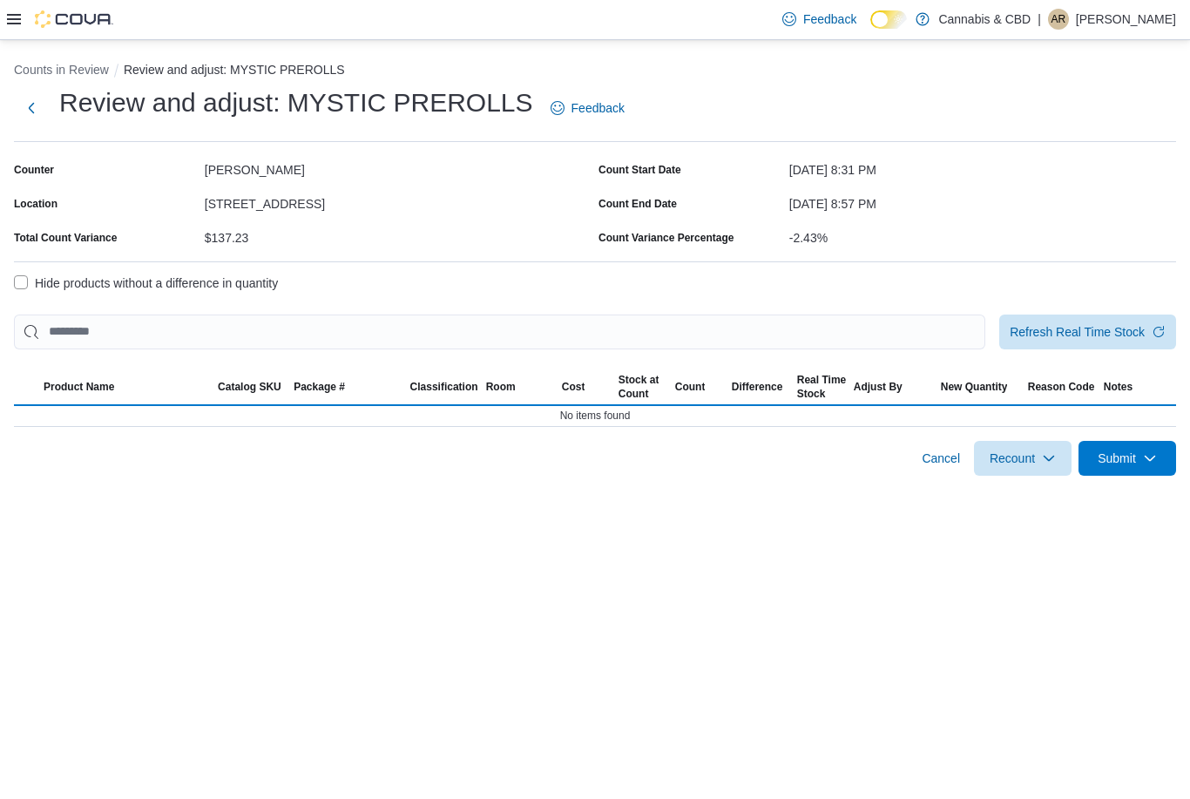
select select "**********"
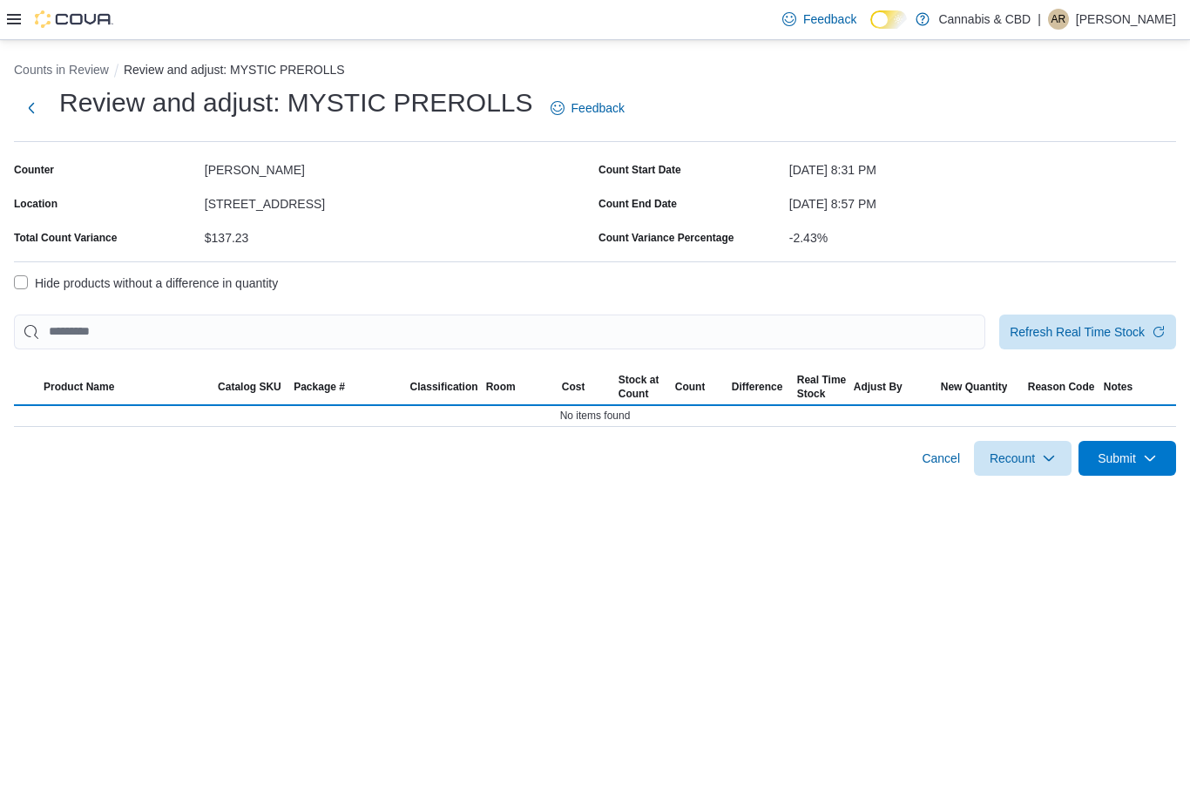
select select "**********"
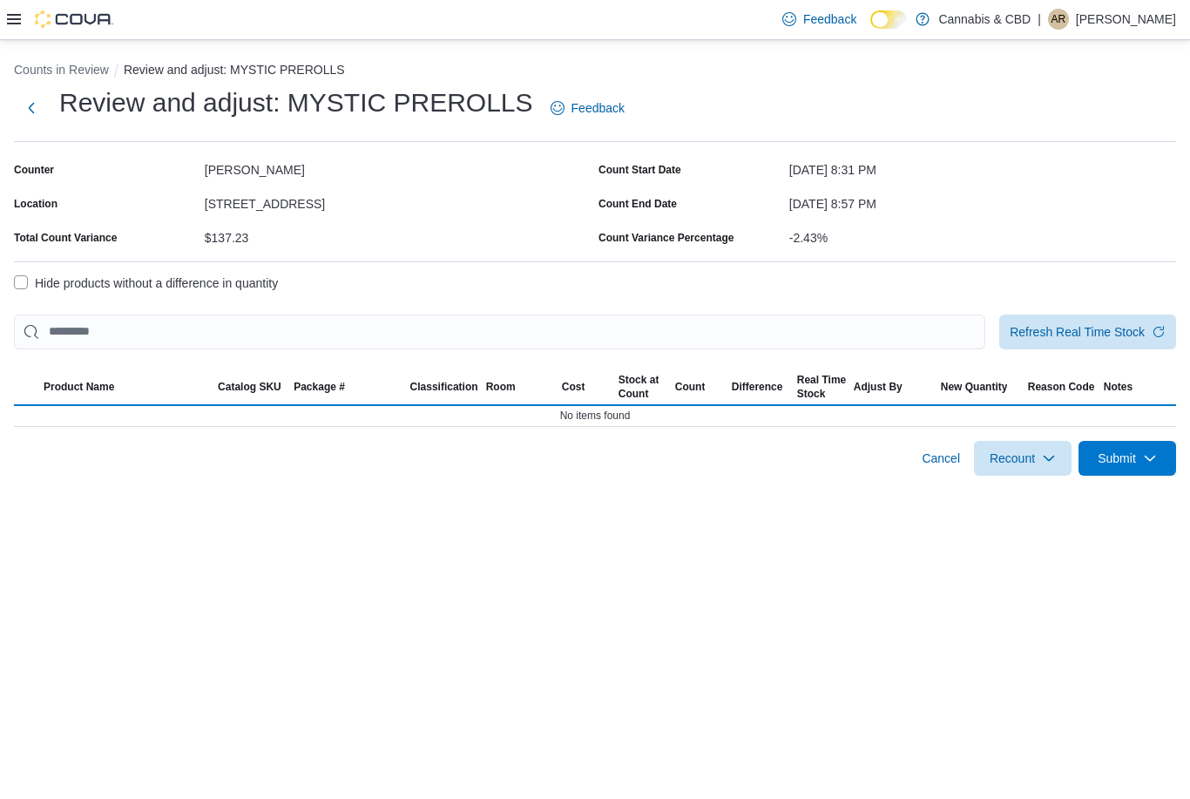
select select "**********"
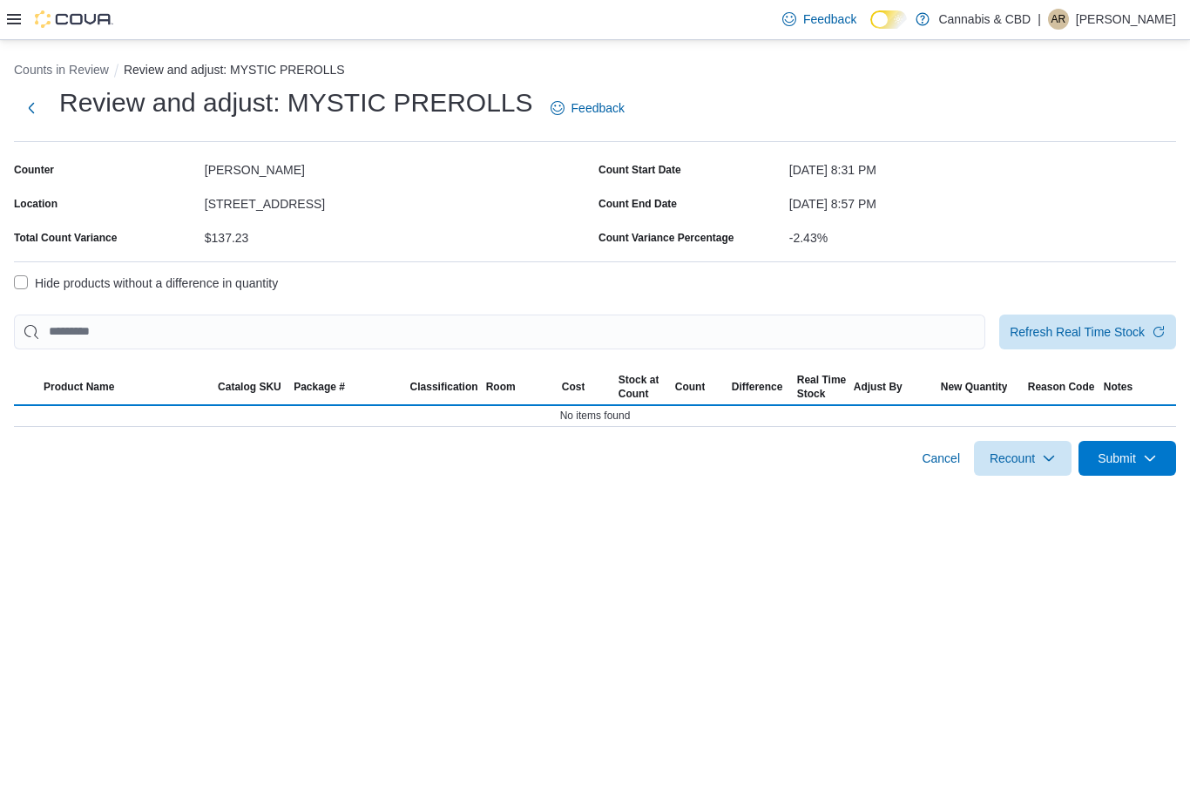
select select "**********"
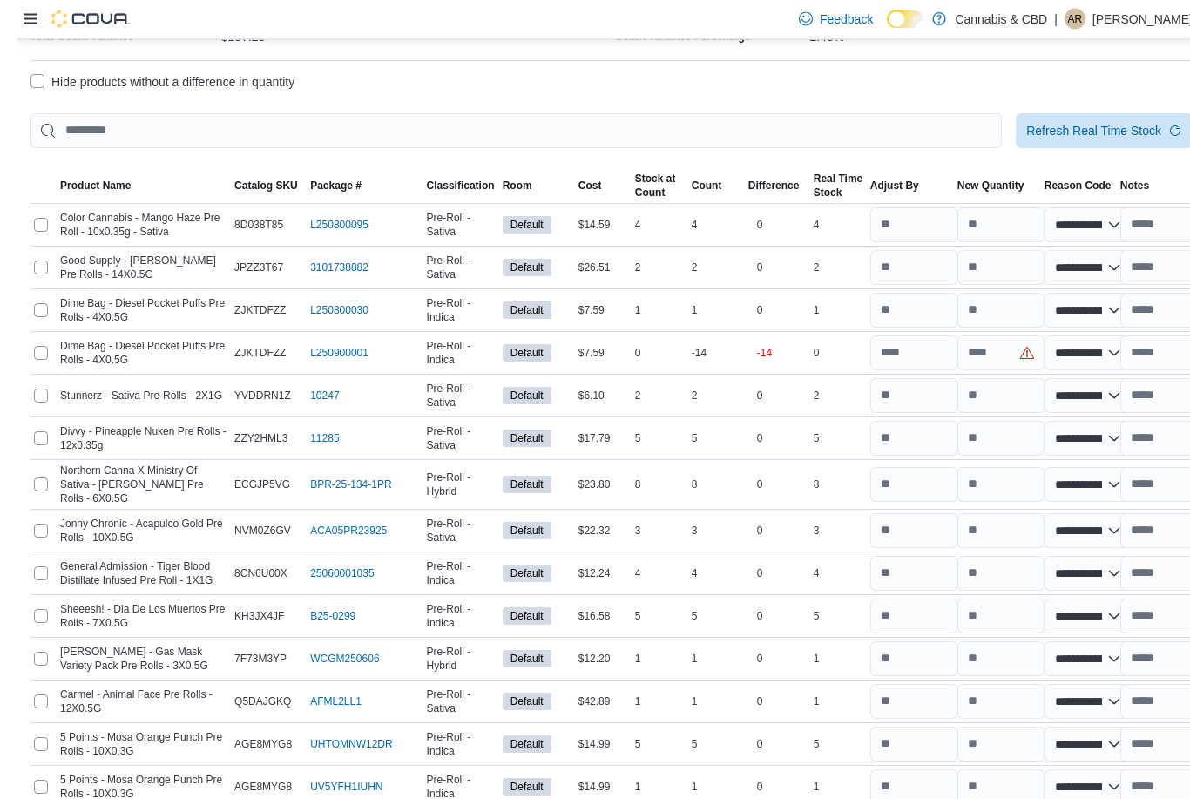
scroll to position [201, 0]
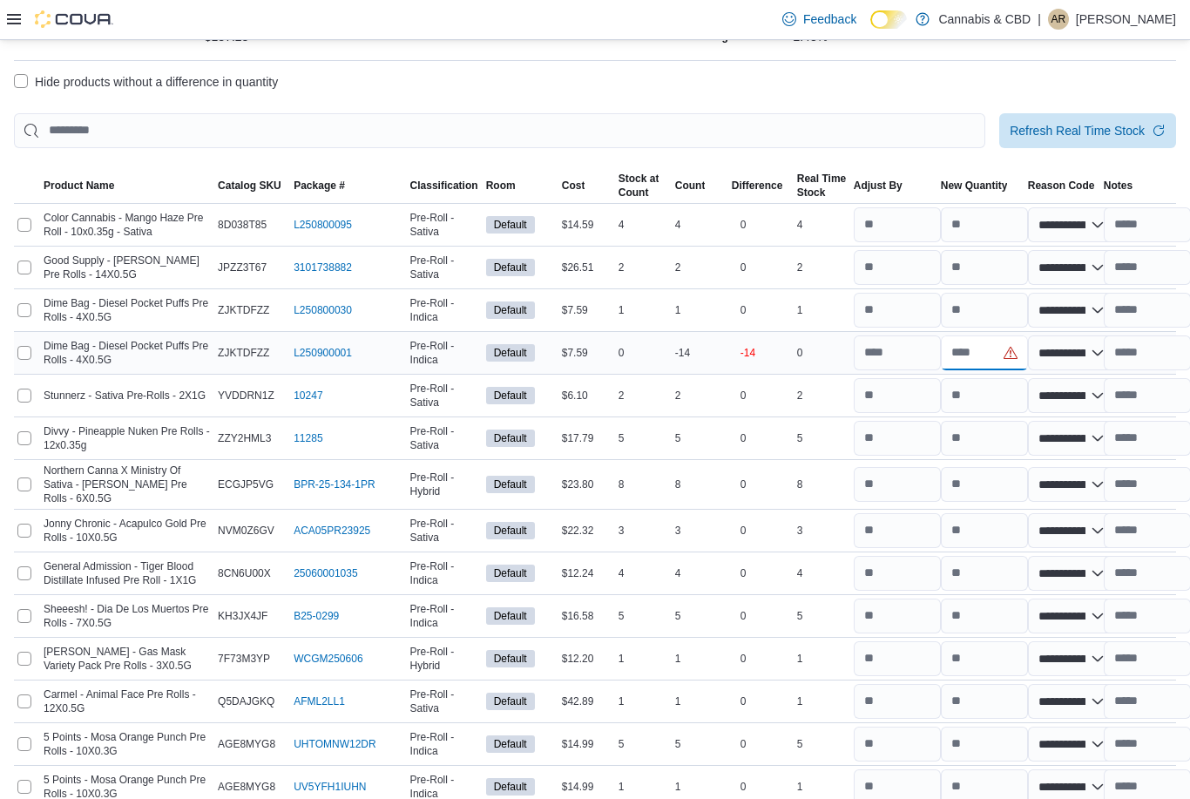
click at [1013, 358] on input "number" at bounding box center [984, 352] width 87 height 35
click at [992, 351] on input "number" at bounding box center [984, 352] width 87 height 35
click at [1013, 344] on input "number" at bounding box center [984, 352] width 87 height 35
click at [1014, 354] on input "number" at bounding box center [984, 352] width 87 height 35
click at [895, 353] on input "number" at bounding box center [897, 352] width 87 height 35
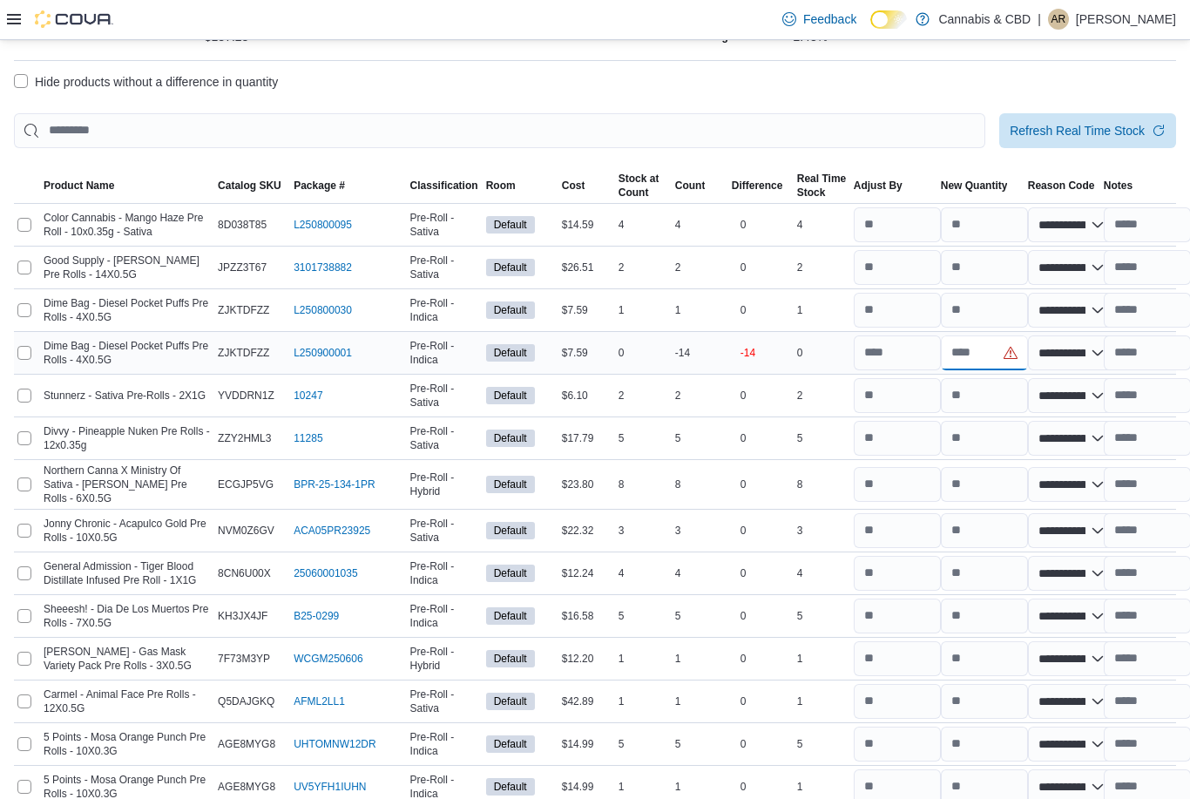
click at [978, 363] on input "number" at bounding box center [984, 352] width 87 height 35
click at [908, 360] on input "number" at bounding box center [897, 352] width 87 height 35
click at [967, 366] on input "number" at bounding box center [984, 352] width 87 height 35
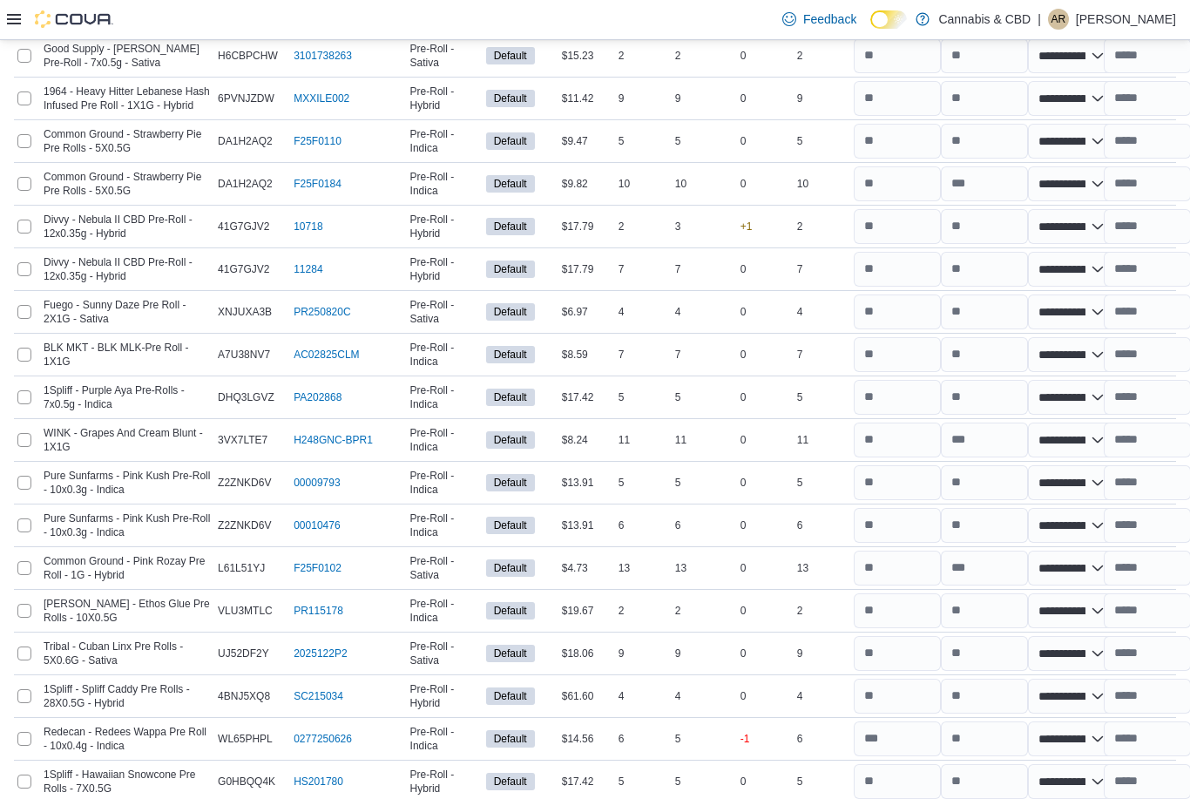
scroll to position [3596, 0]
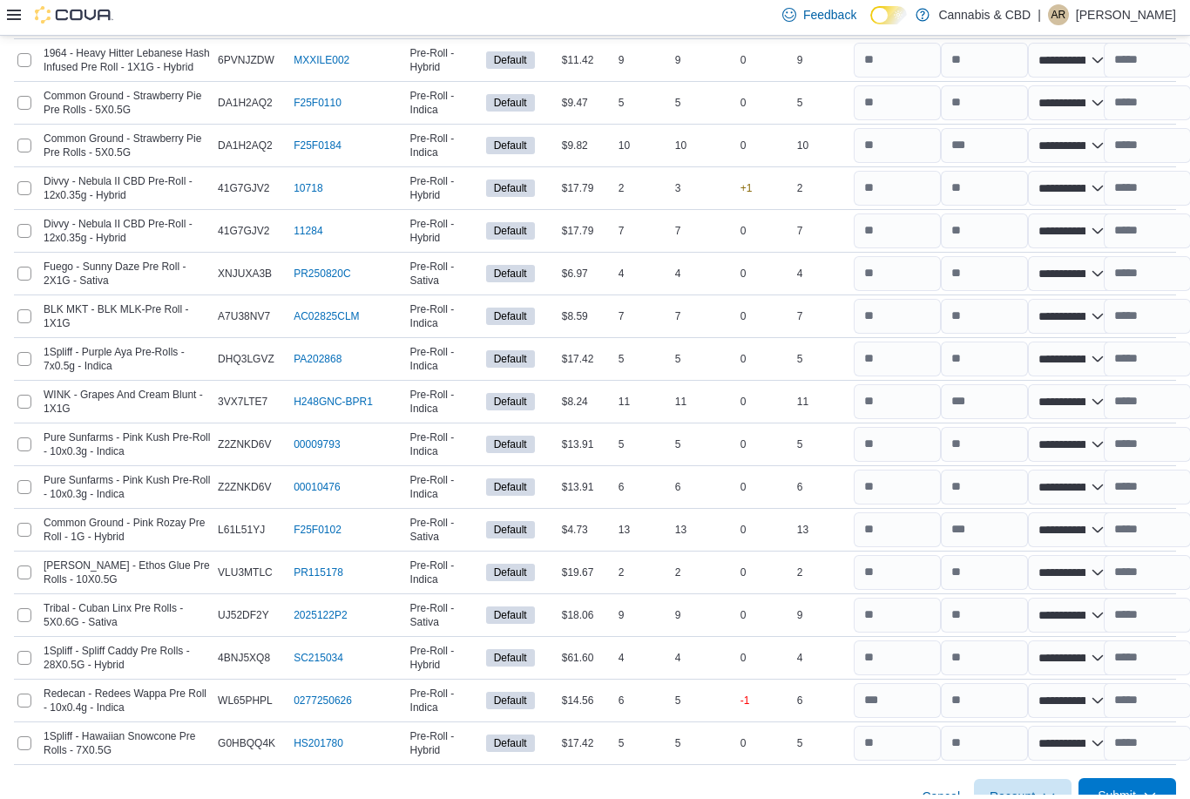
type input "*"
click at [1124, 782] on span "Submit" at bounding box center [1127, 799] width 77 height 35
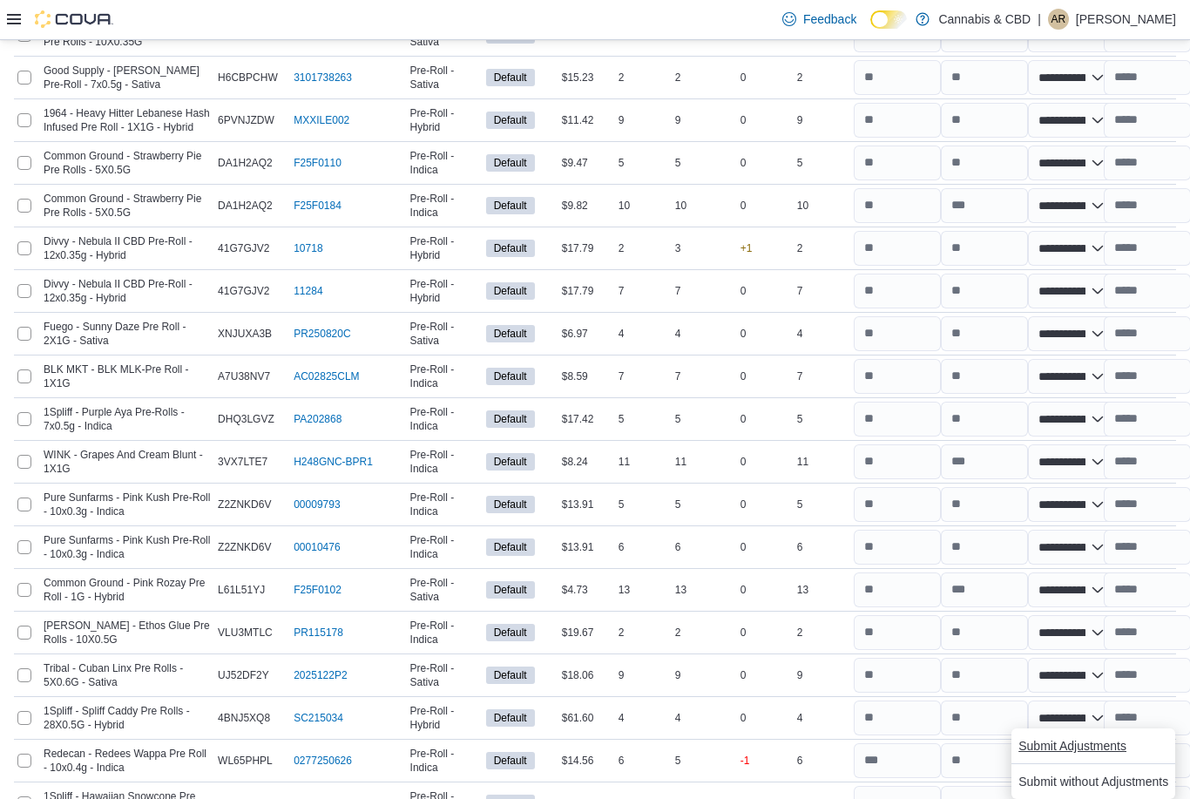
click at [1098, 753] on span "Submit Adjustments" at bounding box center [1072, 745] width 108 height 17
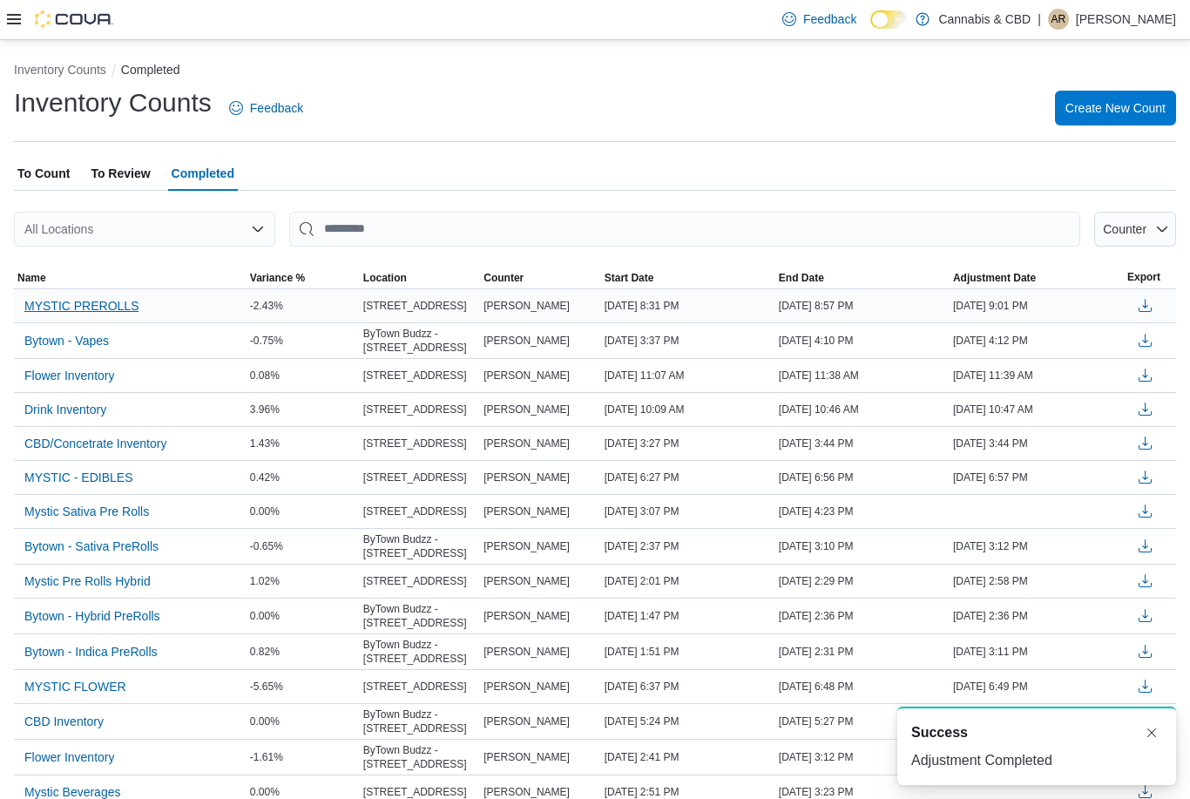
click at [92, 308] on span "MYSTIC PREROLLS" at bounding box center [81, 305] width 114 height 17
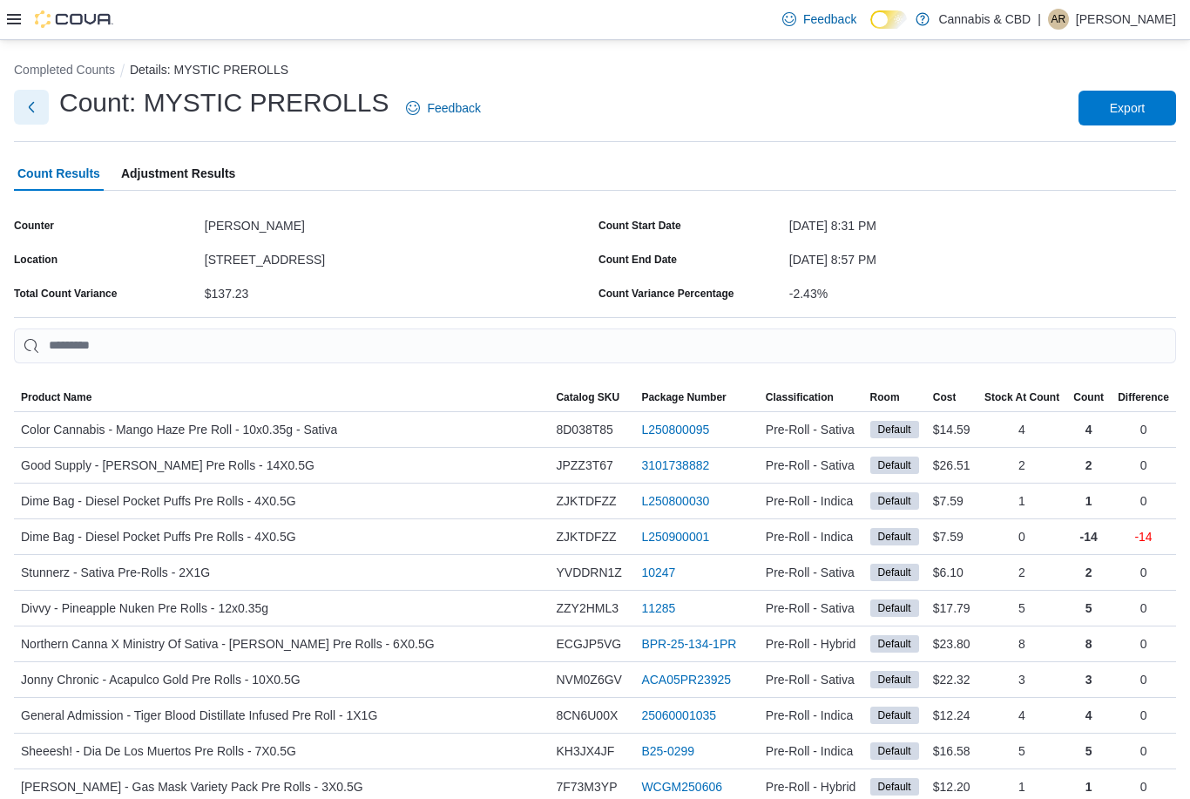
click at [15, 111] on button "Next" at bounding box center [31, 107] width 35 height 35
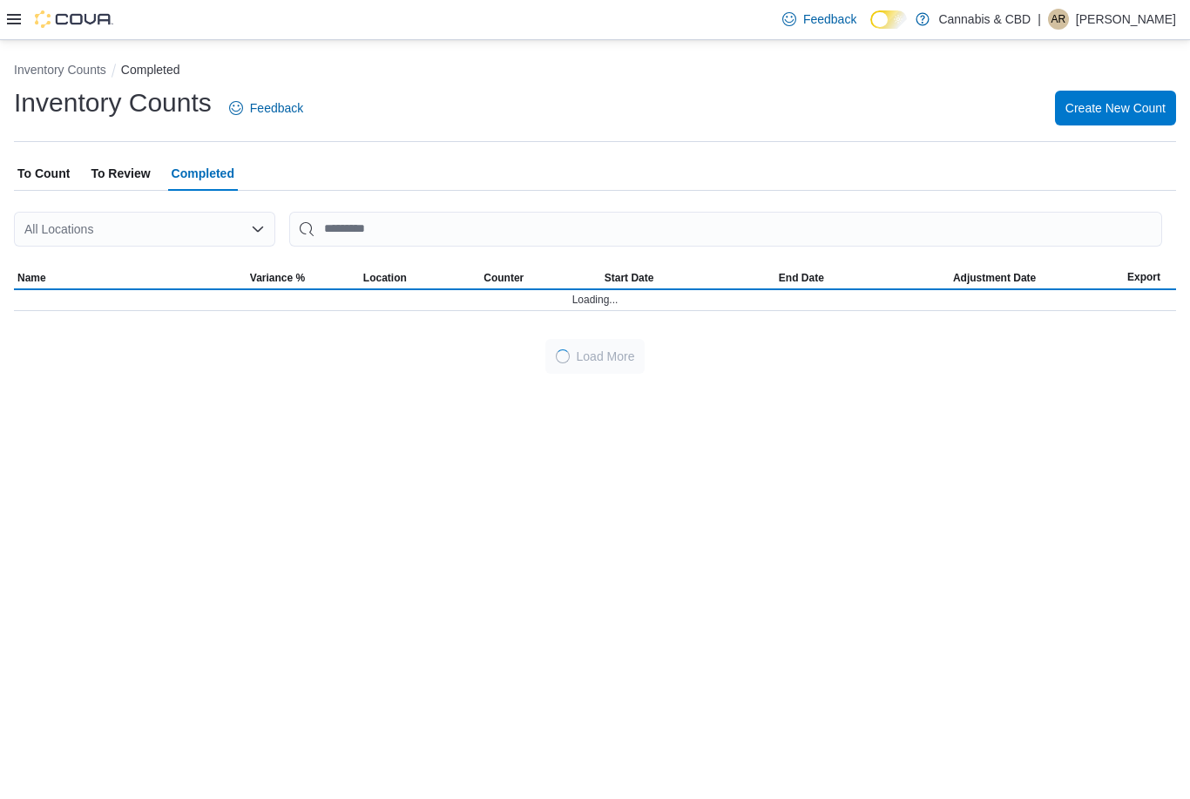
click at [11, 24] on icon at bounding box center [14, 19] width 14 height 14
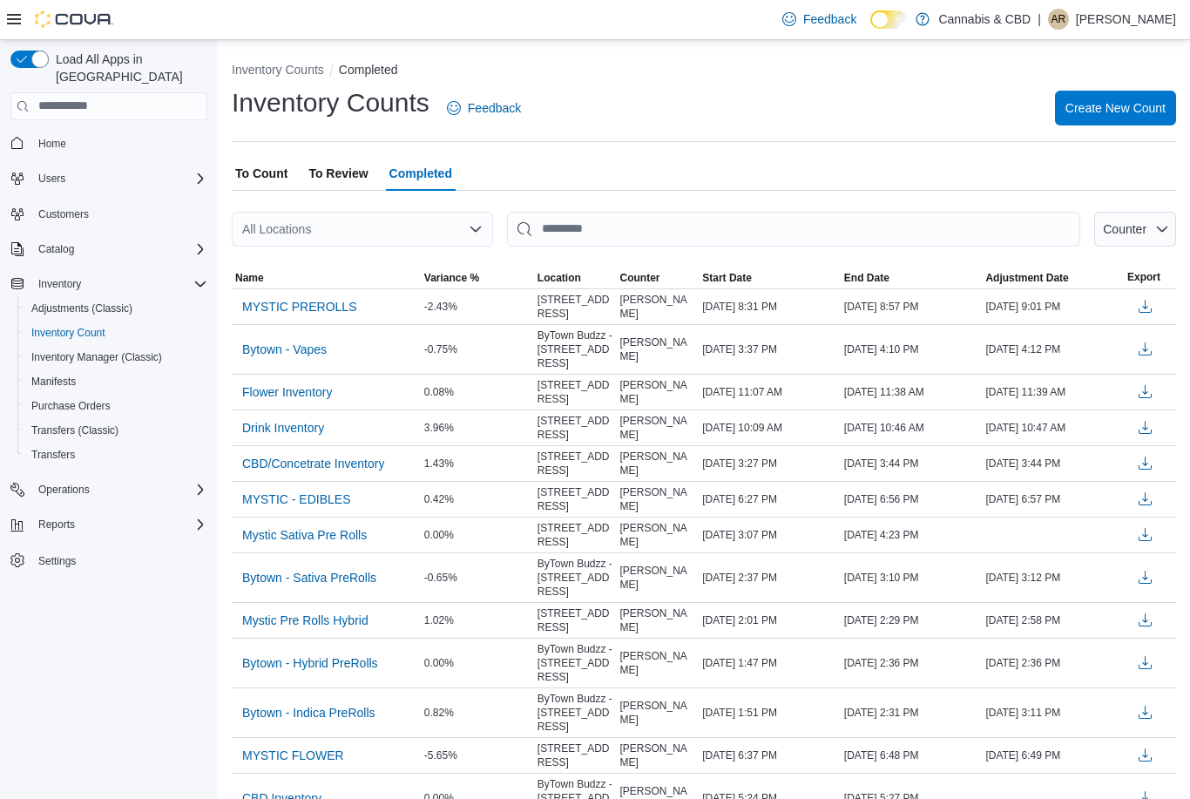
click at [260, 179] on span "To Count" at bounding box center [261, 173] width 52 height 35
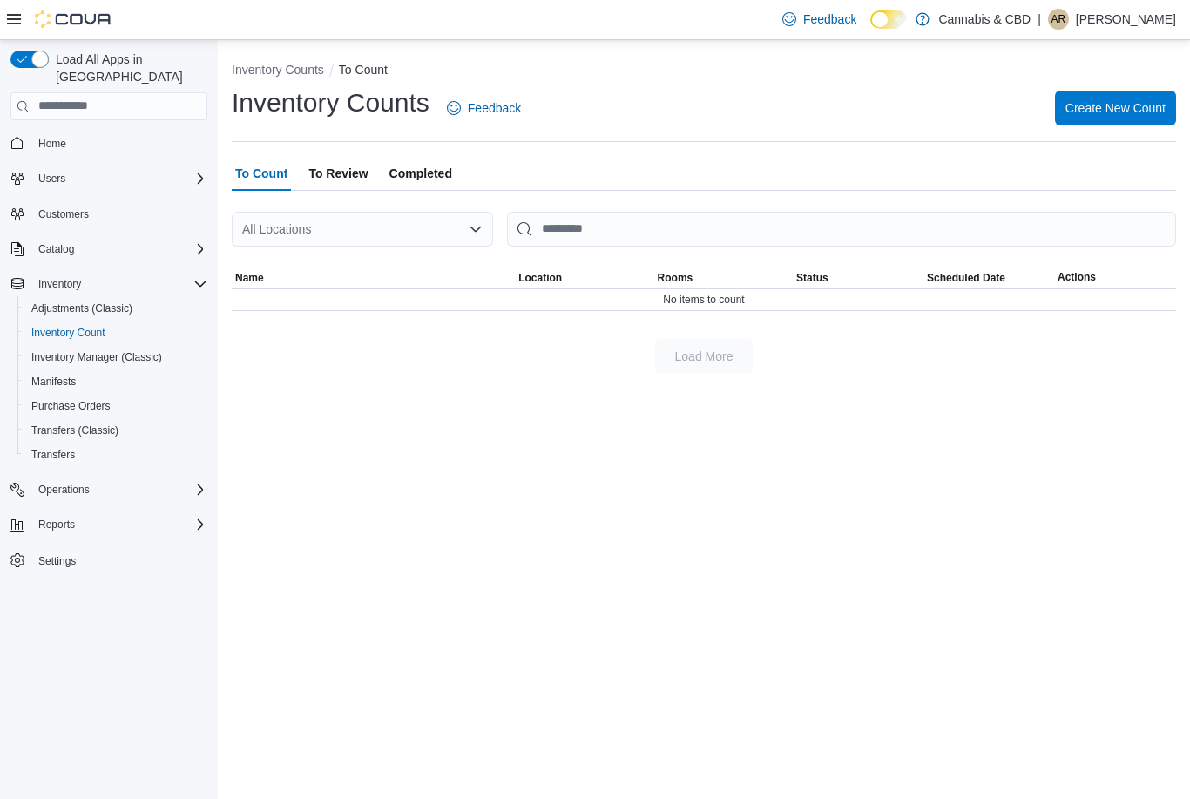
click at [1123, 88] on div "Inventory Counts Feedback Create New Count" at bounding box center [704, 107] width 944 height 45
click at [1138, 105] on span "Create New Count" at bounding box center [1115, 106] width 100 height 17
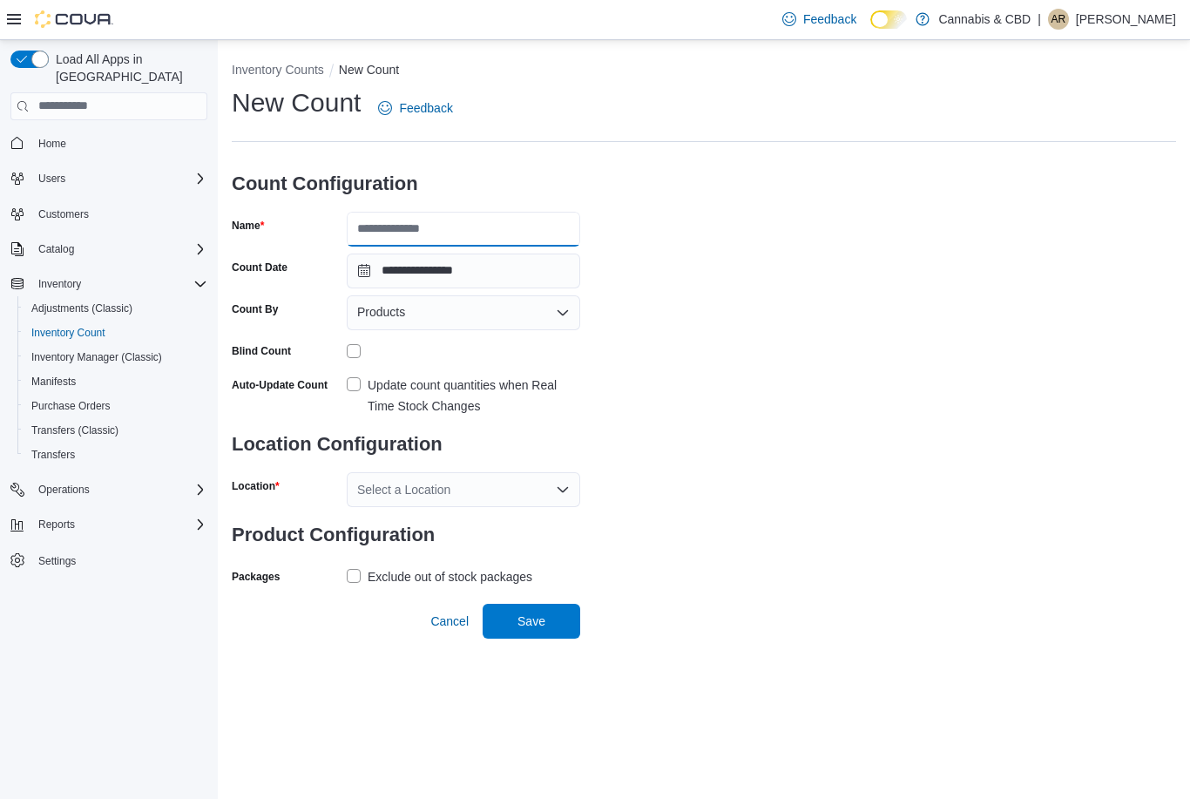
click at [462, 231] on input "Name" at bounding box center [463, 229] width 233 height 35
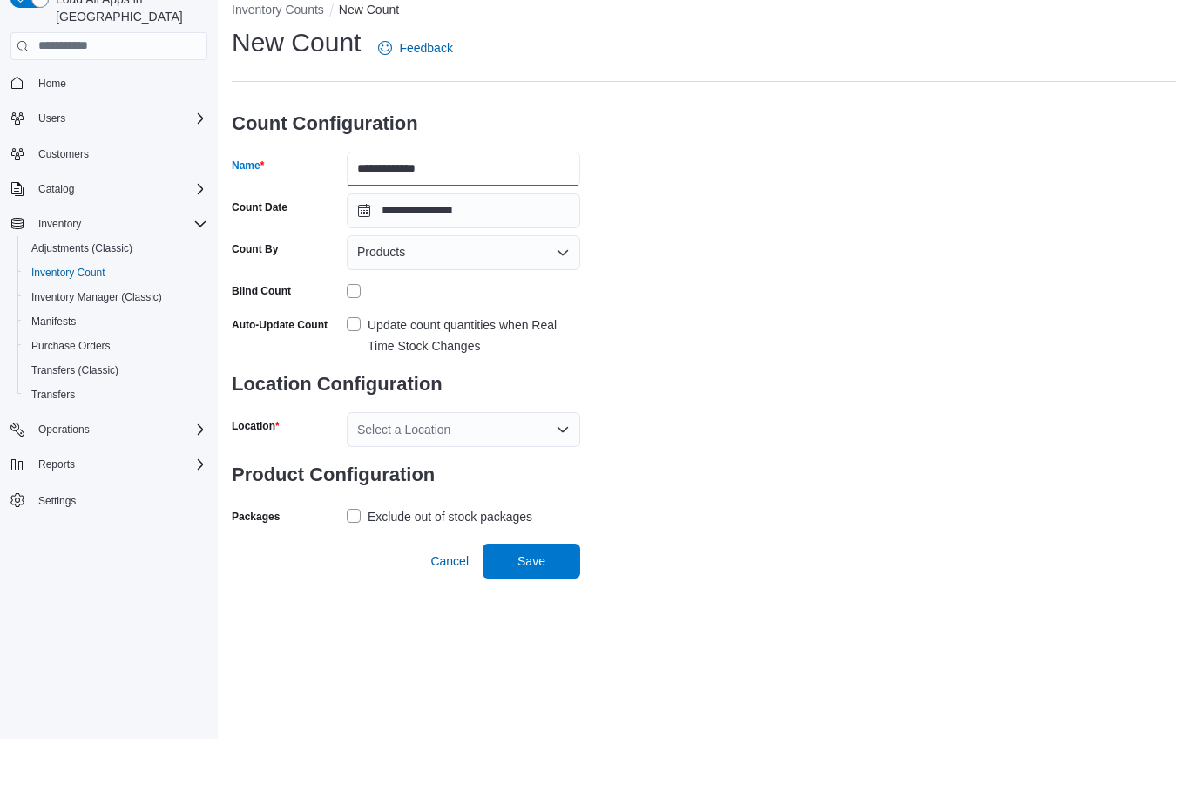
scroll to position [56, 0]
type input "**********"
click at [358, 375] on label "Update count quantities when Real Time Stock Changes" at bounding box center [463, 396] width 233 height 42
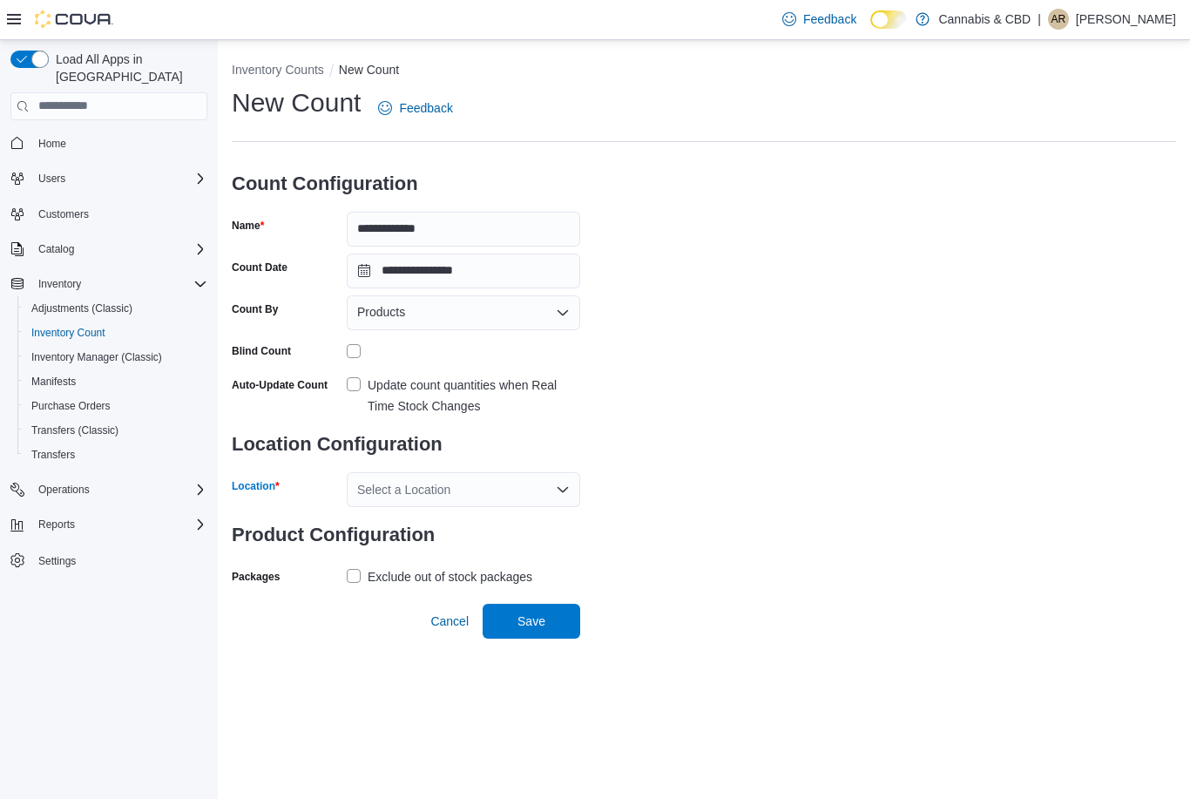
click at [542, 472] on div "Select a Location" at bounding box center [463, 489] width 233 height 35
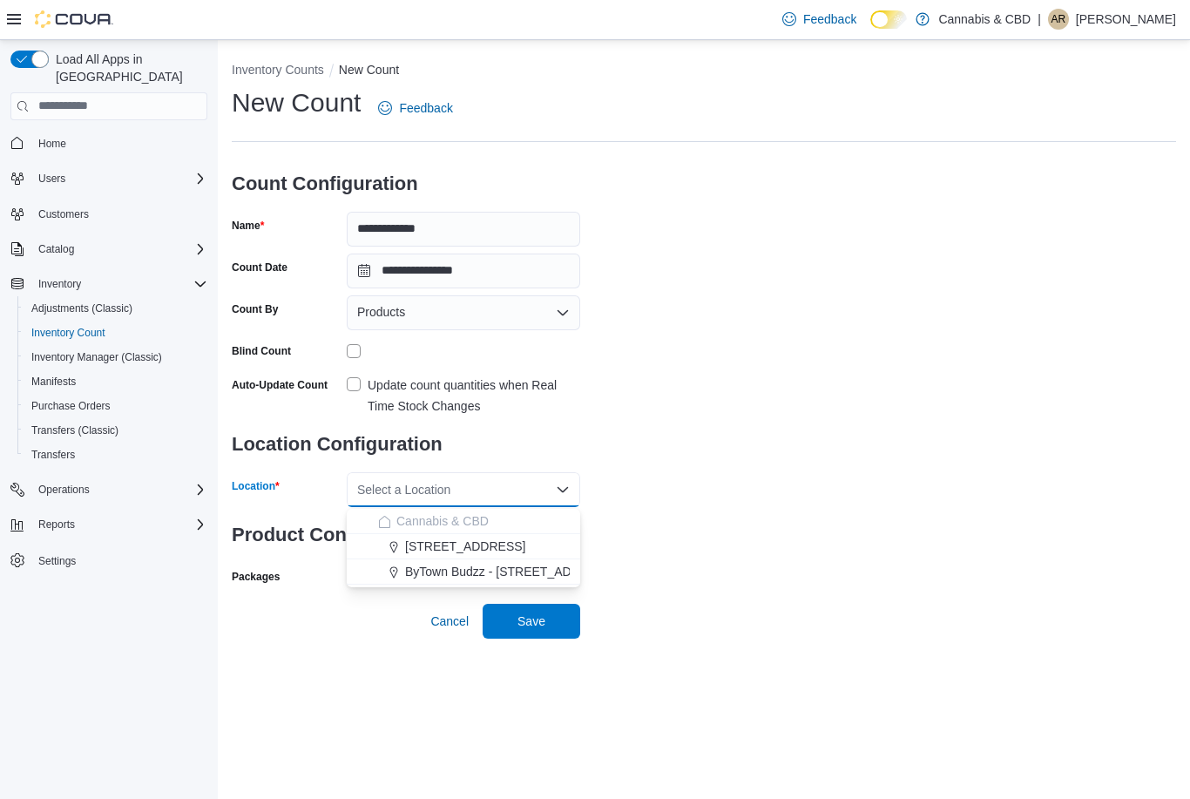
click at [515, 537] on span "[STREET_ADDRESS]" at bounding box center [465, 545] width 120 height 17
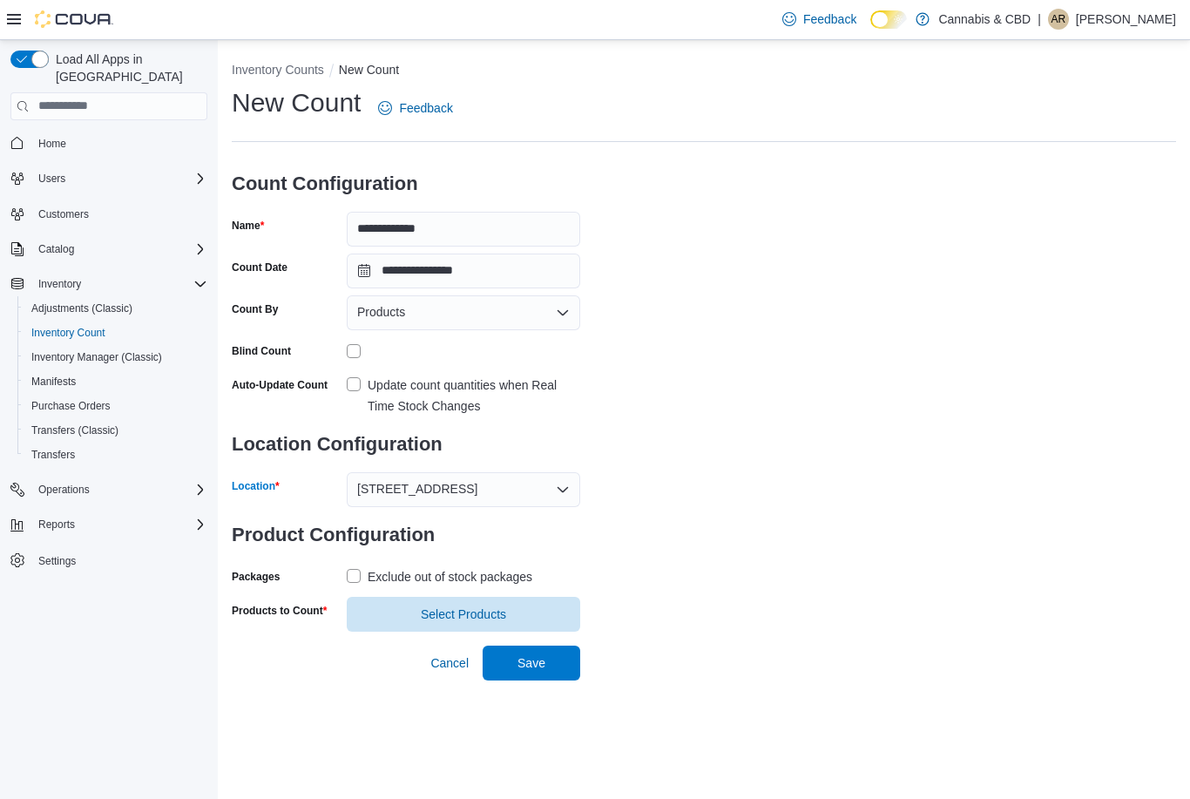
click at [367, 566] on label "Exclude out of stock packages" at bounding box center [440, 576] width 186 height 21
click at [437, 596] on span "Select Products" at bounding box center [463, 613] width 213 height 35
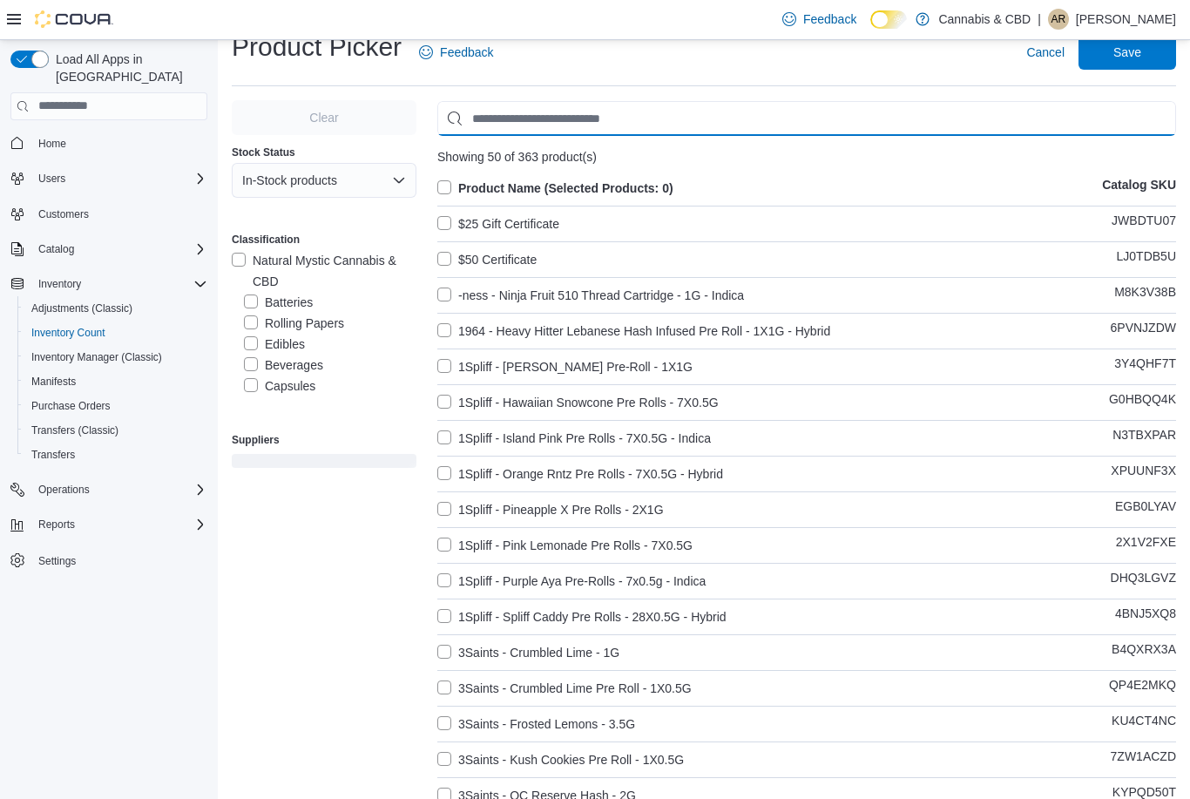
click at [511, 120] on input "Use aria labels when no actual label is in use" at bounding box center [806, 118] width 739 height 35
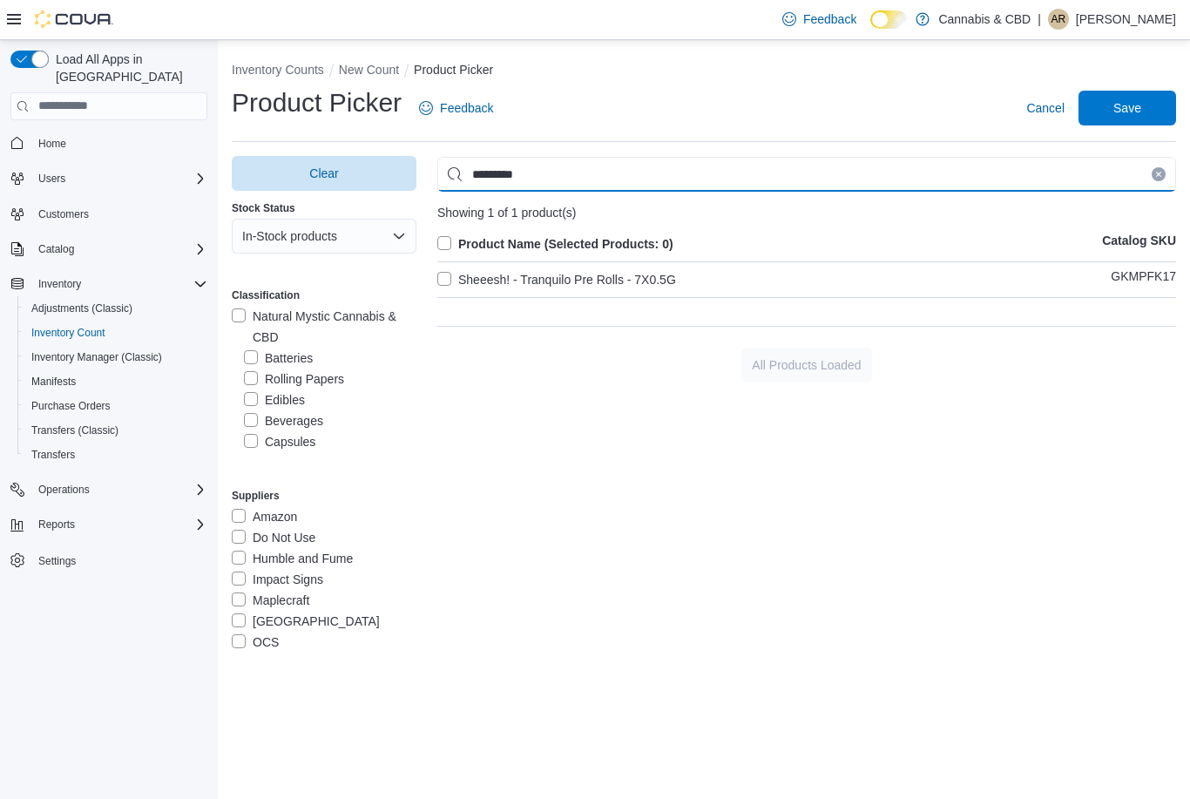
type input "*********"
click at [447, 269] on label "Sheeesh! - Tranquilo Pre Rolls - 7X0.5G" at bounding box center [556, 279] width 239 height 21
click at [1133, 98] on span "Save" at bounding box center [1127, 106] width 28 height 17
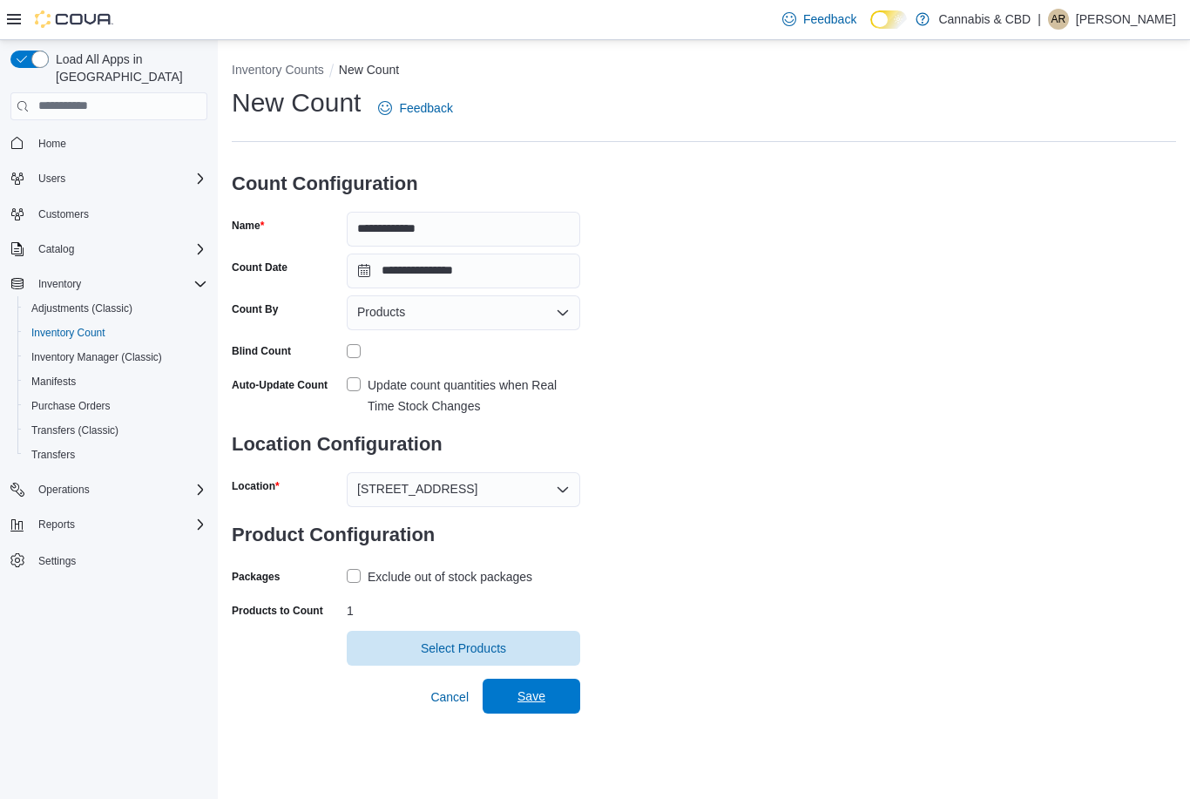
click at [564, 678] on span "Save" at bounding box center [531, 695] width 77 height 35
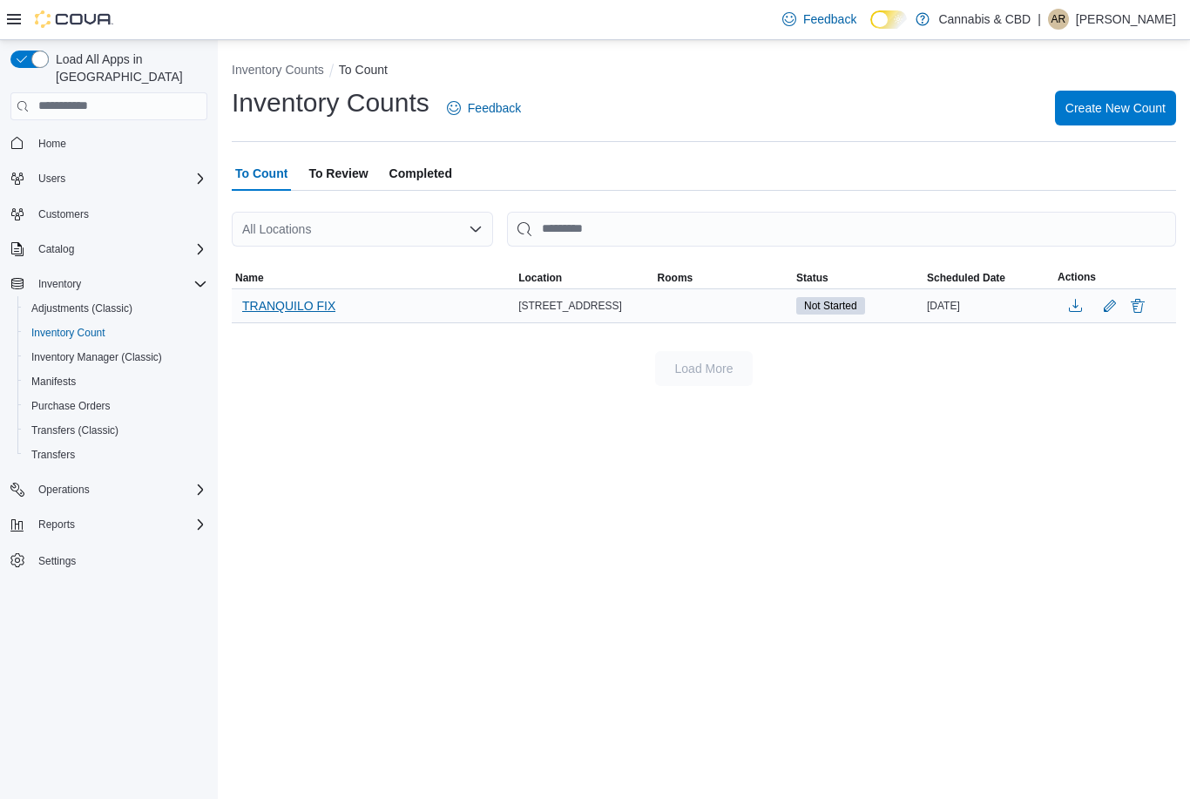
click at [295, 297] on span "TRANQUILO FIX" at bounding box center [288, 305] width 93 height 17
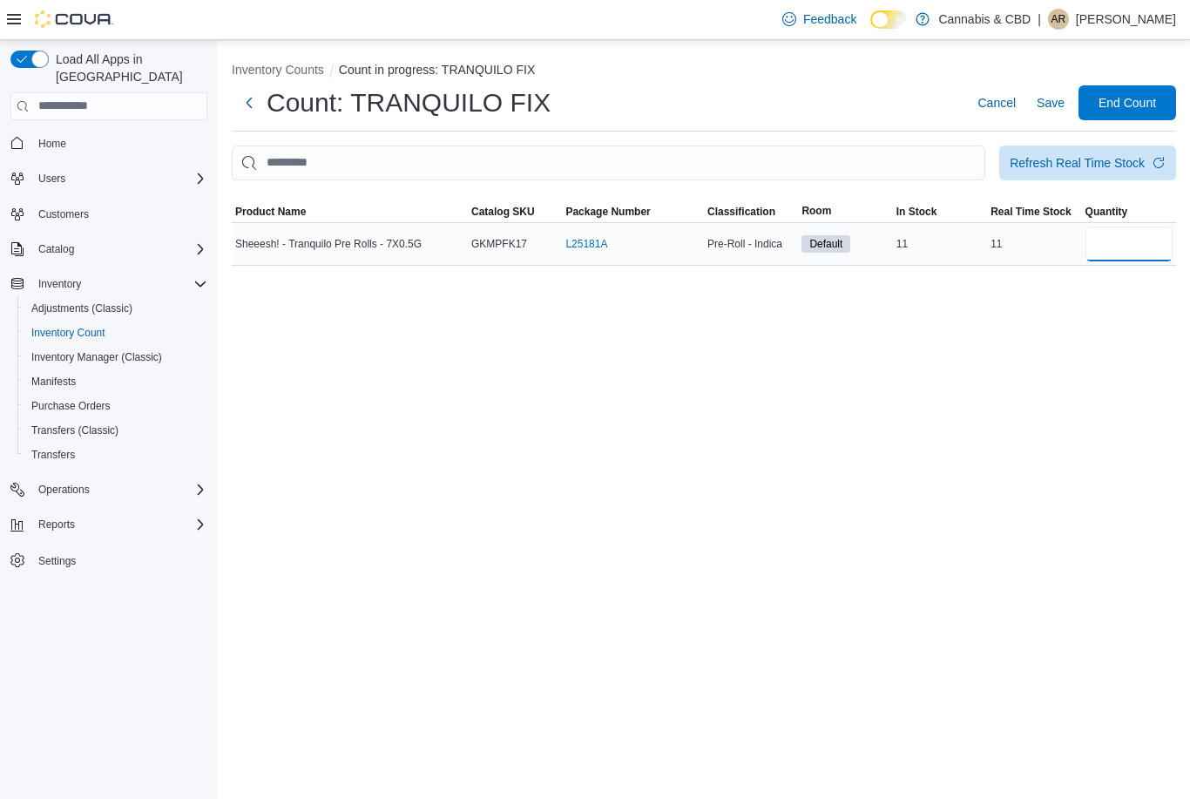
drag, startPoint x: 1127, startPoint y: 199, endPoint x: 1106, endPoint y: 199, distance: 20.9
click at [1127, 226] on input "number" at bounding box center [1128, 243] width 87 height 35
type input "*"
click at [1131, 93] on span "End Count" at bounding box center [1126, 101] width 57 height 17
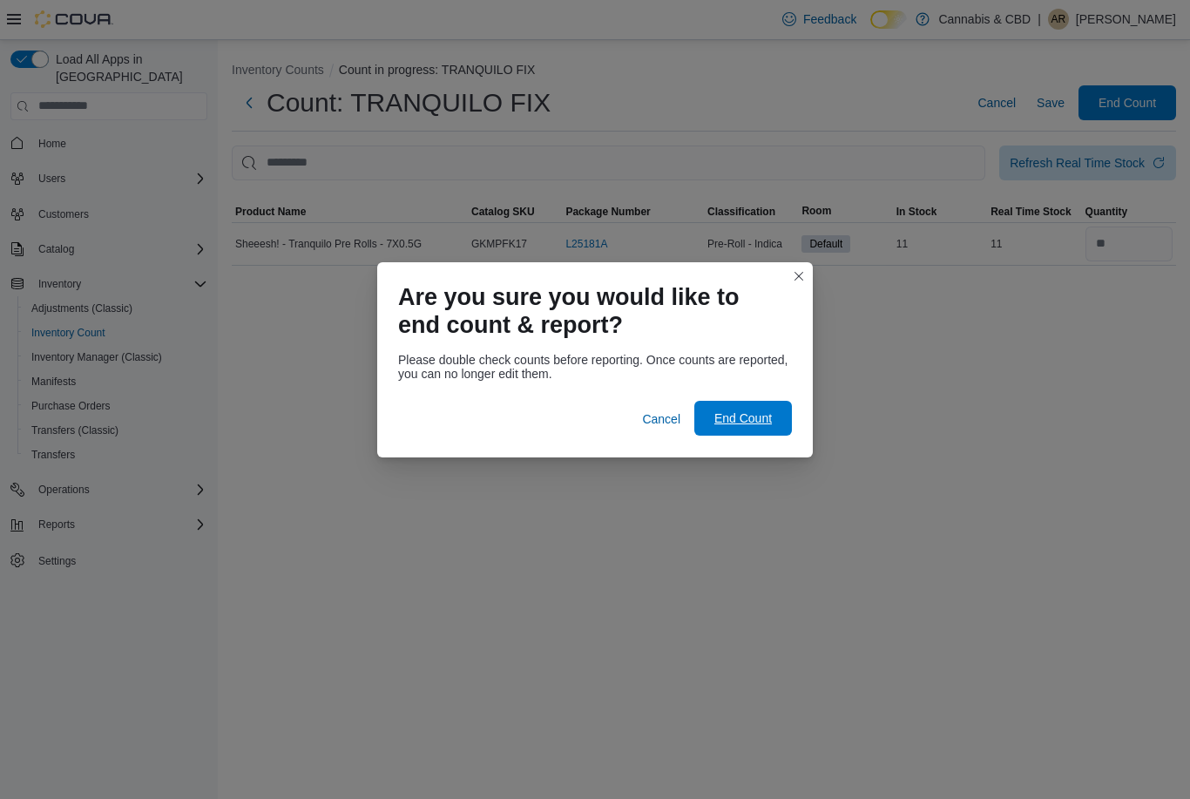
click at [759, 426] on span "End Count" at bounding box center [743, 418] width 77 height 35
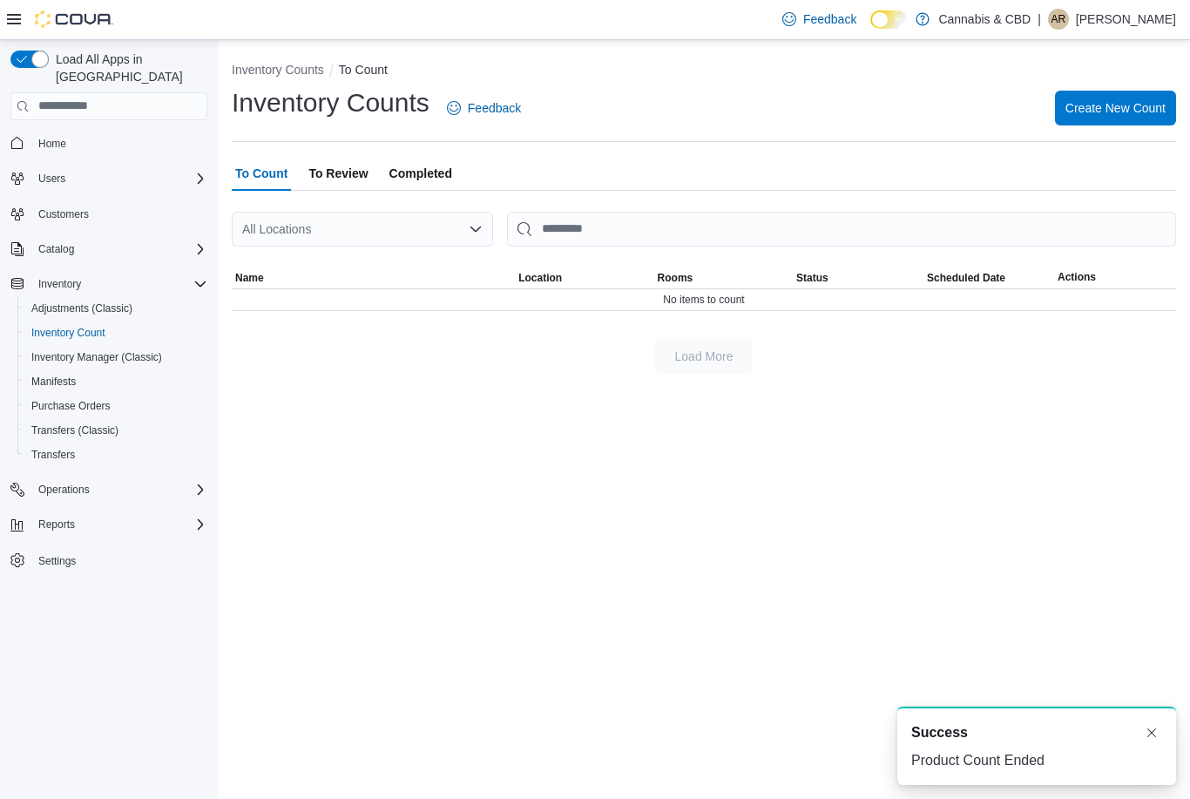
click at [354, 156] on span "To Review" at bounding box center [337, 173] width 59 height 35
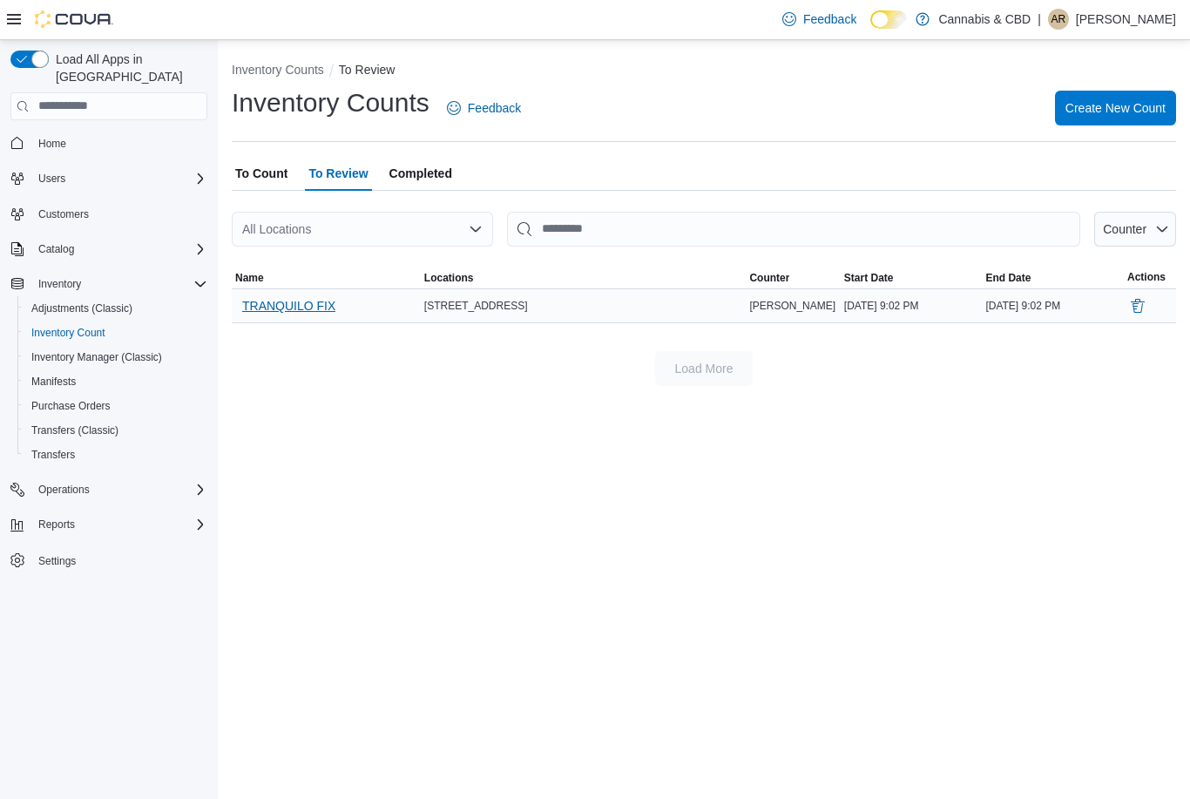
click at [279, 297] on span "TRANQUILO FIX" at bounding box center [288, 305] width 93 height 17
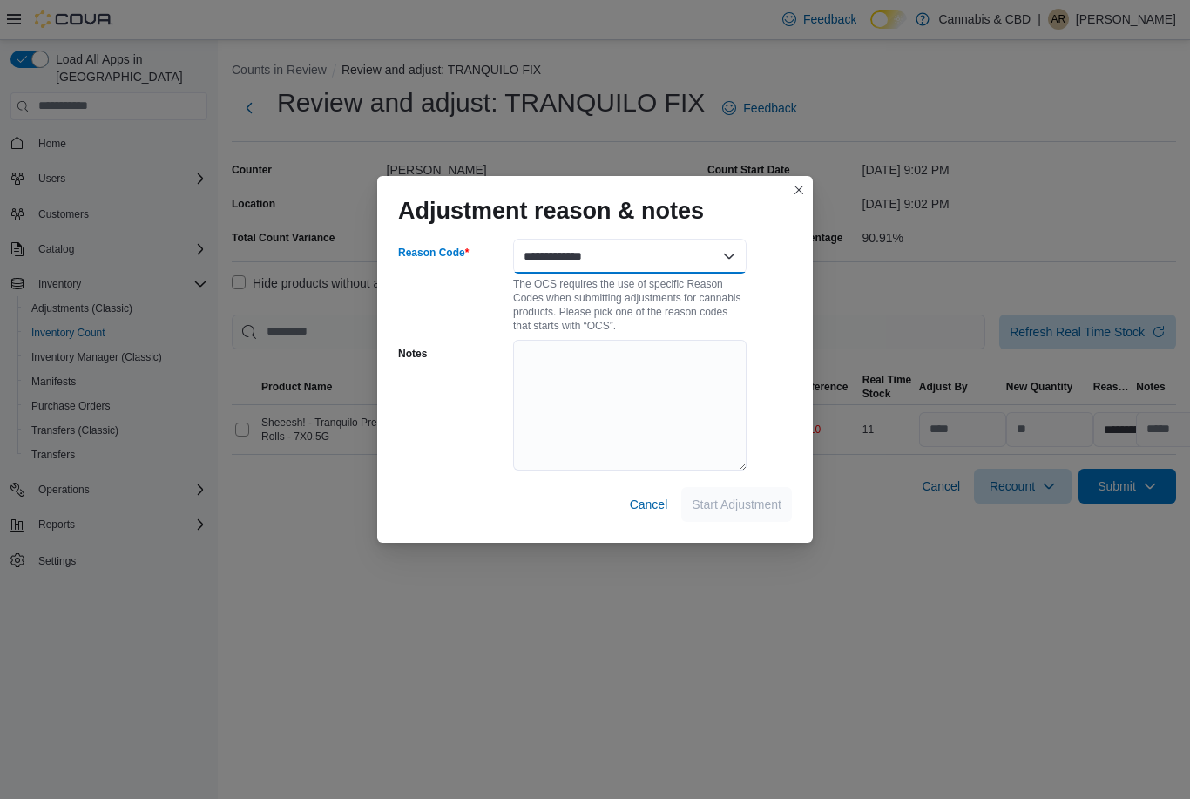
select select "**********"
click at [730, 510] on span "Start Adjustment" at bounding box center [737, 504] width 90 height 35
select select "**********"
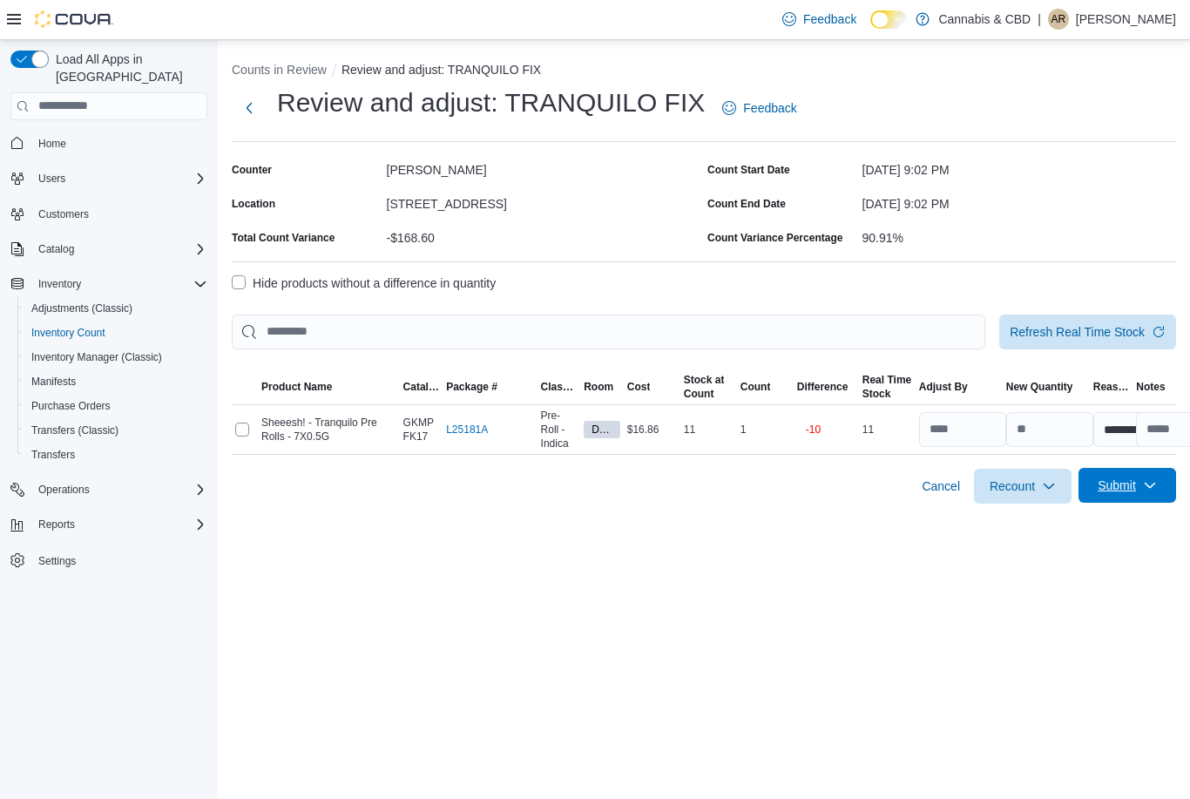
click at [1115, 468] on span "Submit" at bounding box center [1127, 485] width 77 height 35
click at [1082, 521] on span "Submit Adjustments" at bounding box center [1072, 529] width 108 height 17
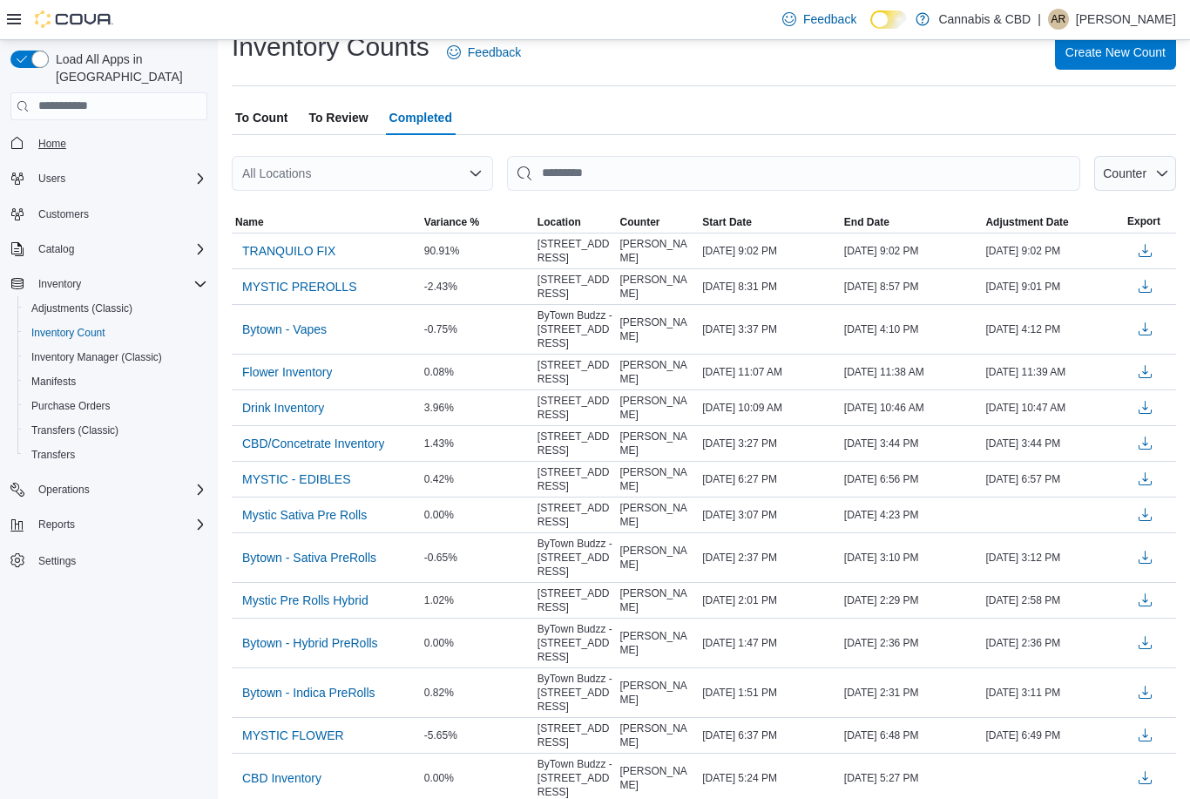
click at [56, 139] on span "Home" at bounding box center [52, 143] width 28 height 21
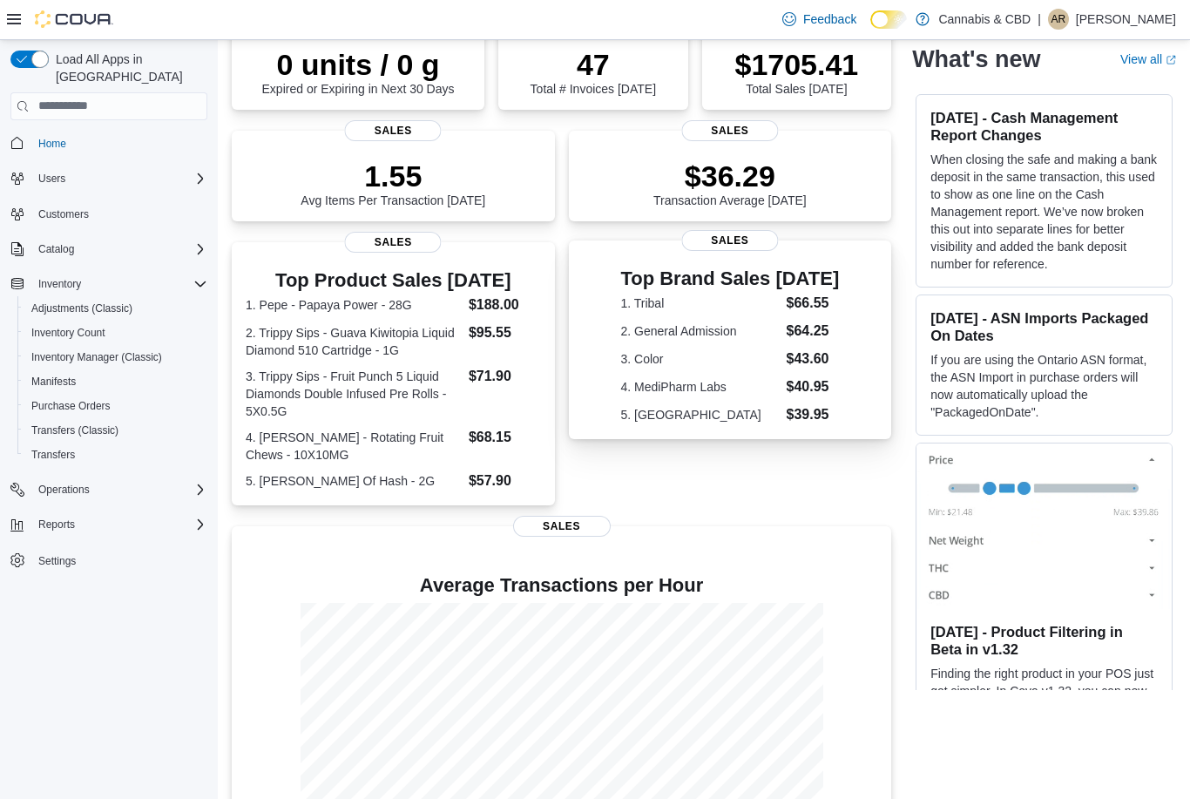
scroll to position [201, 0]
